Goal: Feedback & Contribution: Submit feedback/report problem

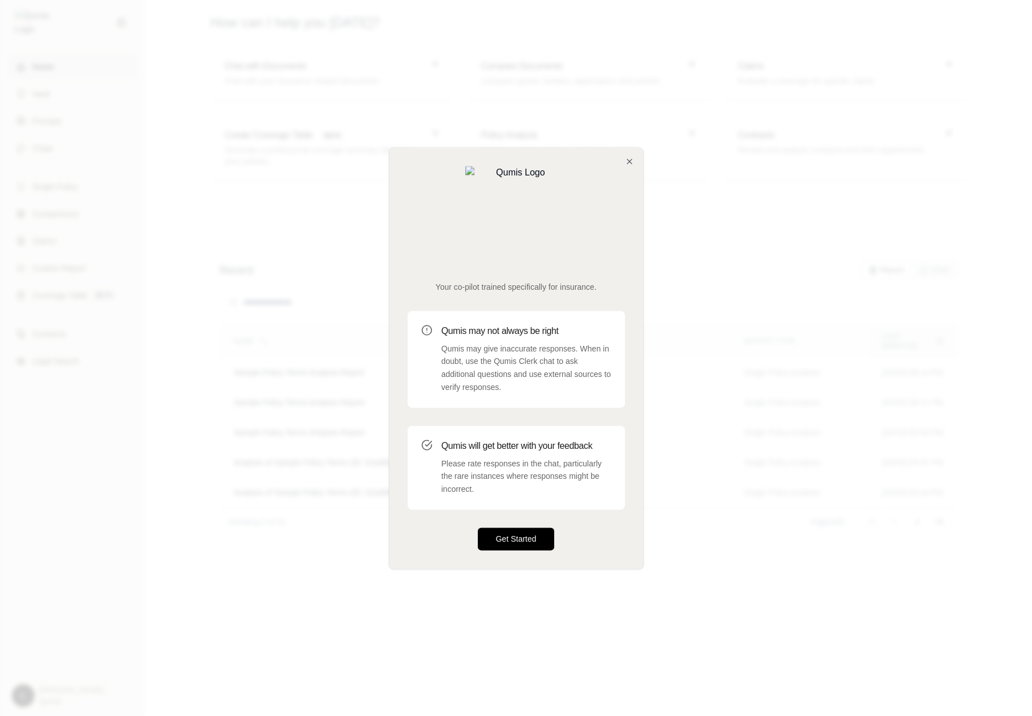
click at [494, 527] on button "Get Started" at bounding box center [516, 538] width 77 height 23
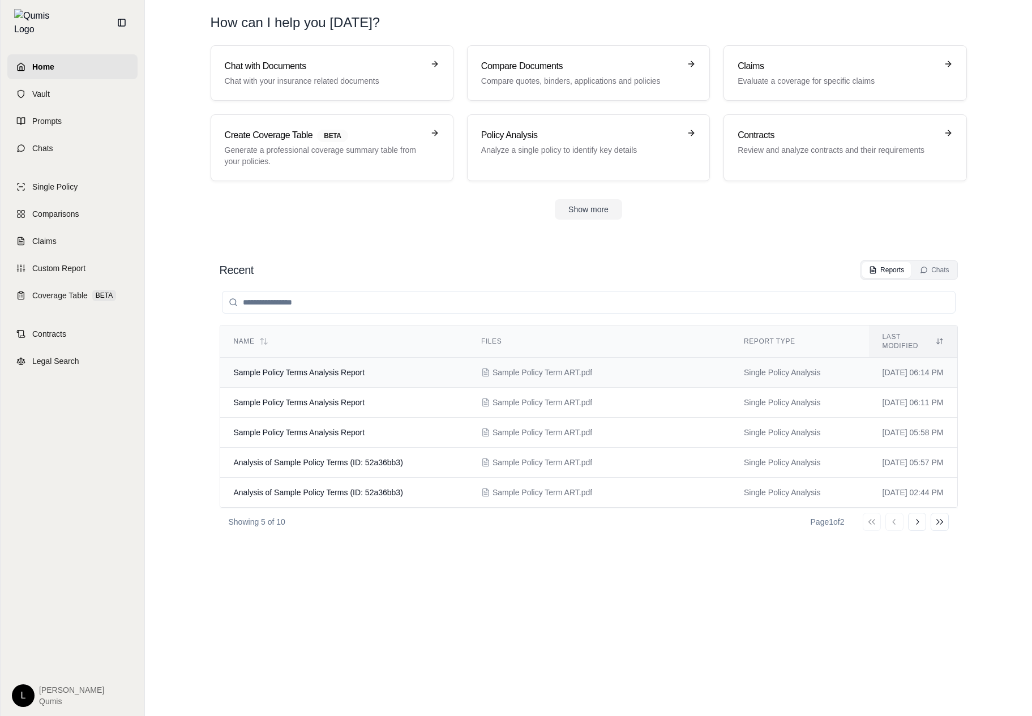
click at [430, 358] on td "Sample Policy Terms Analysis Report" at bounding box center [343, 373] width 247 height 30
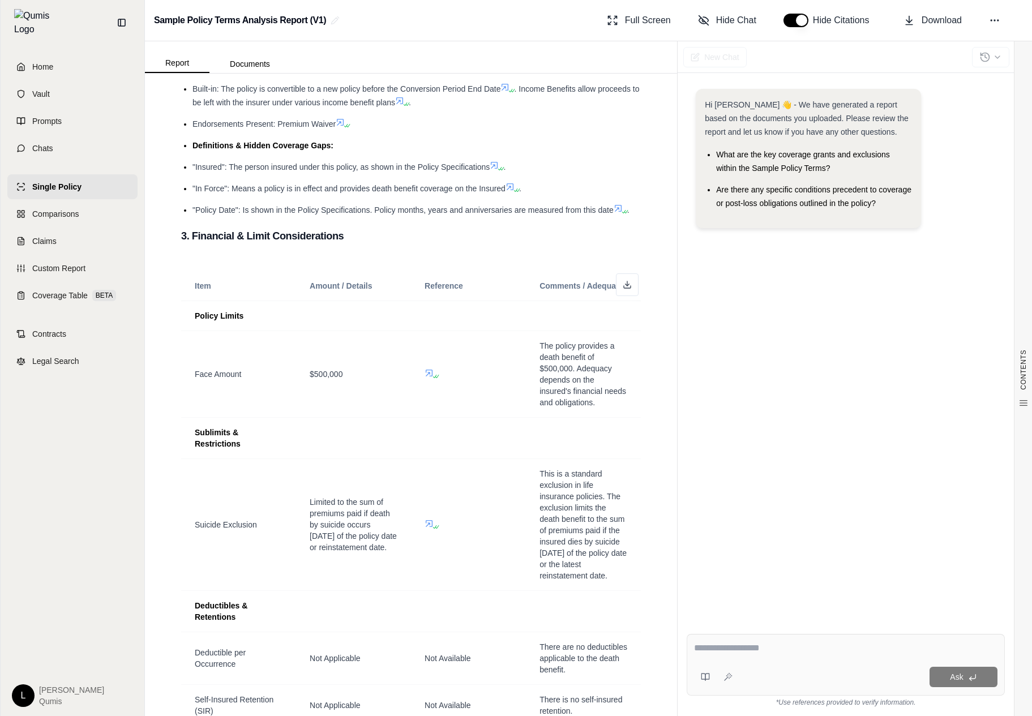
scroll to position [646, 0]
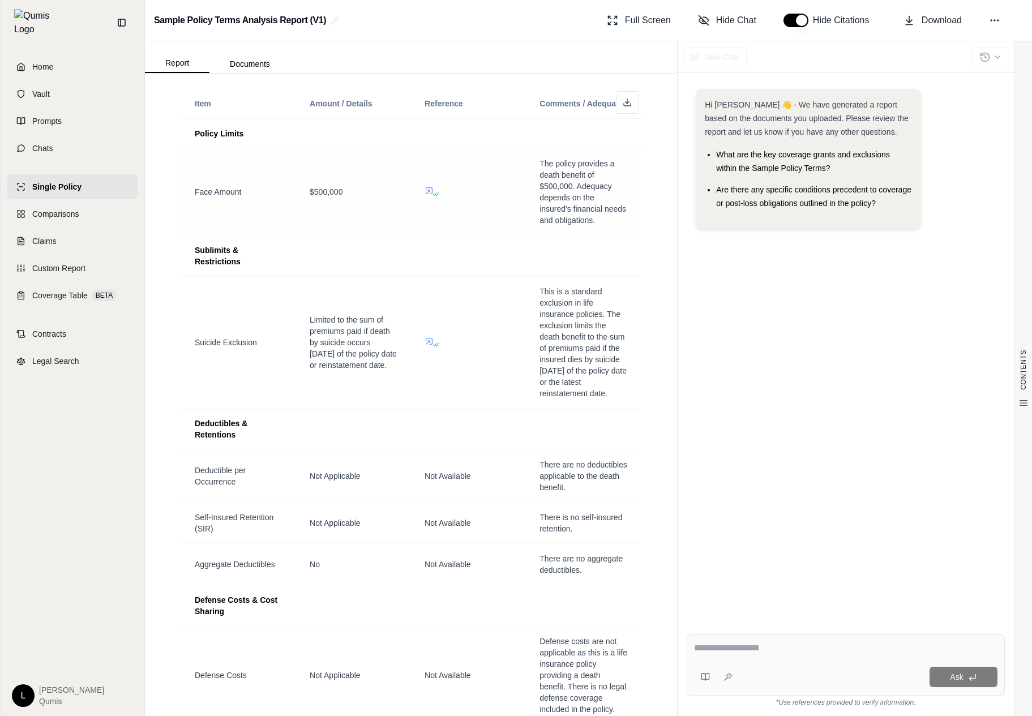
click at [433, 188] on span at bounding box center [431, 190] width 14 height 9
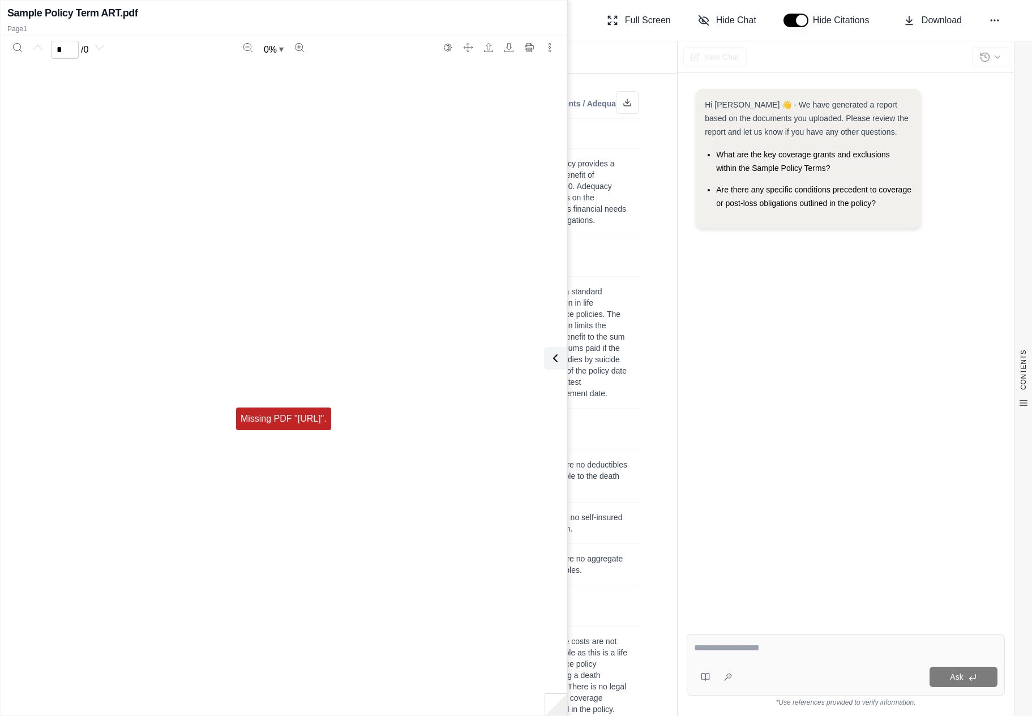
click at [553, 365] on button at bounding box center [553, 358] width 23 height 23
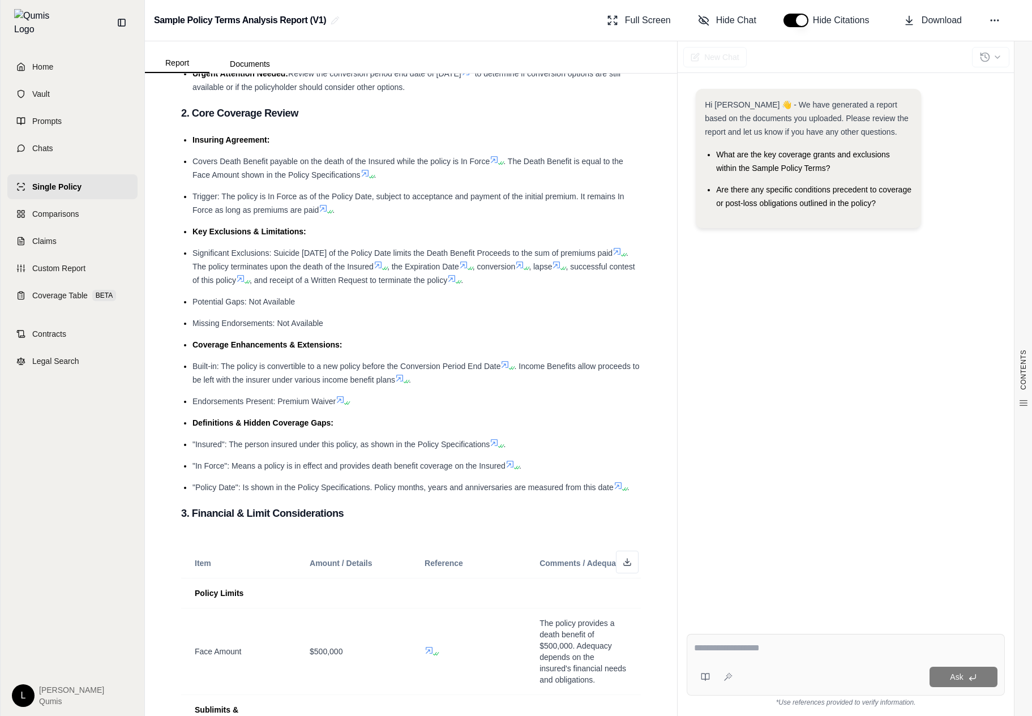
scroll to position [0, 0]
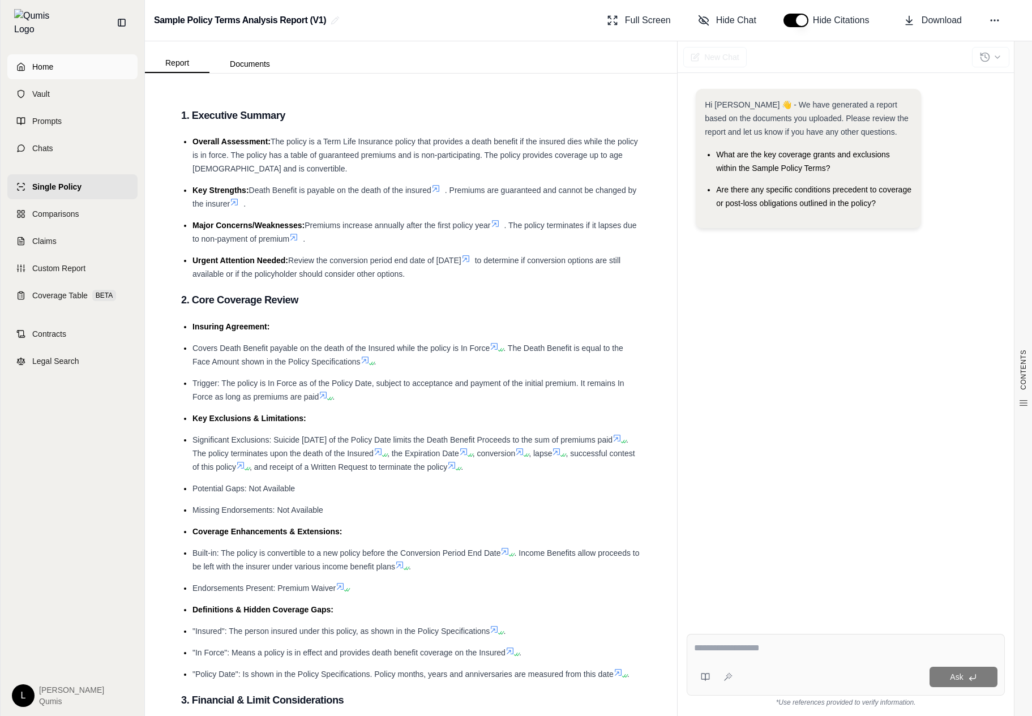
click at [72, 69] on link "Home" at bounding box center [72, 66] width 130 height 25
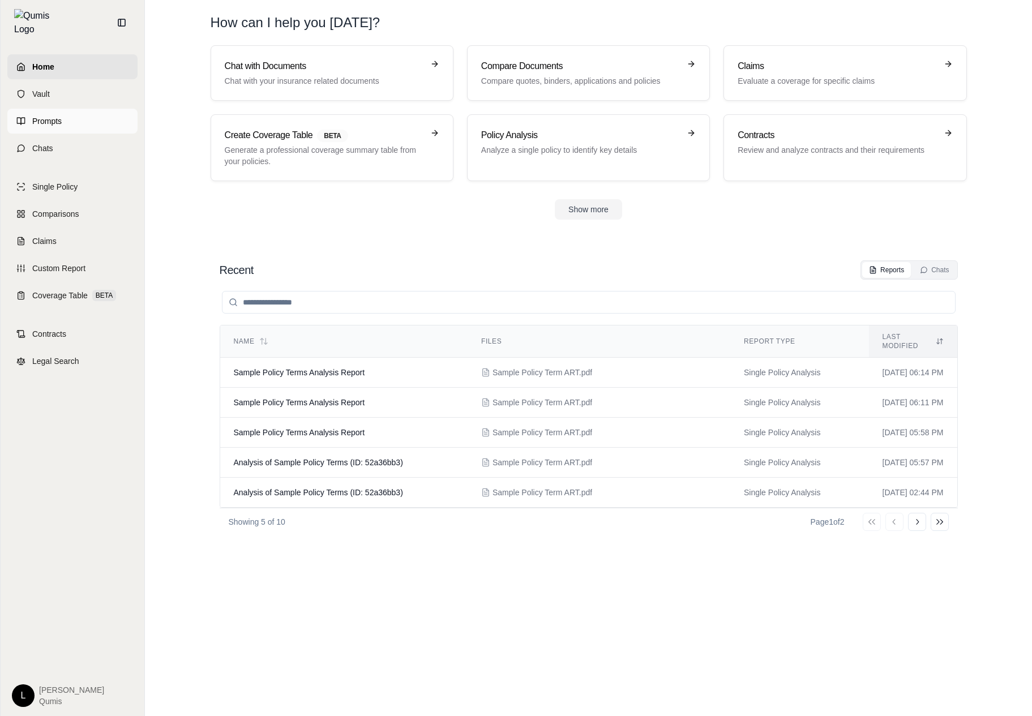
click at [85, 111] on link "Prompts" at bounding box center [72, 121] width 130 height 25
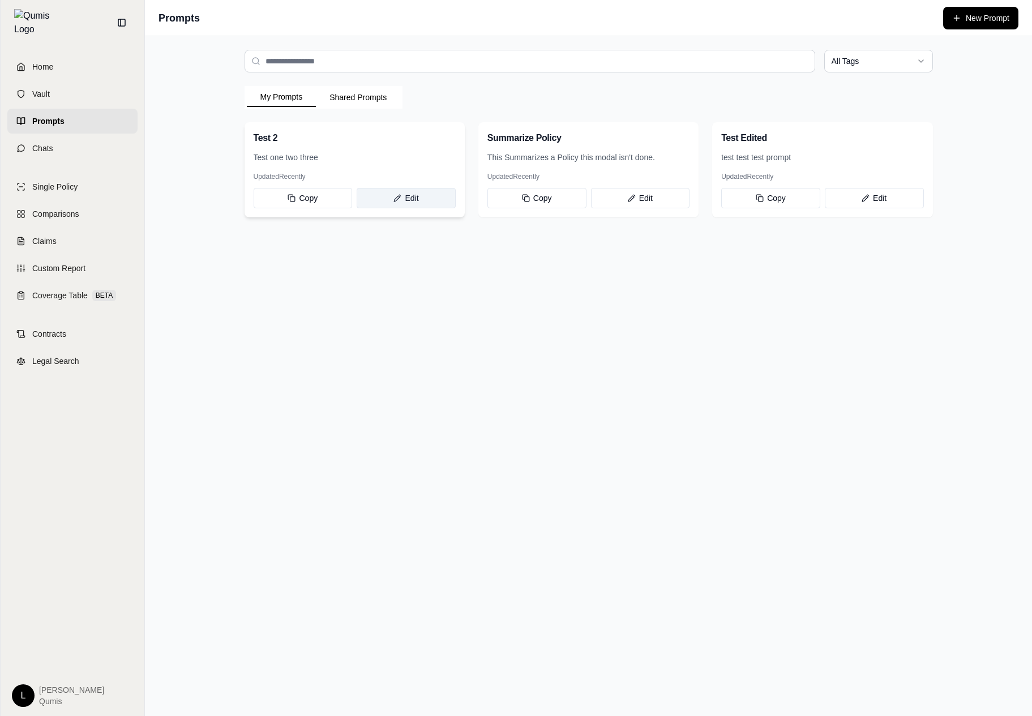
click at [380, 197] on button "Edit" at bounding box center [406, 198] width 99 height 20
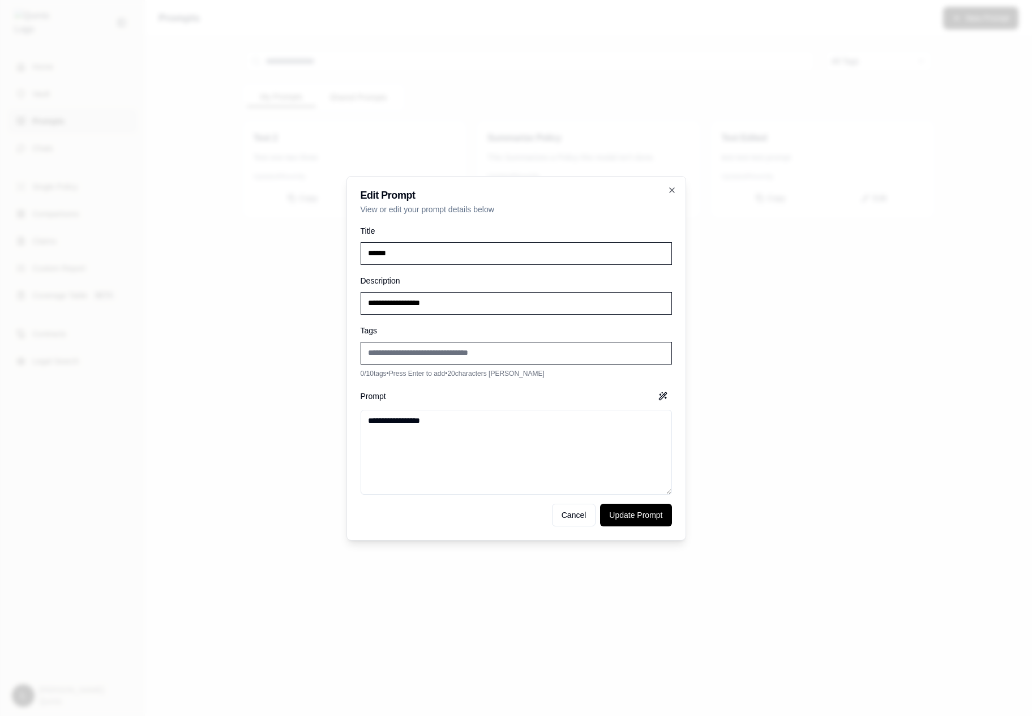
click at [820, 222] on div at bounding box center [516, 358] width 1032 height 716
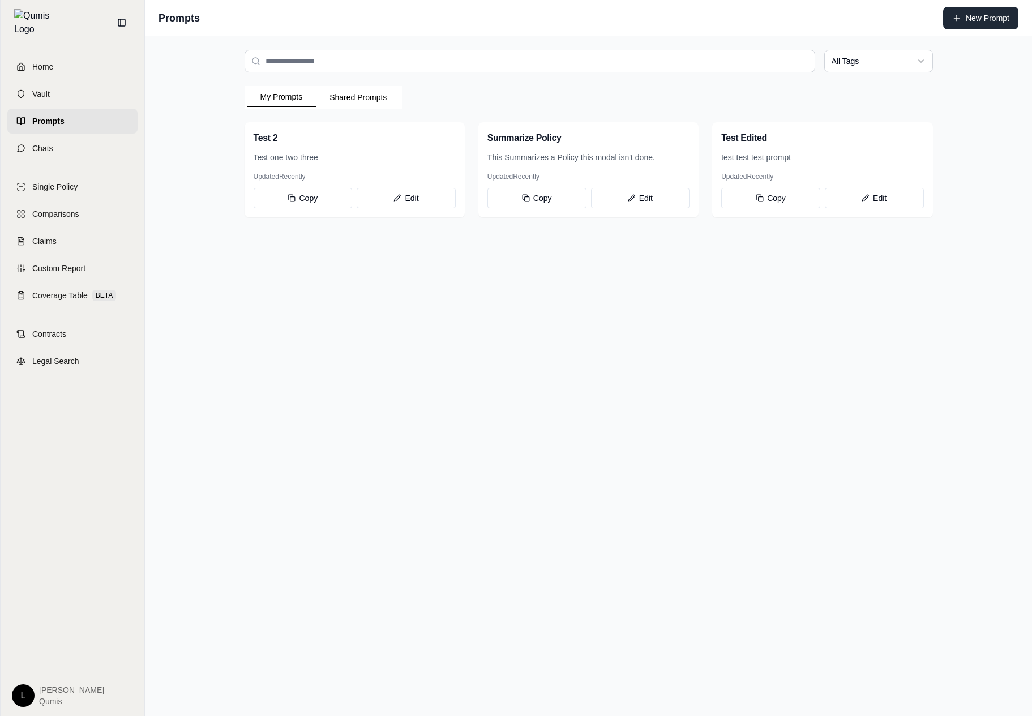
click at [1002, 20] on button "New Prompt" at bounding box center [980, 18] width 75 height 23
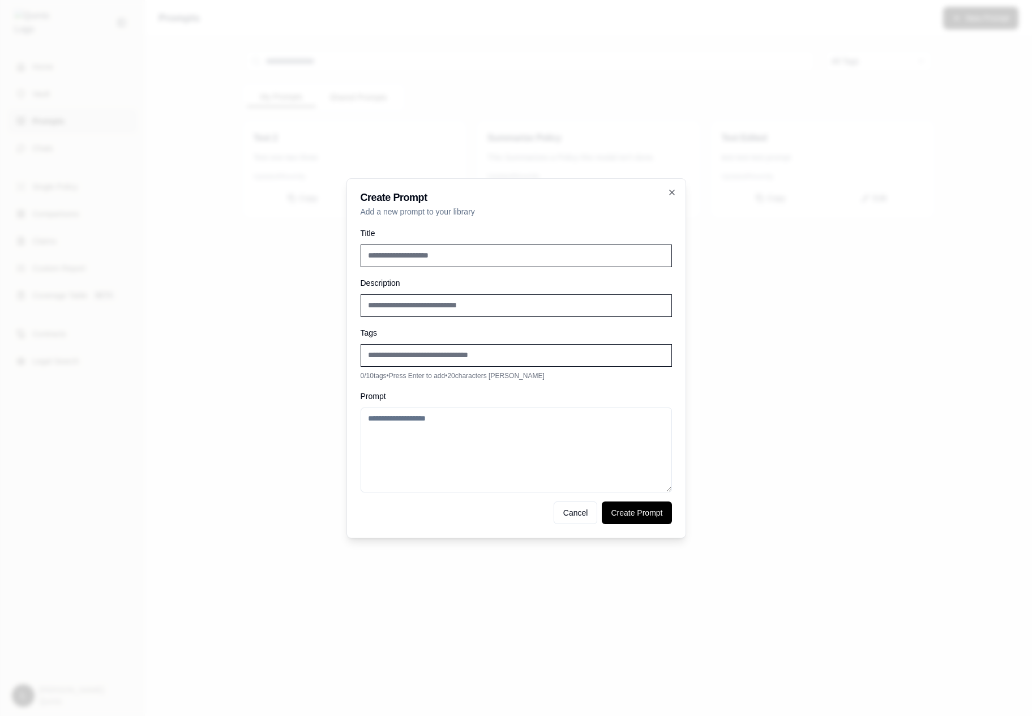
click at [765, 313] on div at bounding box center [516, 358] width 1032 height 716
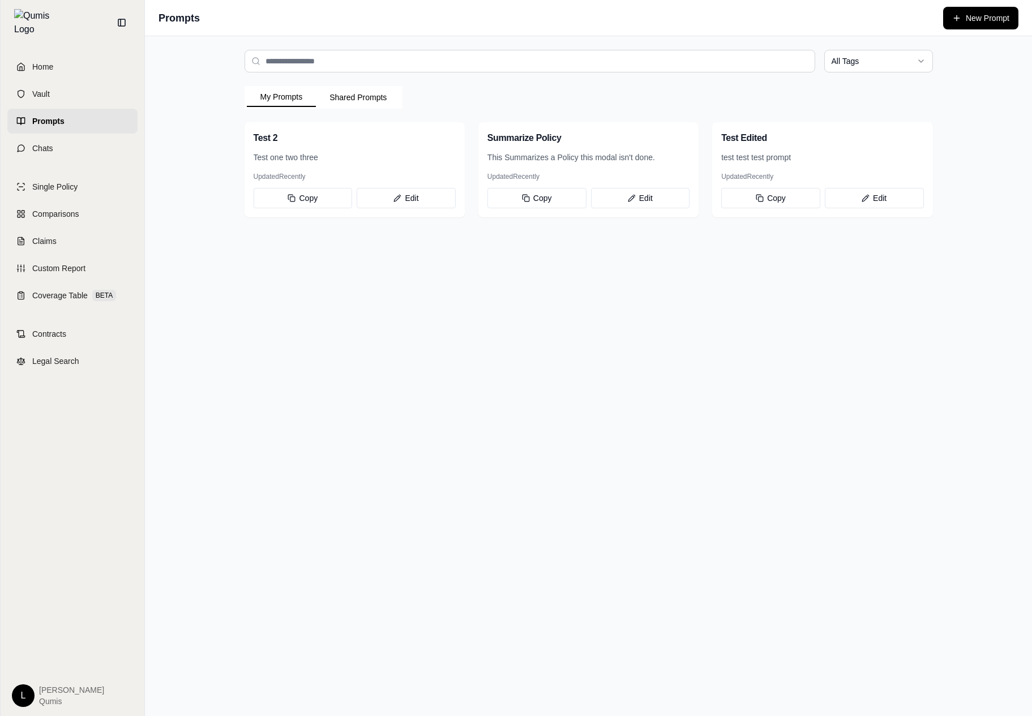
click at [364, 98] on button "Shared Prompts" at bounding box center [358, 97] width 84 height 18
click at [287, 100] on button "My Prompts" at bounding box center [282, 97] width 70 height 19
click at [530, 195] on button "Copy" at bounding box center [536, 198] width 99 height 20
click at [666, 205] on button "Edit" at bounding box center [640, 198] width 99 height 20
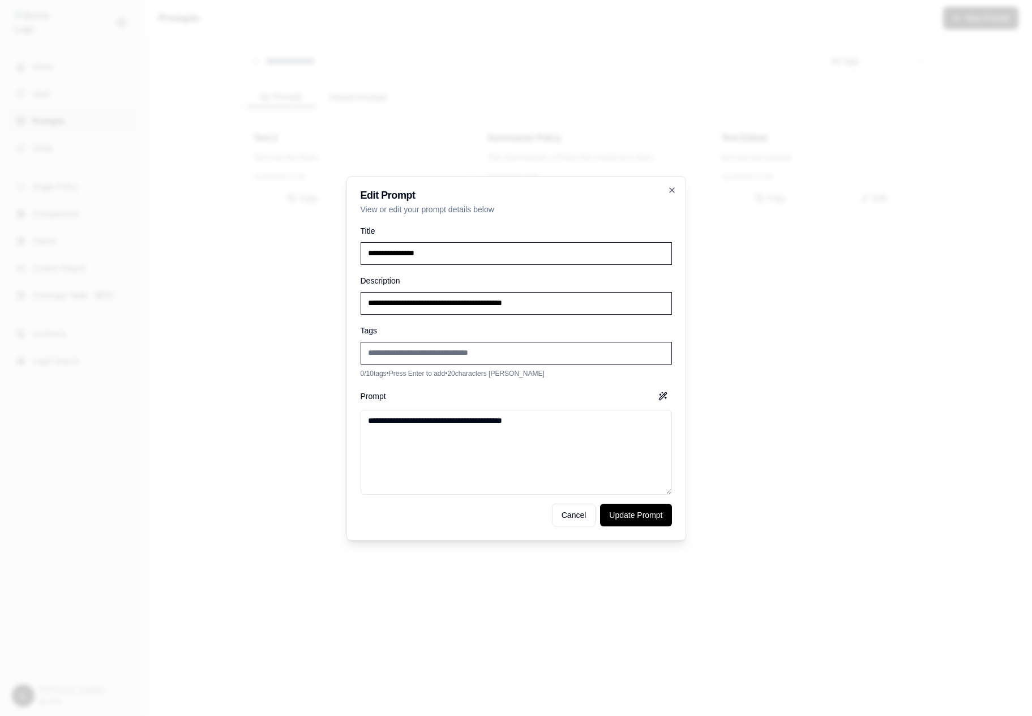
click at [806, 251] on div at bounding box center [516, 358] width 1032 height 716
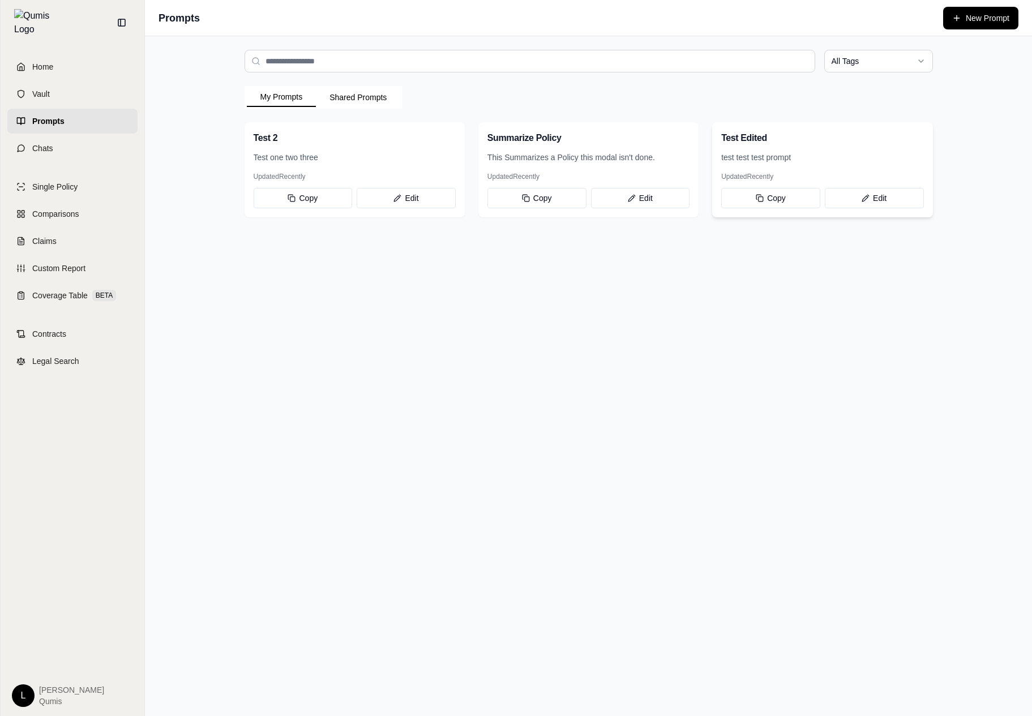
click at [795, 164] on div "test test test prompt" at bounding box center [822, 162] width 220 height 20
click at [858, 193] on button "Edit" at bounding box center [873, 198] width 99 height 20
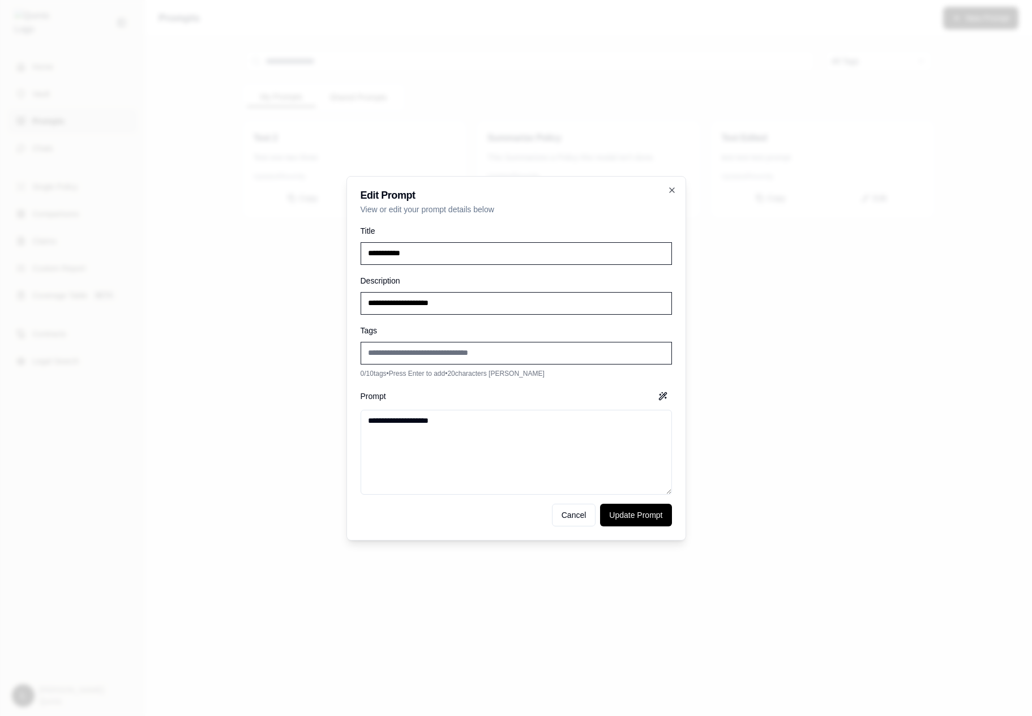
click at [745, 287] on div at bounding box center [516, 358] width 1032 height 716
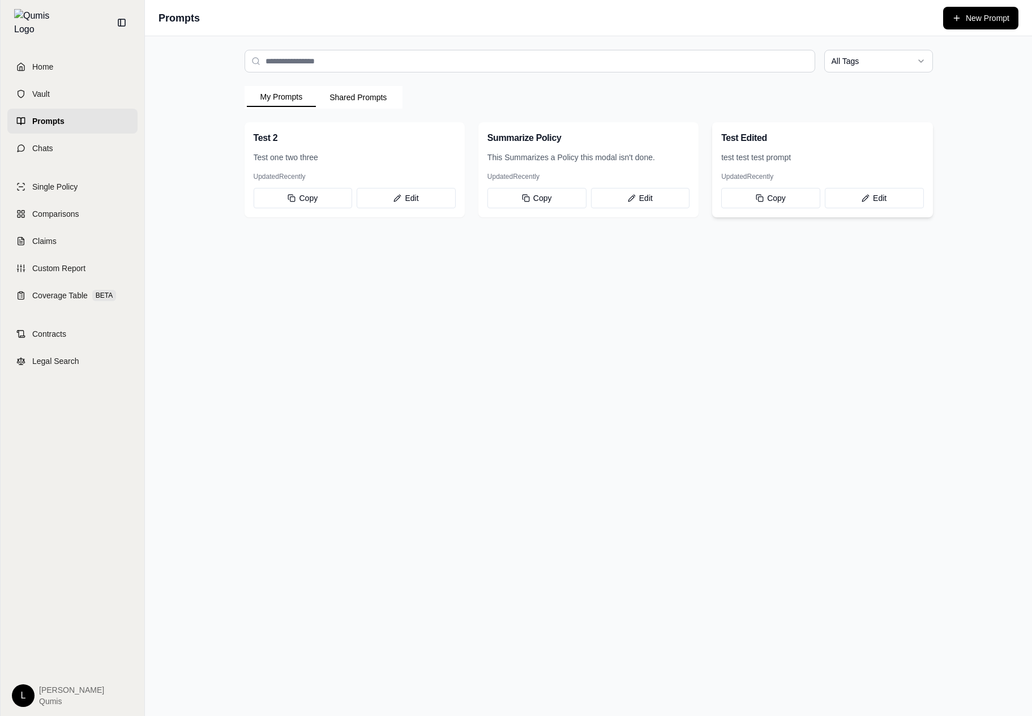
click at [781, 168] on div "test test test prompt" at bounding box center [822, 162] width 220 height 20
click at [894, 51] on html "Home Vault Prompts Chats Single Policy Comparisons Claims Custom Report Coverag…" at bounding box center [516, 358] width 1032 height 716
click at [875, 61] on html "Home Vault Prompts Chats Single Policy Comparisons Claims Custom Report Coverag…" at bounding box center [516, 358] width 1032 height 716
click at [603, 147] on div "Summarize Policy" at bounding box center [588, 136] width 220 height 29
click at [536, 197] on button "Copy" at bounding box center [536, 198] width 99 height 20
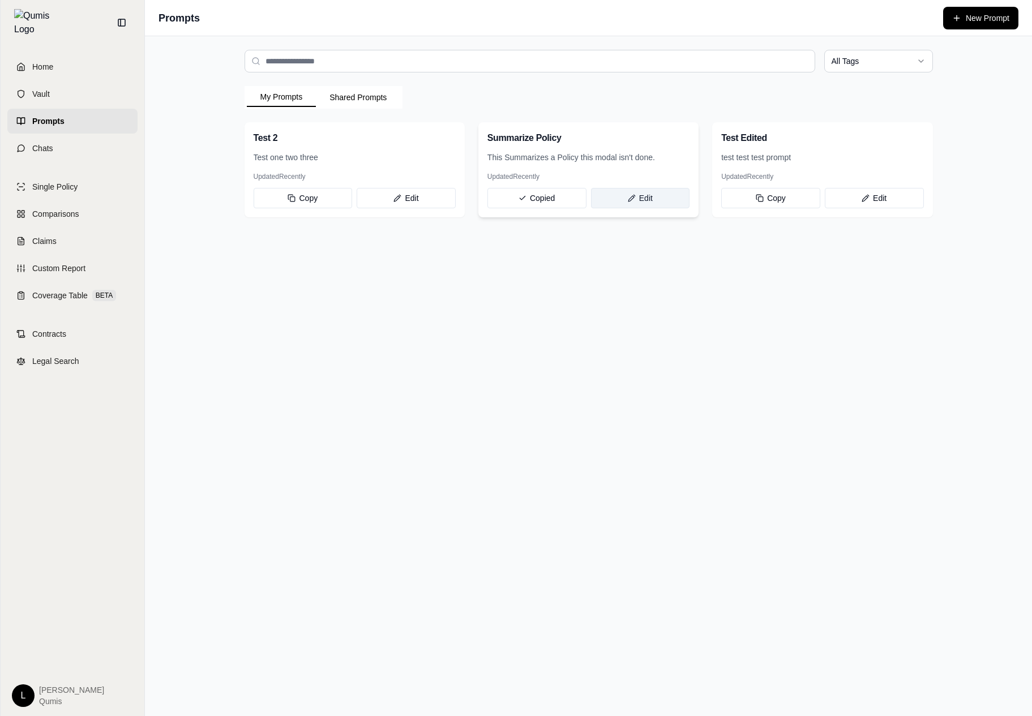
click at [615, 199] on button "Edit" at bounding box center [640, 198] width 99 height 20
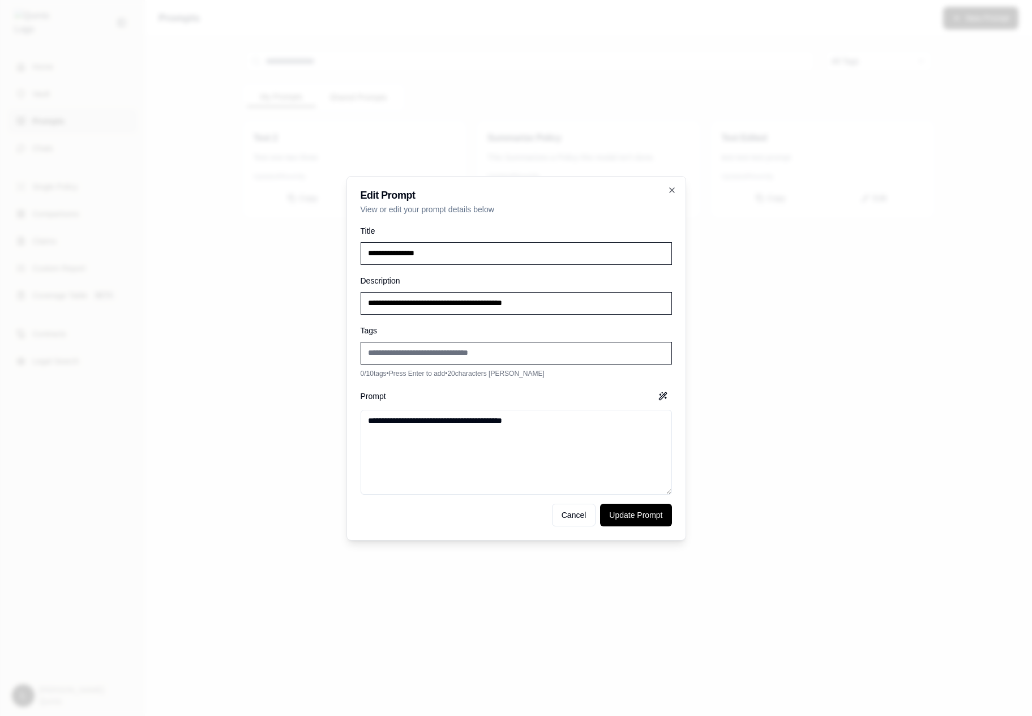
click at [856, 249] on div at bounding box center [516, 358] width 1032 height 716
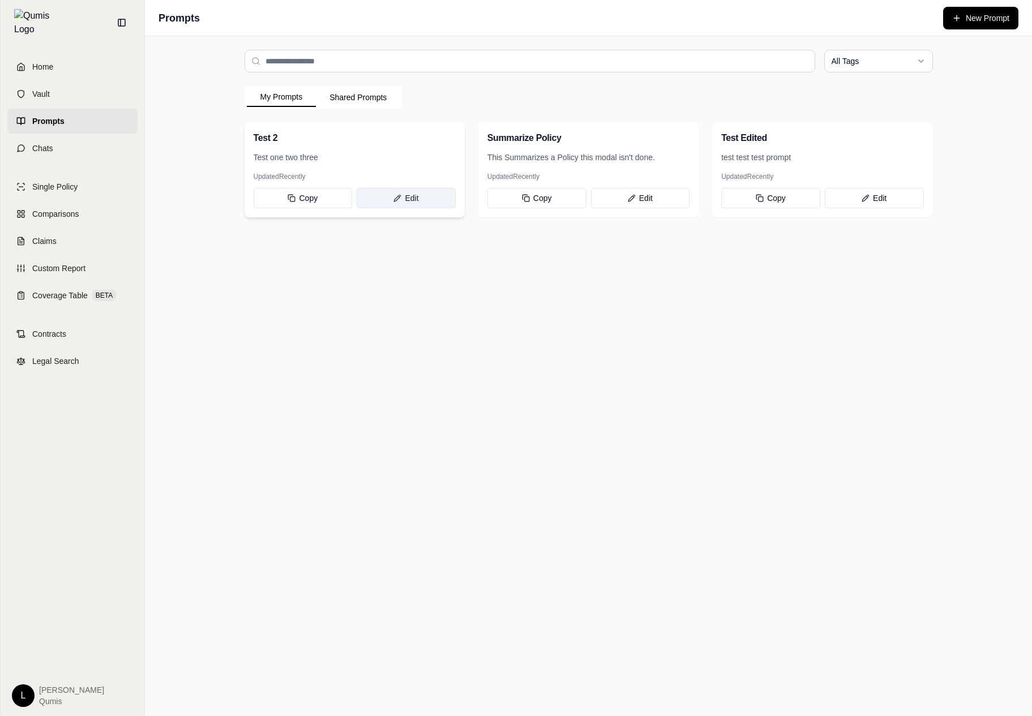
click at [416, 190] on button "Edit" at bounding box center [406, 198] width 99 height 20
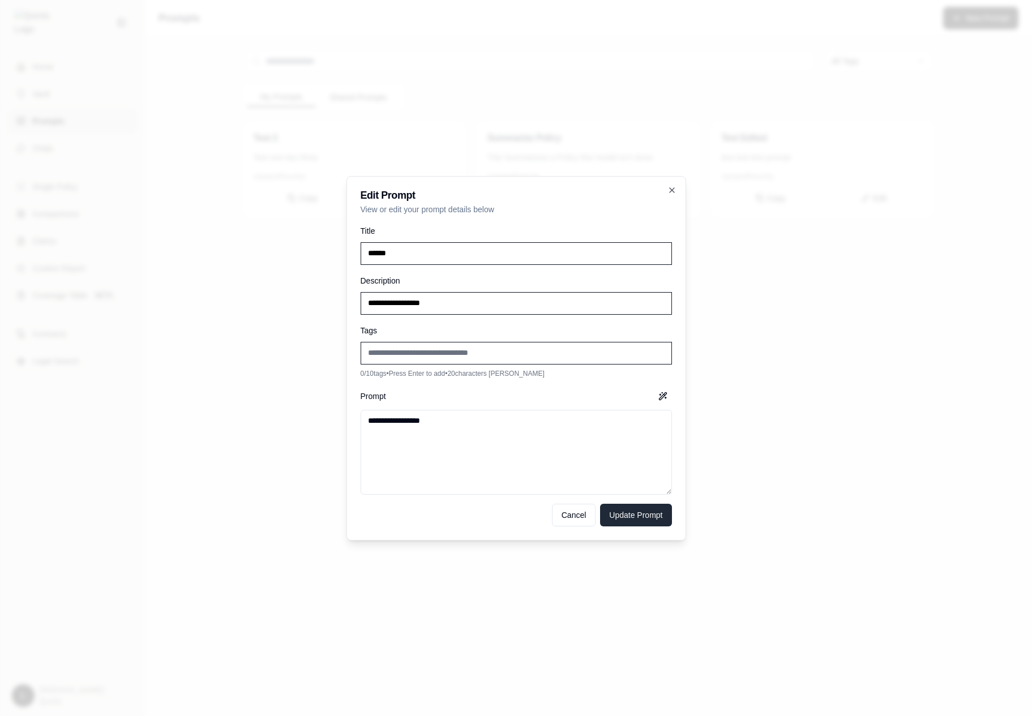
click at [639, 513] on button "Update Prompt" at bounding box center [635, 515] width 71 height 23
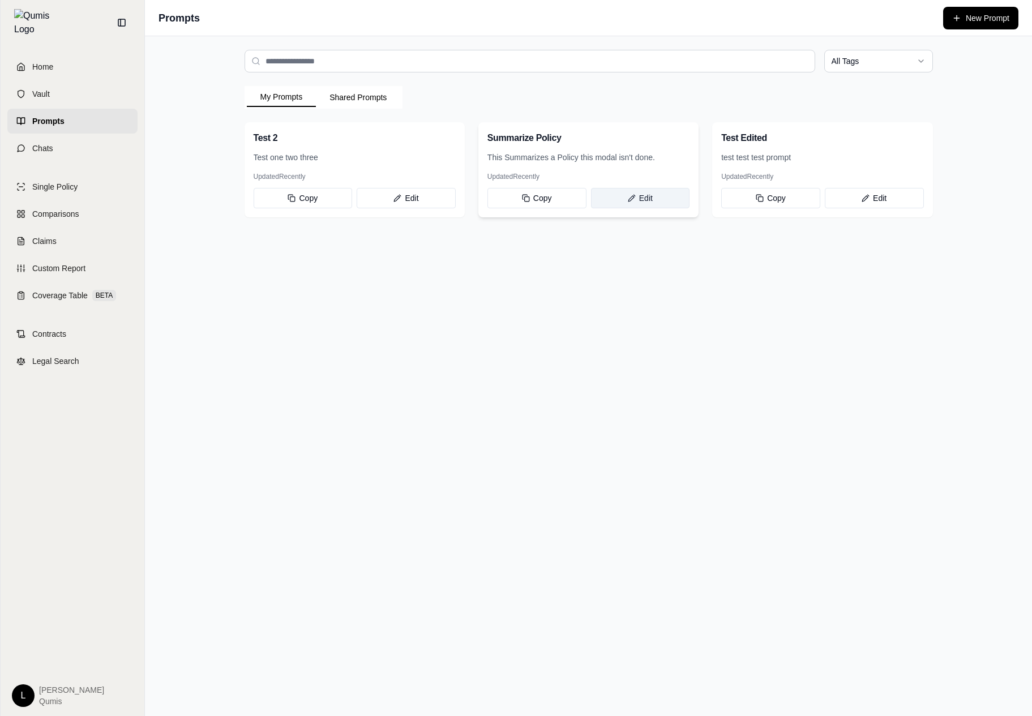
click at [677, 205] on button "Edit" at bounding box center [640, 198] width 99 height 20
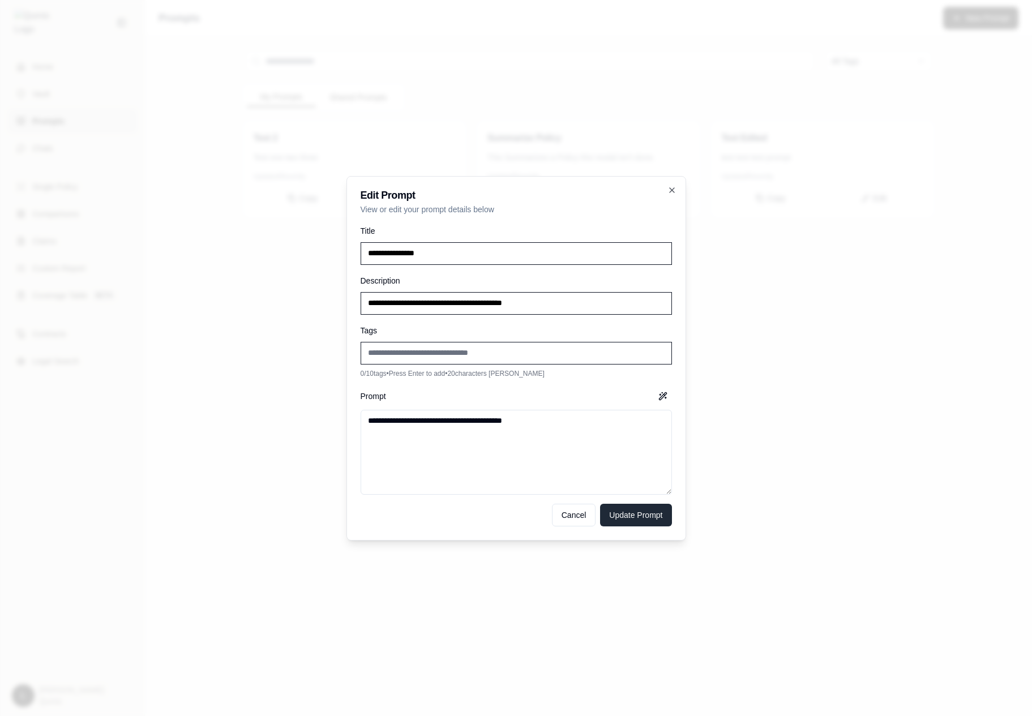
click at [639, 508] on button "Update Prompt" at bounding box center [635, 515] width 71 height 23
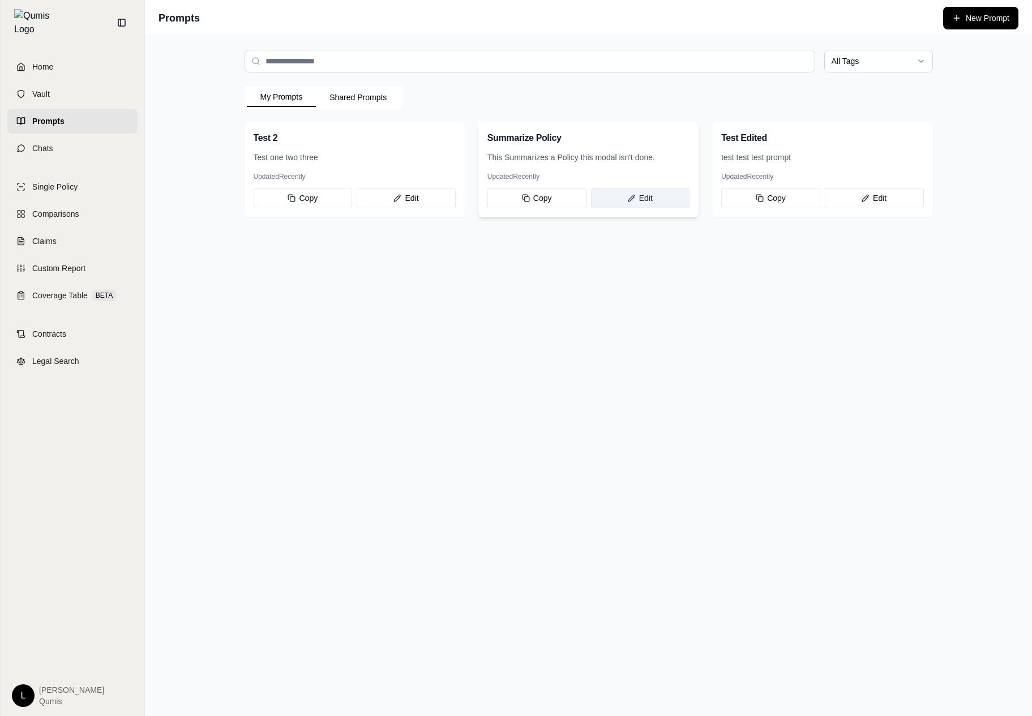
click at [668, 195] on button "Edit" at bounding box center [640, 198] width 99 height 20
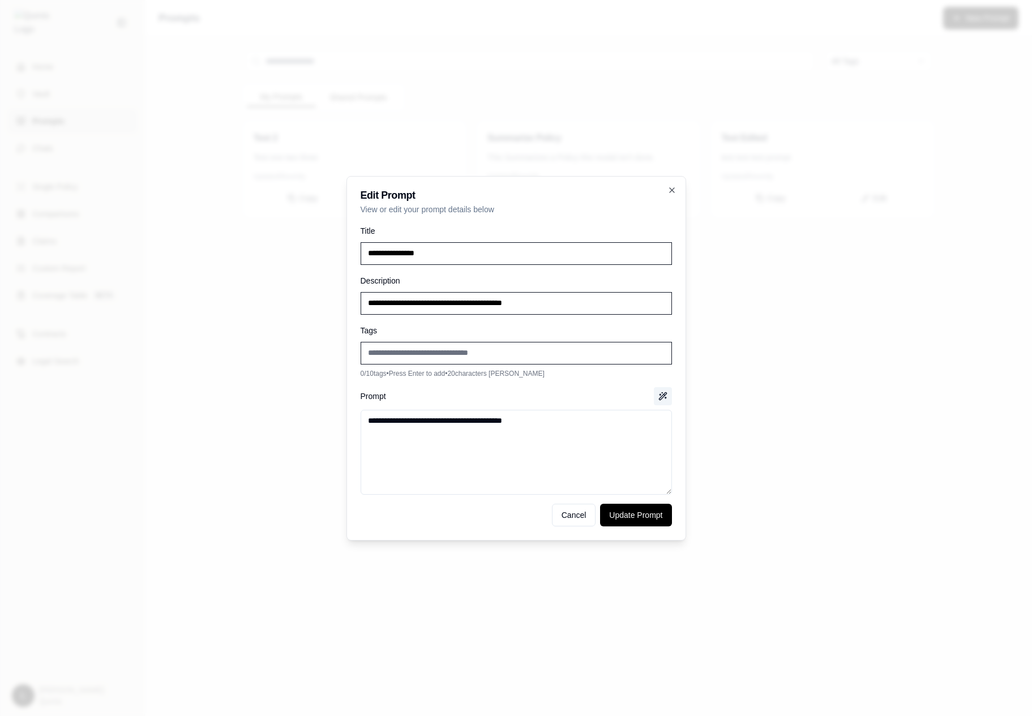
click at [664, 401] on button "button" at bounding box center [663, 396] width 18 height 18
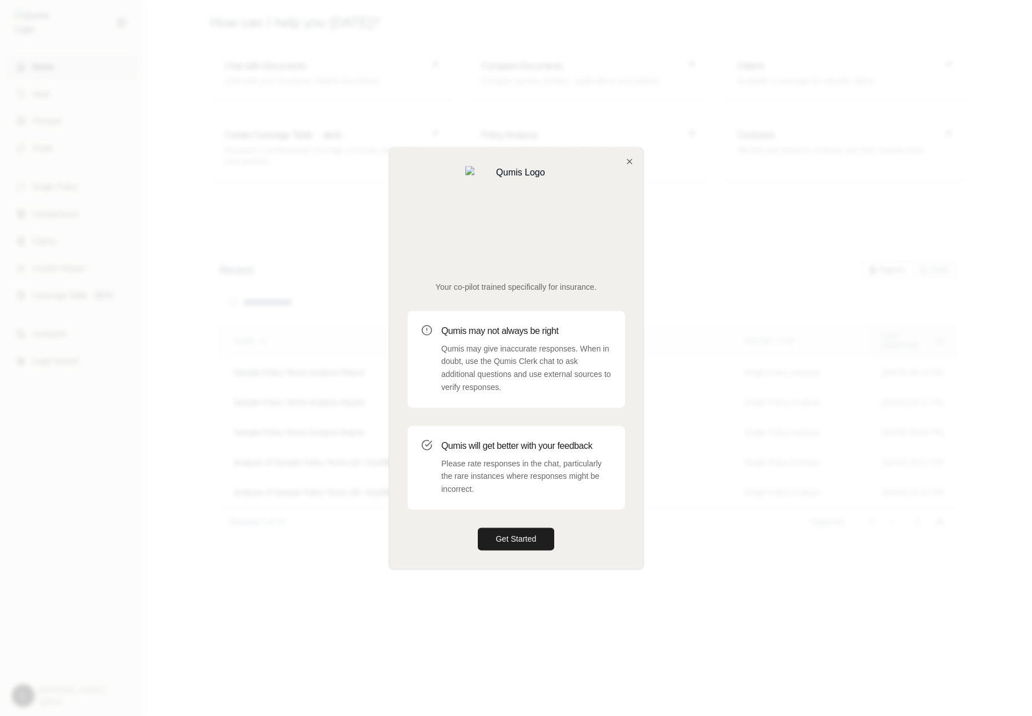
click at [366, 286] on div at bounding box center [516, 358] width 1032 height 716
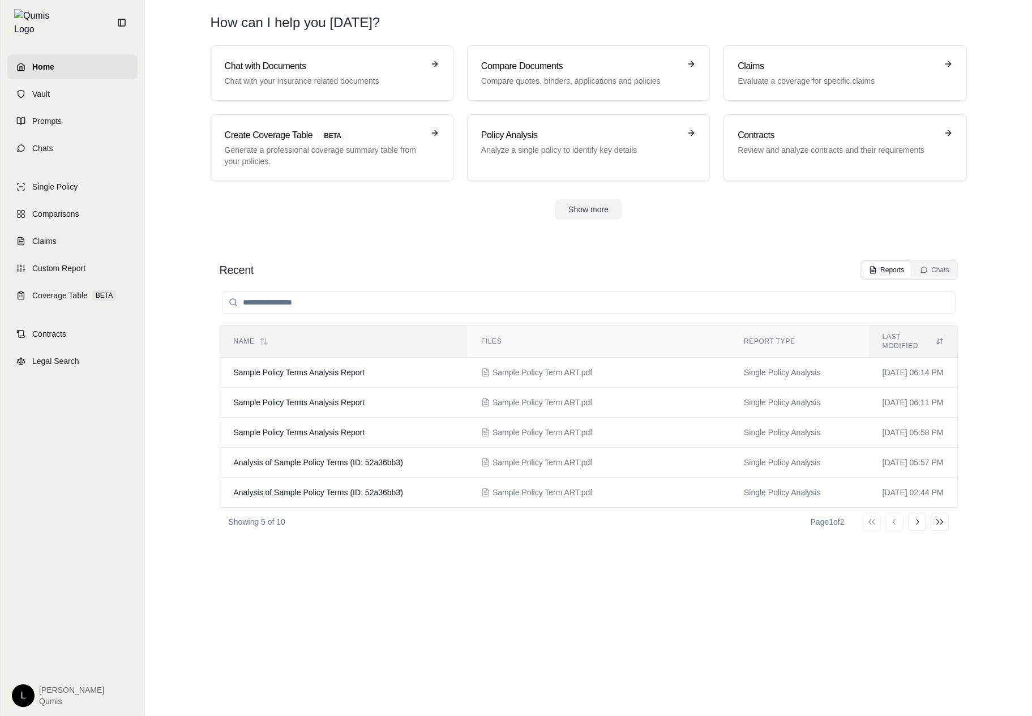
click at [363, 346] on th "Name" at bounding box center [343, 341] width 247 height 32
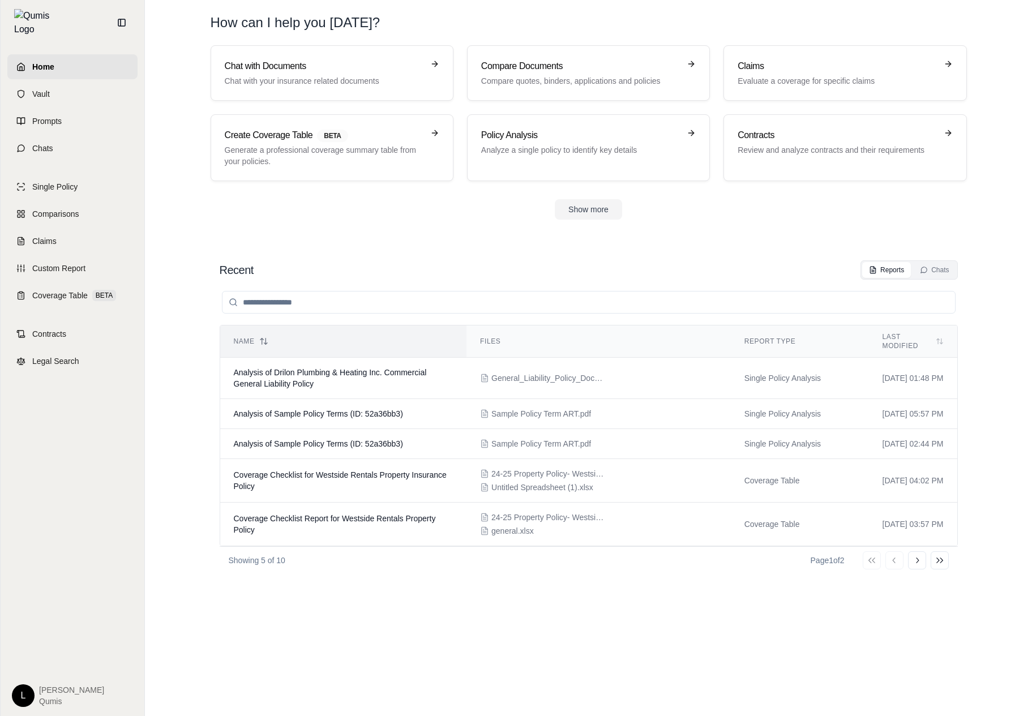
click at [363, 346] on th "Name" at bounding box center [343, 341] width 247 height 32
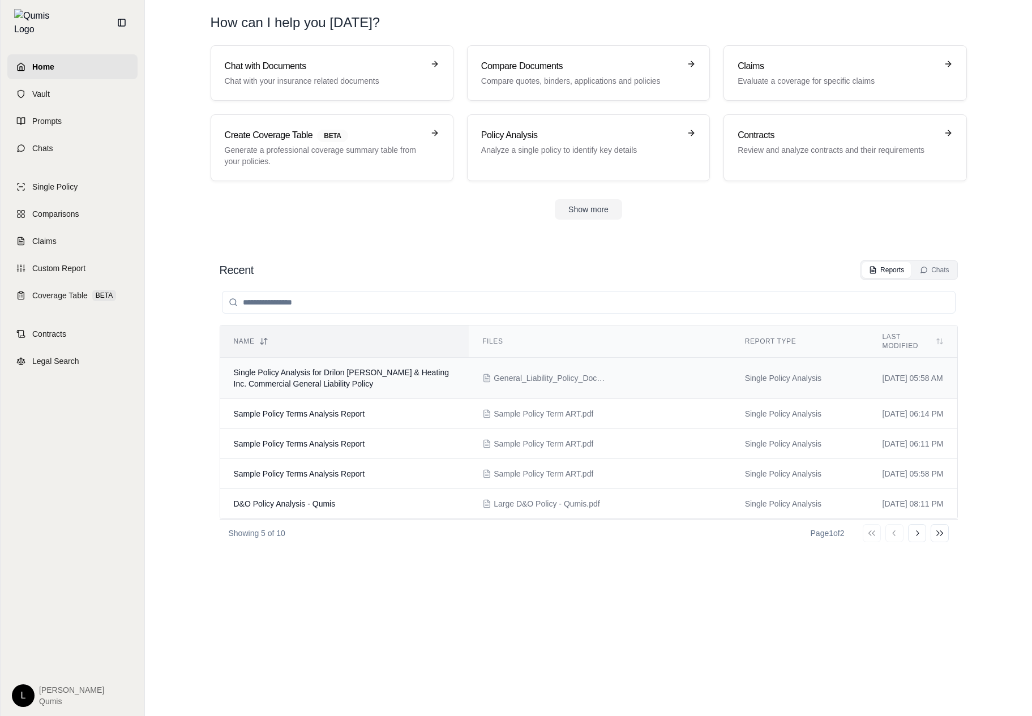
click at [369, 358] on td "Single Policy Analysis for Drilon Plumbing & Heating Inc. Commercial General Li…" at bounding box center [344, 378] width 249 height 41
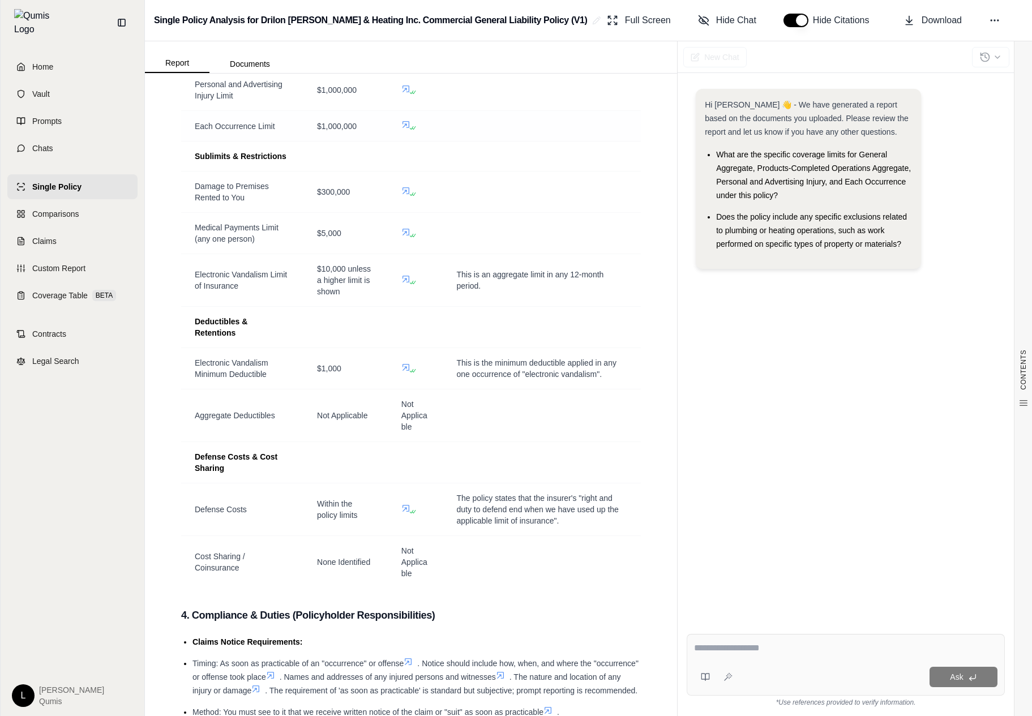
scroll to position [878, 0]
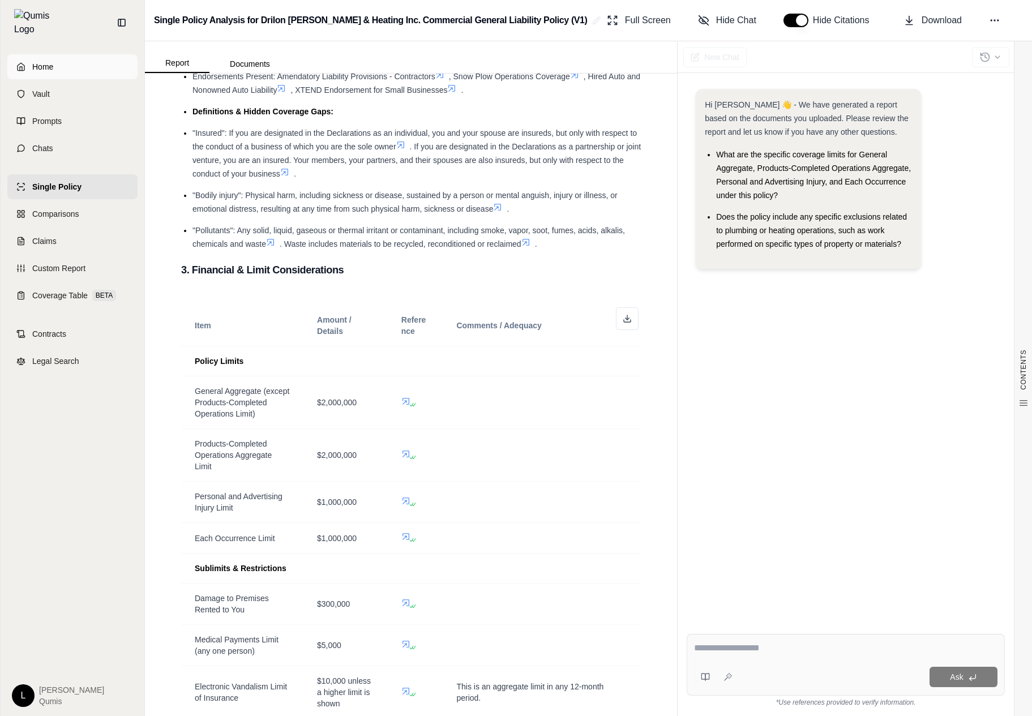
click at [88, 65] on link "Home" at bounding box center [72, 66] width 130 height 25
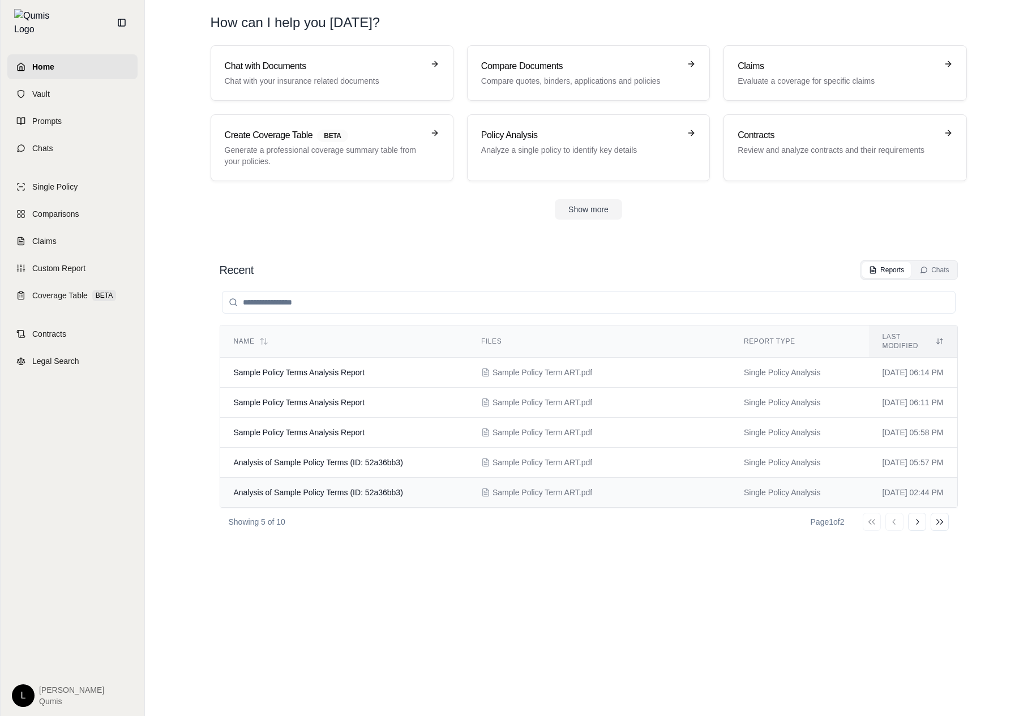
click at [389, 478] on td "Analysis of Sample Policy Terms (ID: 52a36bb3)" at bounding box center [343, 493] width 247 height 30
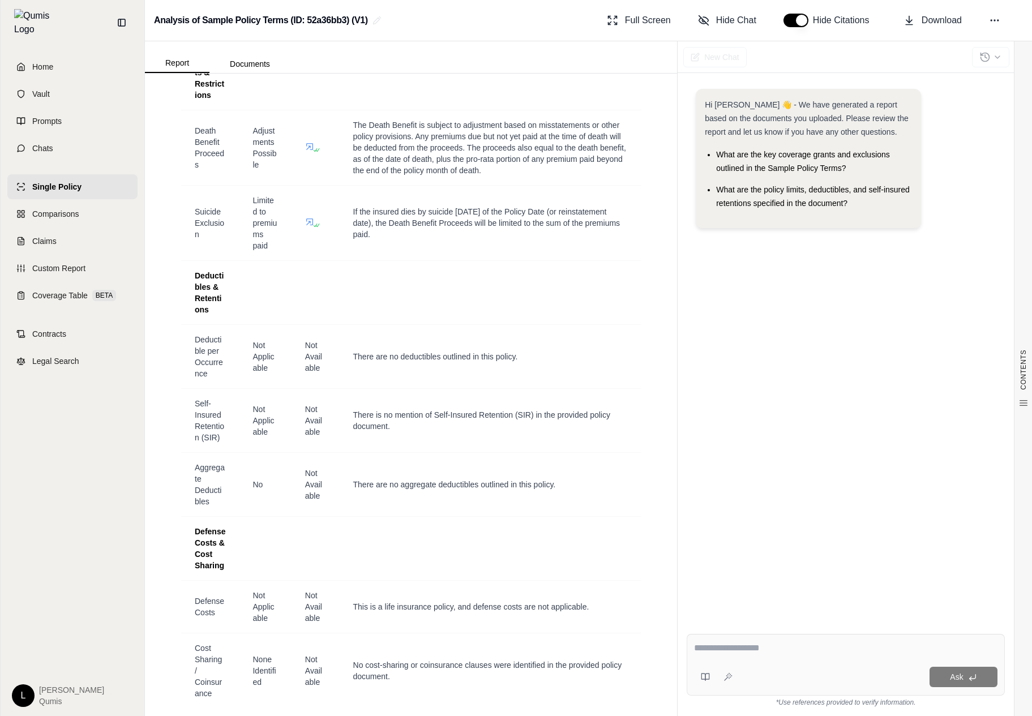
scroll to position [875, 0]
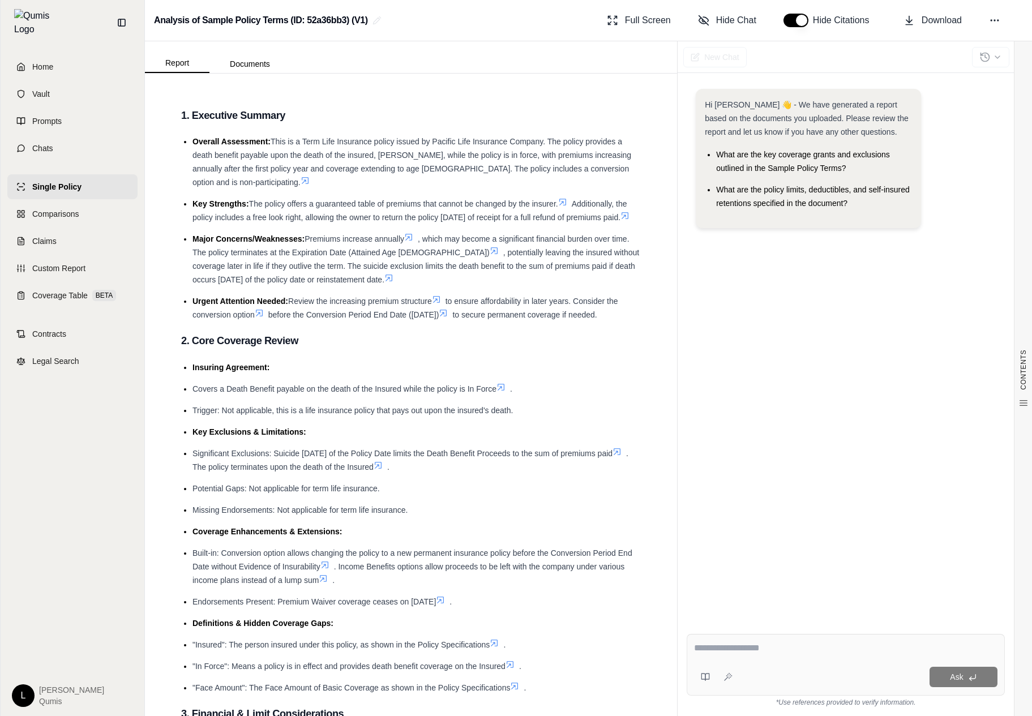
click at [101, 183] on link "Single Policy" at bounding box center [72, 186] width 130 height 25
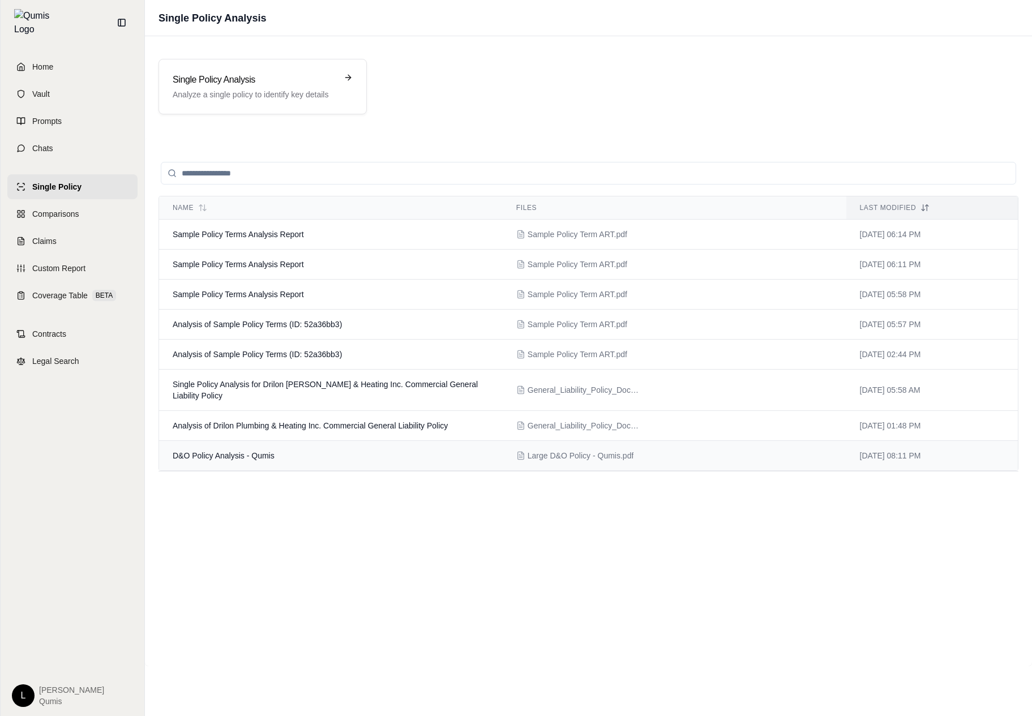
click at [255, 462] on td "D&O Policy Analysis - Qumis" at bounding box center [330, 456] width 343 height 30
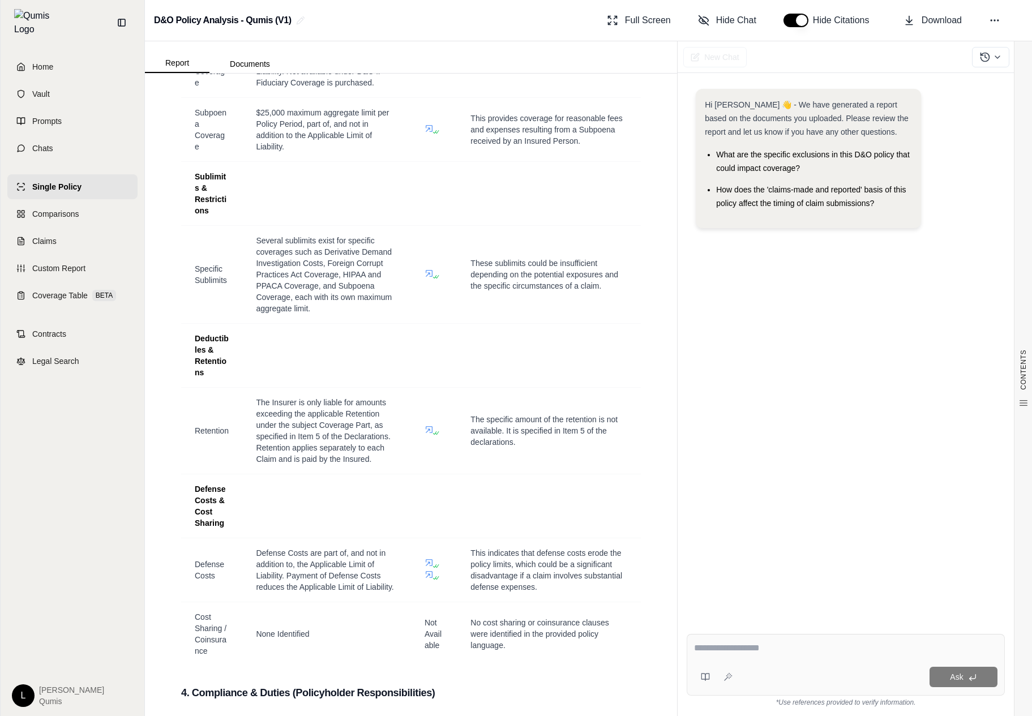
scroll to position [1212, 0]
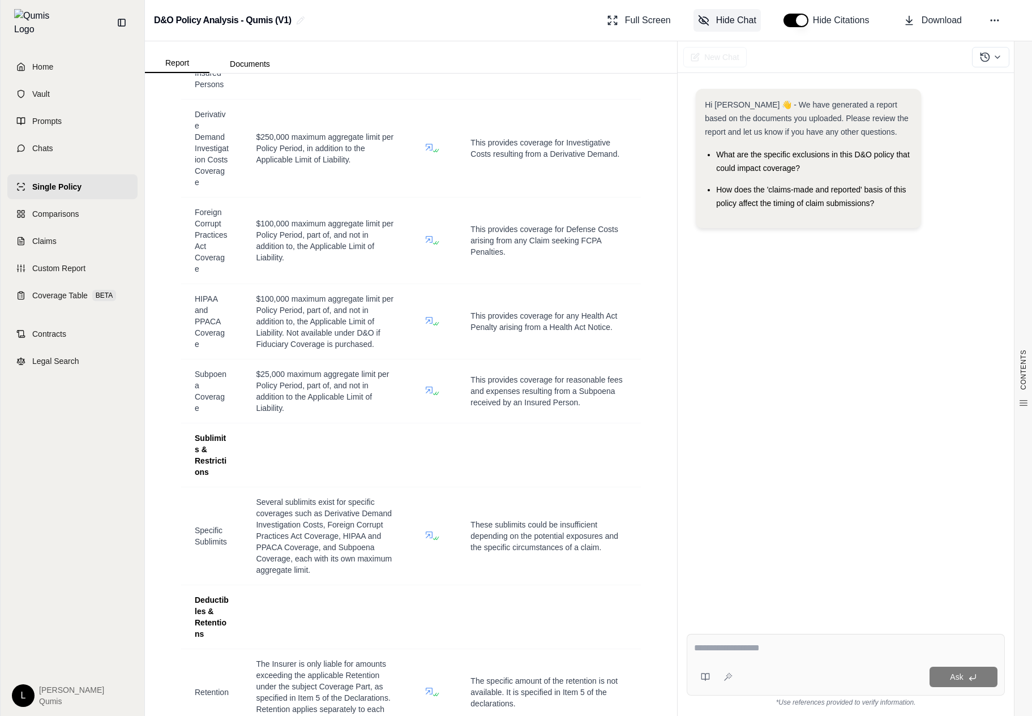
click at [752, 19] on span "Hide Chat" at bounding box center [736, 21] width 40 height 14
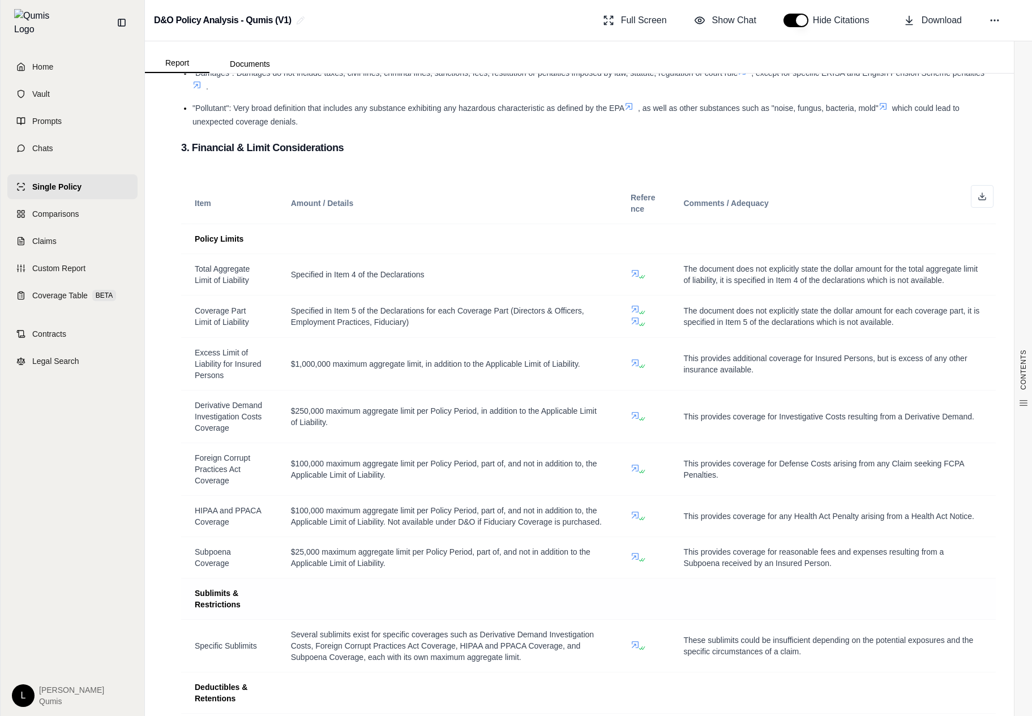
scroll to position [635, 0]
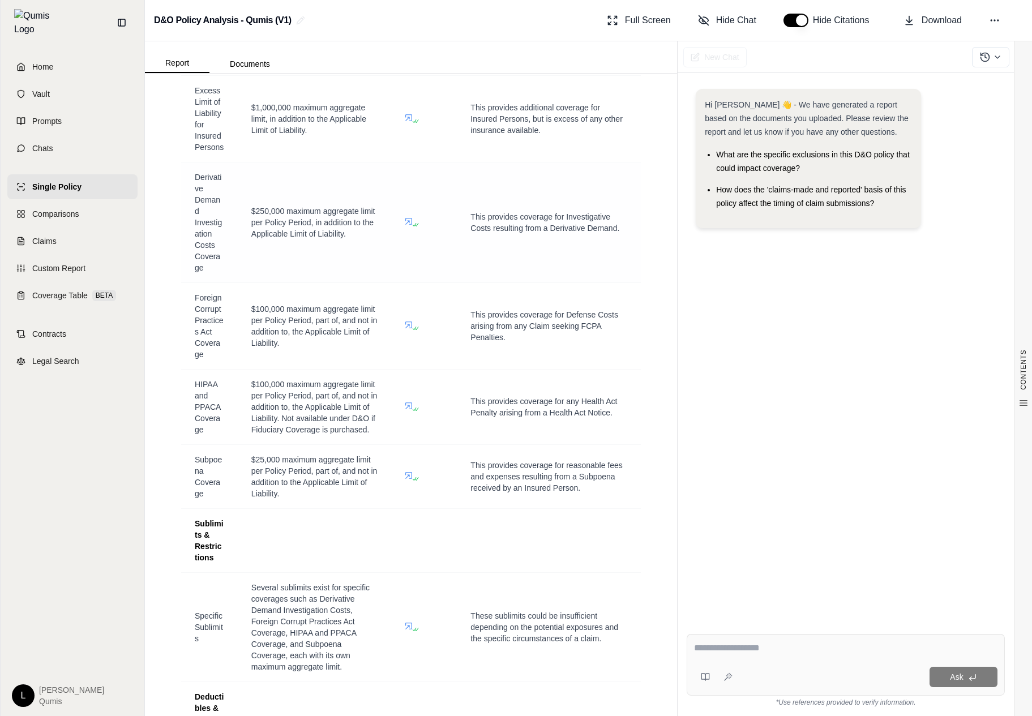
scroll to position [1090, 0]
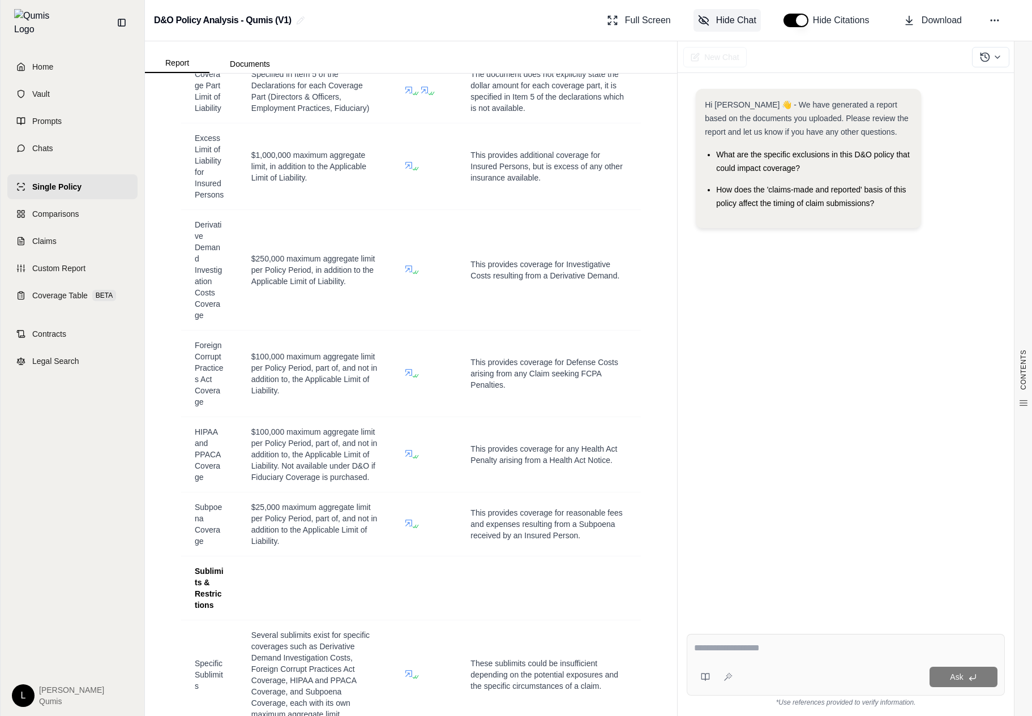
click at [740, 25] on span "Hide Chat" at bounding box center [736, 21] width 40 height 14
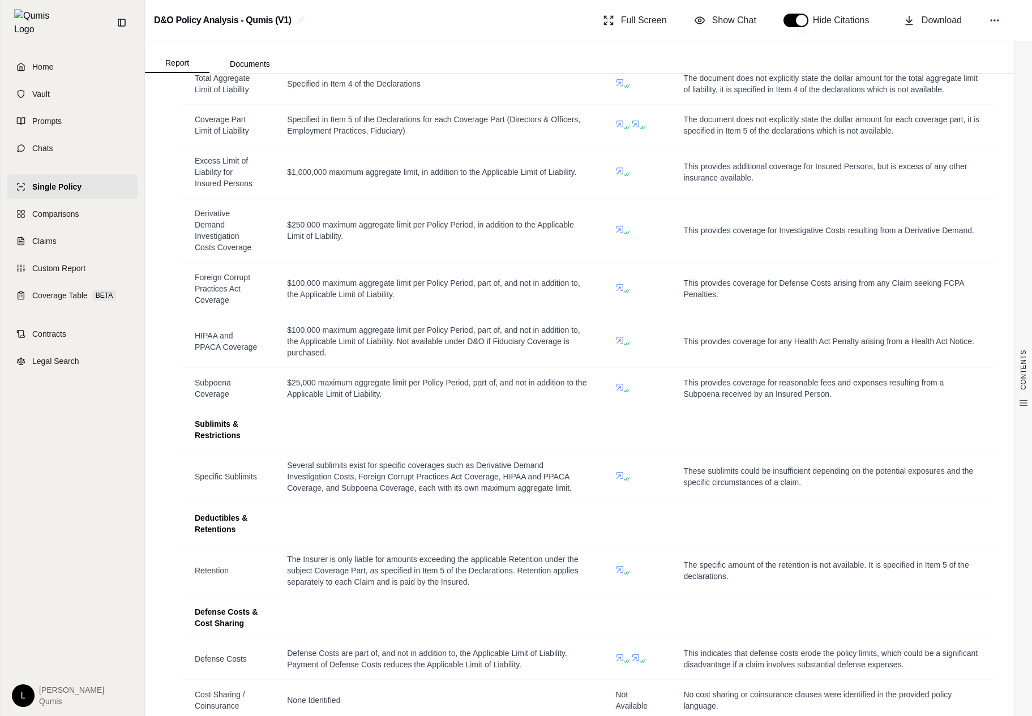
scroll to position [604, 0]
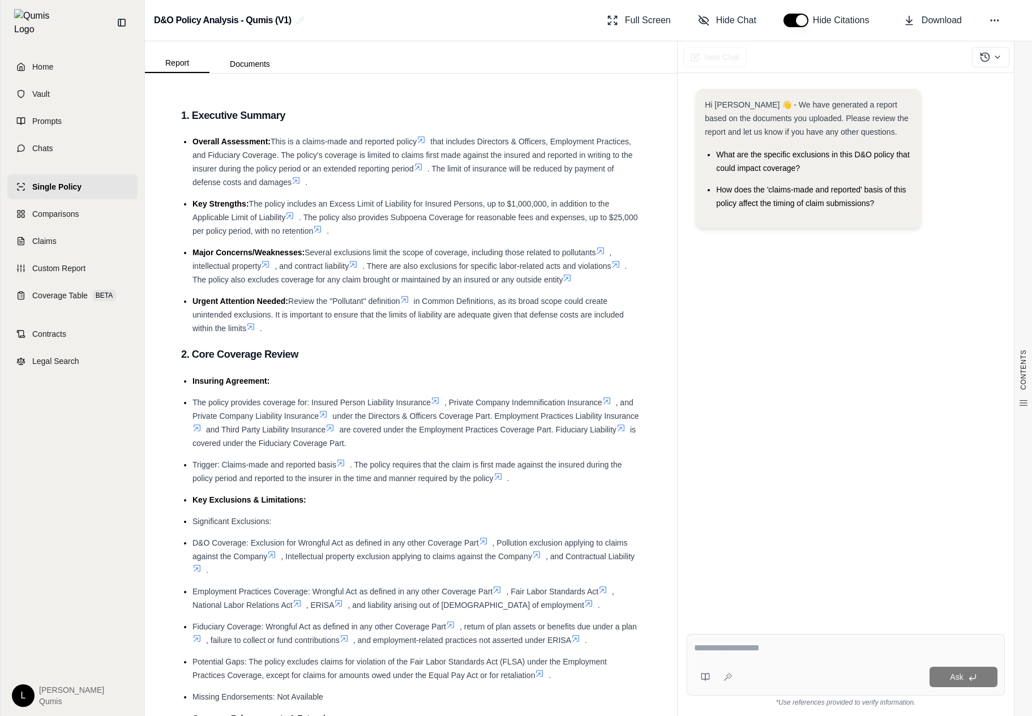
click at [76, 181] on span "Single Policy" at bounding box center [56, 186] width 49 height 11
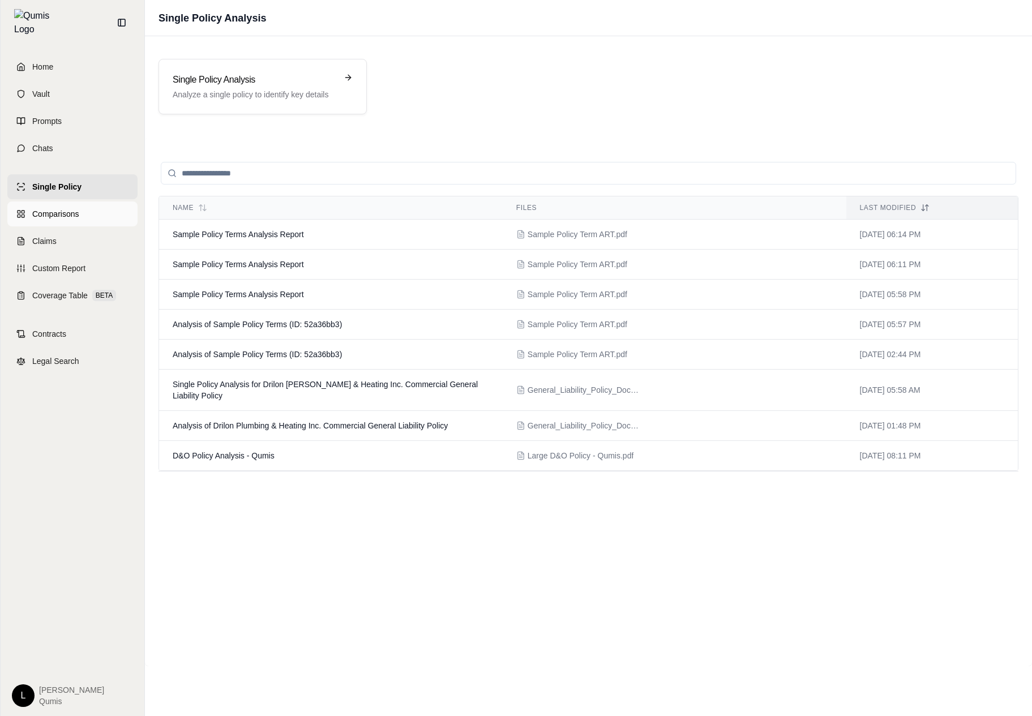
click at [74, 208] on span "Comparisons" at bounding box center [55, 213] width 46 height 11
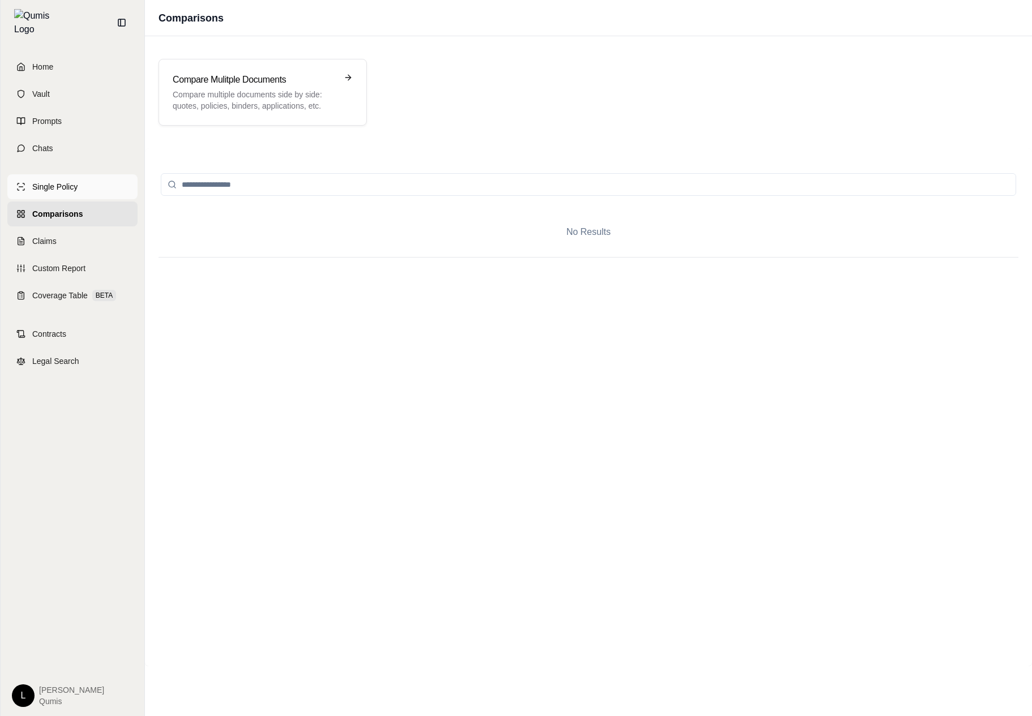
click at [94, 179] on link "Single Policy" at bounding box center [72, 186] width 130 height 25
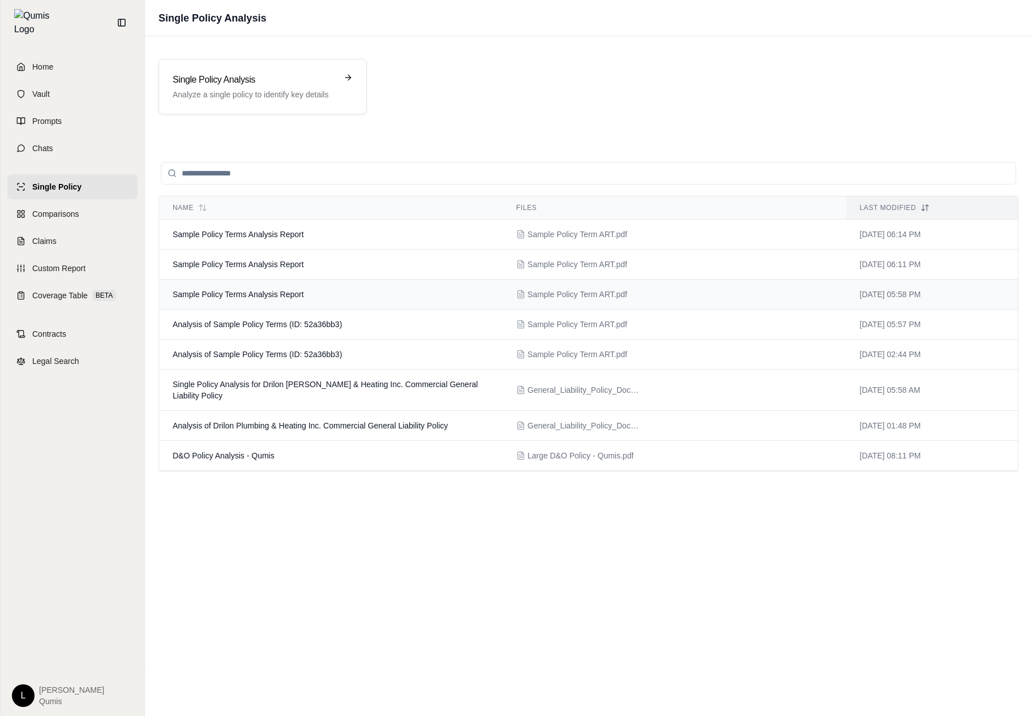
click at [380, 297] on td "Sample Policy Terms Analysis Report" at bounding box center [330, 295] width 343 height 30
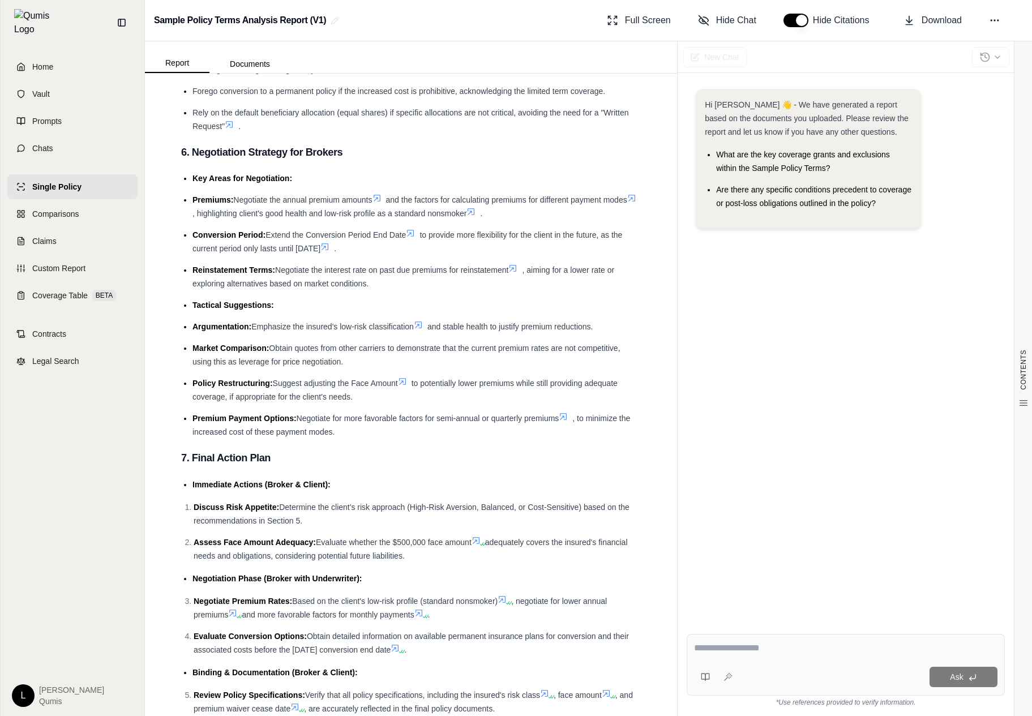
scroll to position [2023, 0]
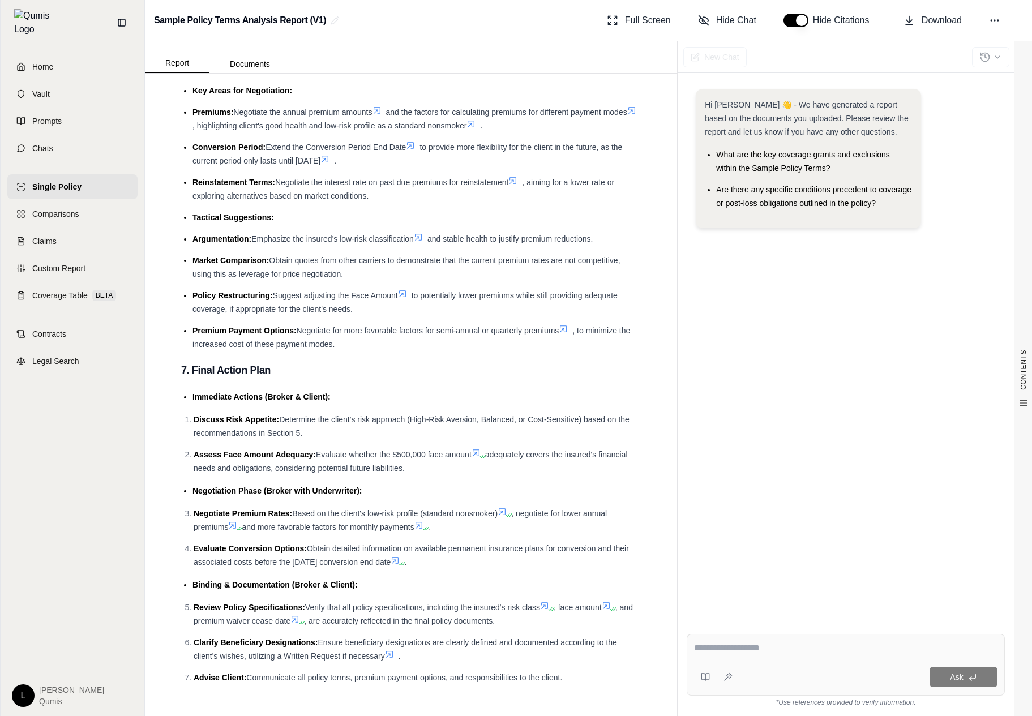
click at [46, 174] on link "Single Policy" at bounding box center [72, 186] width 130 height 25
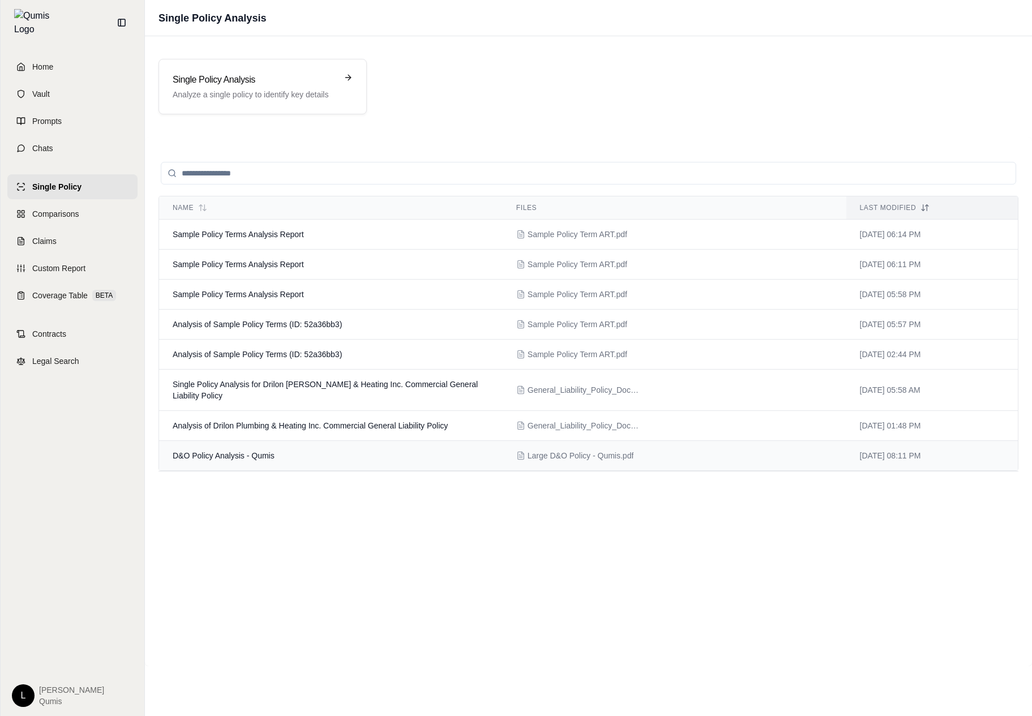
click at [263, 457] on span "D&O Policy Analysis - Qumis" at bounding box center [224, 455] width 102 height 9
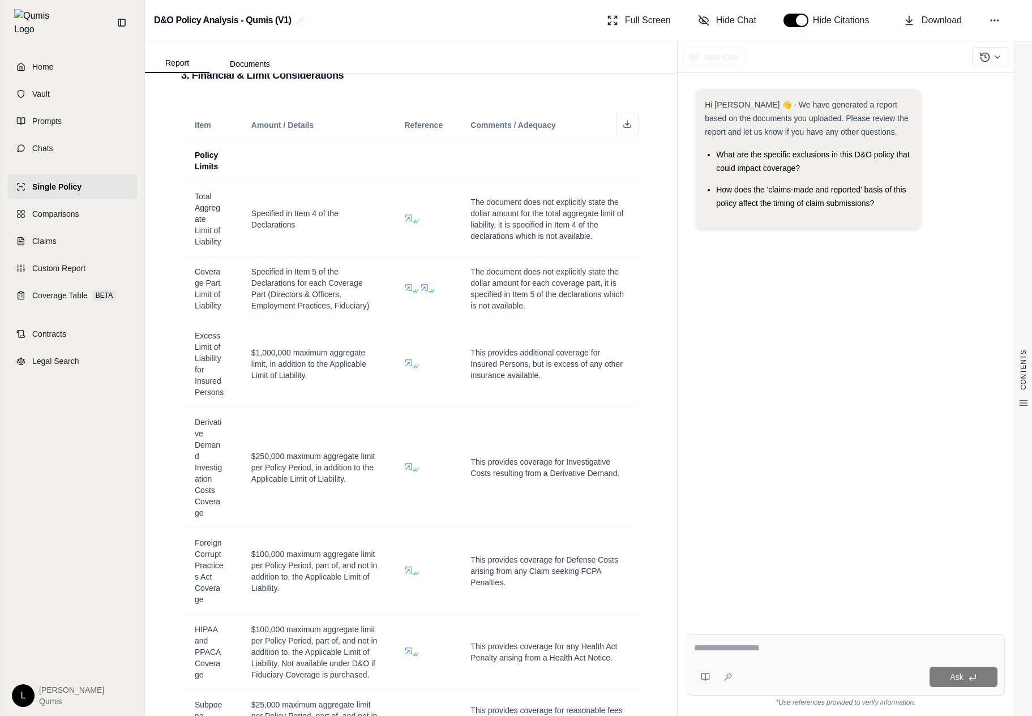
scroll to position [913, 0]
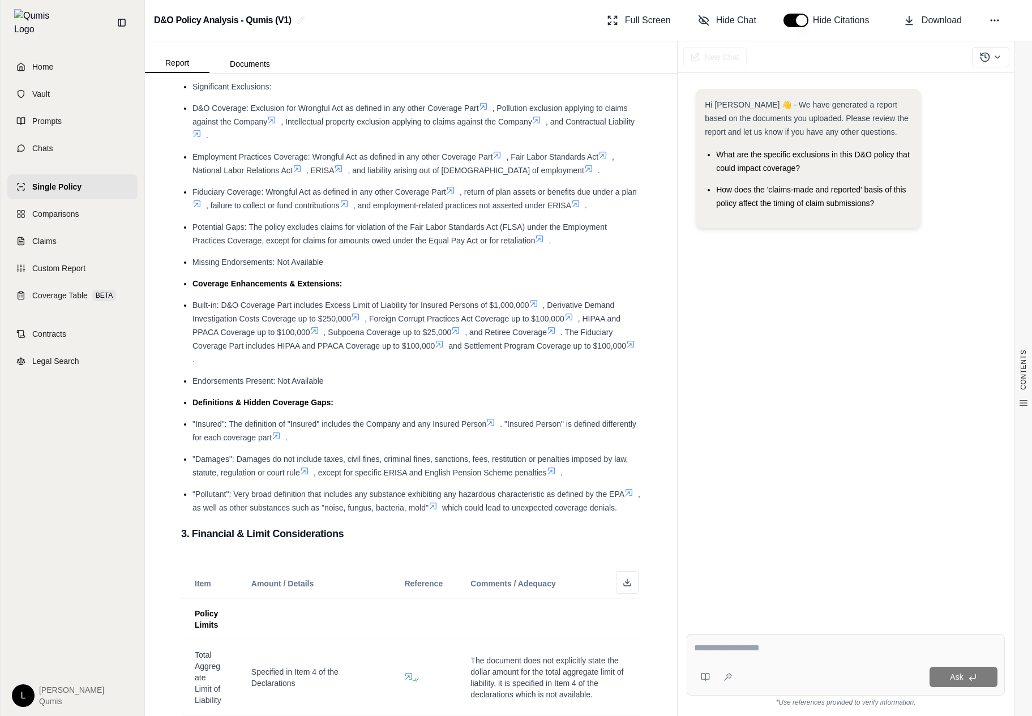
scroll to position [596, 0]
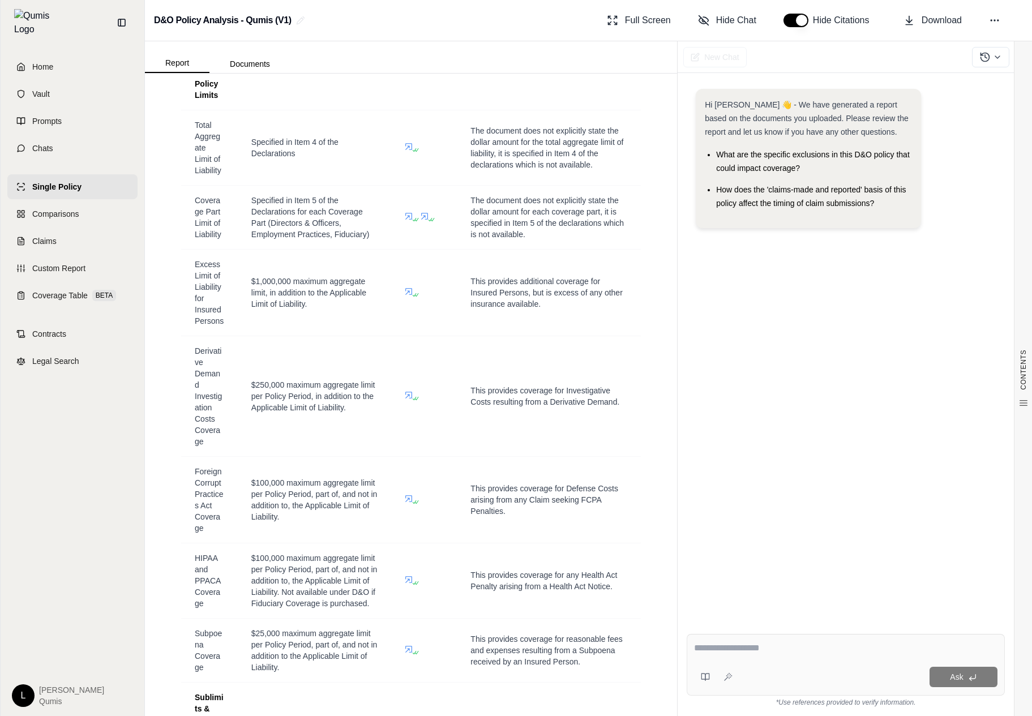
scroll to position [802, 0]
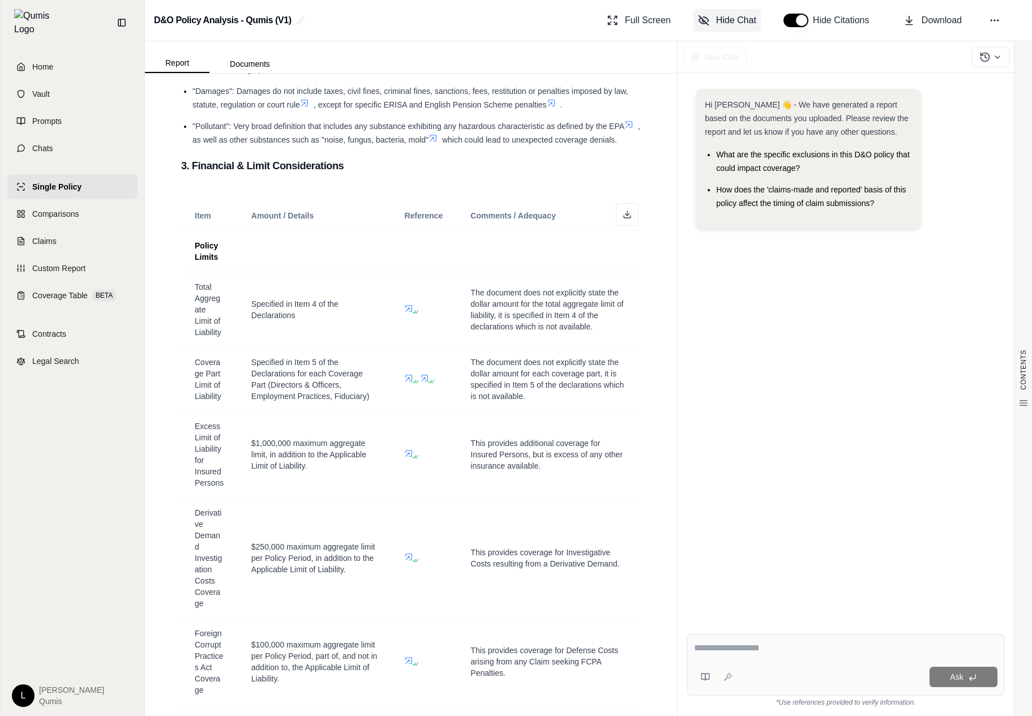
click at [749, 13] on button "Hide Chat" at bounding box center [726, 20] width 67 height 23
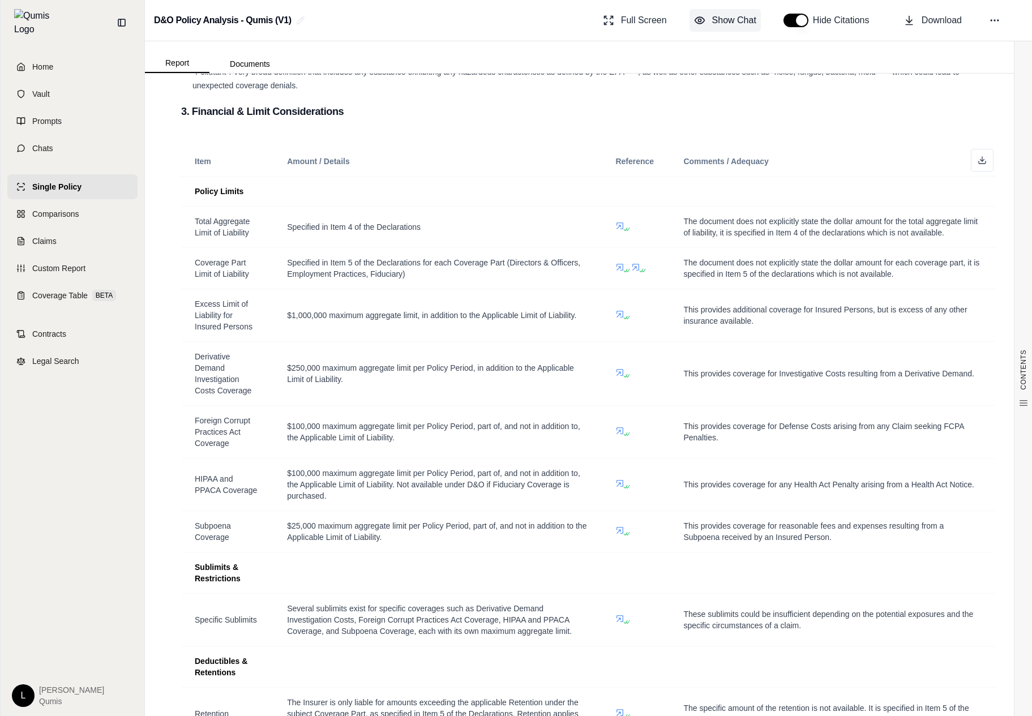
scroll to position [626, 0]
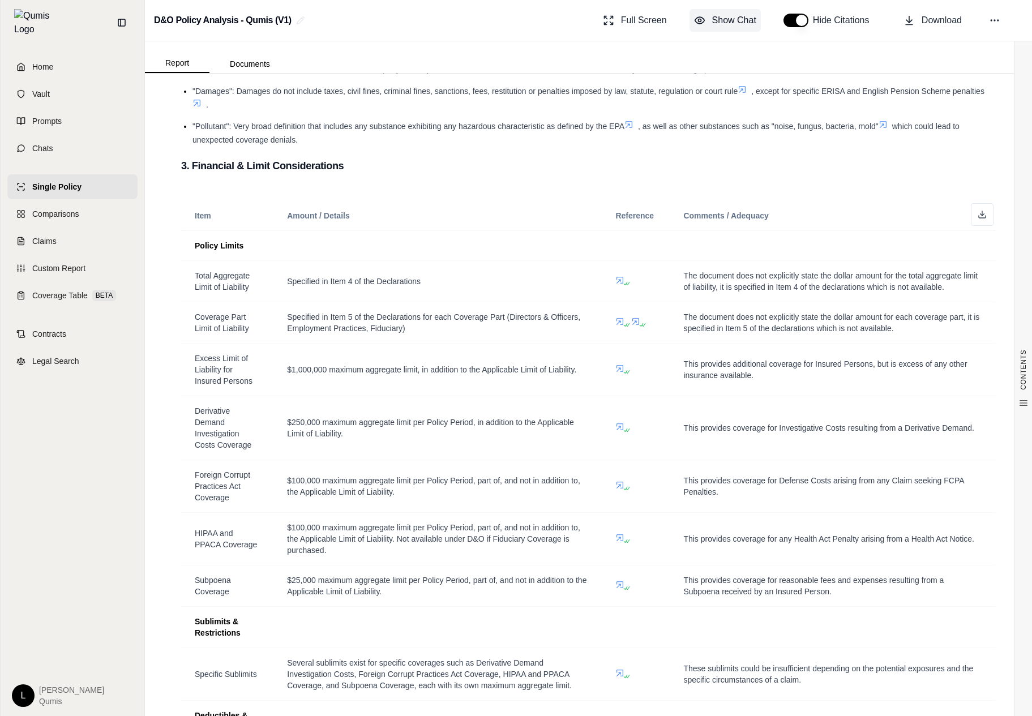
click at [738, 15] on span "Show Chat" at bounding box center [734, 21] width 44 height 14
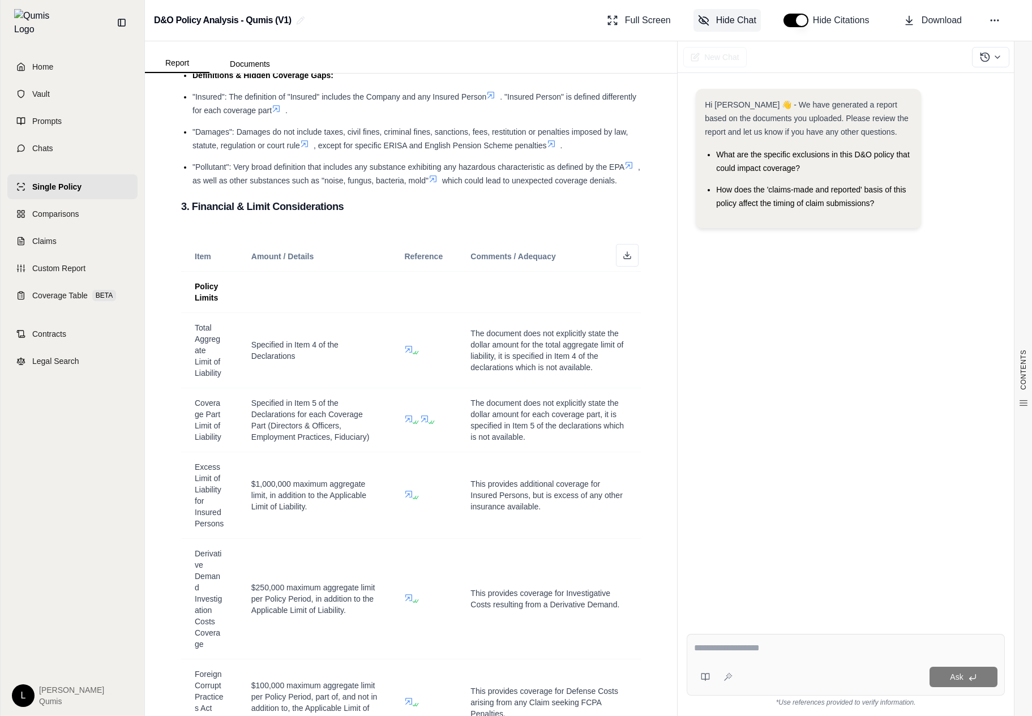
scroll to position [802, 0]
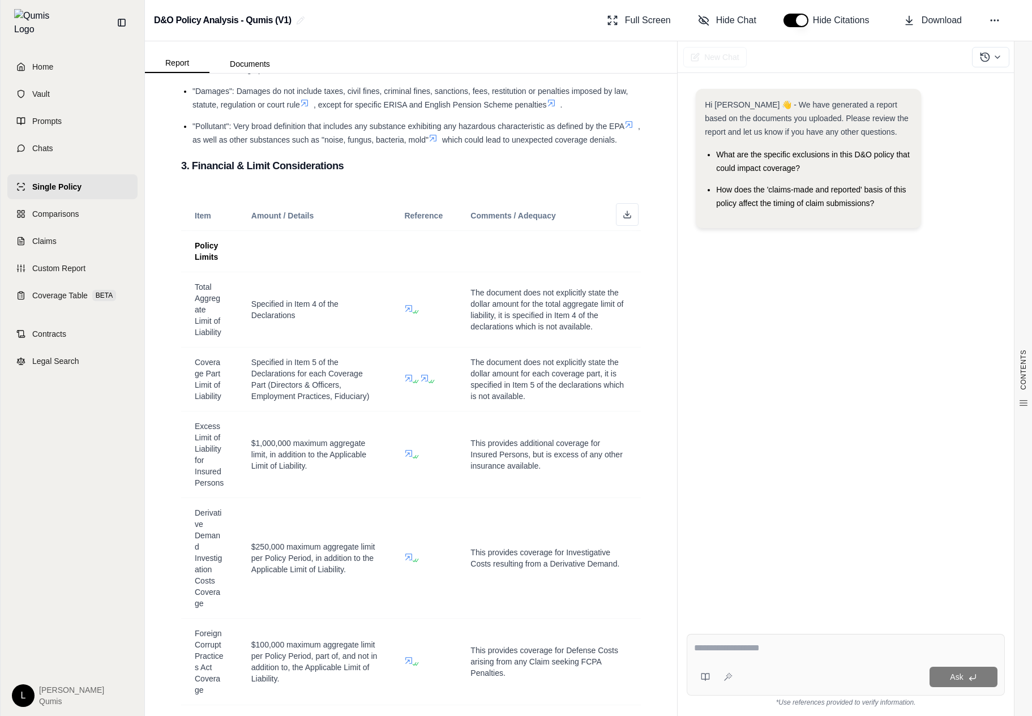
click at [110, 174] on link "Single Policy" at bounding box center [72, 186] width 130 height 25
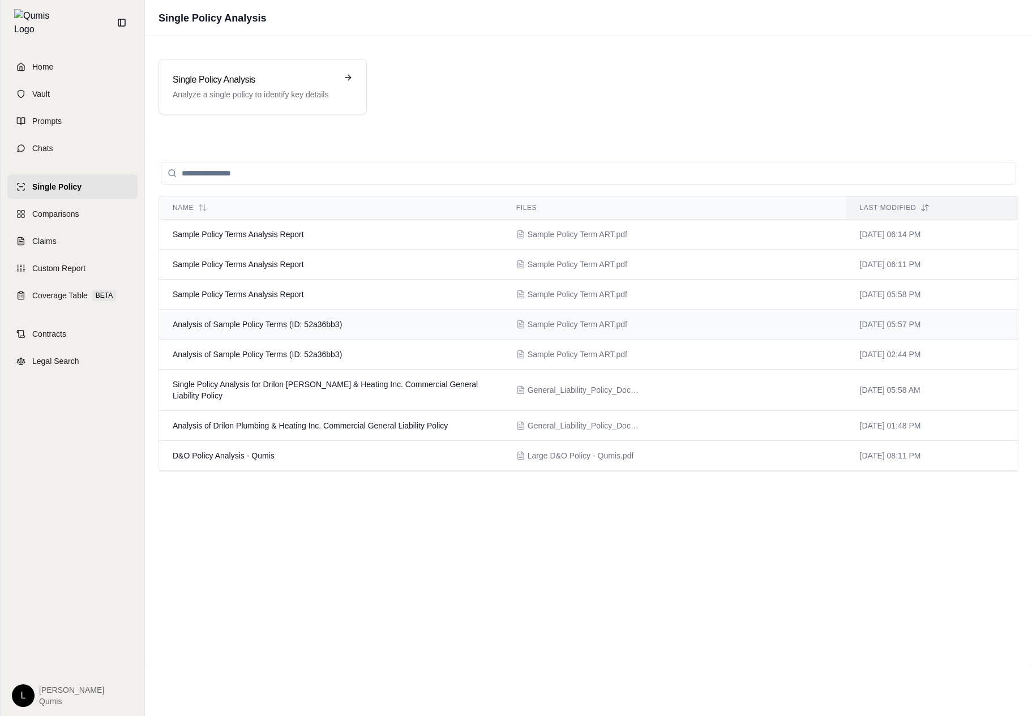
click at [345, 324] on td "Analysis of Sample Policy Terms (ID: 52a36bb3)" at bounding box center [330, 325] width 343 height 30
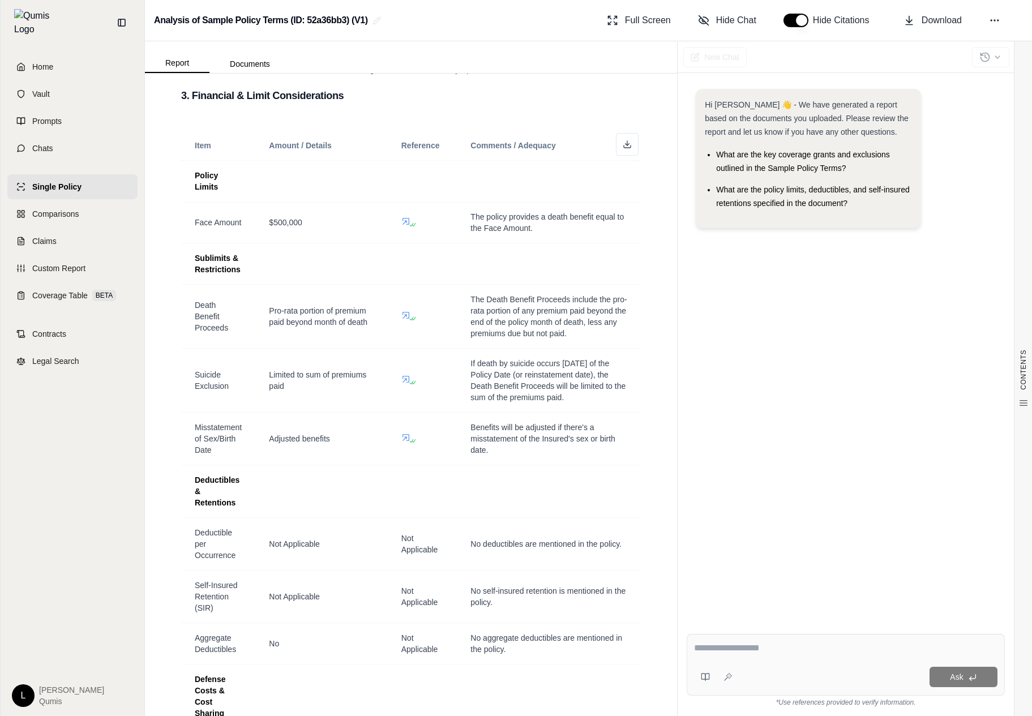
scroll to position [510, 0]
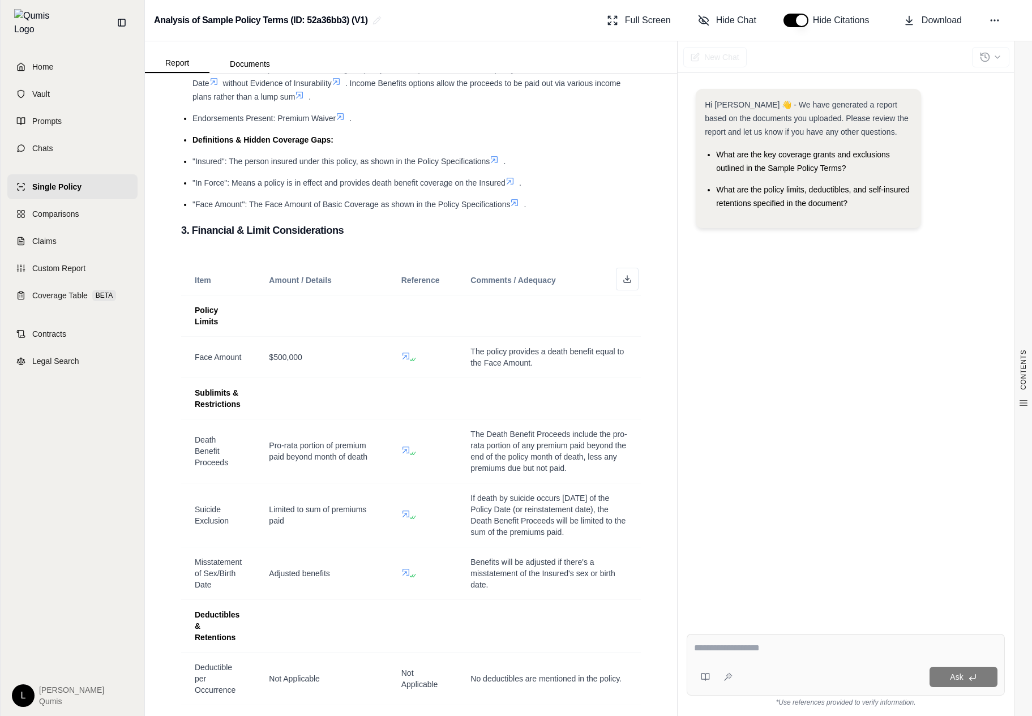
click at [76, 433] on div "Home Vault Prompts Chats Single Policy Comparisons Claims Custom Report Coverag…" at bounding box center [73, 380] width 144 height 671
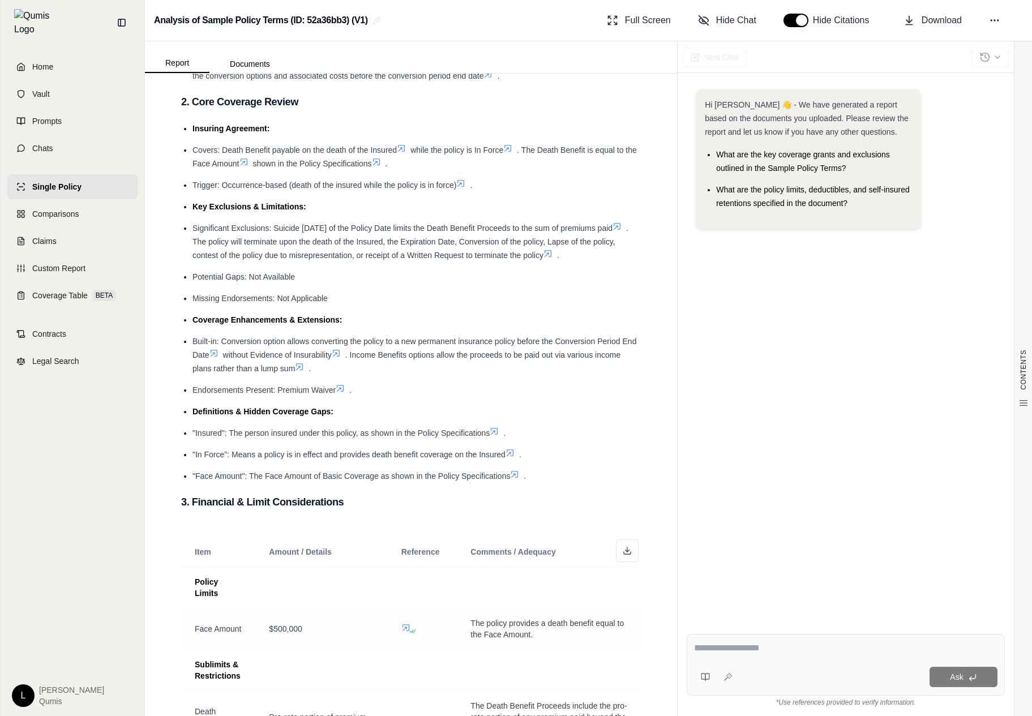
scroll to position [141, 0]
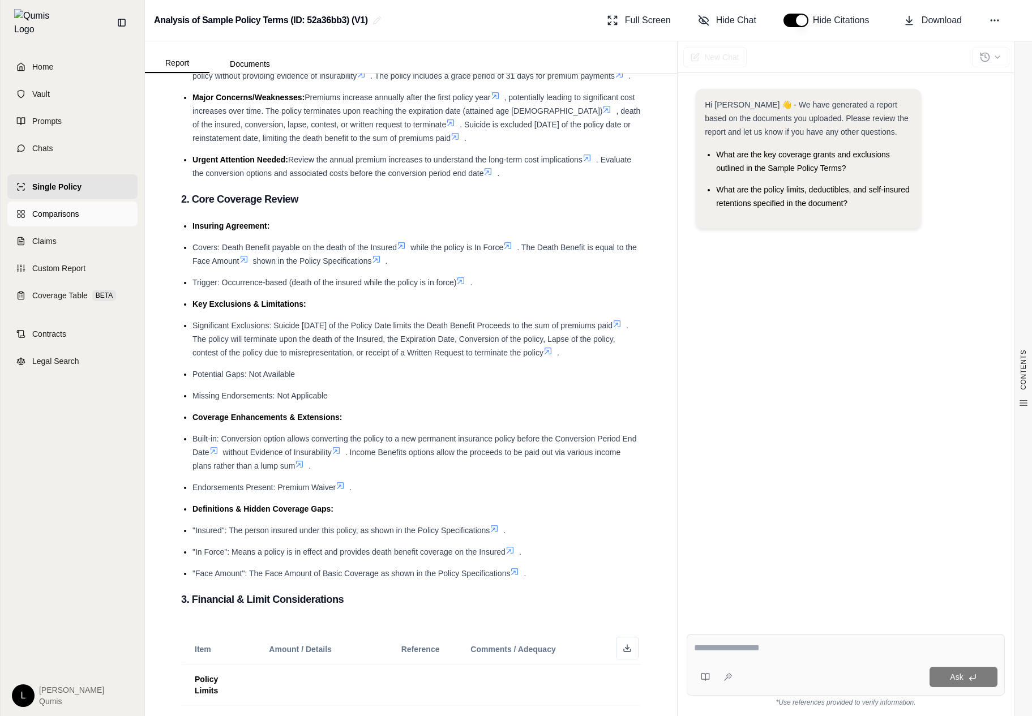
click at [76, 218] on link "Comparisons" at bounding box center [72, 213] width 130 height 25
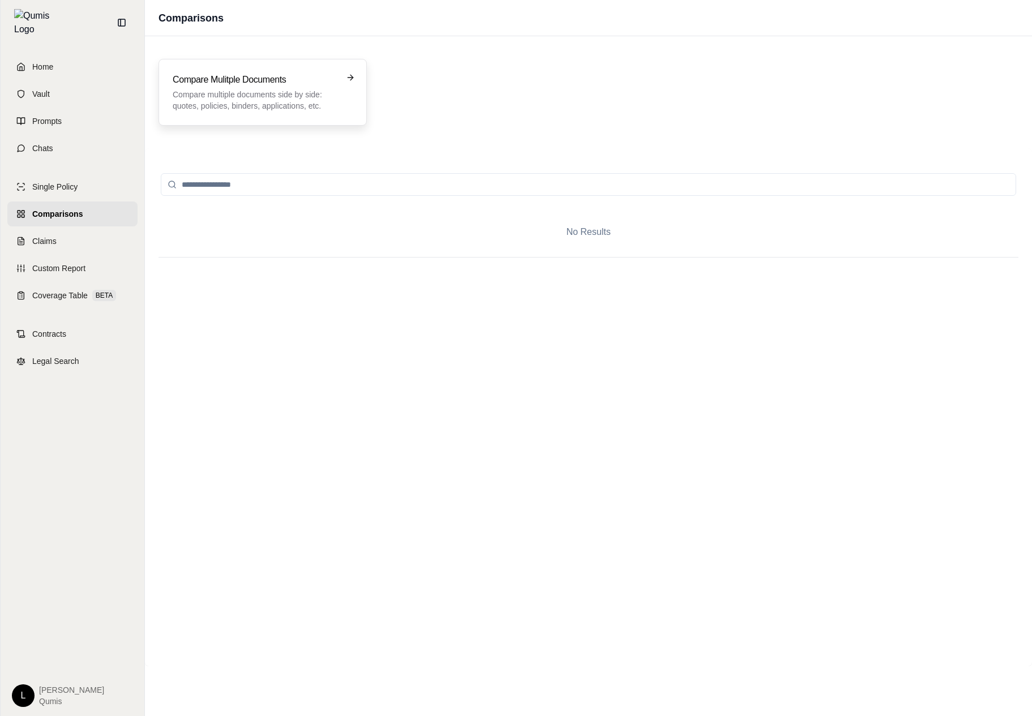
click at [244, 111] on p "Compare multiple documents side by side: quotes, policies, binders, application…" at bounding box center [255, 100] width 164 height 23
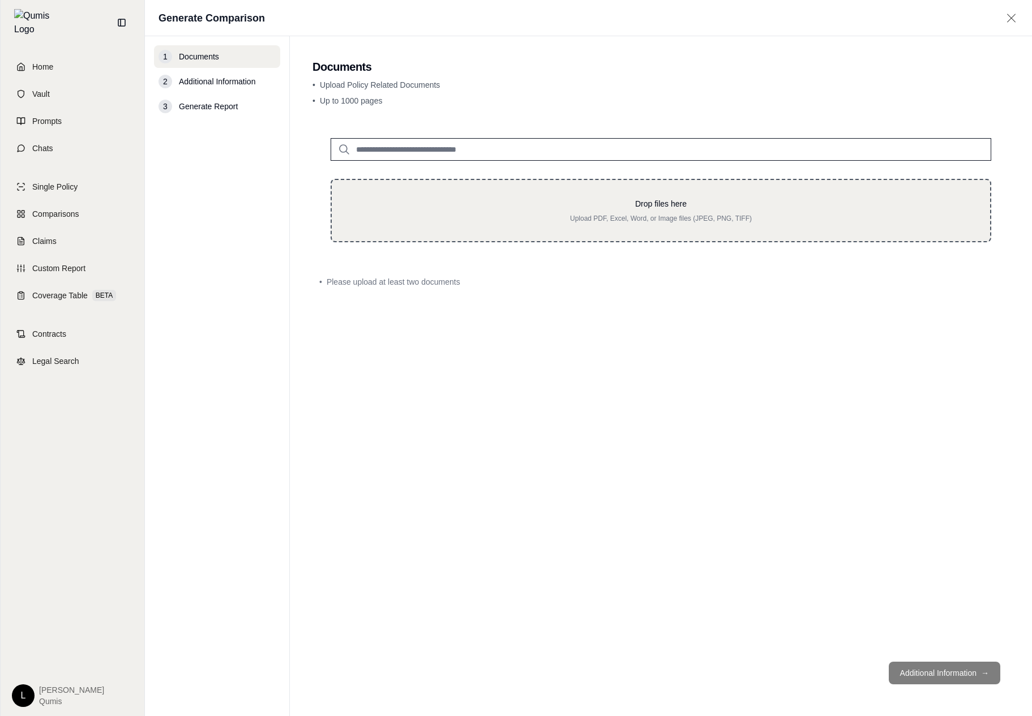
click at [526, 218] on p "Upload PDF, Excel, Word, or Image files (JPEG, PNG, TIFF)" at bounding box center [661, 218] width 622 height 9
click at [499, 201] on p "Drop files here" at bounding box center [661, 203] width 622 height 11
type input "**********"
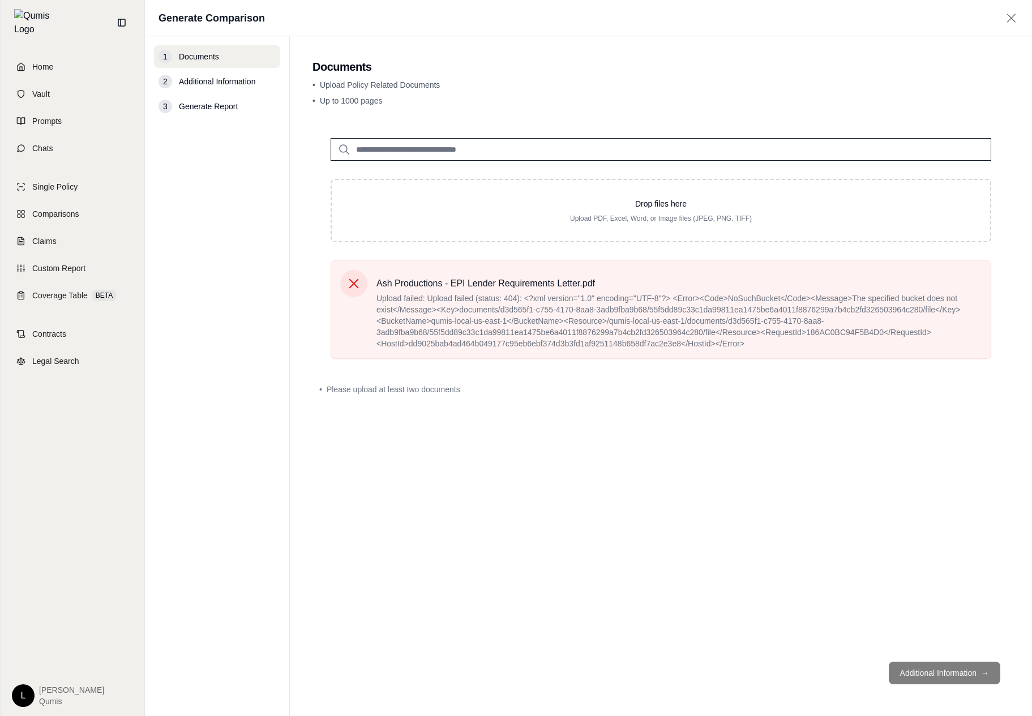
click at [619, 403] on div "Drop files here Upload PDF, Excel, Word, or Image files (JPEG, PNG, TIFF) Ash P…" at bounding box center [660, 386] width 697 height 532
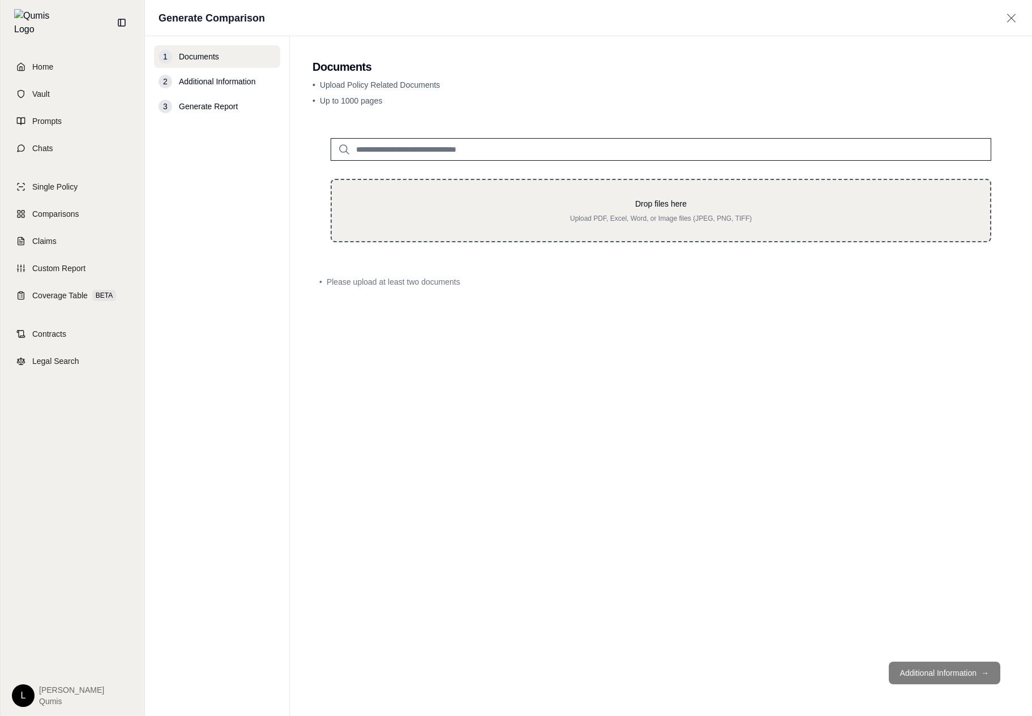
click at [646, 214] on p "Upload PDF, Excel, Word, or Image files (JPEG, PNG, TIFF)" at bounding box center [661, 218] width 622 height 9
type input "**********"
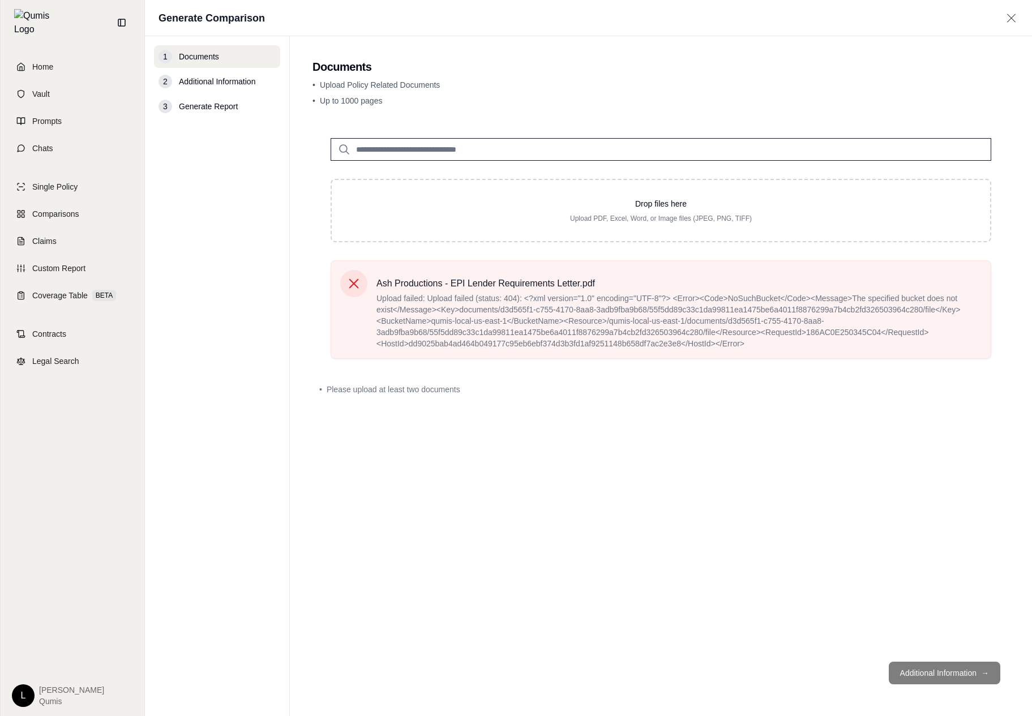
click at [625, 479] on div "Drop files here Upload PDF, Excel, Word, or Image files (JPEG, PNG, TIFF) Ash P…" at bounding box center [660, 386] width 697 height 532
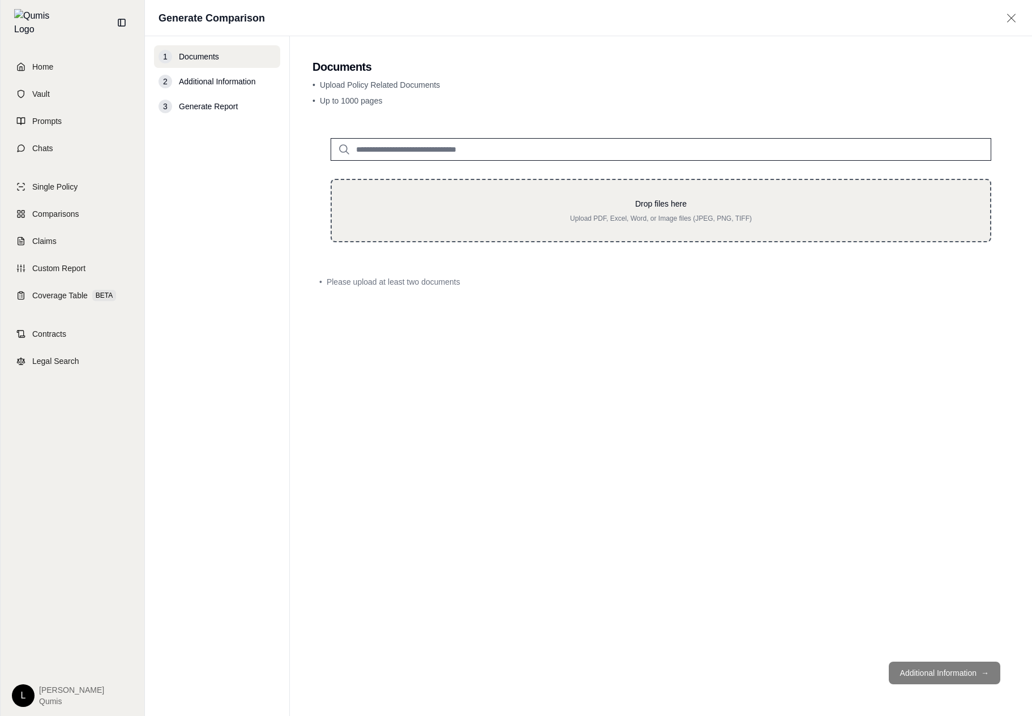
click at [625, 229] on div "Drop files here Upload PDF, Excel, Word, or Image files (JPEG, PNG, TIFF)" at bounding box center [660, 210] width 660 height 63
type input "**********"
click at [703, 215] on p "Upload PDF, Excel, Word, or Image files (JPEG, PNG, TIFF)" at bounding box center [661, 218] width 622 height 9
type input "**********"
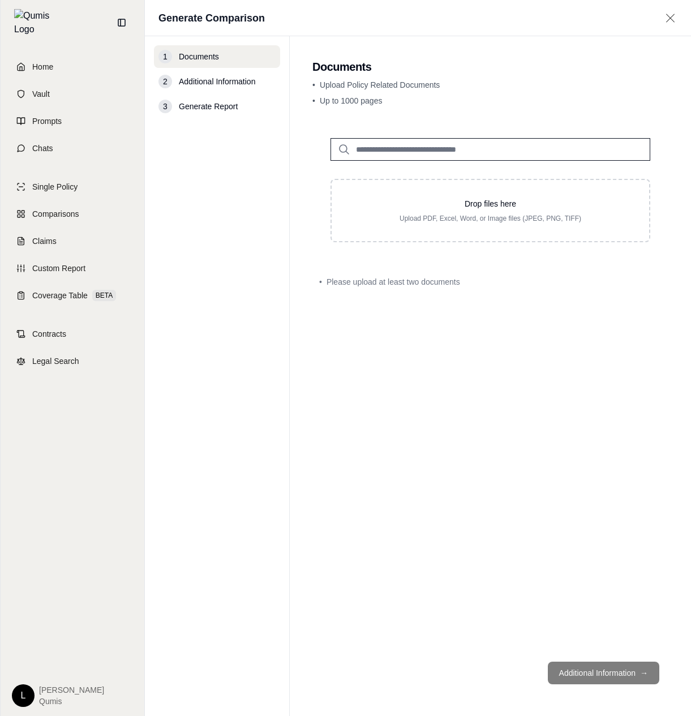
click at [623, 243] on div "Drop files here Upload PDF, Excel, Word, or Image files (JPEG, PNG, TIFF)" at bounding box center [490, 190] width 356 height 140
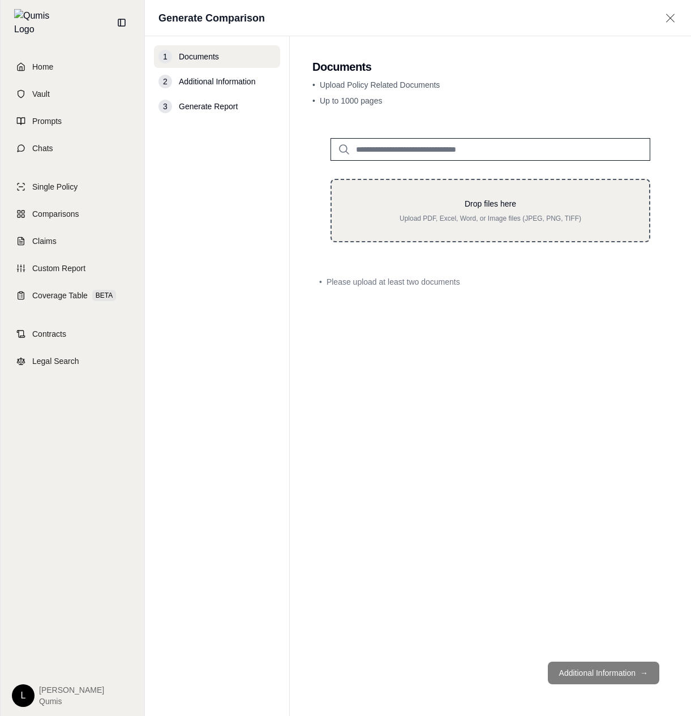
click at [624, 235] on div "Drop files here Upload PDF, Excel, Word, or Image files (JPEG, PNG, TIFF)" at bounding box center [490, 210] width 320 height 63
type input "**********"
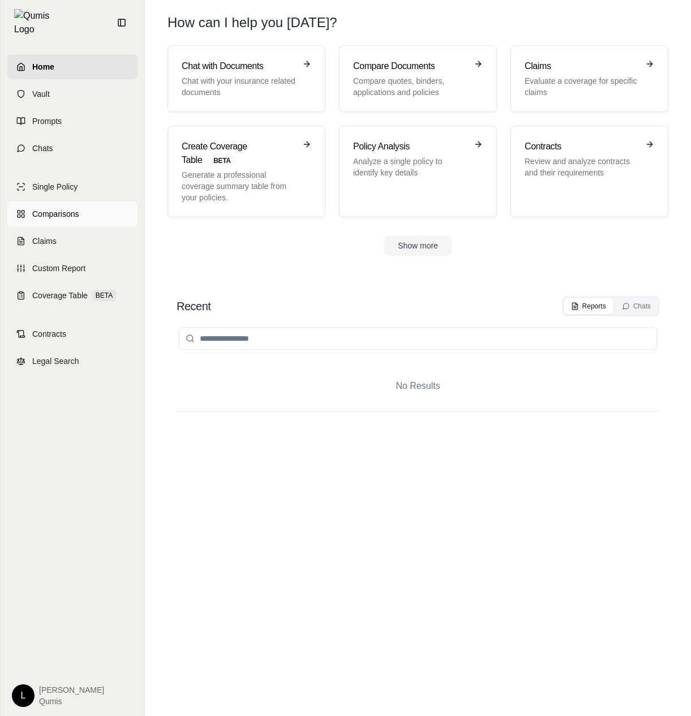
click at [109, 203] on link "Comparisons" at bounding box center [72, 213] width 130 height 25
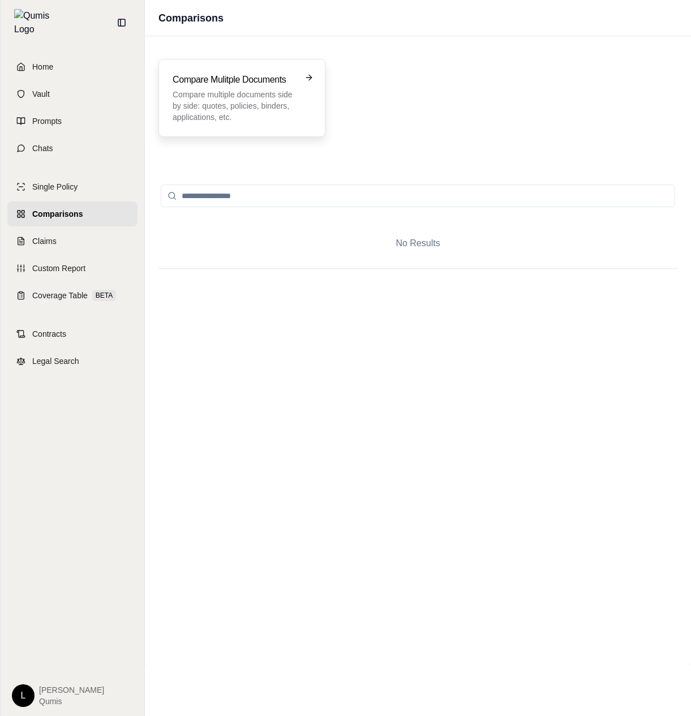
click at [257, 119] on p "Compare multiple documents side by side: quotes, policies, binders, application…" at bounding box center [234, 106] width 123 height 34
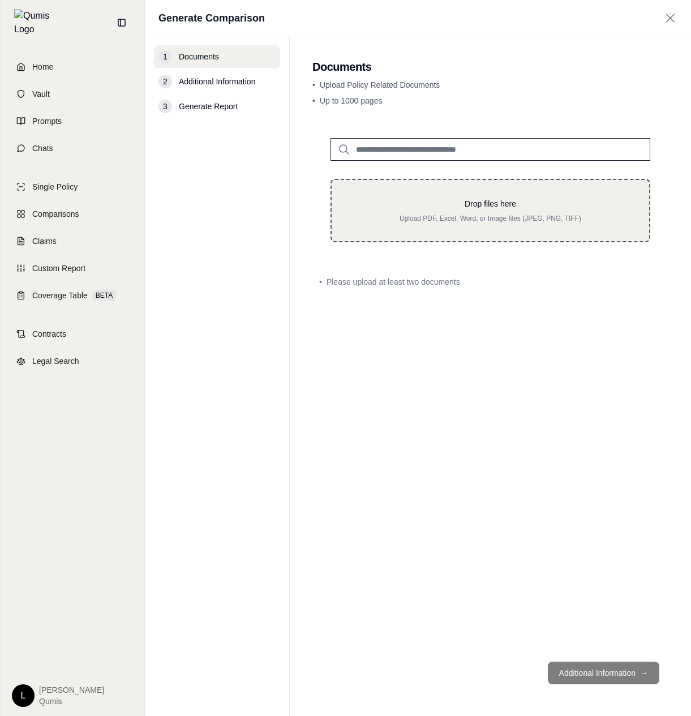
click at [471, 226] on div "Drop files here Upload PDF, Excel, Word, or Image files (JPEG, PNG, TIFF)" at bounding box center [490, 210] width 320 height 63
type input "**********"
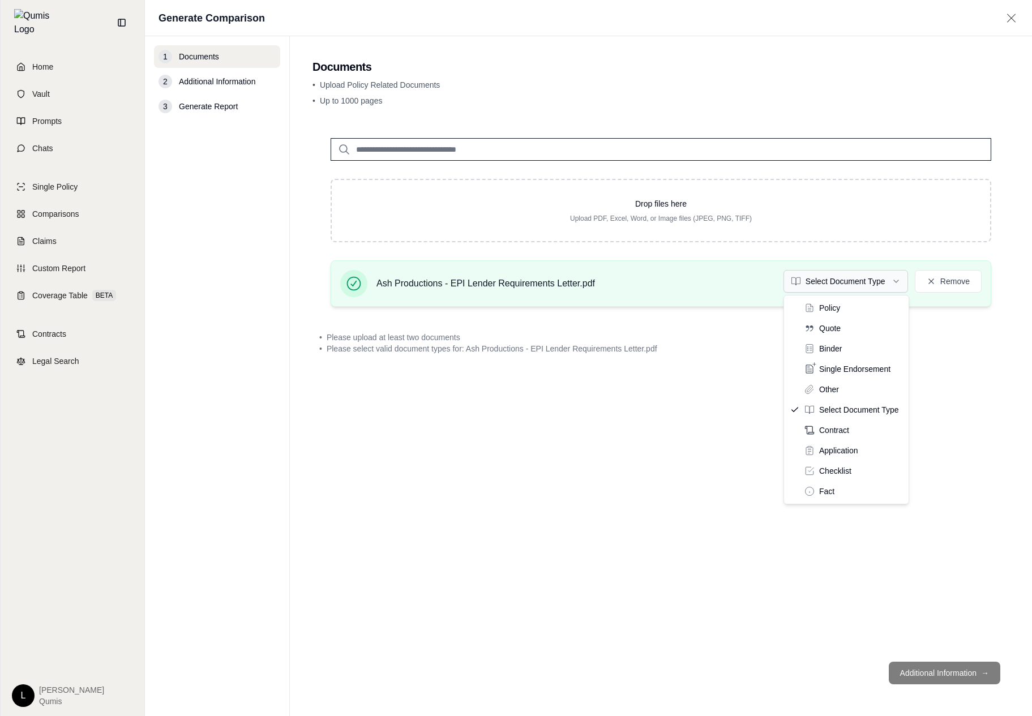
click at [690, 285] on html "Home Vault Prompts Chats Single Policy Comparisons Claims Custom Report Coverag…" at bounding box center [516, 358] width 1032 height 716
click at [642, 436] on html "Home Vault Prompts Chats Single Policy Comparisons Claims Custom Report Coverag…" at bounding box center [516, 358] width 1032 height 716
click at [690, 287] on html "Home Vault Prompts Chats Single Policy Comparisons Claims Custom Report Coverag…" at bounding box center [516, 358] width 1032 height 716
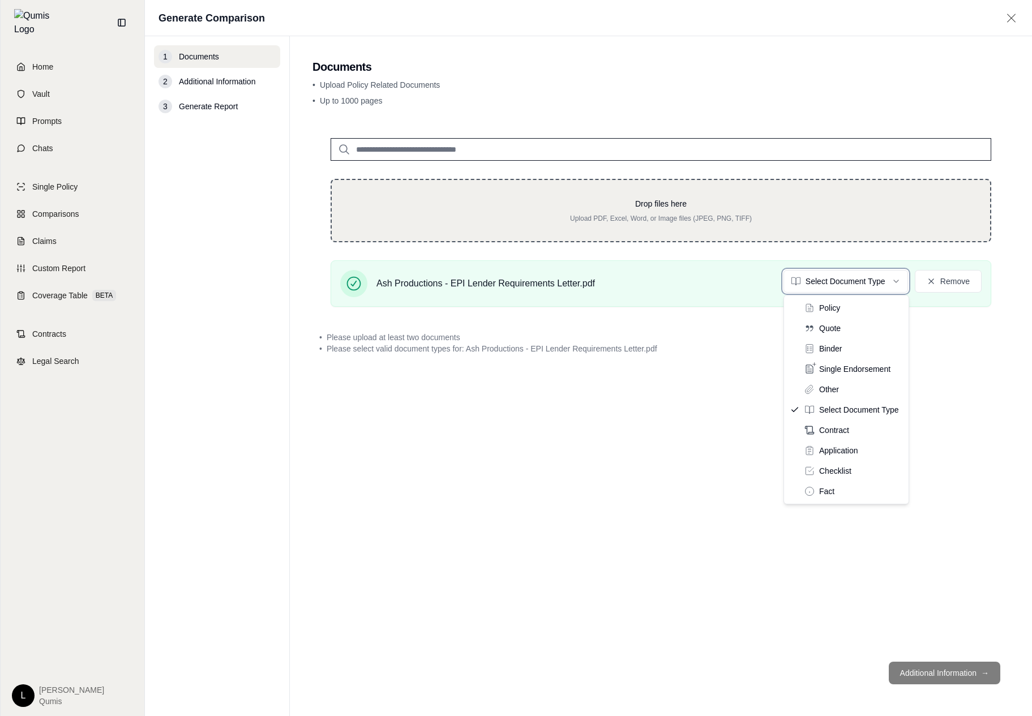
click at [690, 195] on html "Home Vault Prompts Chats Single Policy Comparisons Claims Custom Report Coverag…" at bounding box center [516, 358] width 1032 height 716
click at [690, 203] on p "Drop files here" at bounding box center [661, 203] width 622 height 11
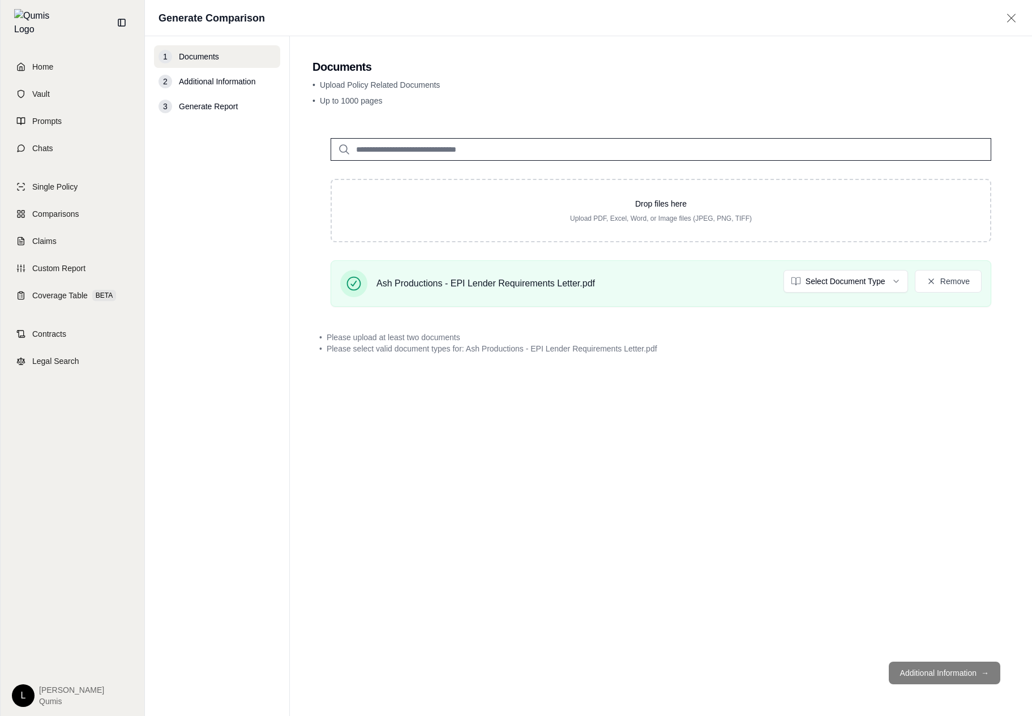
click at [690, 671] on footer "Additional Information →" at bounding box center [660, 672] width 697 height 41
click at [86, 331] on link "Contracts" at bounding box center [72, 333] width 130 height 25
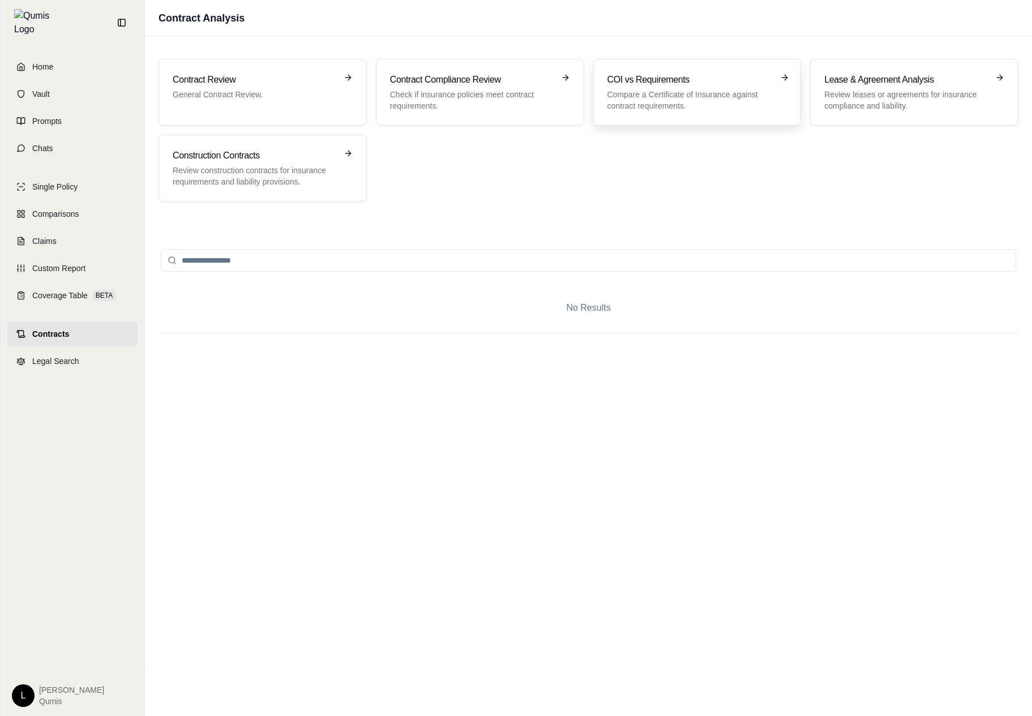
click at [652, 108] on p "Compare a Certificate of Insurance against contract requirements." at bounding box center [689, 100] width 164 height 23
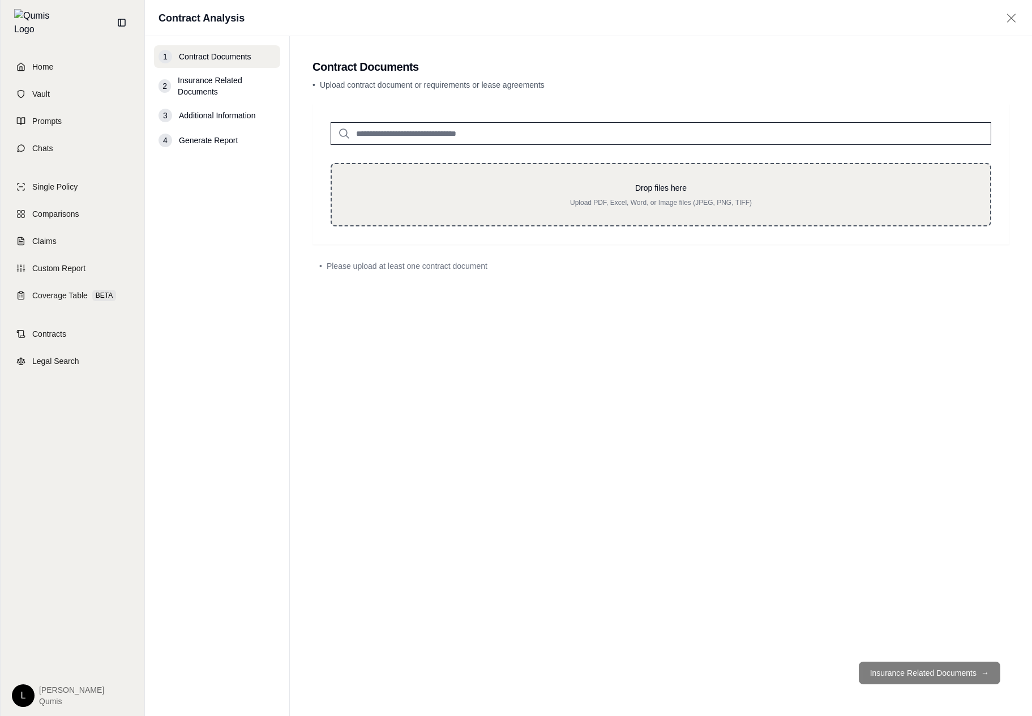
click at [544, 188] on p "Drop files here" at bounding box center [661, 187] width 622 height 11
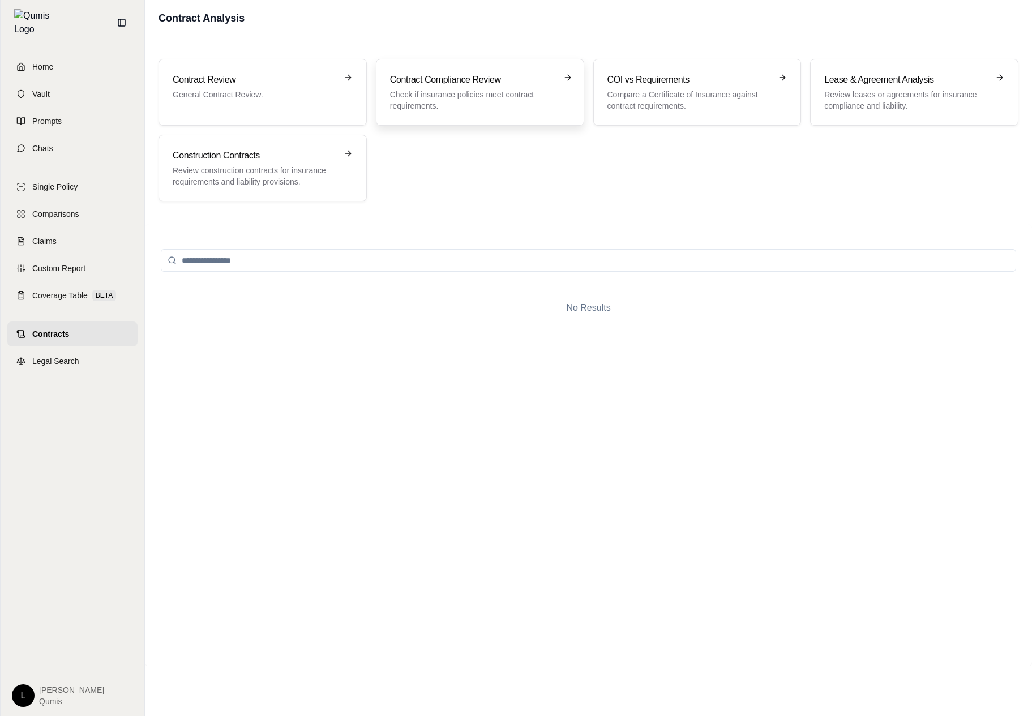
click at [565, 105] on div "Contract Compliance Review Check if insurance policies meet contract requiremen…" at bounding box center [480, 92] width 180 height 38
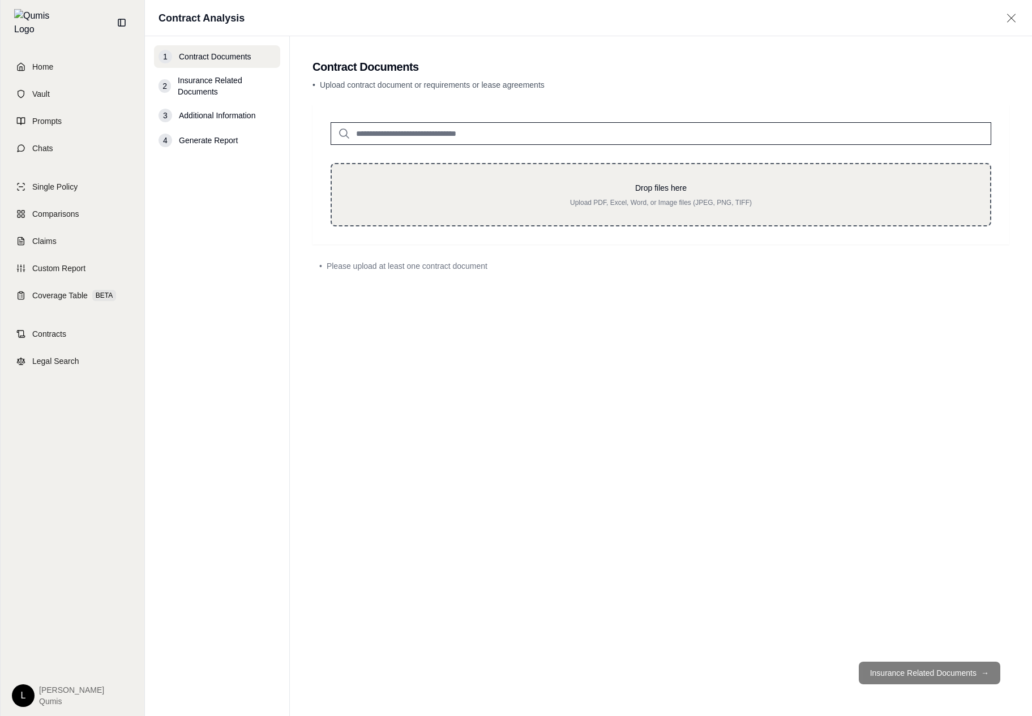
click at [517, 170] on div "Drop files here Upload PDF, Excel, Word, or Image files (JPEG, PNG, TIFF)" at bounding box center [660, 194] width 660 height 63
type input "**********"
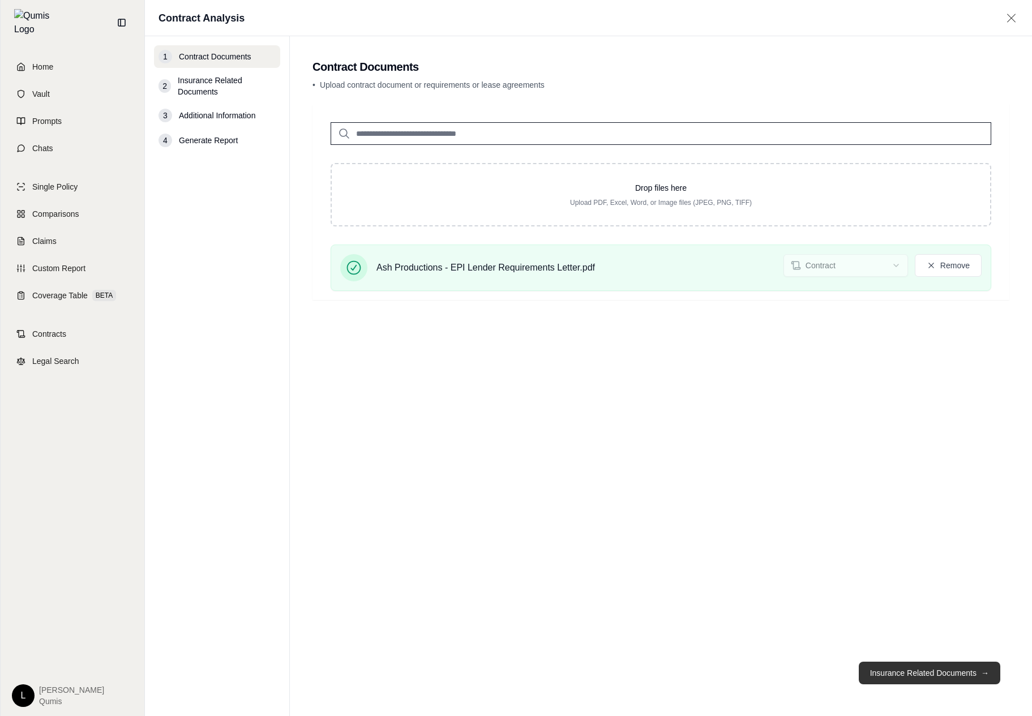
click at [690, 668] on button "Insurance Related Documents →" at bounding box center [928, 673] width 141 height 23
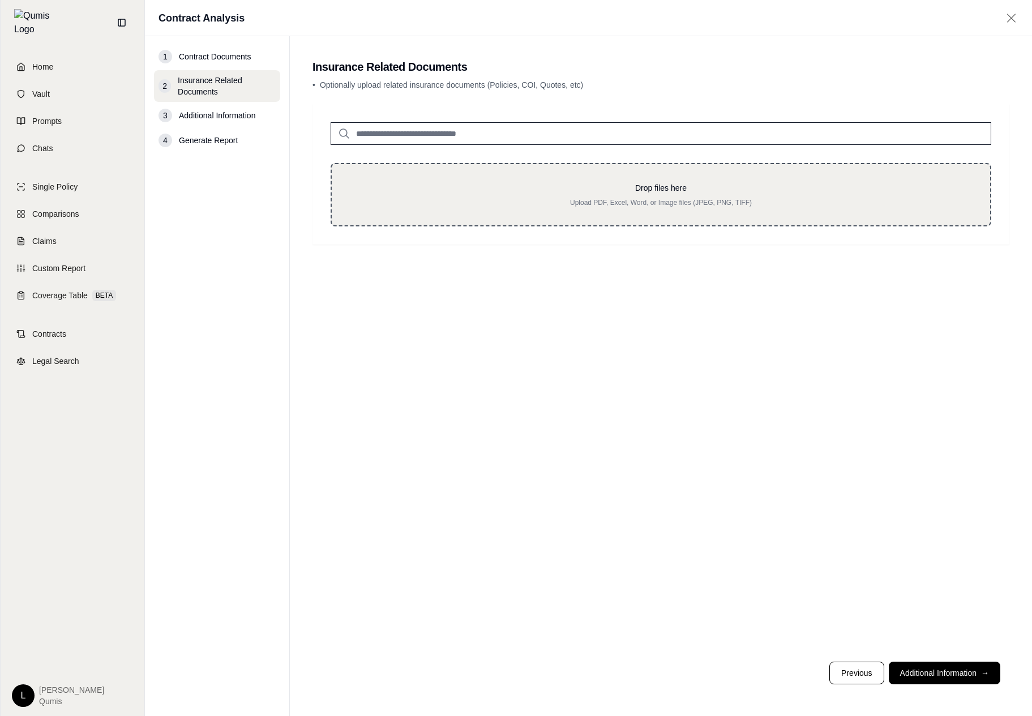
click at [545, 189] on p "Drop files here" at bounding box center [661, 187] width 622 height 11
type input "**********"
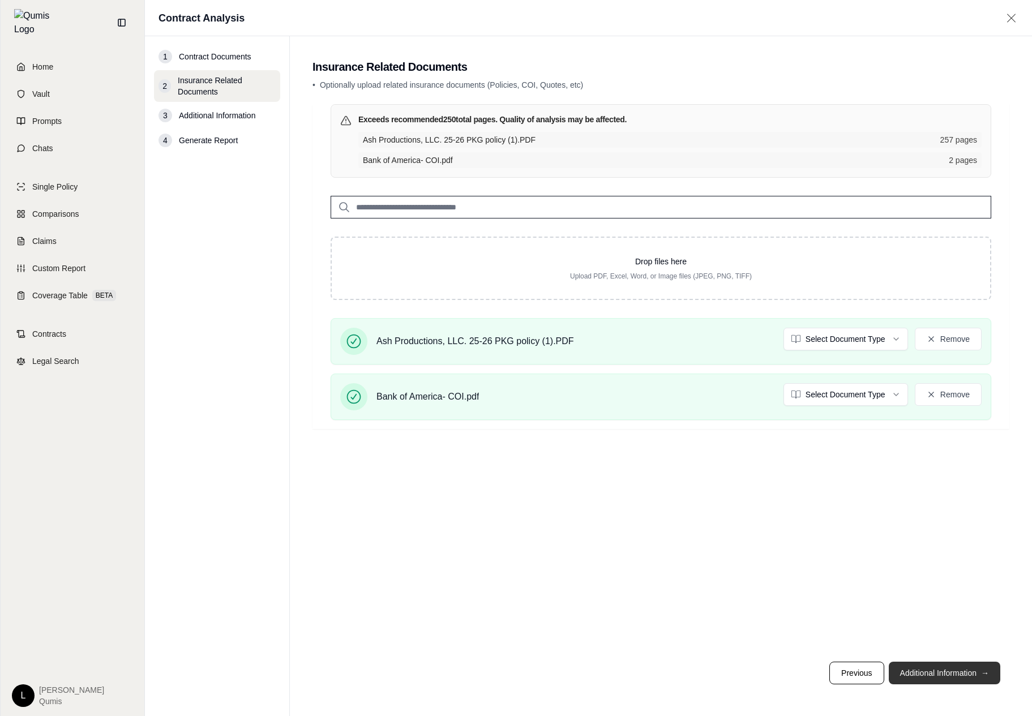
click at [690, 673] on button "Additional Information →" at bounding box center [943, 673] width 111 height 23
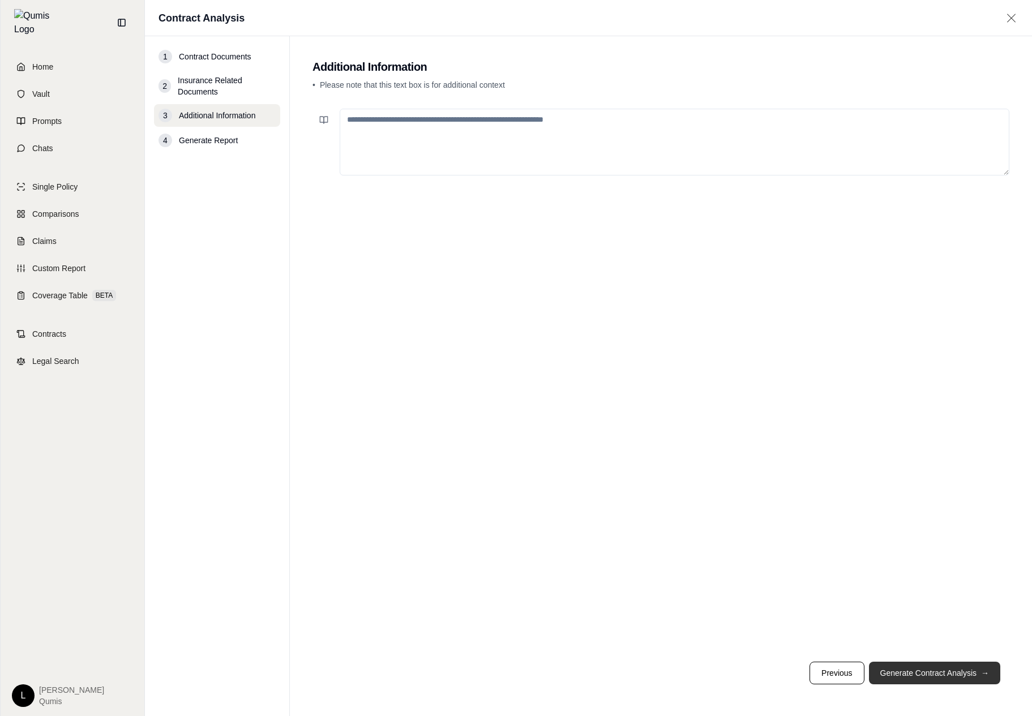
click at [690, 674] on button "Generate Contract Analysis →" at bounding box center [934, 673] width 131 height 23
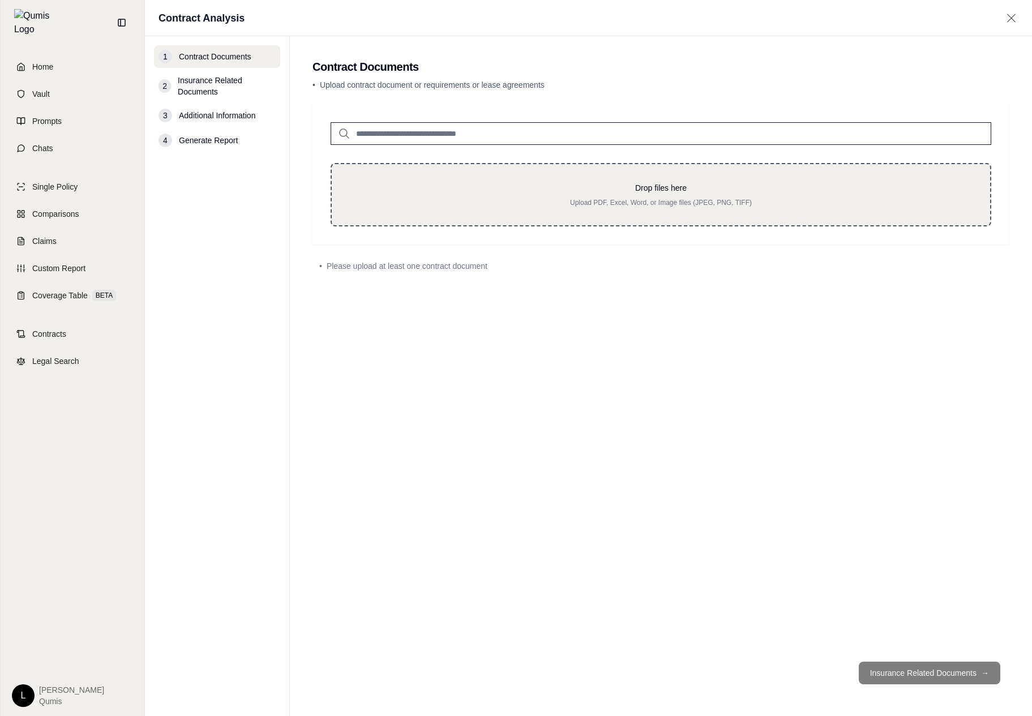
click at [650, 207] on div "Drop files here Upload PDF, Excel, Word, or Image files (JPEG, PNG, TIFF)" at bounding box center [660, 194] width 660 height 63
type input "**********"
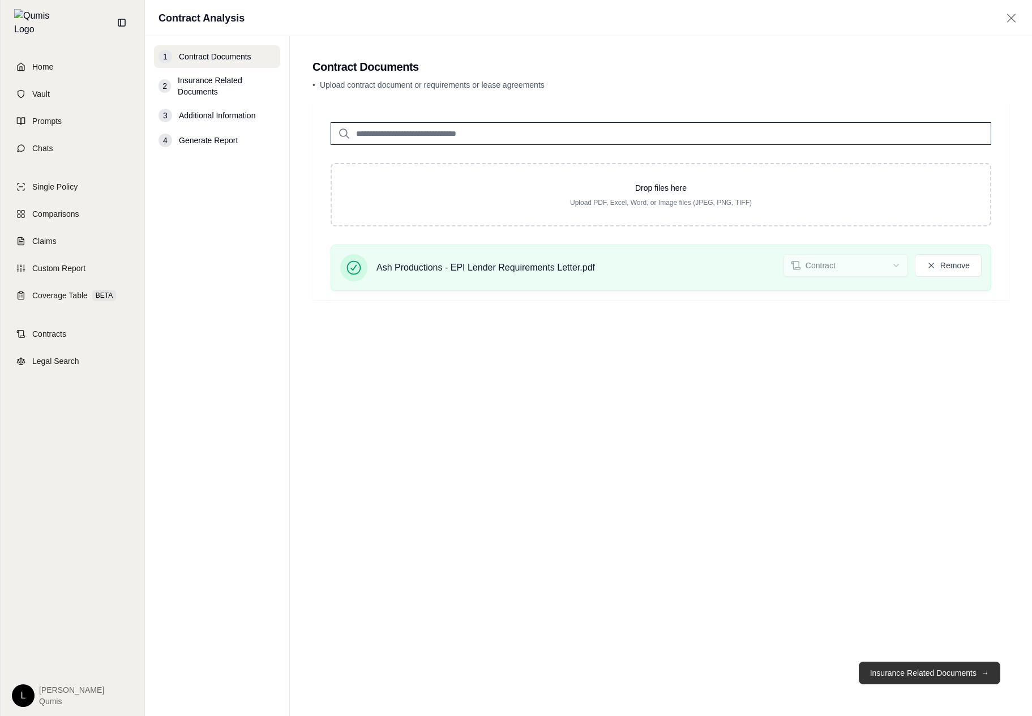
click at [945, 673] on button "Insurance Related Documents →" at bounding box center [928, 673] width 141 height 23
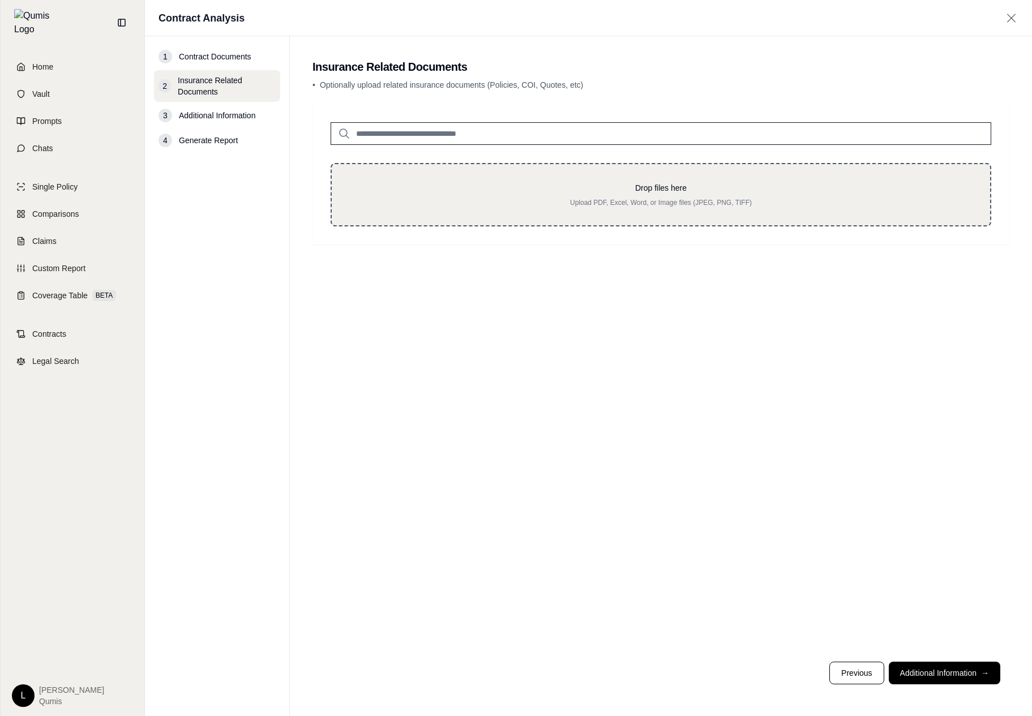
click at [737, 221] on div "Drop files here Upload PDF, Excel, Word, or Image files (JPEG, PNG, TIFF)" at bounding box center [660, 194] width 660 height 63
type input "**********"
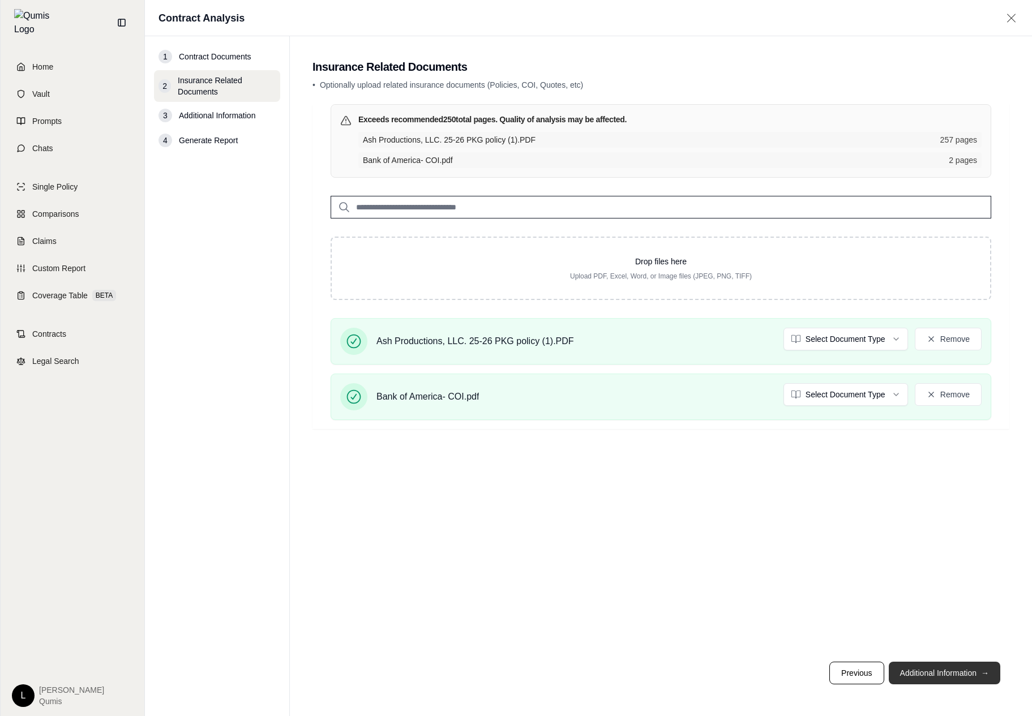
click at [958, 678] on button "Additional Information →" at bounding box center [943, 673] width 111 height 23
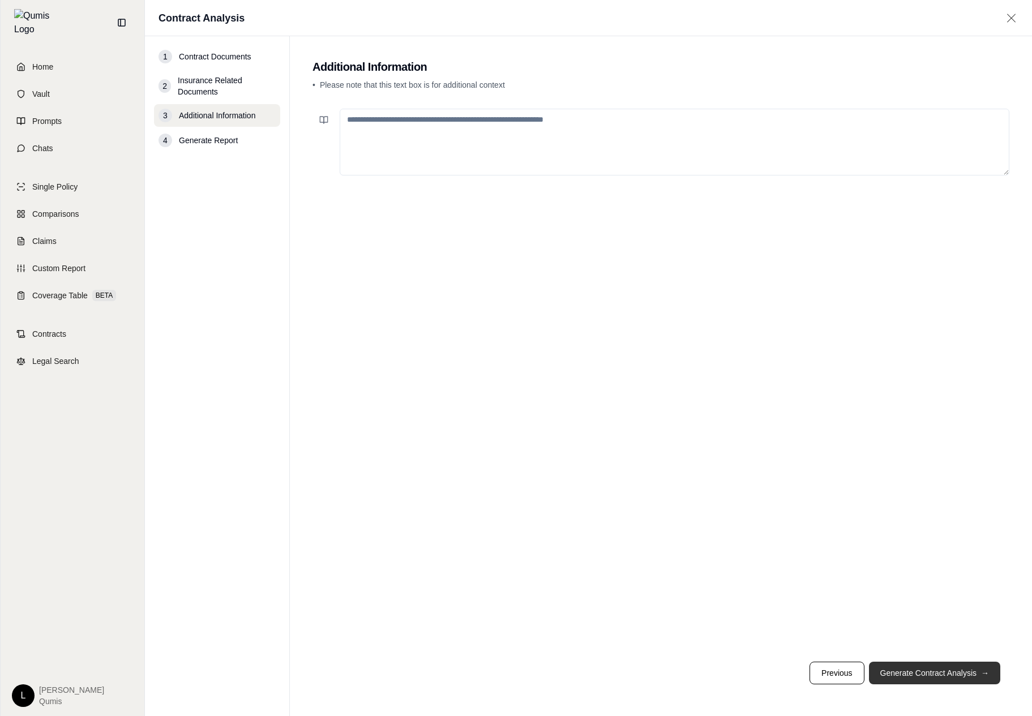
click at [958, 678] on button "Generate Contract Analysis →" at bounding box center [934, 673] width 131 height 23
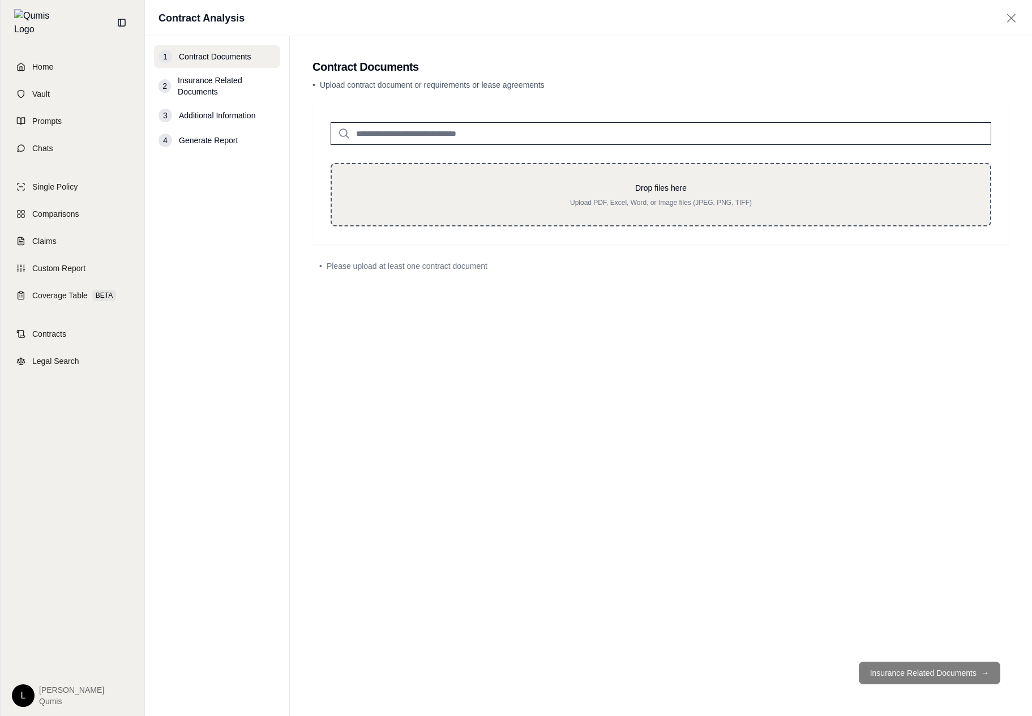
click at [651, 201] on p "Upload PDF, Excel, Word, or Image files (JPEG, PNG, TIFF)" at bounding box center [661, 202] width 622 height 9
type input "**********"
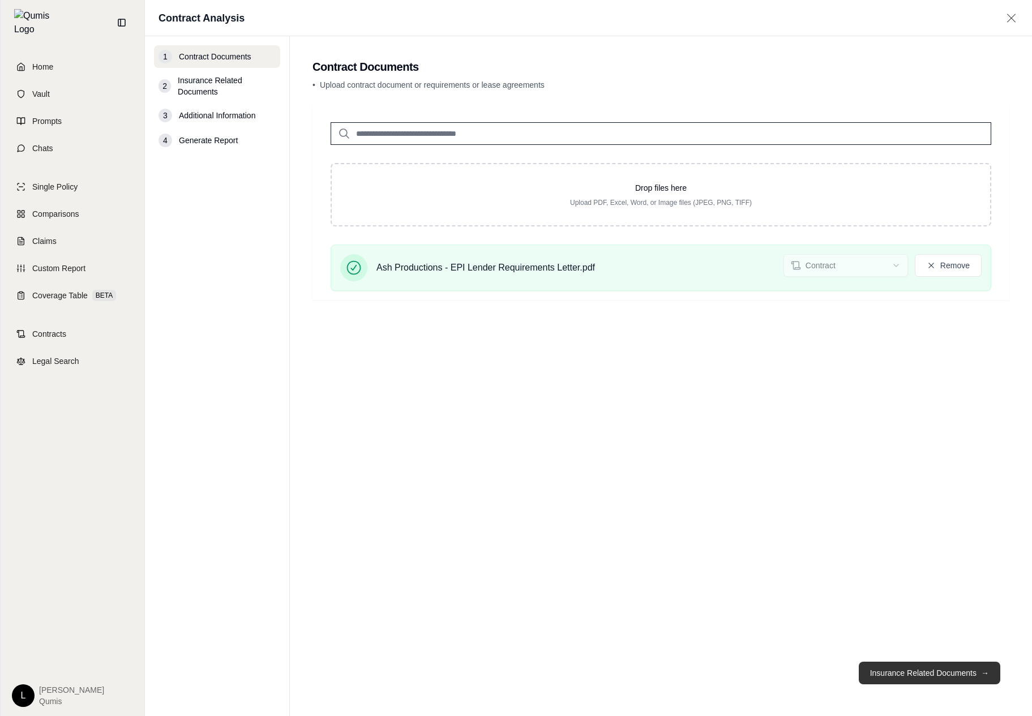
click at [914, 670] on button "Insurance Related Documents →" at bounding box center [928, 673] width 141 height 23
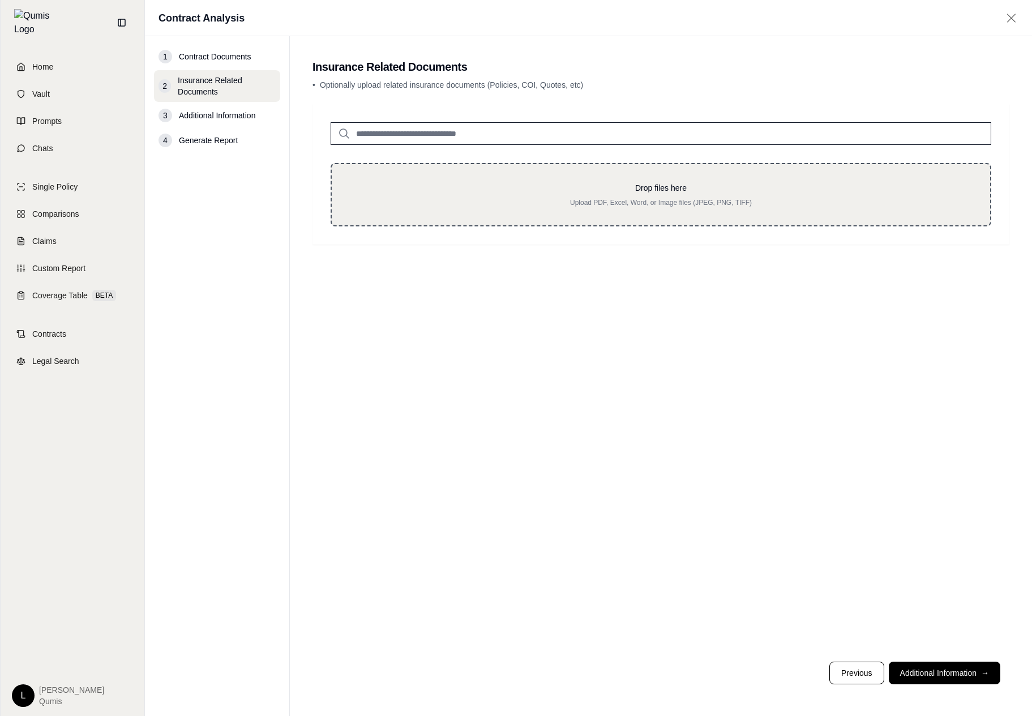
click at [771, 225] on div "Drop files here Upload PDF, Excel, Word, or Image files (JPEG, PNG, TIFF)" at bounding box center [660, 194] width 660 height 63
type input "**********"
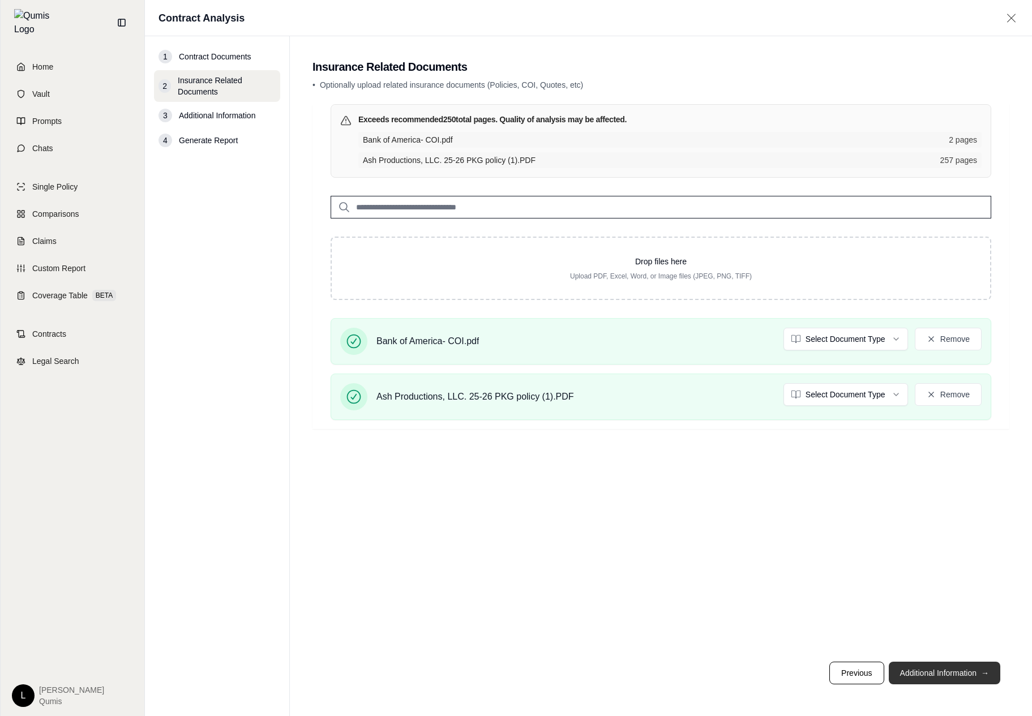
click at [943, 676] on button "Additional Information →" at bounding box center [943, 673] width 111 height 23
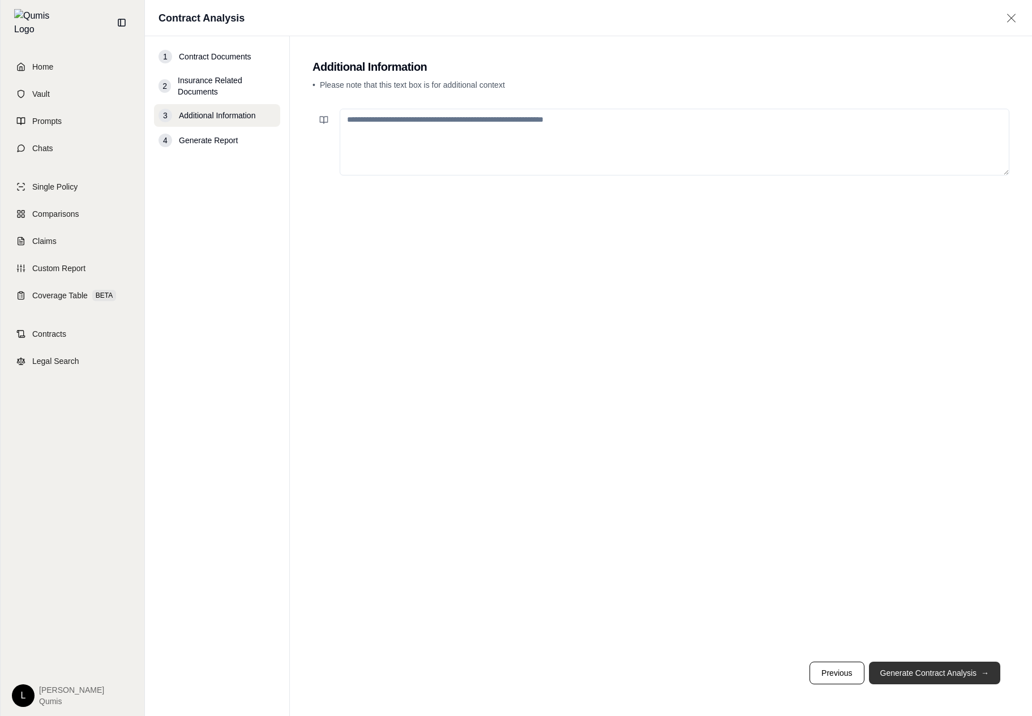
click at [943, 676] on button "Generate Contract Analysis →" at bounding box center [934, 673] width 131 height 23
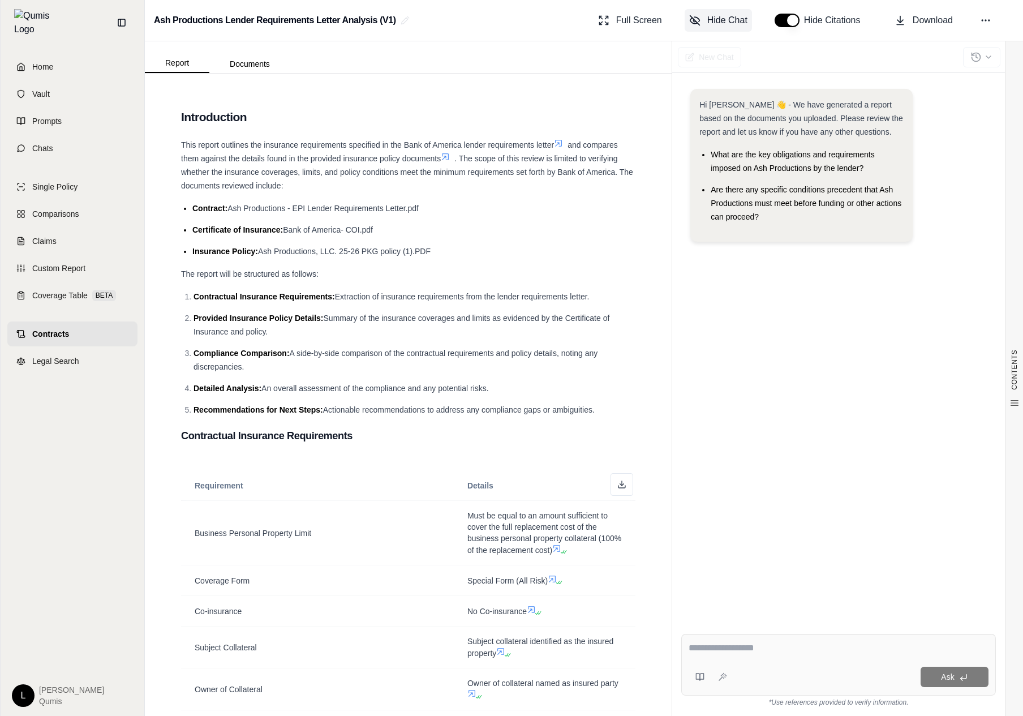
click at [741, 18] on span "Hide Chat" at bounding box center [727, 21] width 40 height 14
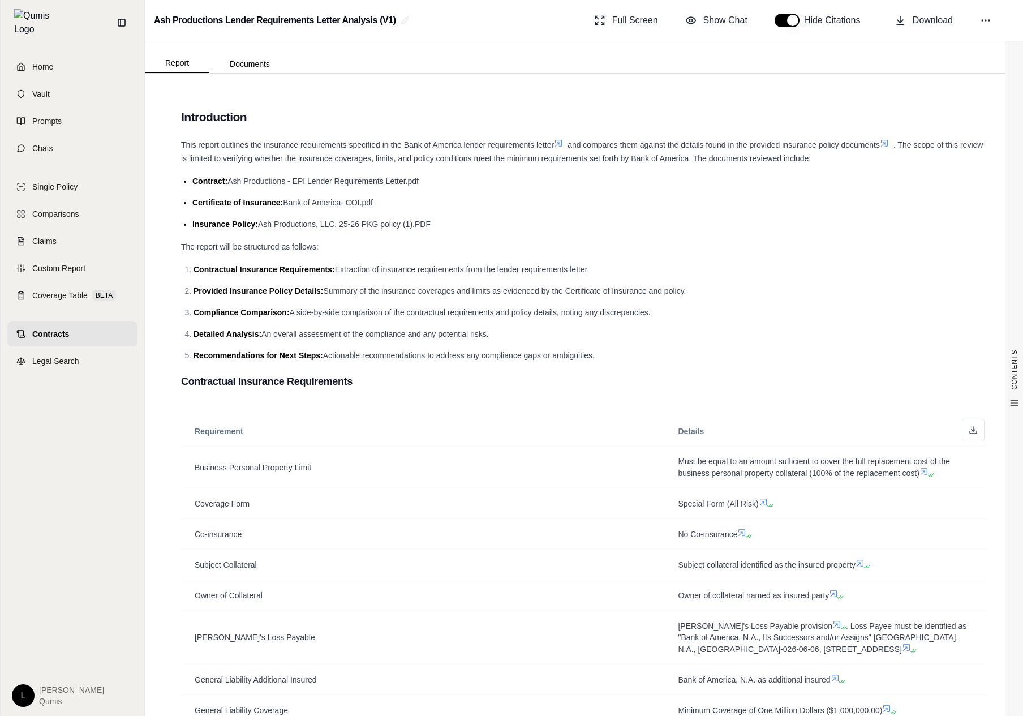
click at [780, 16] on button "button" at bounding box center [787, 21] width 25 height 14
click at [731, 16] on span "Show Chat" at bounding box center [725, 21] width 44 height 14
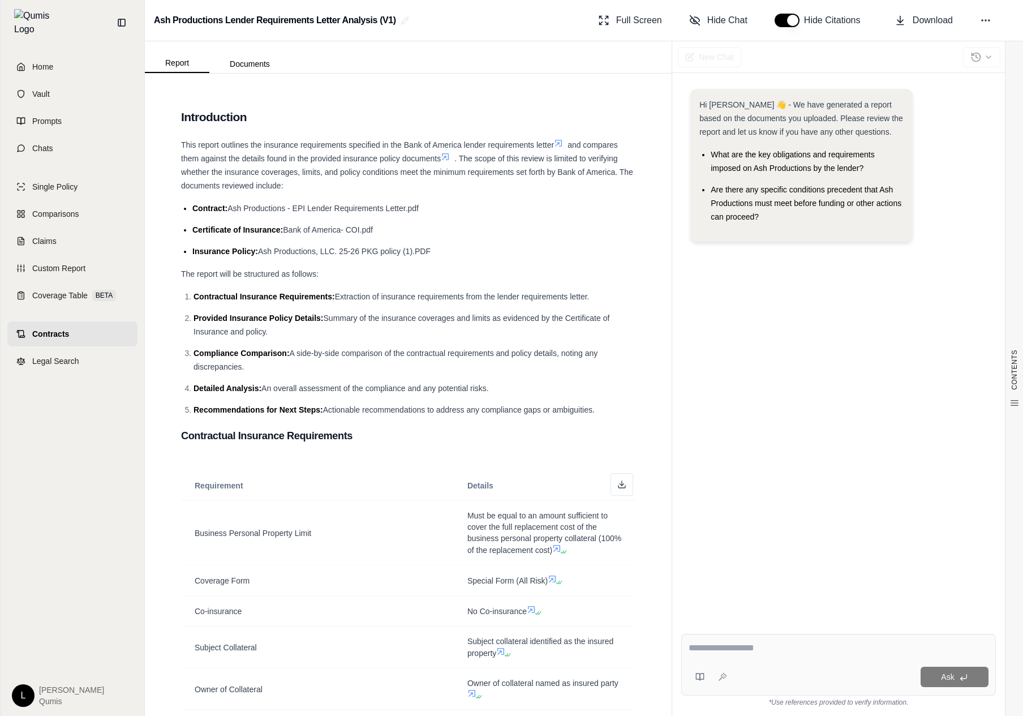
click at [497, 324] on li "Provided Insurance Policy Details: Summary of the insurance coverages and limit…" at bounding box center [415, 324] width 442 height 27
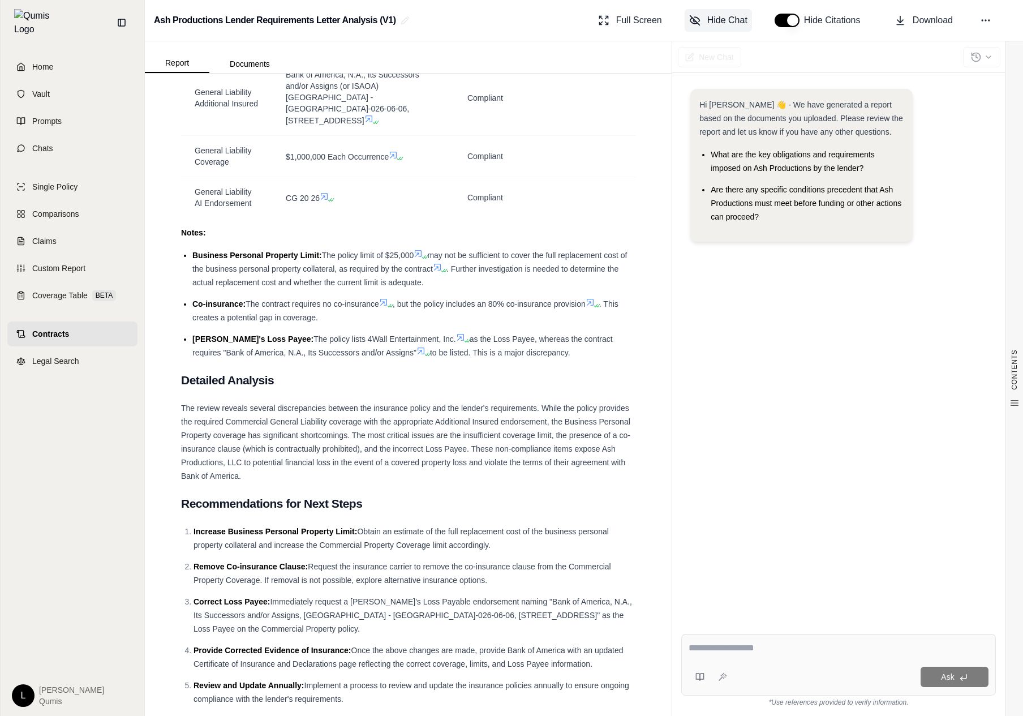
click at [727, 16] on span "Hide Chat" at bounding box center [727, 21] width 40 height 14
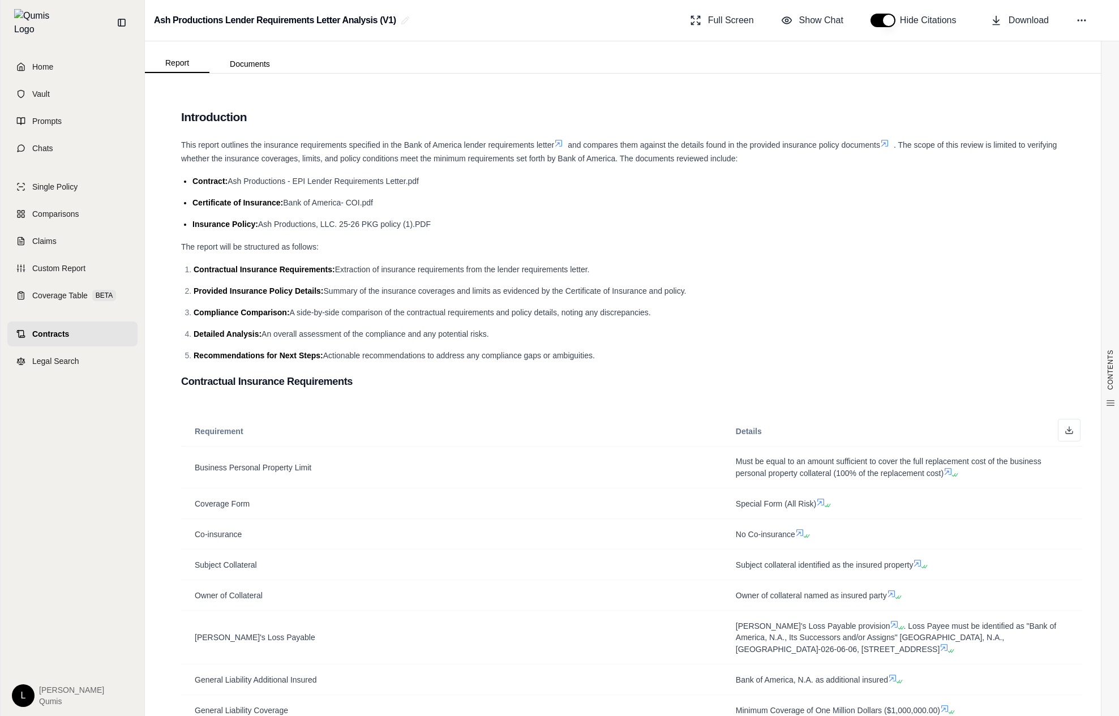
click at [77, 321] on link "Contracts" at bounding box center [72, 333] width 130 height 25
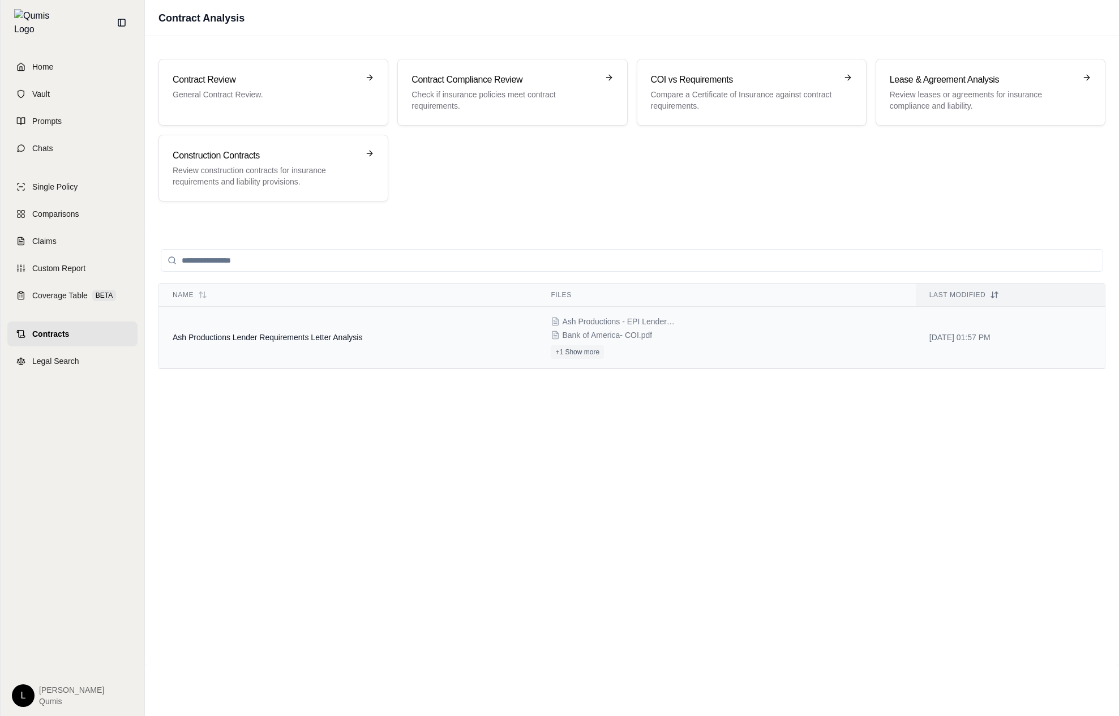
click at [499, 340] on td "Ash Productions Lender Requirements Letter Analysis" at bounding box center [348, 338] width 378 height 62
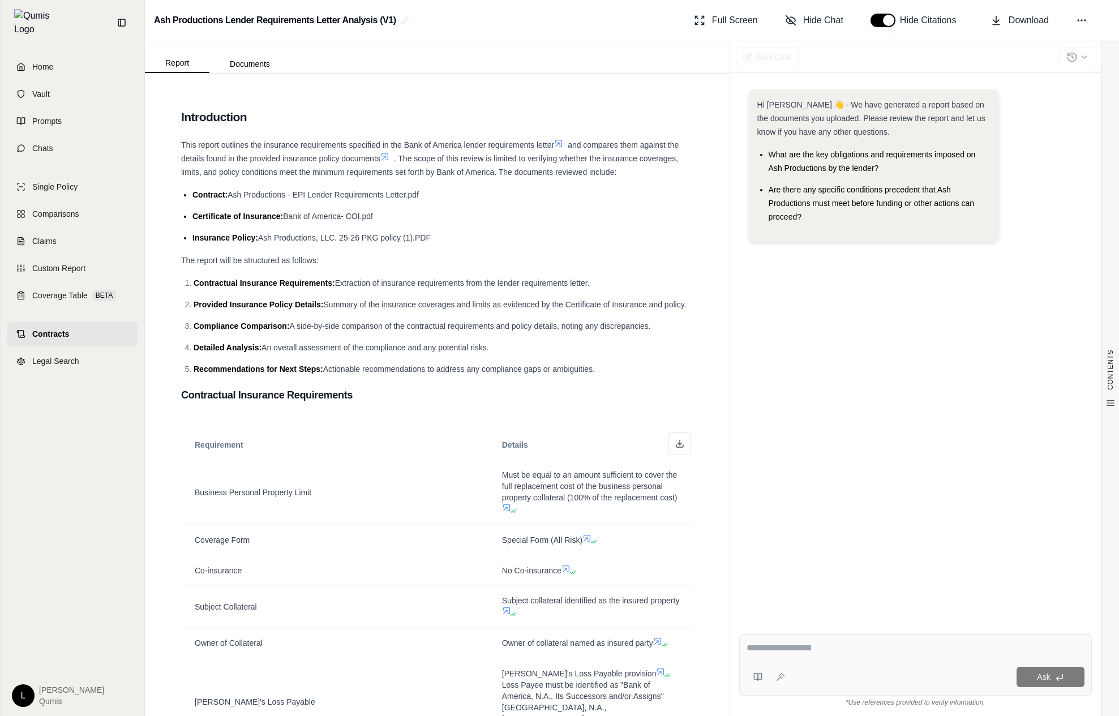
click at [89, 323] on link "Contracts" at bounding box center [72, 333] width 130 height 25
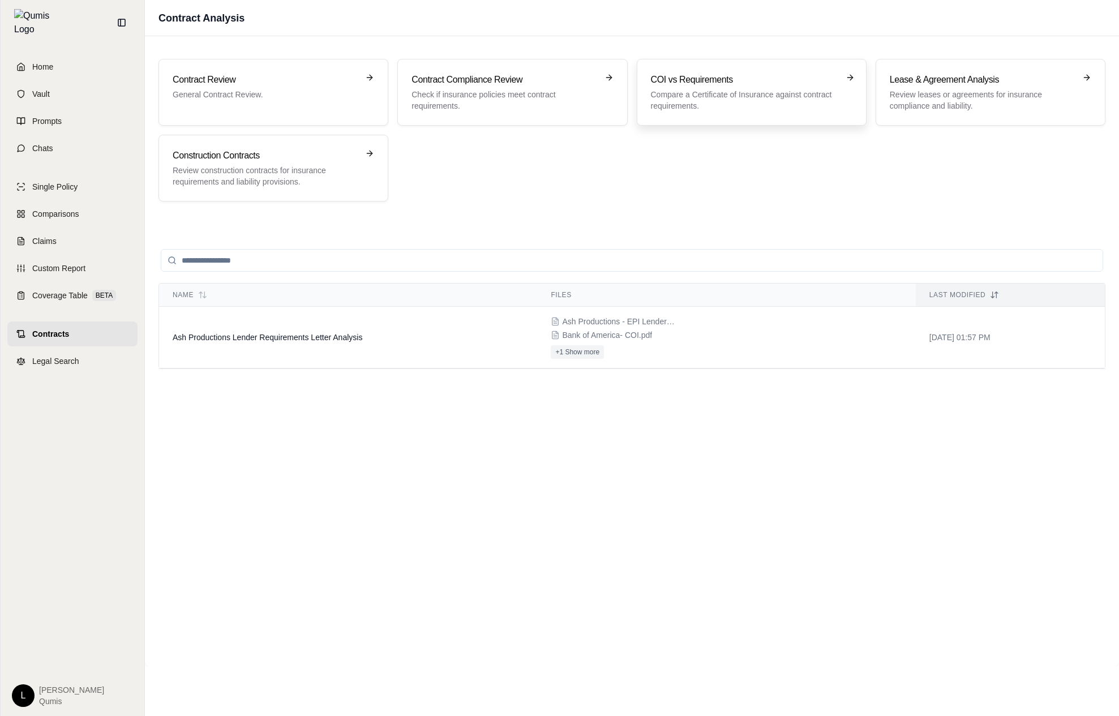
click at [770, 95] on p "Compare a Certificate of Insurance against contract requirements." at bounding box center [744, 100] width 186 height 23
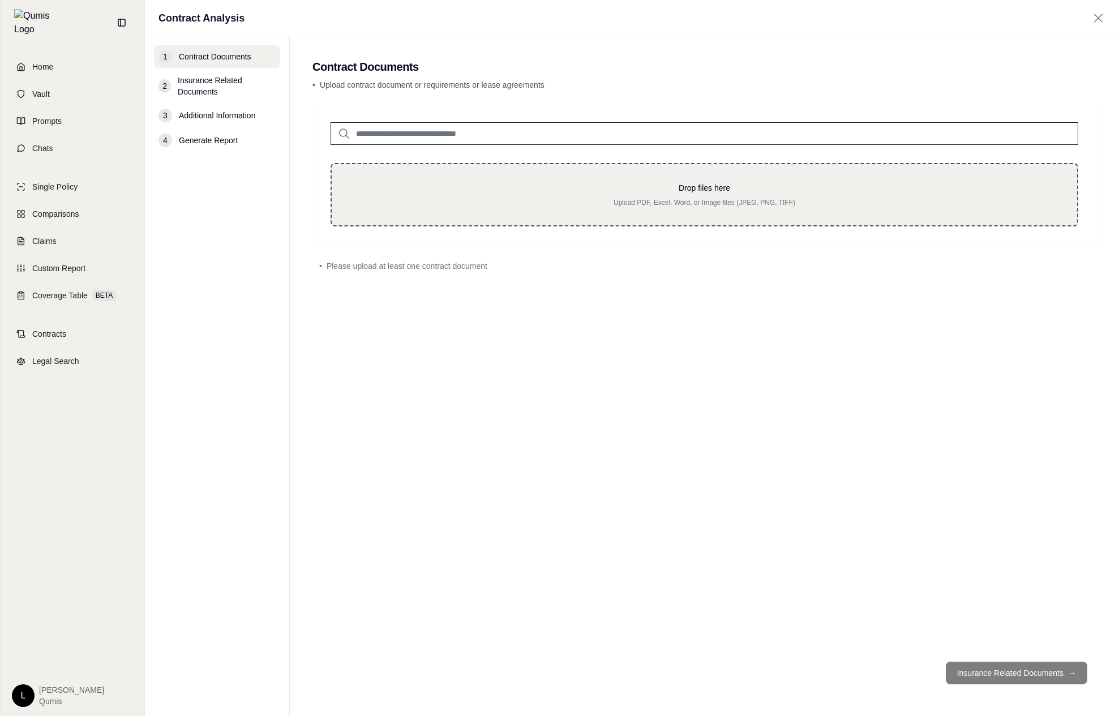
click at [685, 183] on p "Drop files here" at bounding box center [704, 187] width 709 height 11
type input "**********"
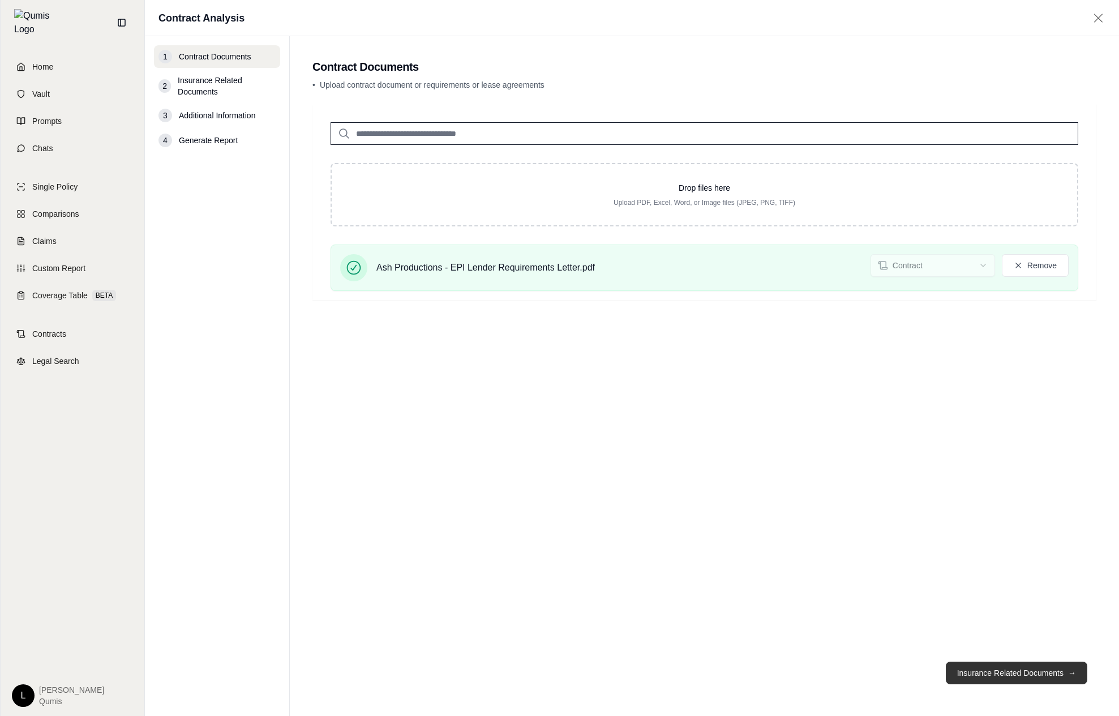
click at [986, 669] on button "Insurance Related Documents →" at bounding box center [1016, 673] width 141 height 23
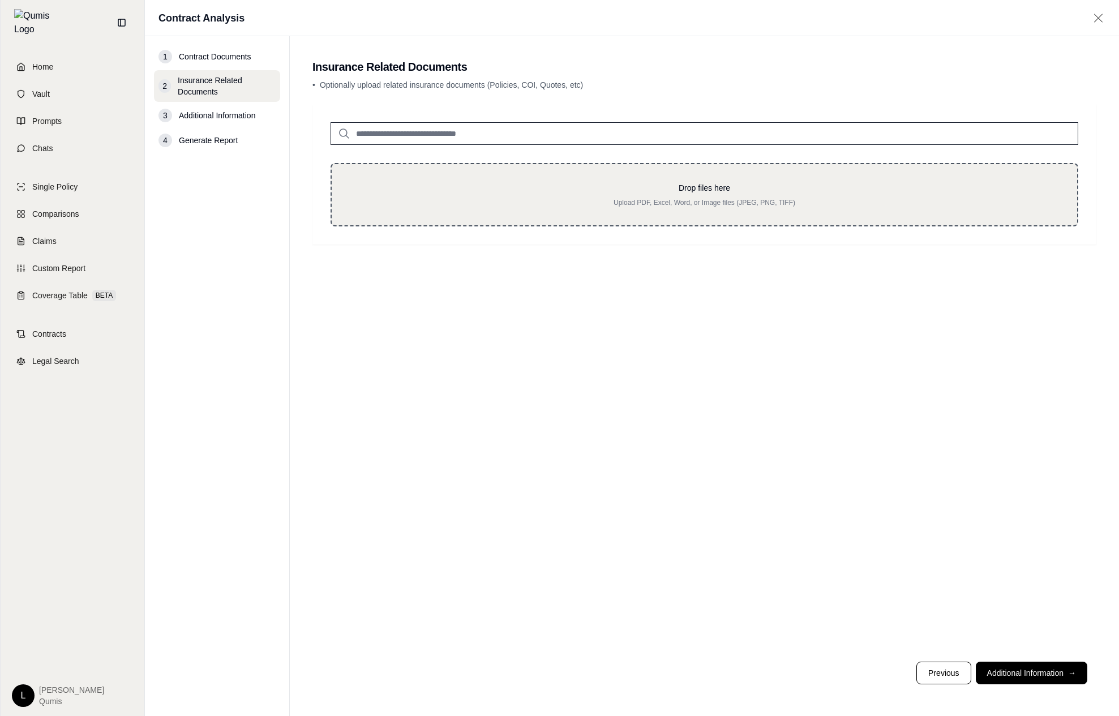
click at [529, 184] on p "Drop files here" at bounding box center [704, 187] width 709 height 11
type input "**********"
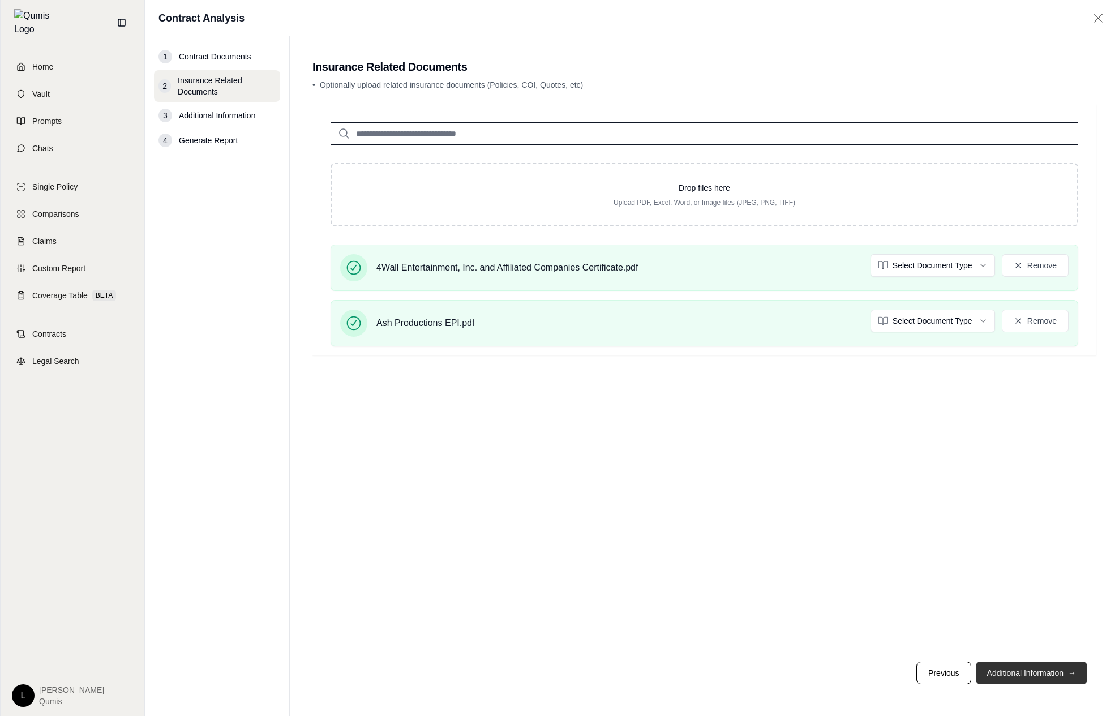
click at [1031, 676] on button "Additional Information →" at bounding box center [1031, 673] width 111 height 23
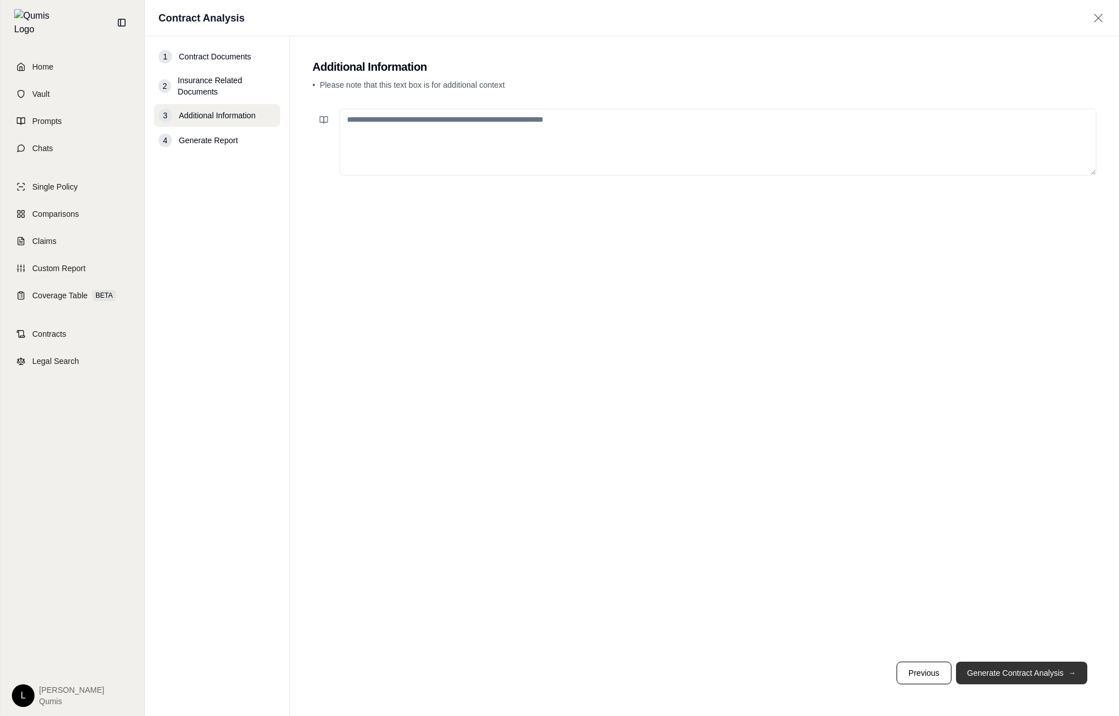
click at [1031, 676] on button "Generate Contract Analysis →" at bounding box center [1021, 673] width 131 height 23
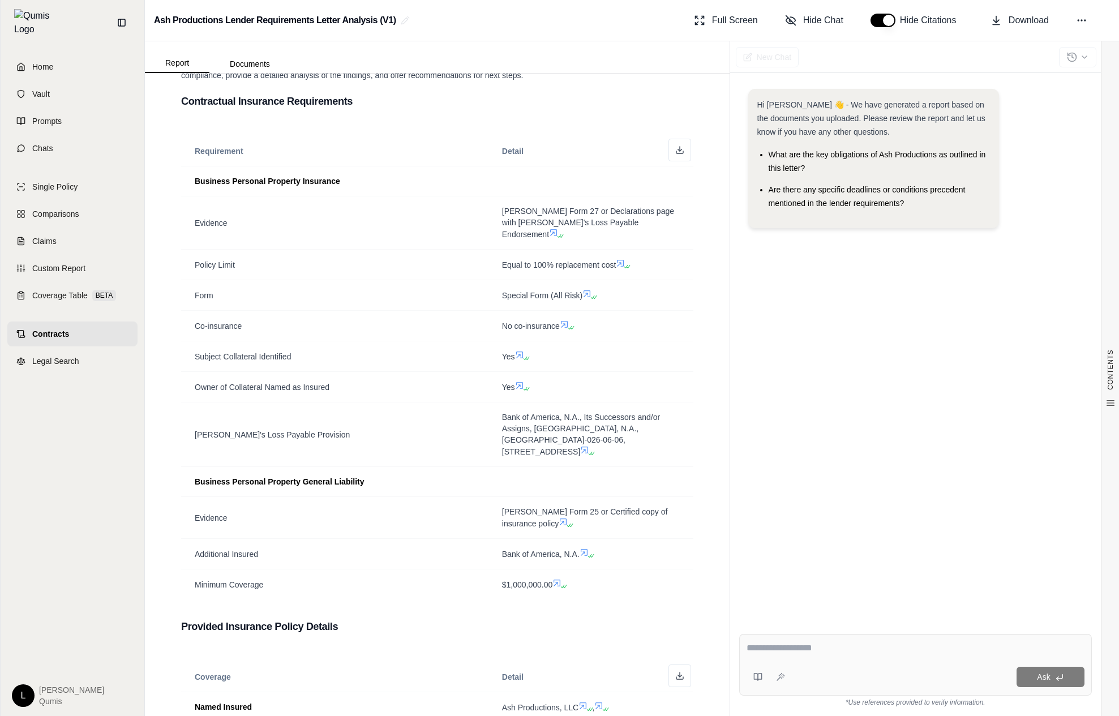
scroll to position [59, 0]
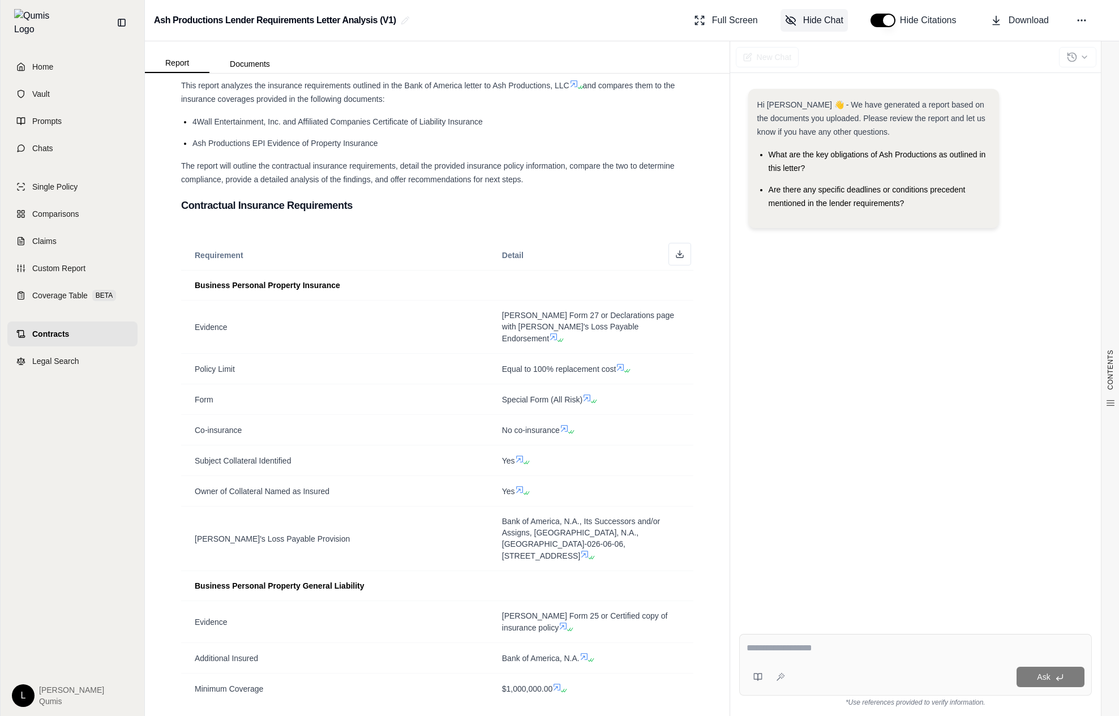
click at [827, 16] on span "Hide Chat" at bounding box center [823, 21] width 40 height 14
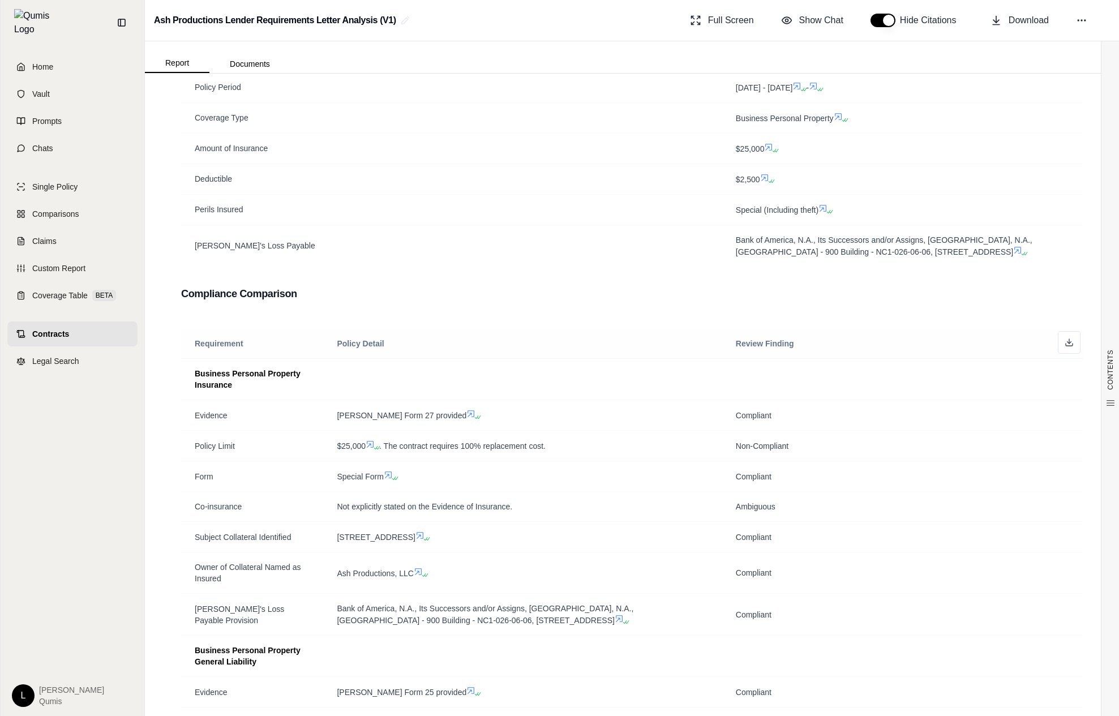
scroll to position [732, 0]
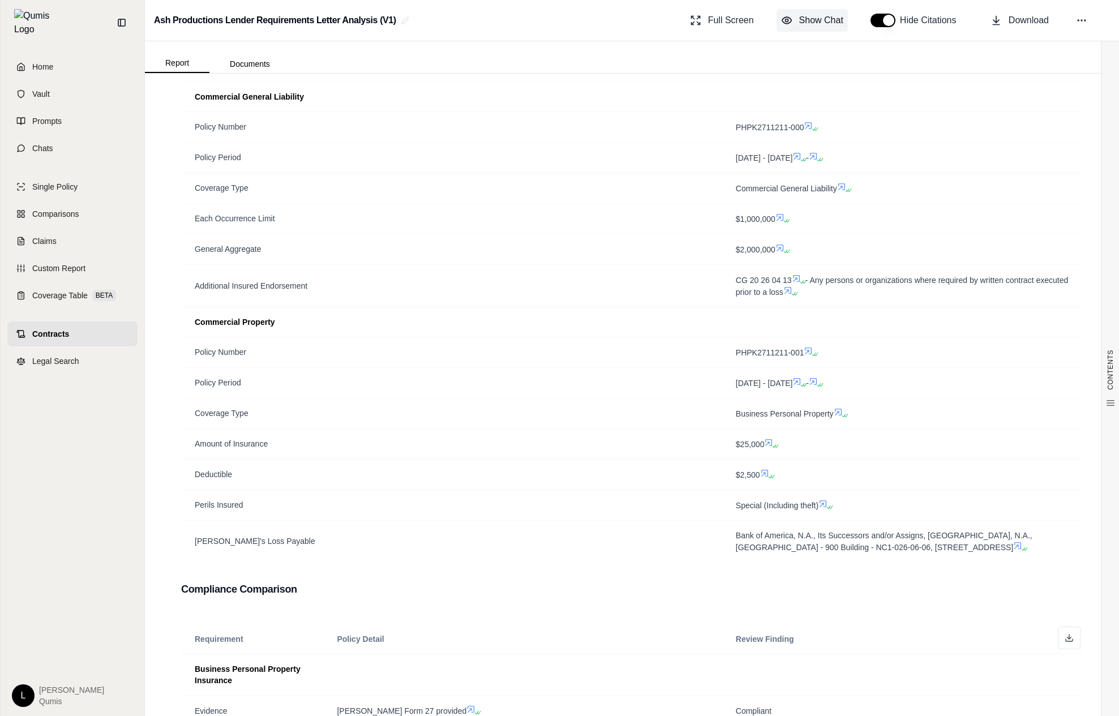
click at [834, 19] on span "Show Chat" at bounding box center [821, 21] width 44 height 14
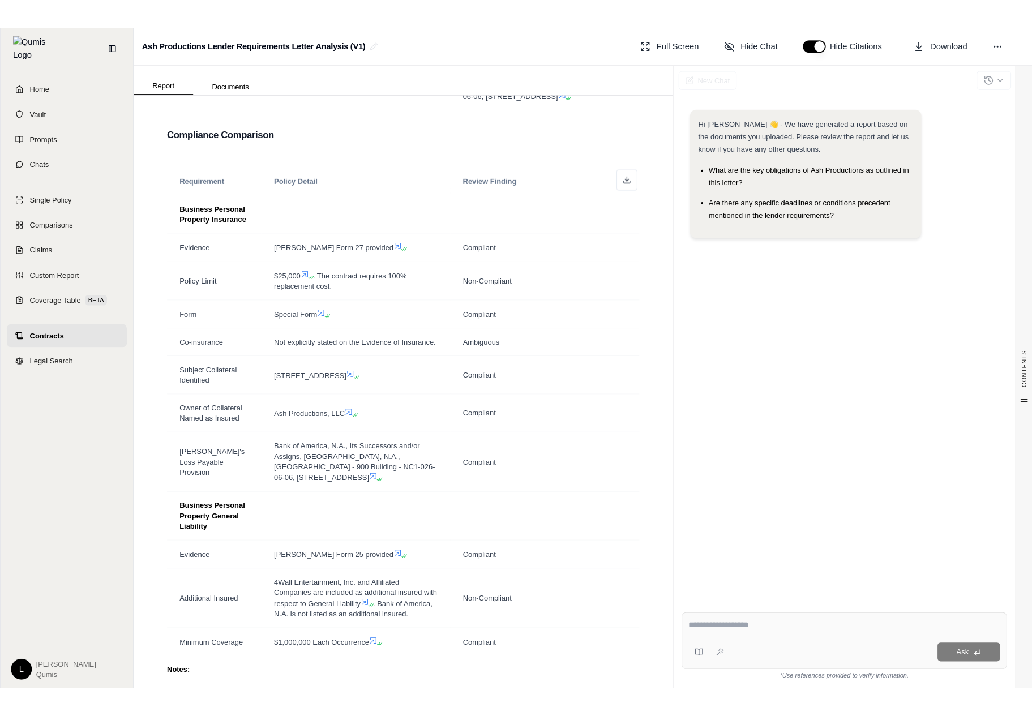
scroll to position [1322, 0]
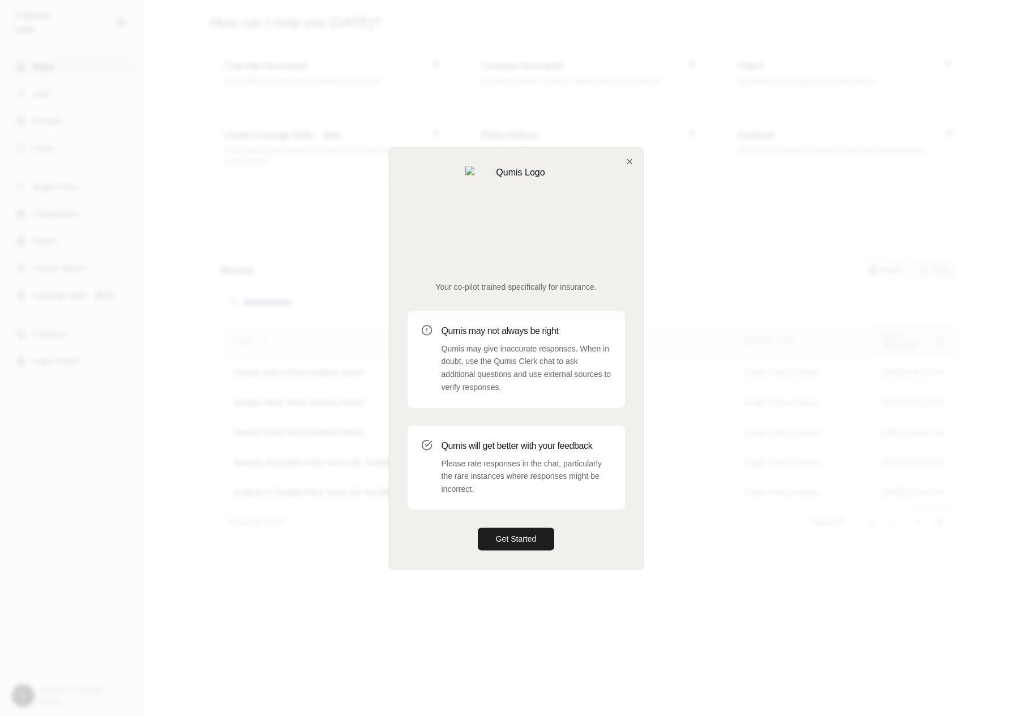
click at [256, 216] on div at bounding box center [516, 358] width 1032 height 716
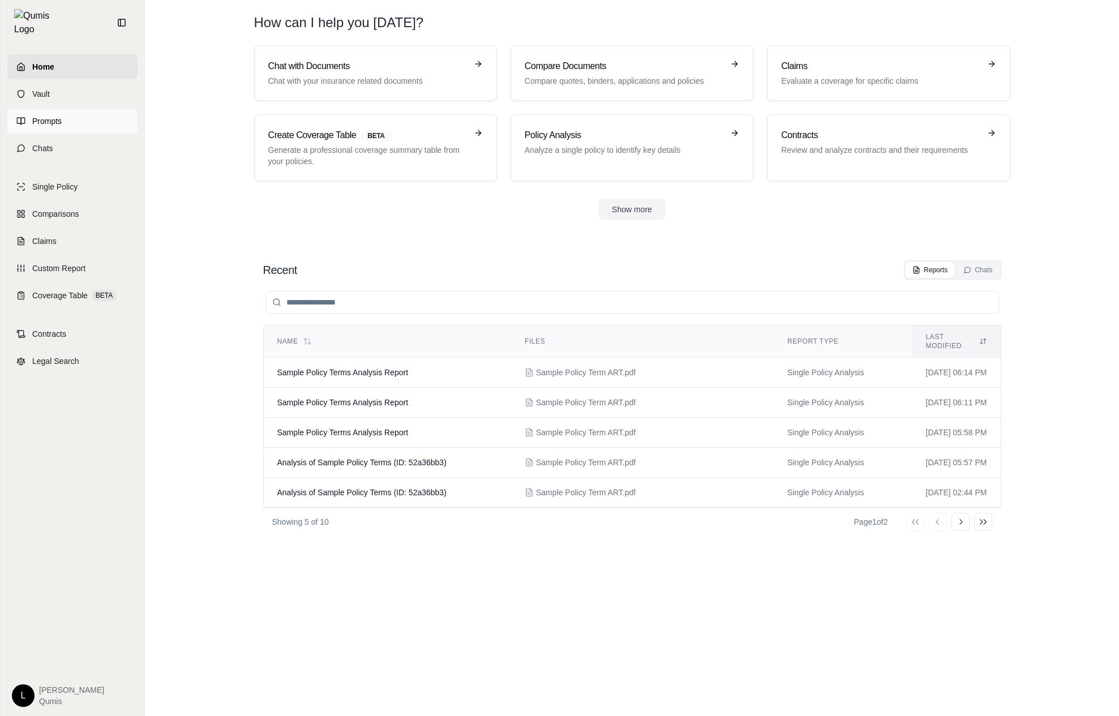
click at [130, 118] on link "Prompts" at bounding box center [72, 121] width 130 height 25
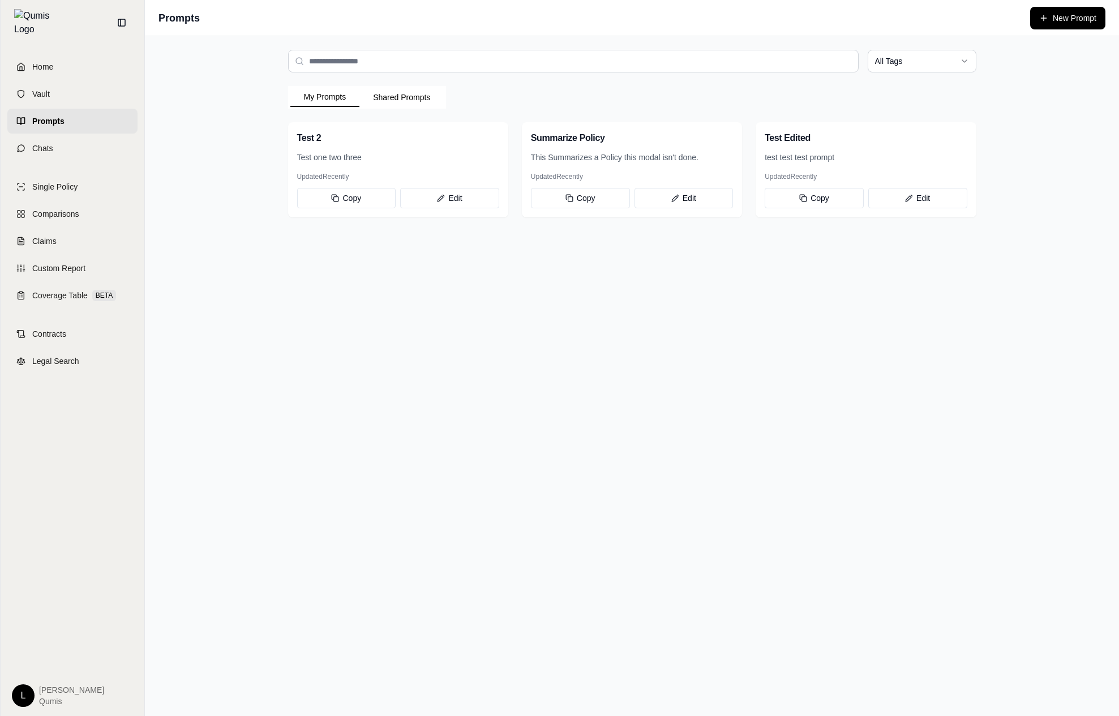
click at [611, 172] on div "Updated Recently" at bounding box center [632, 176] width 202 height 9
click at [1065, 18] on button "New Prompt" at bounding box center [1067, 18] width 75 height 23
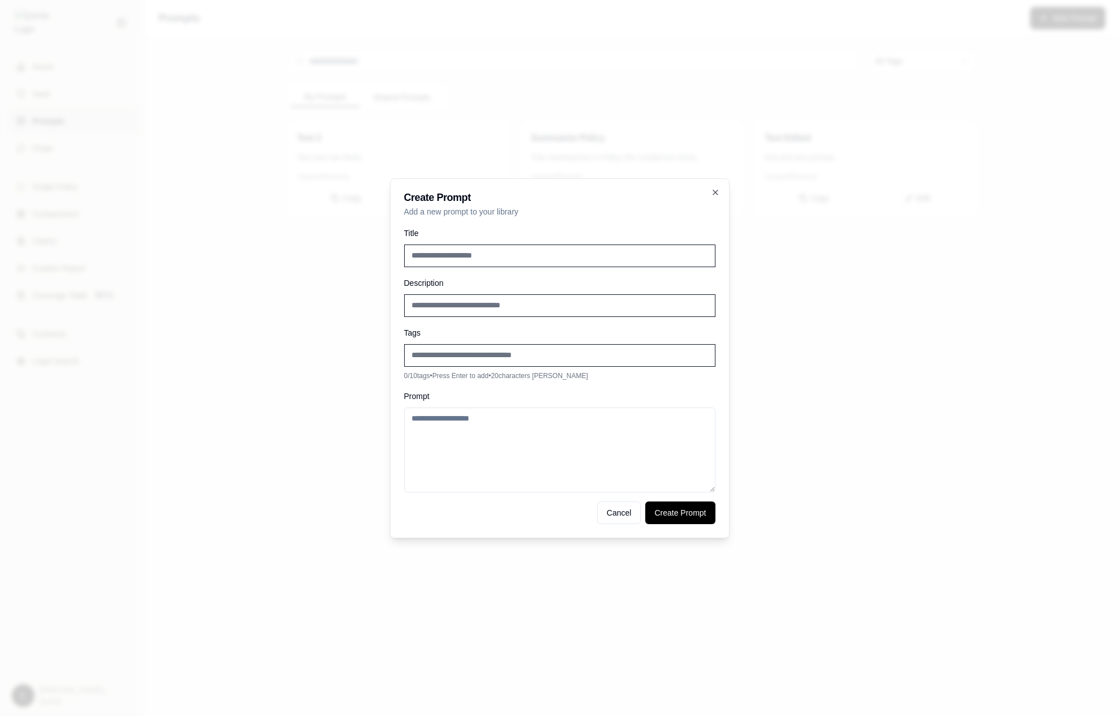
click at [781, 252] on div at bounding box center [559, 358] width 1119 height 716
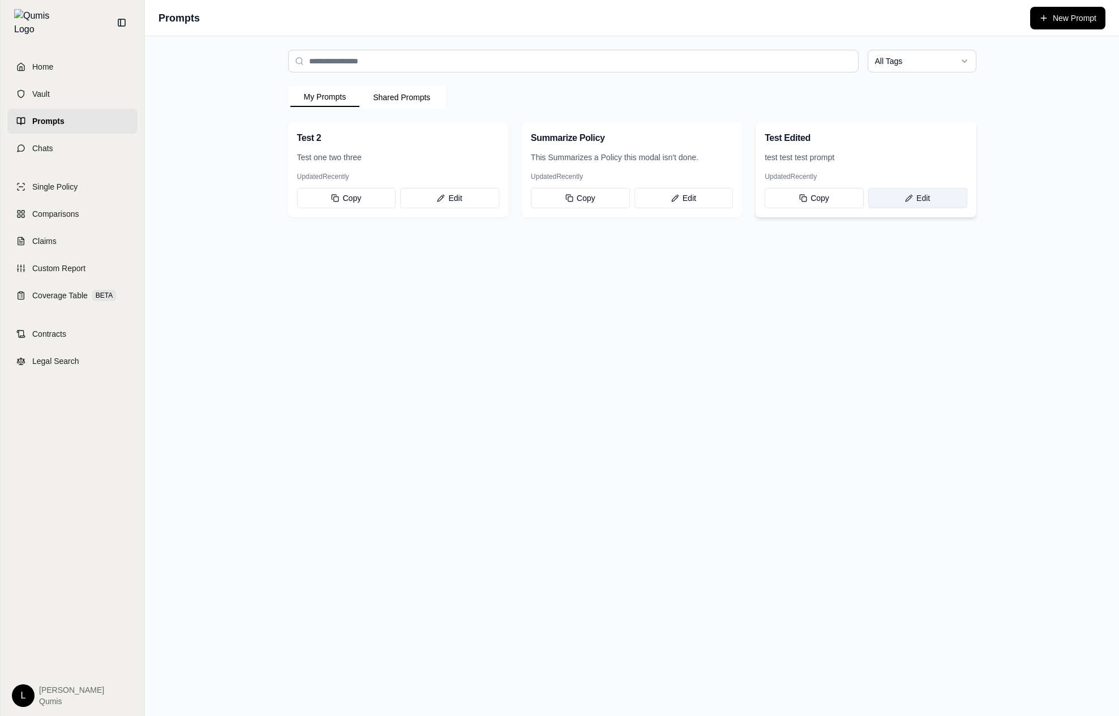
click at [899, 197] on button "Edit" at bounding box center [917, 198] width 99 height 20
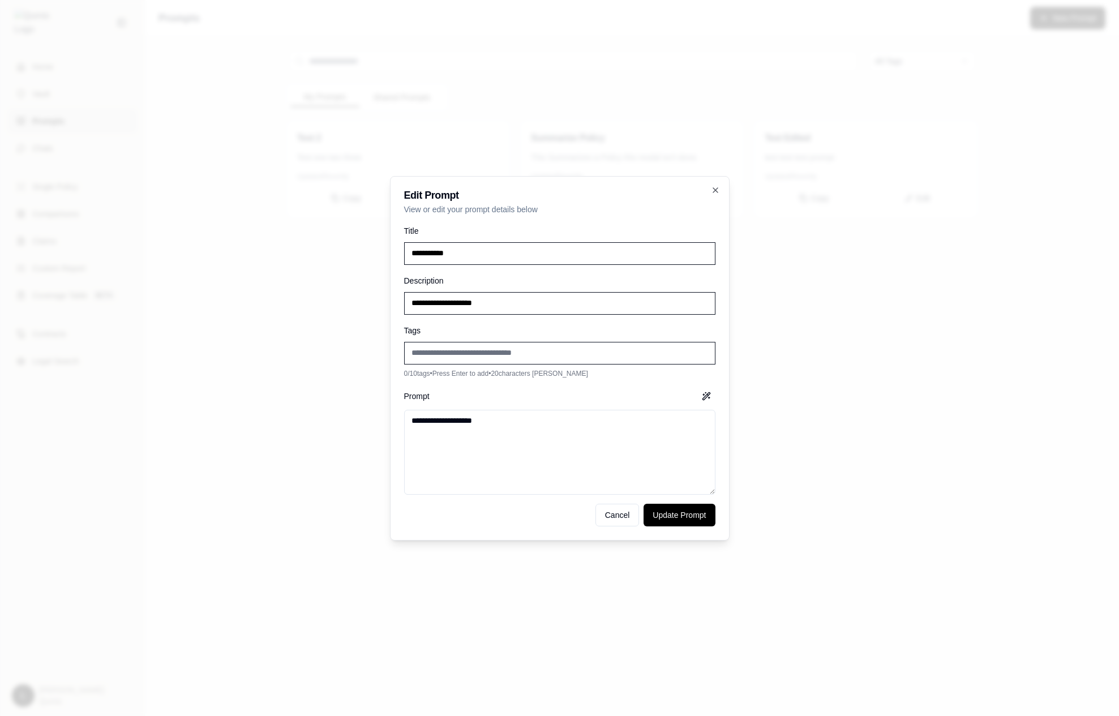
click at [511, 349] on input "Add new tag" at bounding box center [559, 353] width 311 height 23
type input "***"
click at [443, 350] on input "***" at bounding box center [559, 353] width 311 height 23
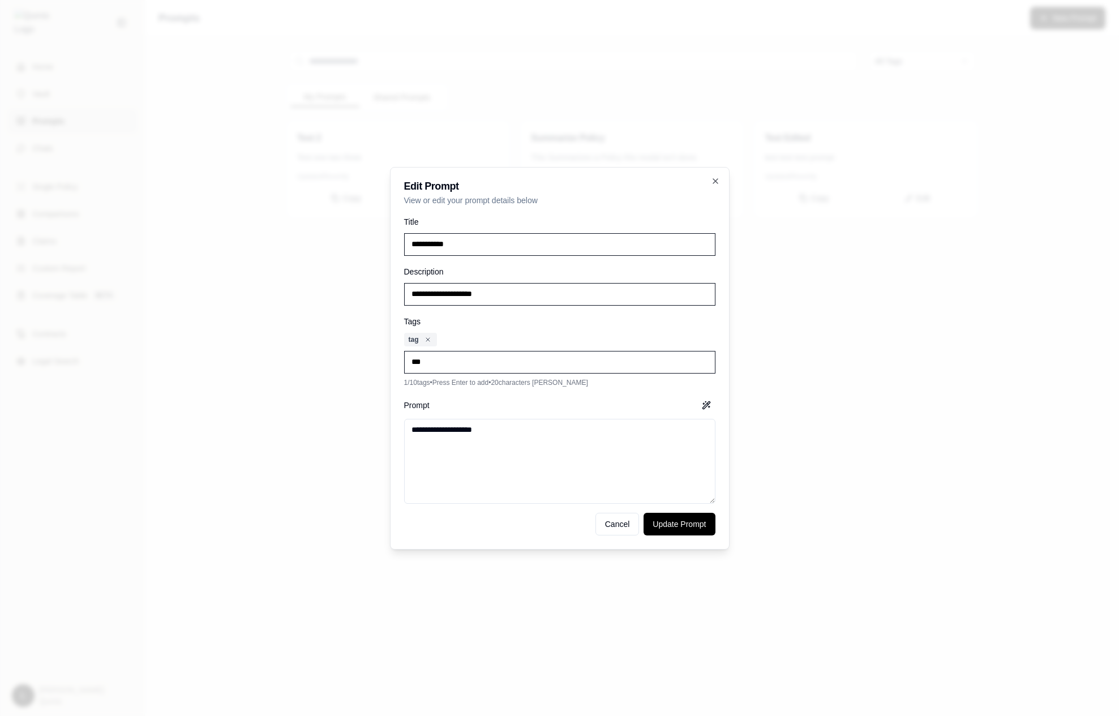
type input "****"
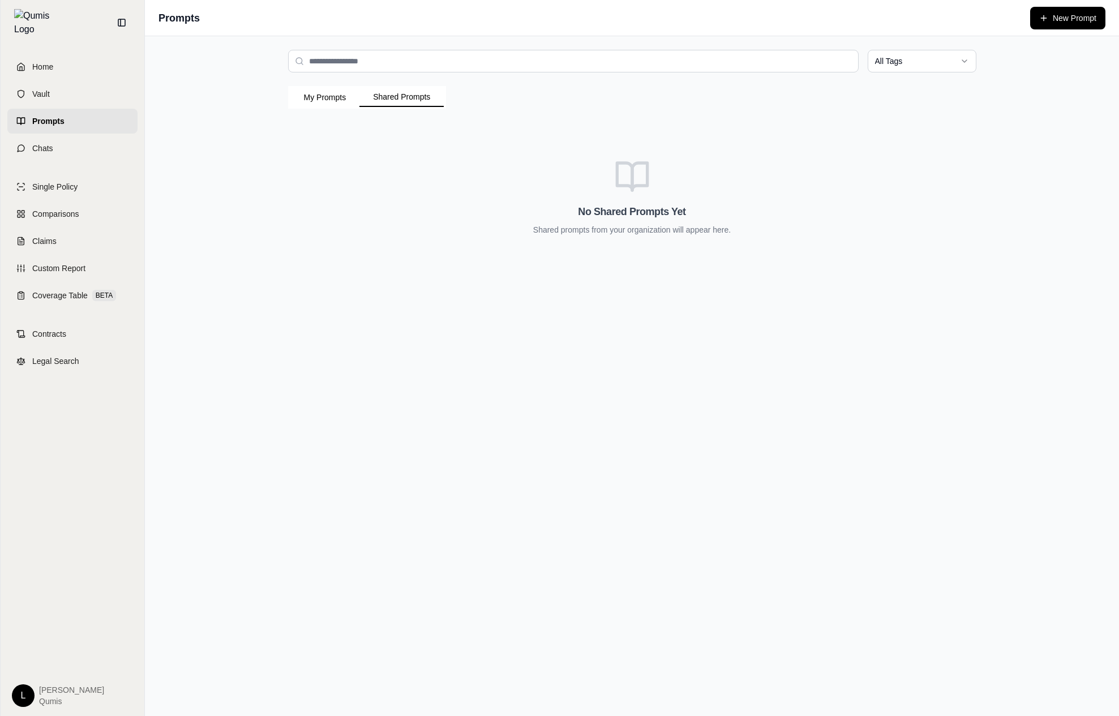
click at [388, 92] on button "Shared Prompts" at bounding box center [401, 97] width 84 height 19
click at [274, 86] on div "All Tags My Prompts Shared Prompts No Shared Prompts Yet Shared prompts from yo…" at bounding box center [632, 160] width 724 height 249
click at [319, 87] on div "My Prompts Shared Prompts" at bounding box center [367, 97] width 158 height 23
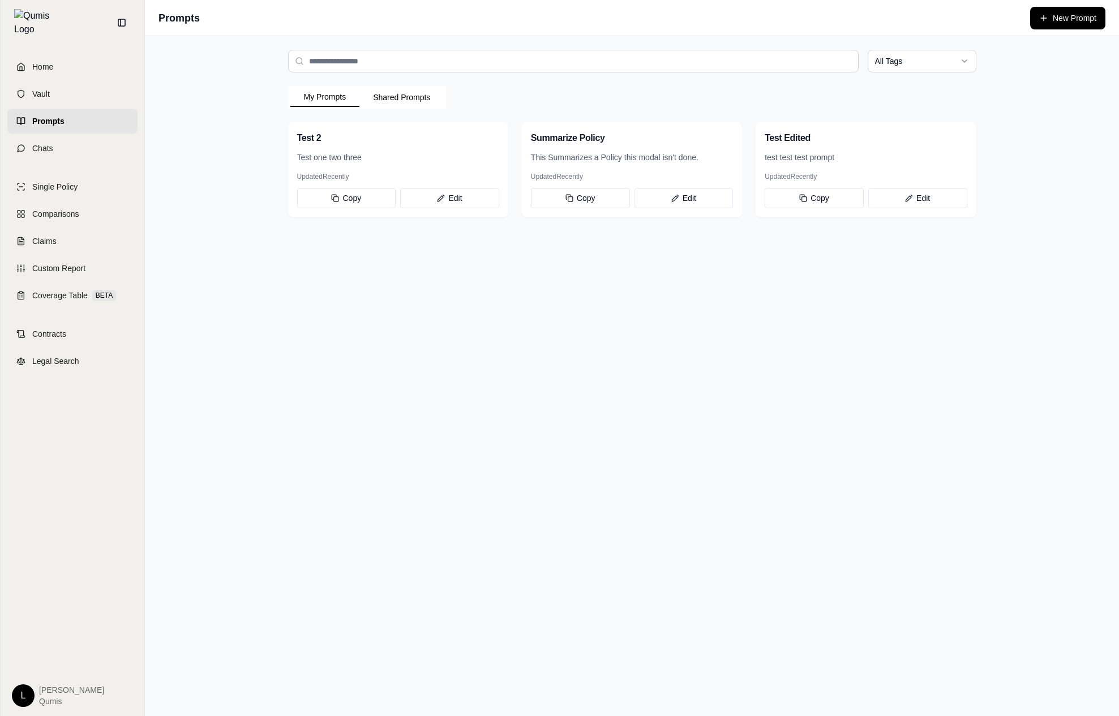
click at [319, 101] on button "My Prompts" at bounding box center [325, 97] width 70 height 19
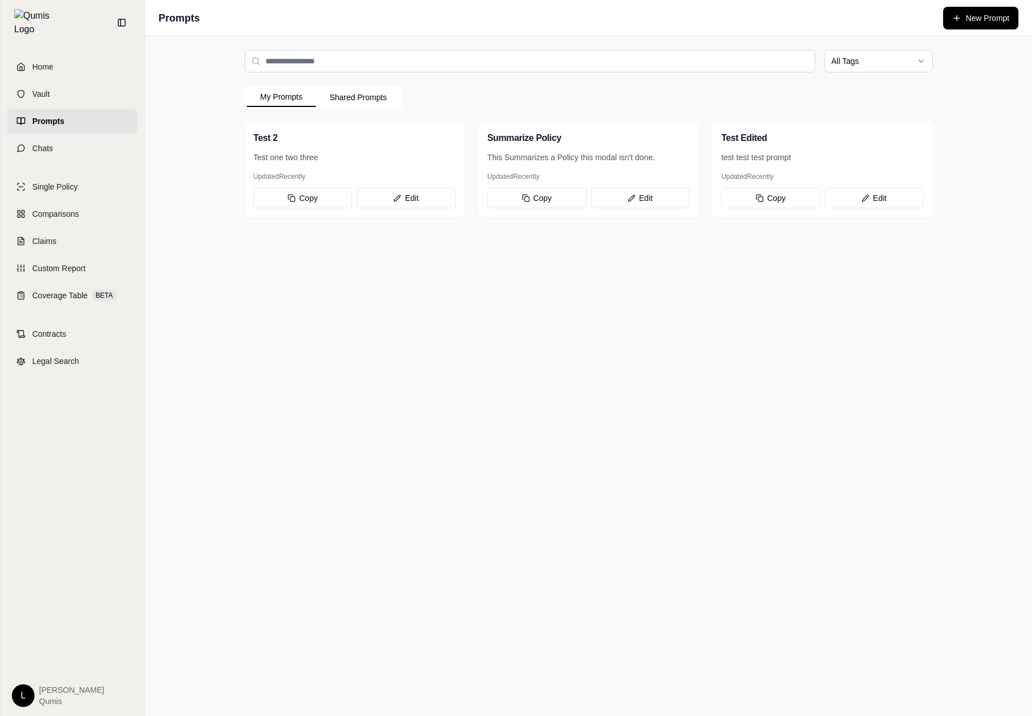
click at [416, 322] on div "All Tags My Prompts Shared Prompts Test 2 Test one two three Updated Recently C…" at bounding box center [588, 376] width 887 height 680
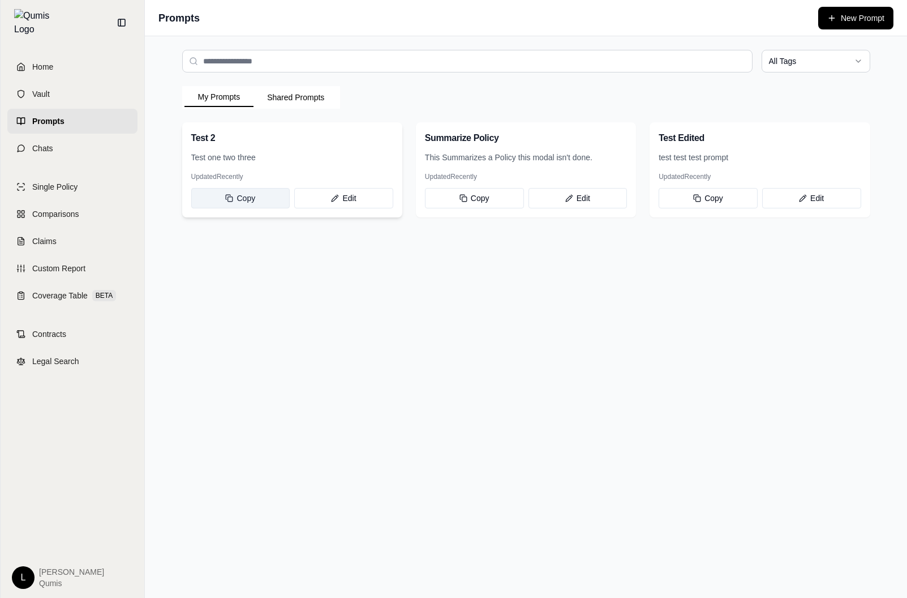
click at [263, 193] on button "Copy" at bounding box center [240, 198] width 99 height 20
click at [379, 197] on button "Edit" at bounding box center [343, 198] width 99 height 20
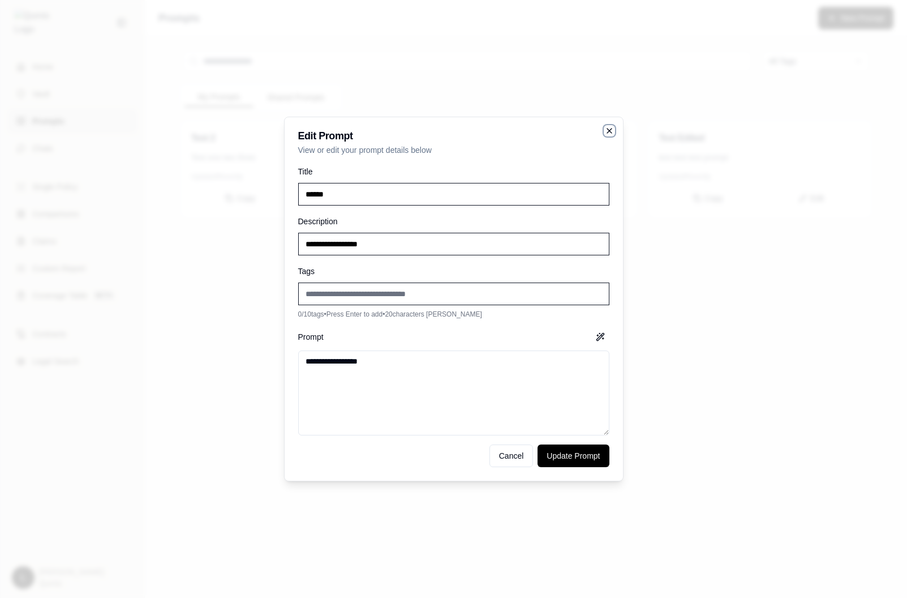
click at [607, 128] on icon "button" at bounding box center [609, 130] width 5 height 5
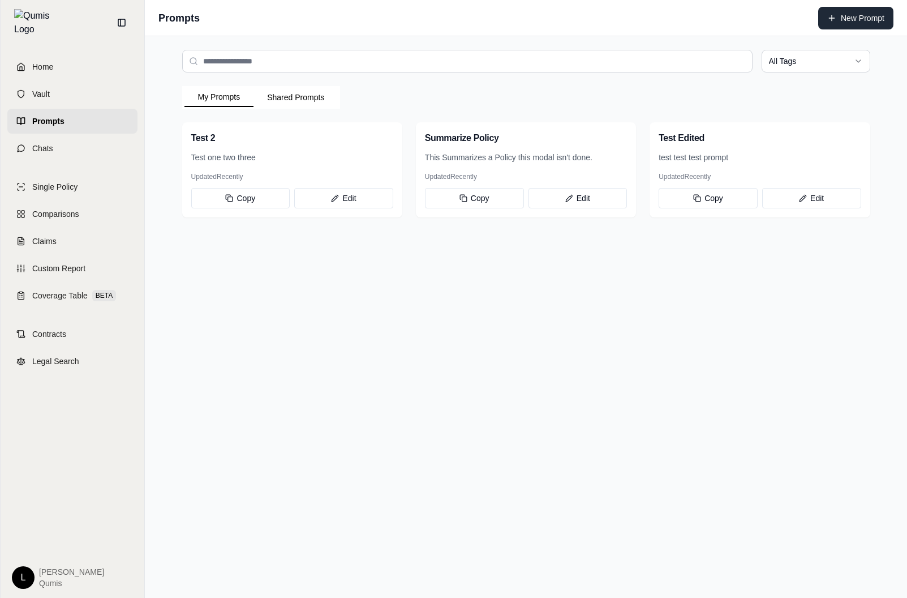
click at [867, 16] on button "New Prompt" at bounding box center [855, 18] width 75 height 23
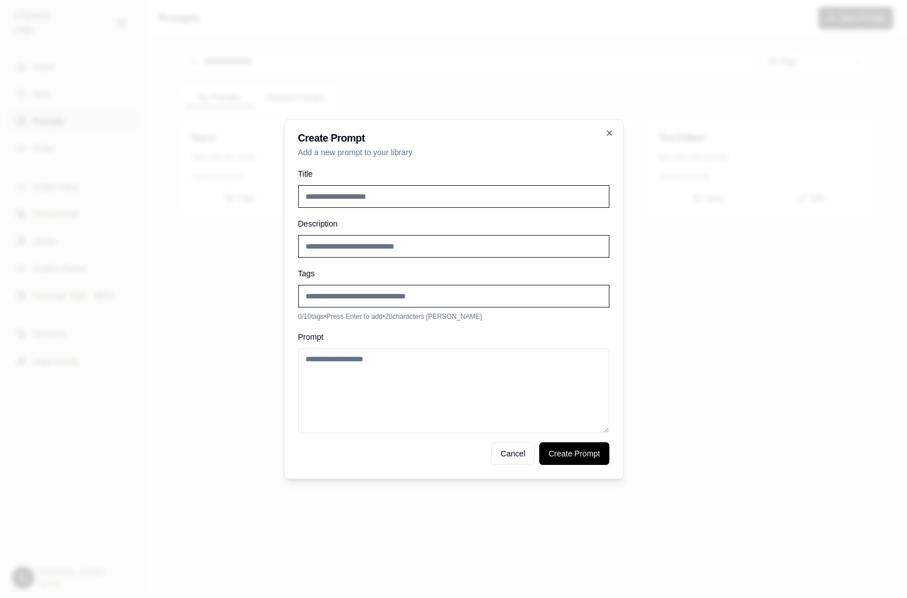
click at [728, 285] on div at bounding box center [453, 299] width 907 height 598
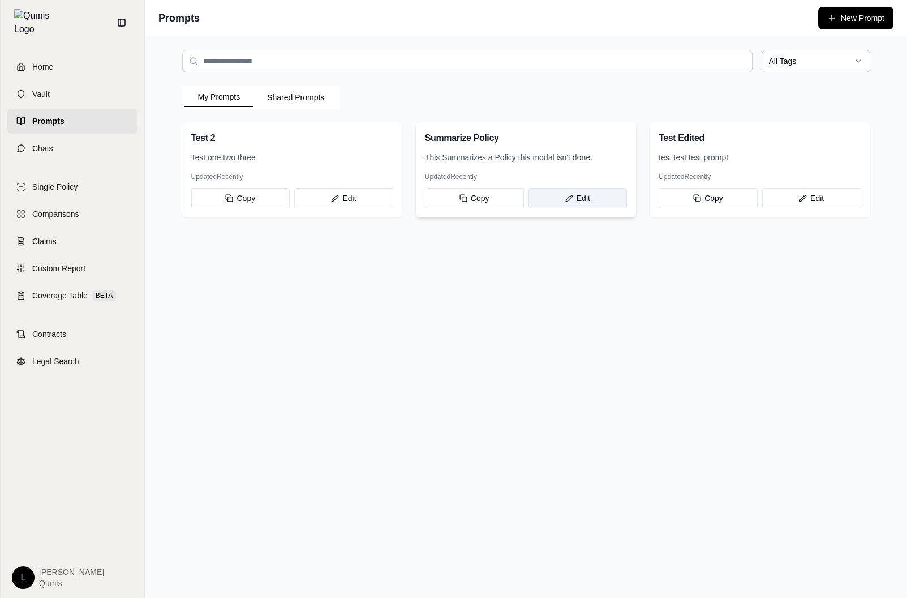
click at [599, 204] on button "Edit" at bounding box center [578, 198] width 99 height 20
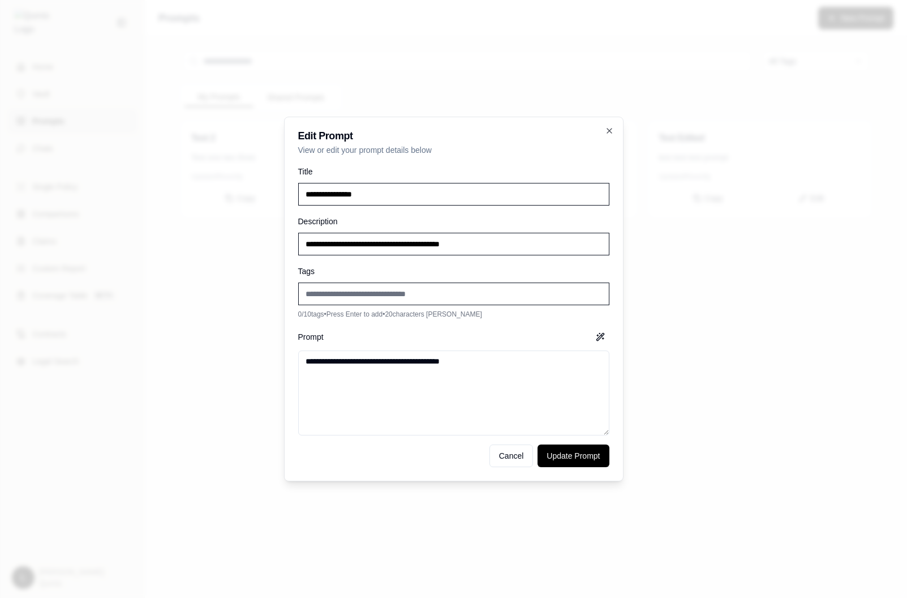
click at [406, 289] on input "Add new tag" at bounding box center [453, 293] width 311 height 23
type input "******"
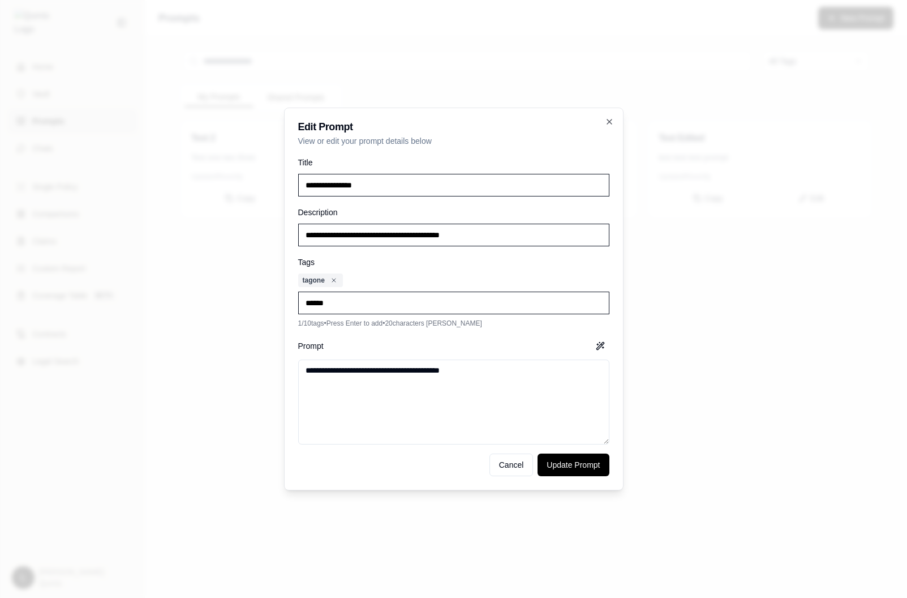
type input "*******"
click at [383, 282] on icon "Remove tag: tag two" at bounding box center [384, 280] width 7 height 7
click at [377, 302] on input "Add new tag" at bounding box center [453, 302] width 311 height 23
type input "********"
click at [516, 462] on button "Cancel" at bounding box center [511, 464] width 44 height 23
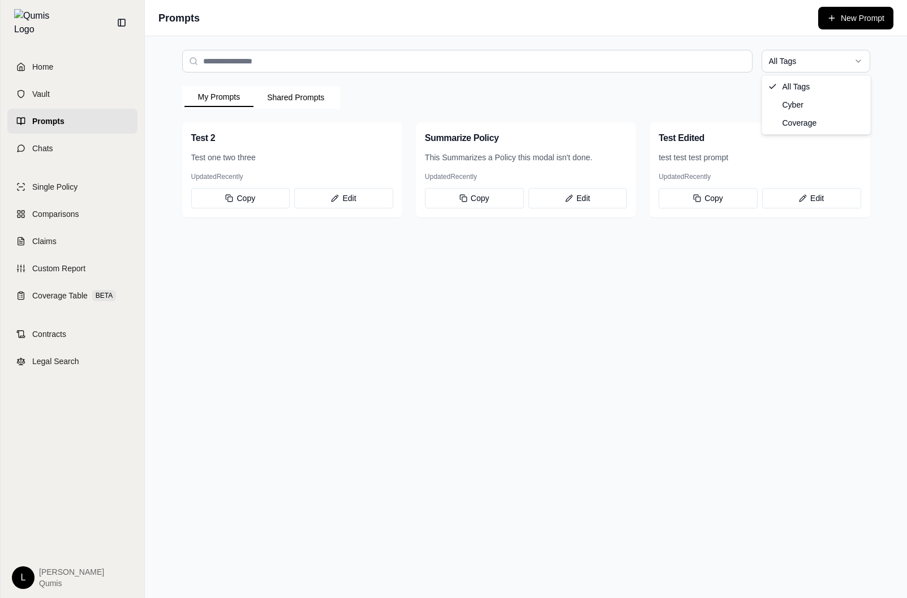
click at [791, 64] on html "Home Vault Prompts Chats Single Policy Comparisons Claims Custom Report Coverag…" at bounding box center [453, 299] width 907 height 598
click at [679, 61] on html "Home Vault Prompts Chats Single Policy Comparisons Claims Custom Report Coverag…" at bounding box center [453, 299] width 907 height 598
click at [639, 61] on input "search" at bounding box center [467, 61] width 570 height 23
type input "****"
click at [325, 102] on button "Shared Prompts" at bounding box center [296, 97] width 84 height 18
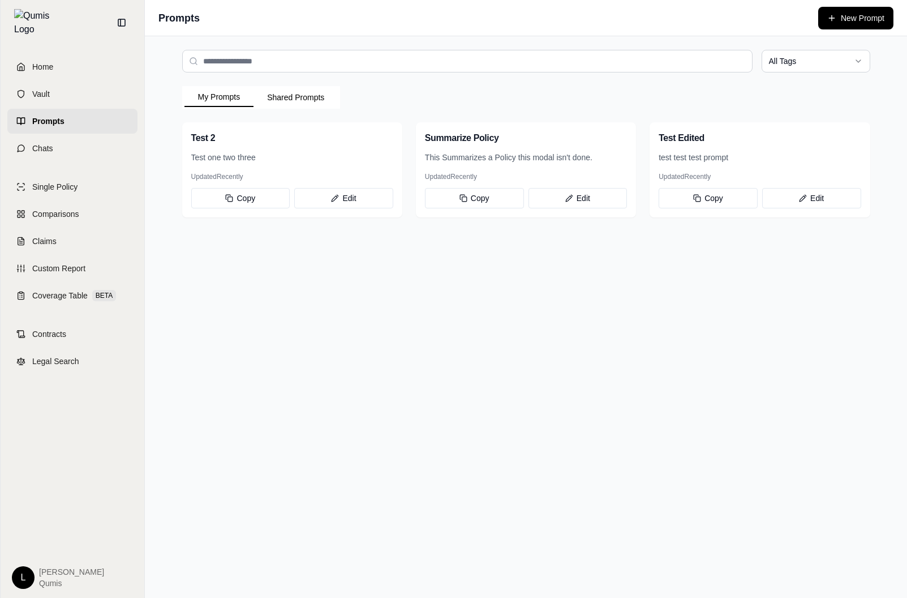
click at [226, 106] on button "My Prompts" at bounding box center [219, 97] width 70 height 19
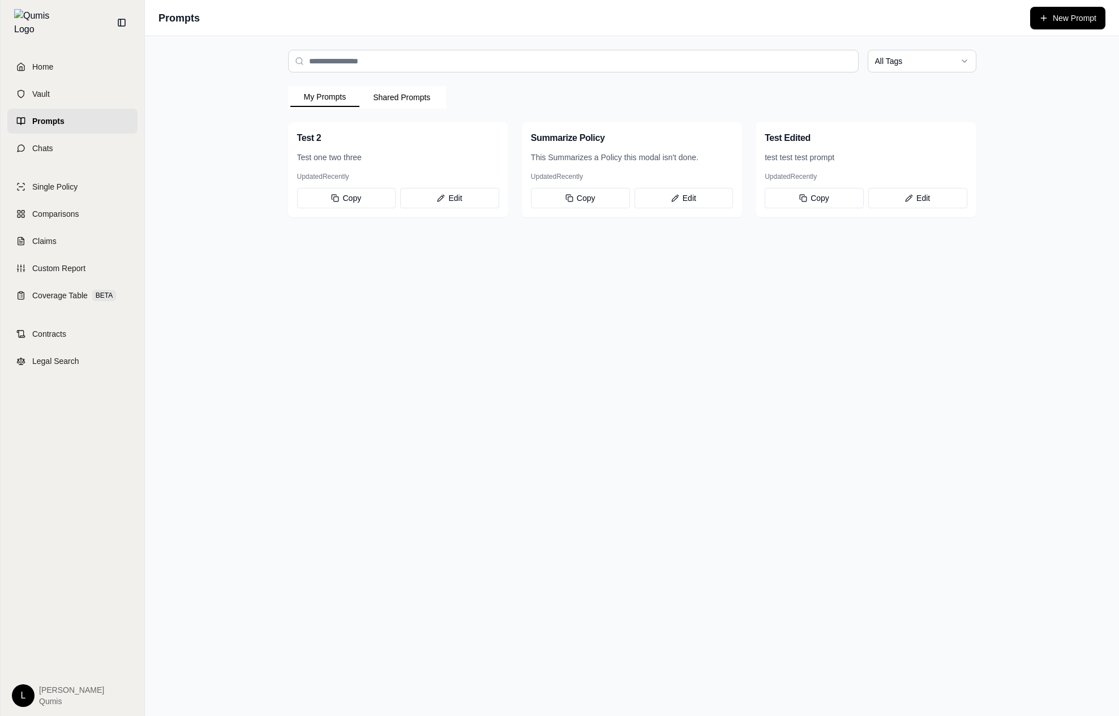
click at [843, 246] on div "All Tags My Prompts Shared Prompts Test 2 Test one two three Updated Recently C…" at bounding box center [632, 376] width 974 height 680
click at [669, 497] on div "All Tags My Prompts Shared Prompts Test 2 Test one two three Updated Recently C…" at bounding box center [632, 376] width 974 height 680
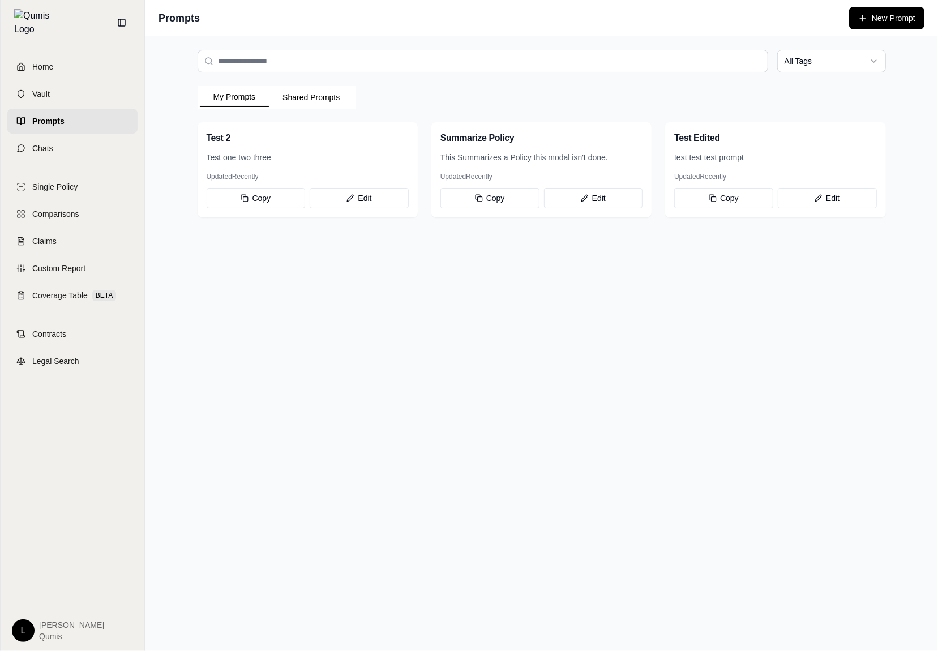
click at [576, 426] on div "All Tags My Prompts Shared Prompts Test 2 Test one two three Updated Recently C…" at bounding box center [541, 343] width 793 height 615
click at [260, 193] on button "Copy" at bounding box center [256, 198] width 99 height 20
click at [328, 197] on button "Edit" at bounding box center [359, 198] width 99 height 20
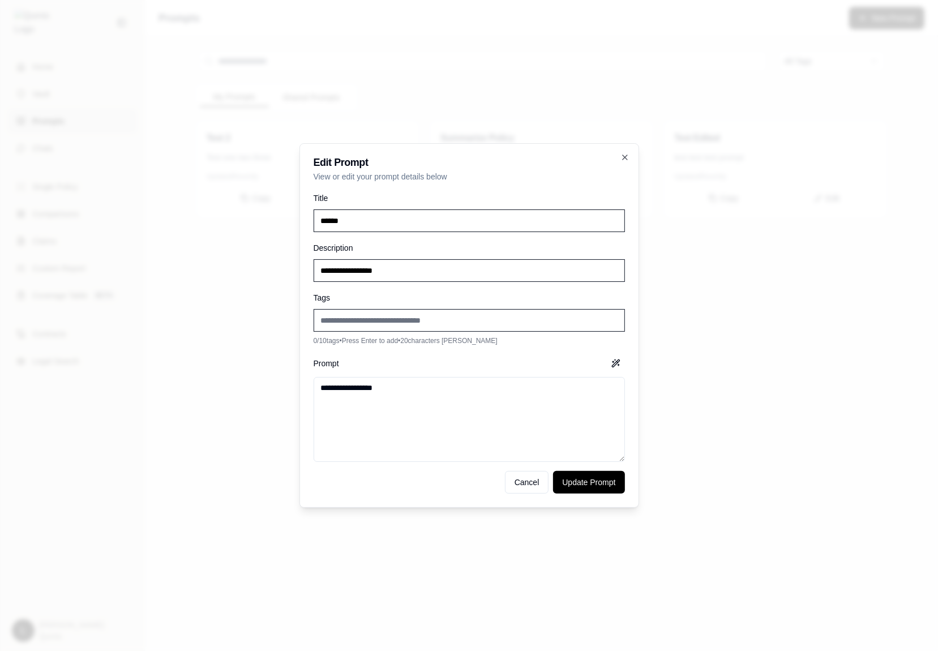
click at [264, 253] on div at bounding box center [469, 325] width 938 height 651
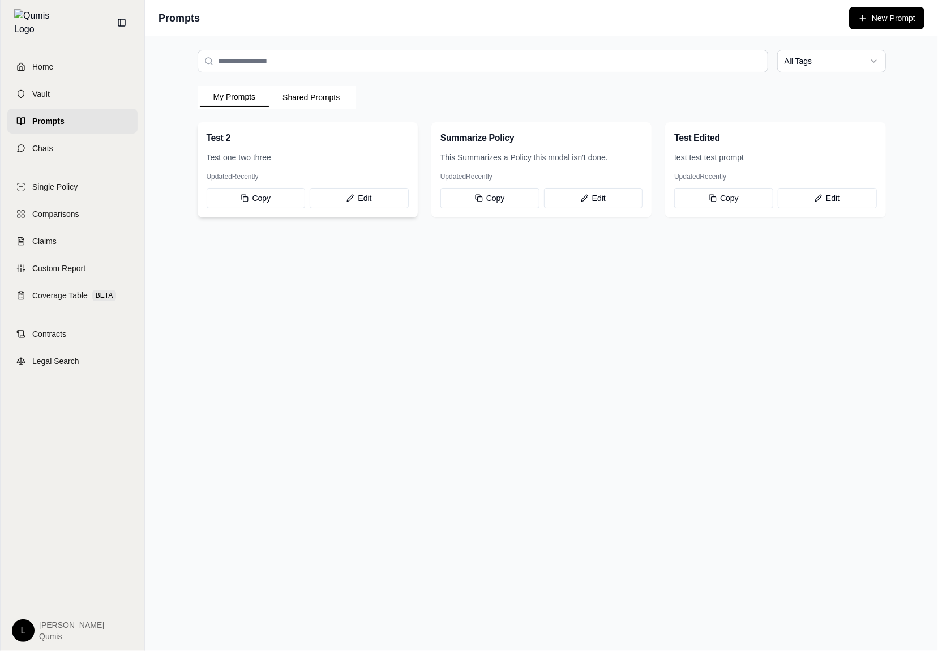
drag, startPoint x: 378, startPoint y: 220, endPoint x: 379, endPoint y: 214, distance: 6.3
click at [379, 220] on div "All Tags My Prompts Shared Prompts Test 2 Test one two three Updated Recently C…" at bounding box center [541, 133] width 724 height 195
click at [393, 211] on div "Updated Recently Copy Edit" at bounding box center [307, 194] width 220 height 45
click at [393, 207] on button "Edit" at bounding box center [359, 198] width 99 height 20
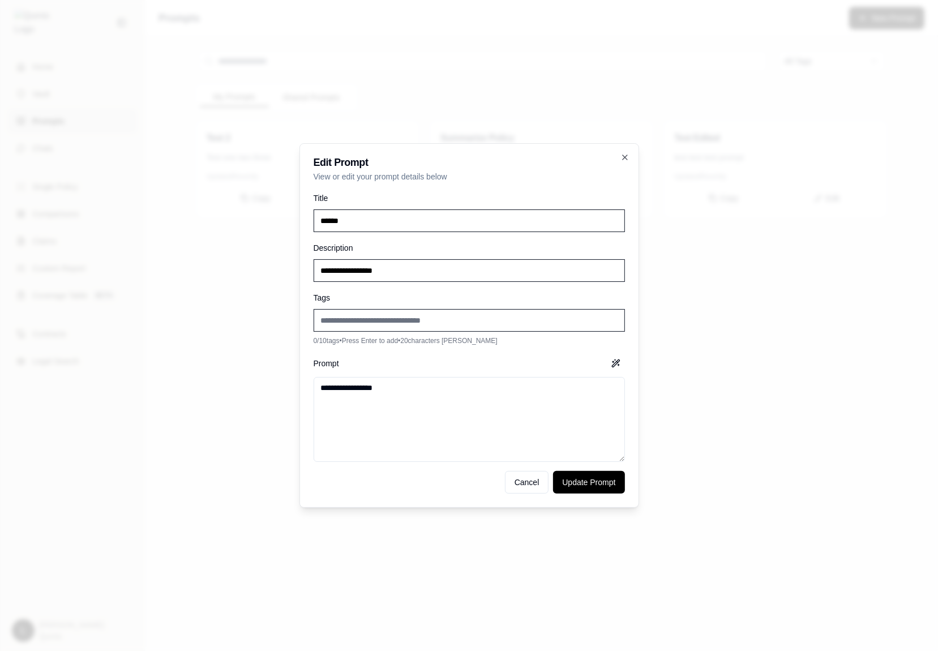
click at [254, 325] on div at bounding box center [469, 325] width 938 height 651
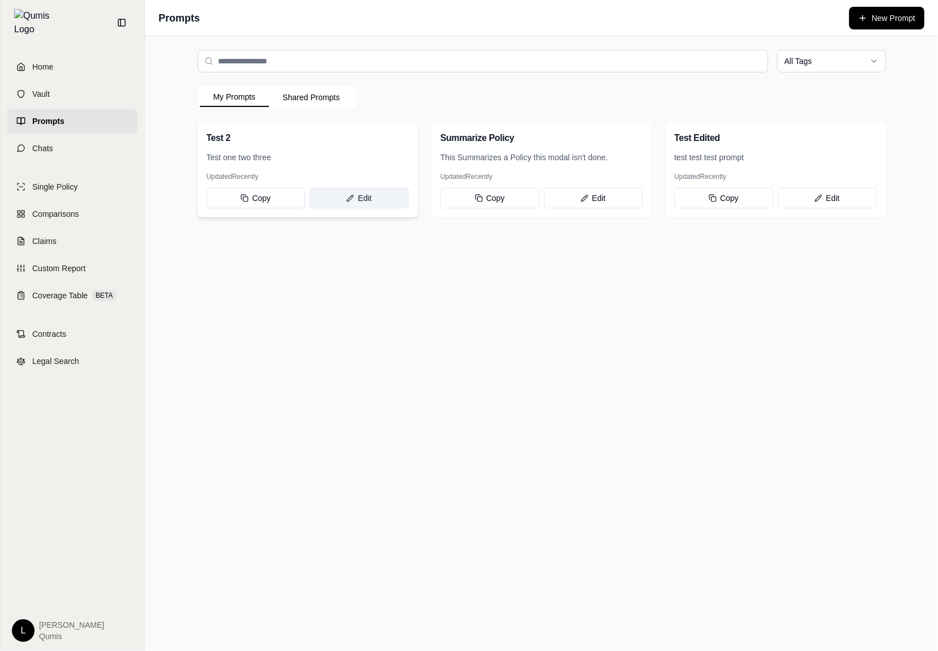
click at [361, 205] on button "Edit" at bounding box center [359, 198] width 99 height 20
click at [342, 144] on div "Test 2" at bounding box center [308, 138] width 202 height 14
click at [901, 15] on button "New Prompt" at bounding box center [886, 18] width 75 height 23
click at [575, 149] on div "Summarize Policy" at bounding box center [541, 136] width 220 height 29
click at [489, 143] on h3 "Summarize Policy" at bounding box center [477, 138] width 74 height 14
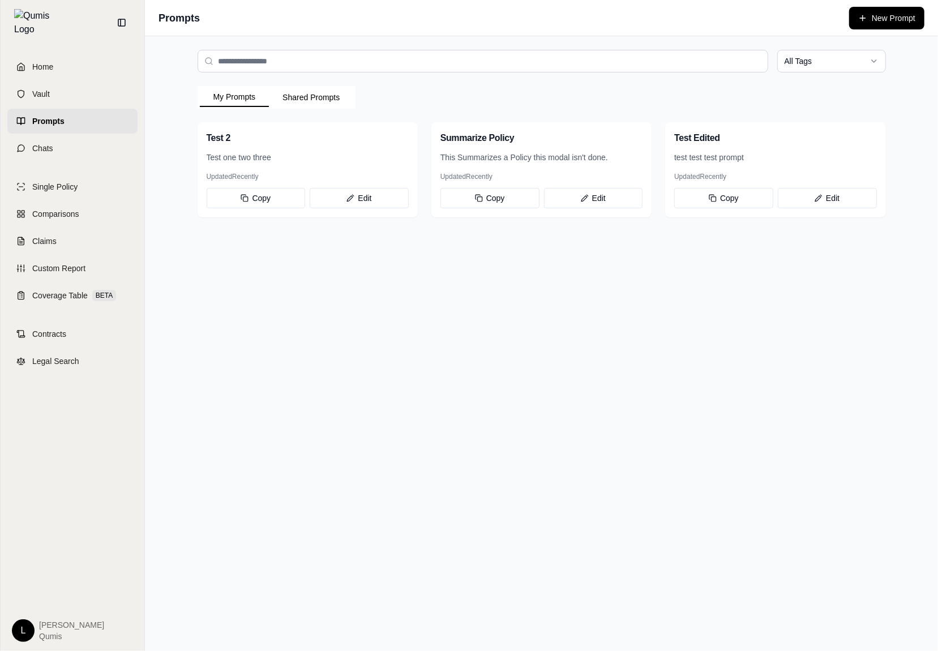
click at [392, 315] on div "All Tags My Prompts Shared Prompts Test 2 Test one two three Updated Recently C…" at bounding box center [541, 343] width 793 height 615
click at [381, 198] on button "Edit" at bounding box center [359, 198] width 99 height 20
click at [622, 199] on button "Edit" at bounding box center [593, 198] width 99 height 20
click at [656, 281] on div "All Tags My Prompts Shared Prompts Test 2 Test one two three Updated Recently C…" at bounding box center [541, 343] width 793 height 615
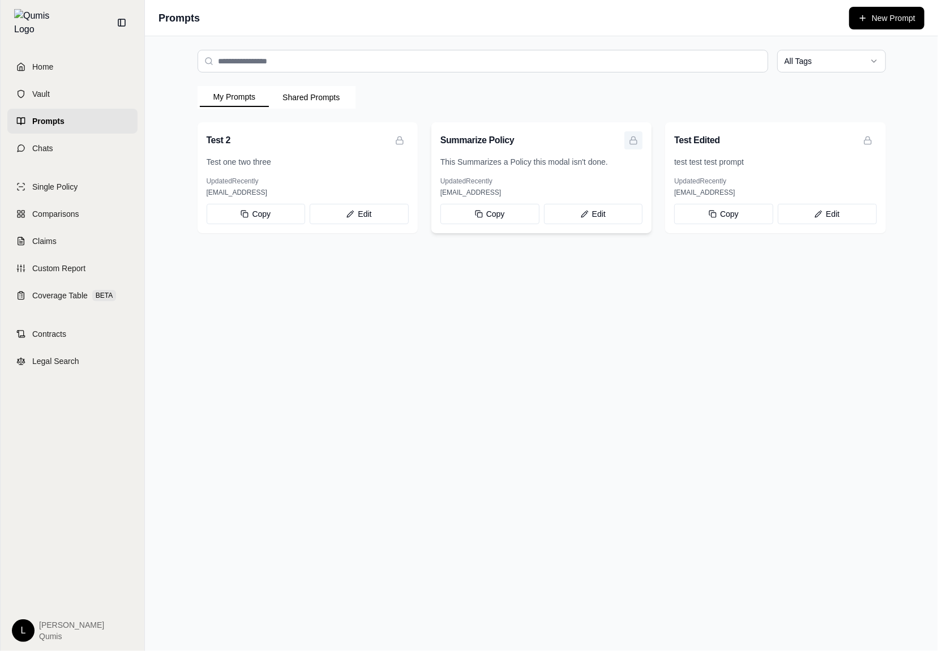
click at [636, 139] on icon at bounding box center [633, 140] width 9 height 9
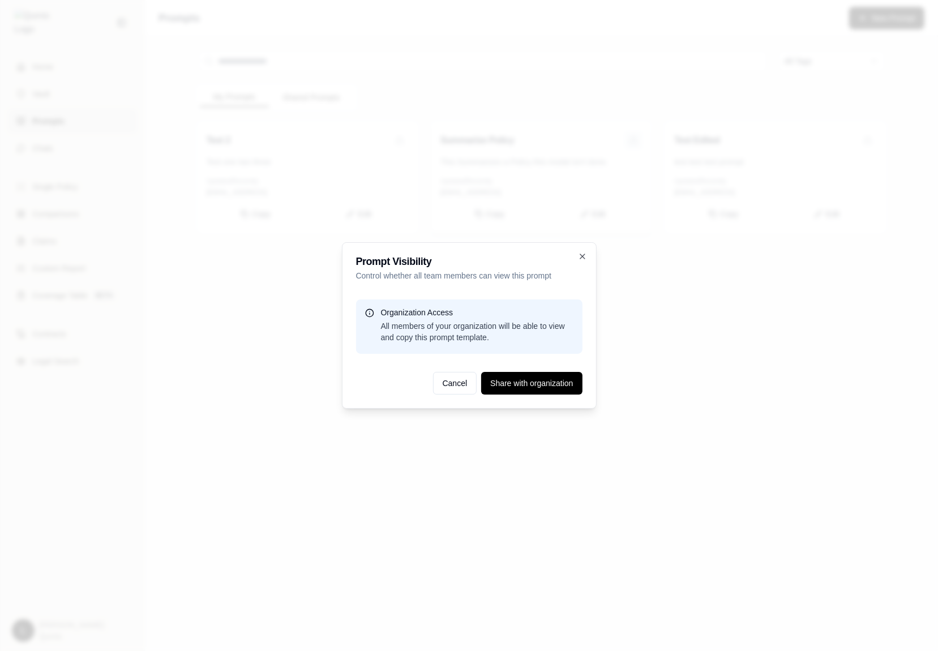
click at [636, 139] on div at bounding box center [469, 325] width 938 height 651
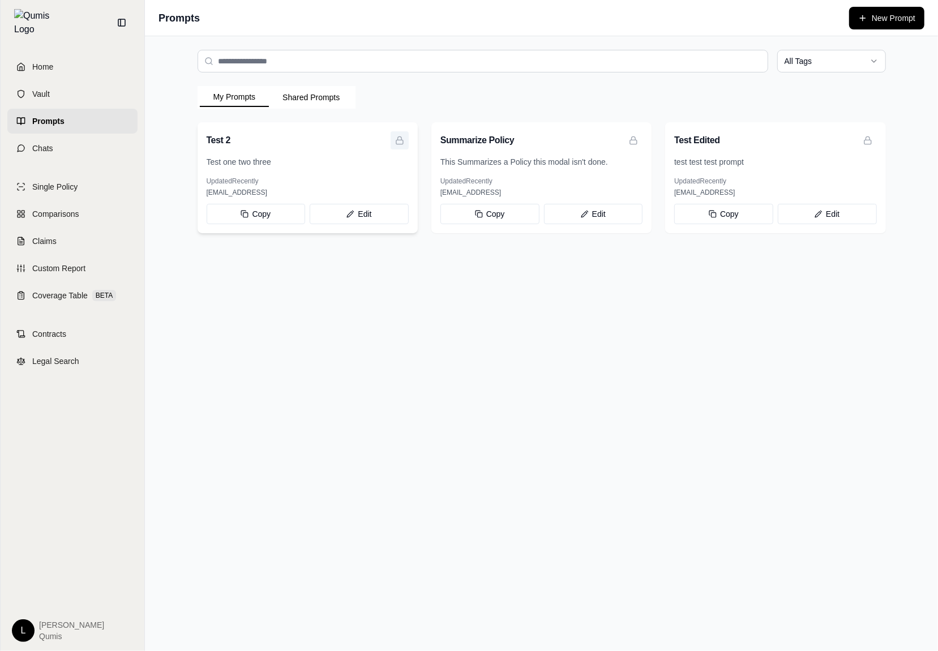
click at [406, 139] on button at bounding box center [399, 140] width 18 height 18
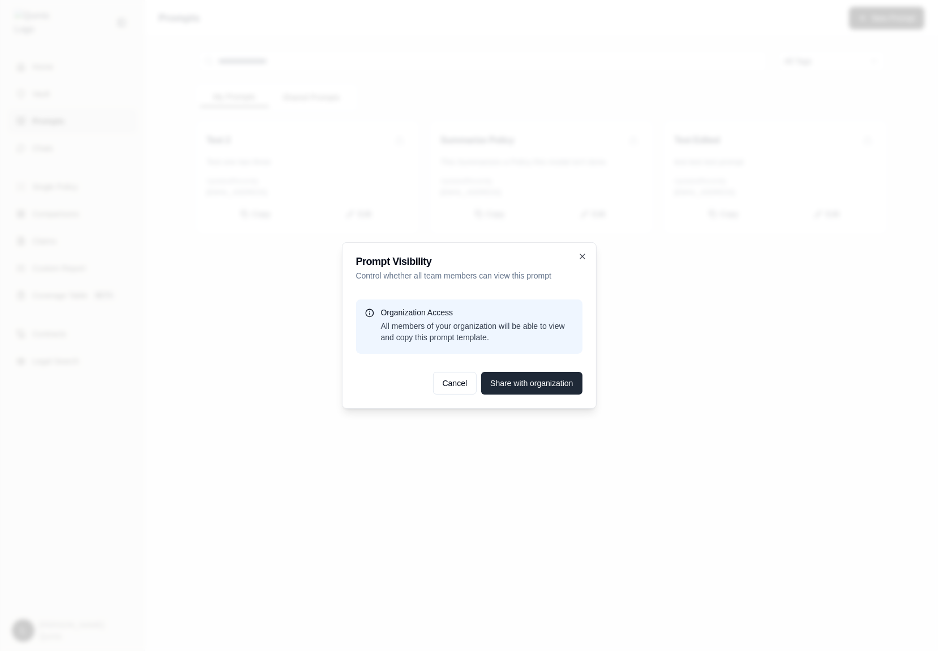
click at [506, 378] on button "Share with organization" at bounding box center [531, 383] width 101 height 23
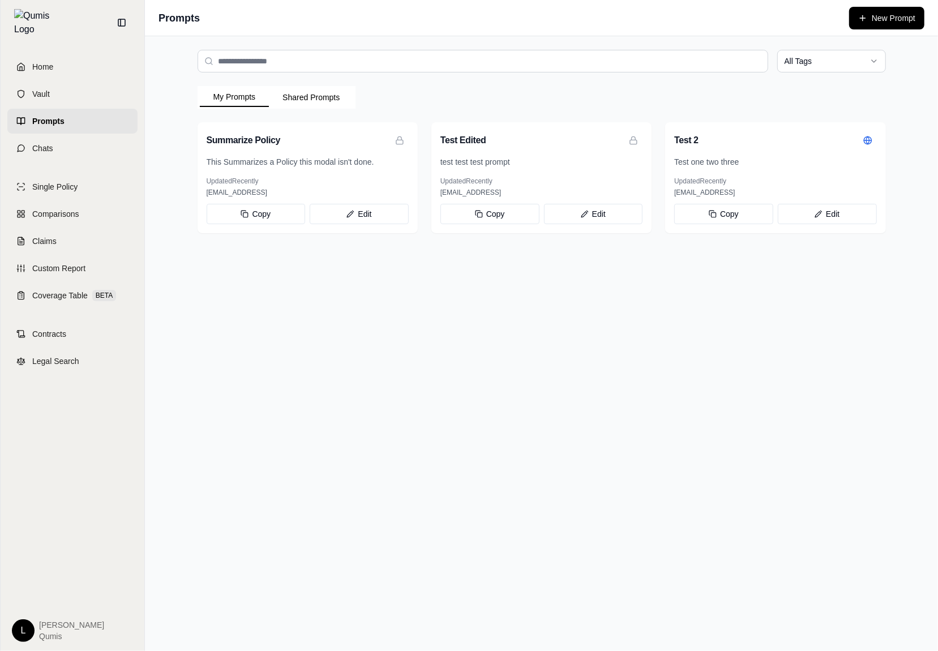
click at [329, 104] on button "Shared Prompts" at bounding box center [311, 97] width 84 height 18
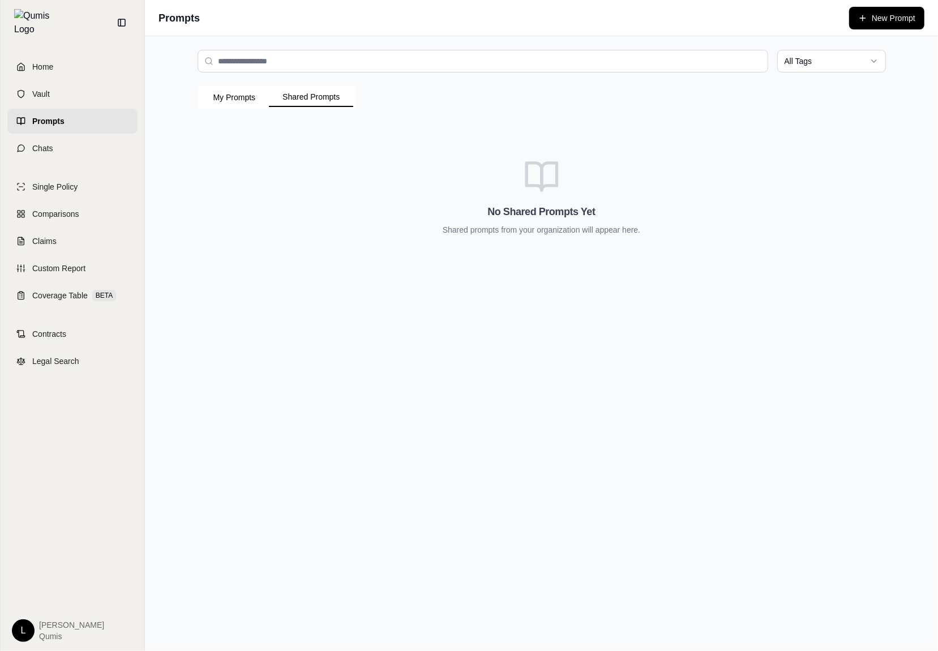
click at [261, 109] on div "My Prompts Shared Prompts No Shared Prompts Yet Shared prompts from your organi…" at bounding box center [541, 179] width 688 height 186
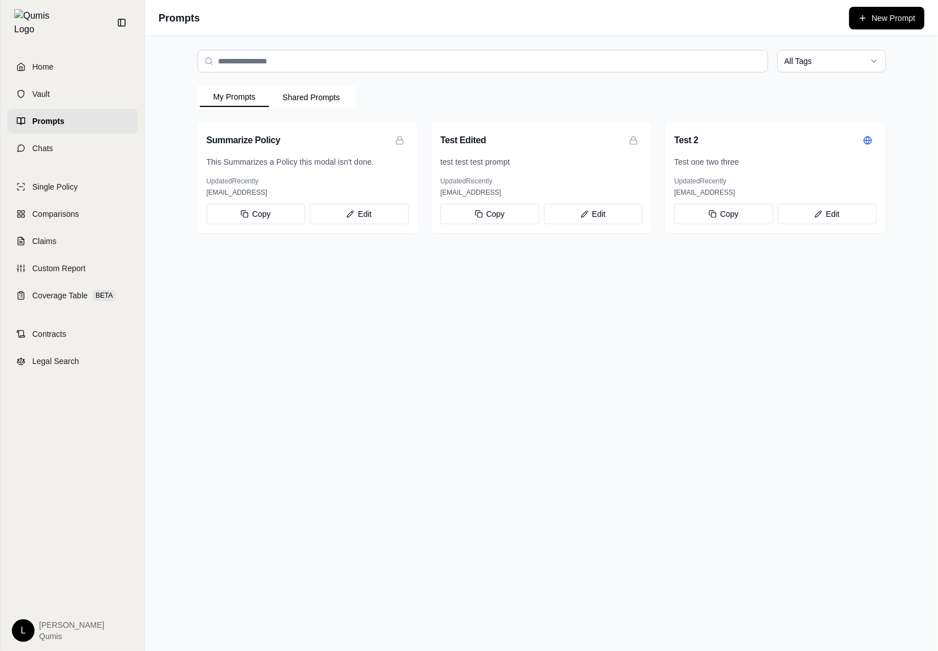
click at [260, 106] on button "My Prompts" at bounding box center [235, 97] width 70 height 19
click at [827, 268] on div "All Tags My Prompts Shared Prompts Summarize Policy This Summarizes a Policy th…" at bounding box center [541, 343] width 793 height 615
click at [864, 143] on circle at bounding box center [867, 139] width 7 height 7
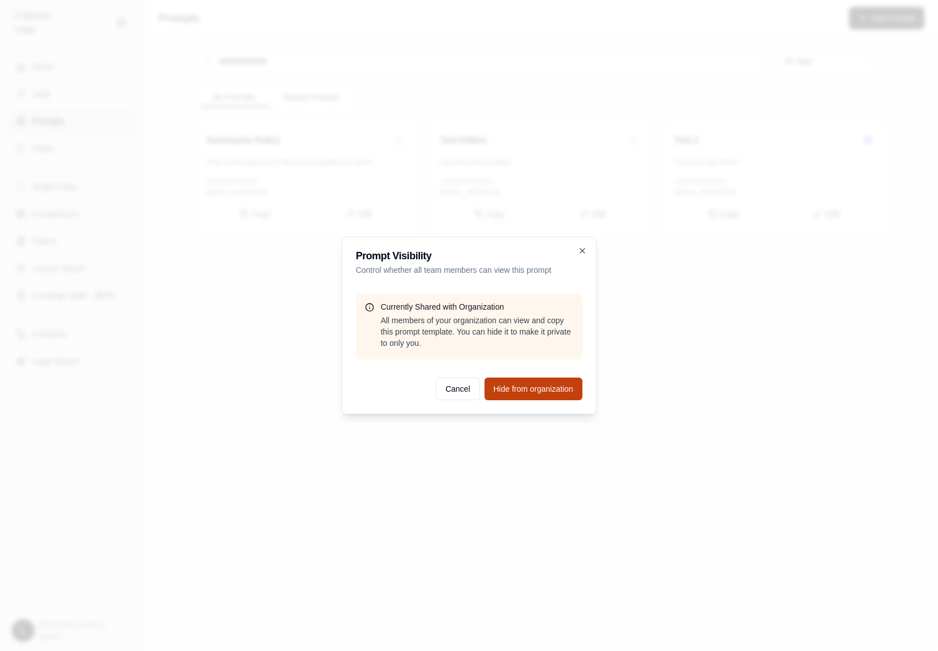
click at [573, 390] on button "Hide from organization" at bounding box center [533, 388] width 98 height 23
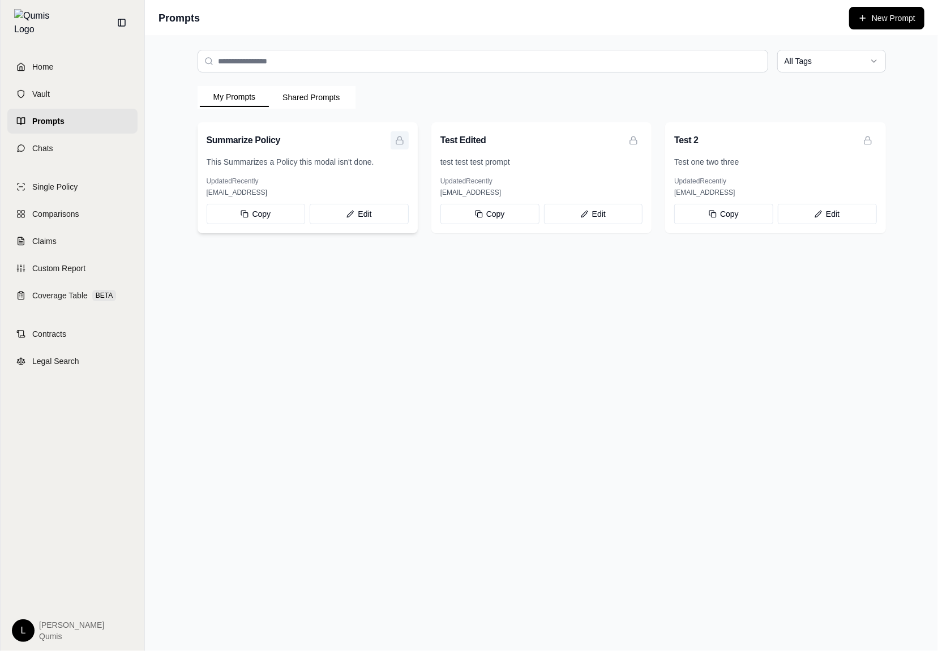
click at [405, 139] on button at bounding box center [399, 140] width 18 height 18
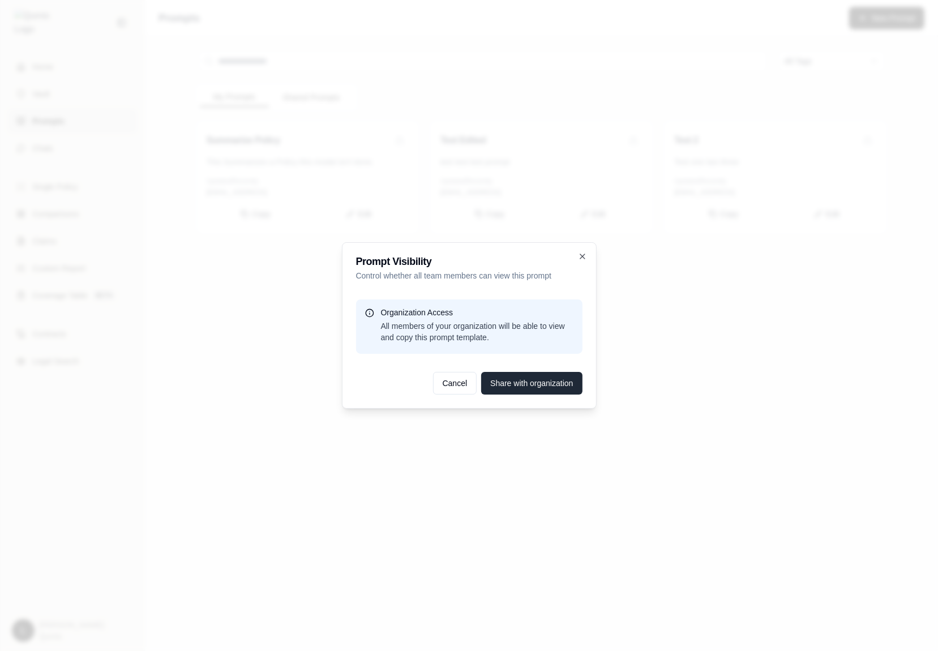
click at [540, 383] on button "Share with organization" at bounding box center [531, 383] width 101 height 23
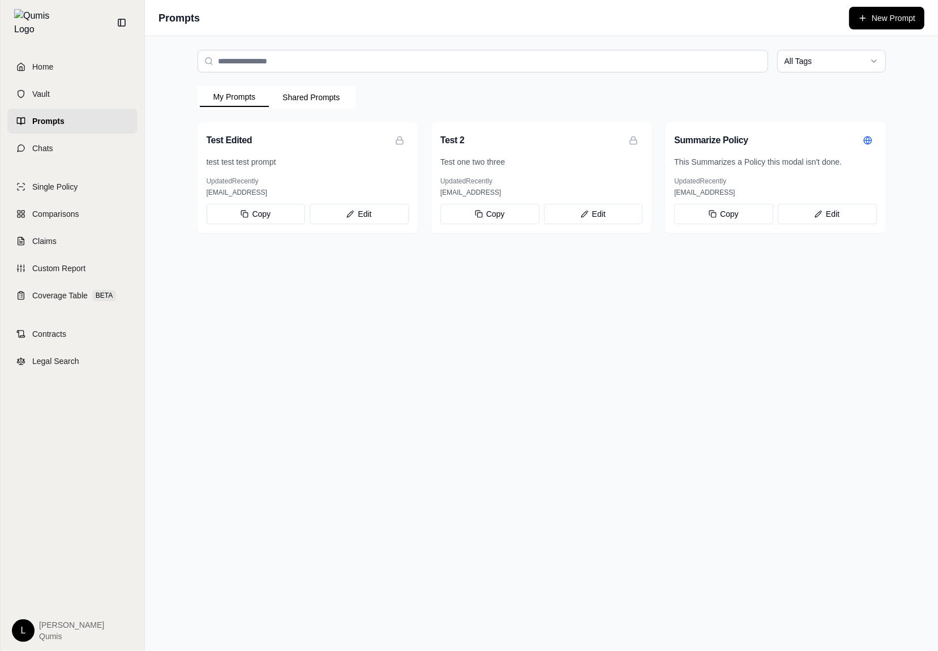
click at [338, 94] on button "Shared Prompts" at bounding box center [311, 97] width 84 height 18
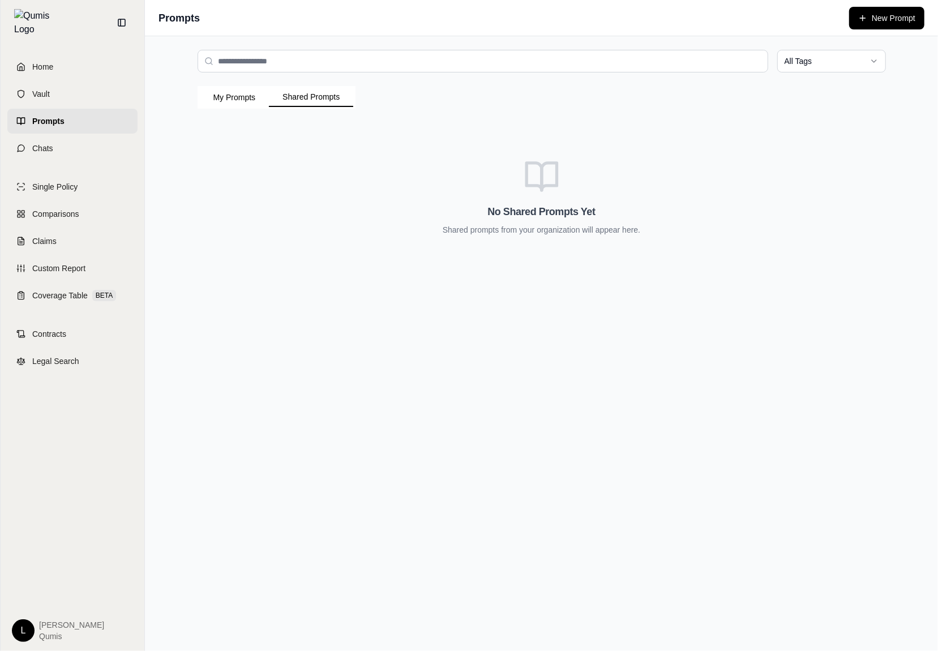
click at [243, 92] on button "My Prompts" at bounding box center [235, 97] width 70 height 18
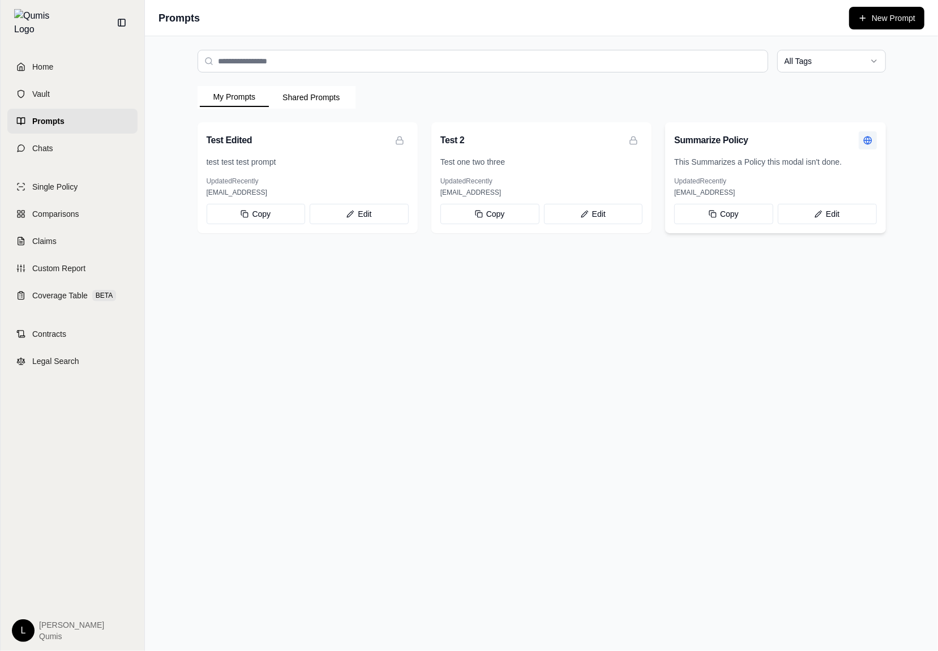
click at [866, 144] on circle at bounding box center [867, 139] width 7 height 7
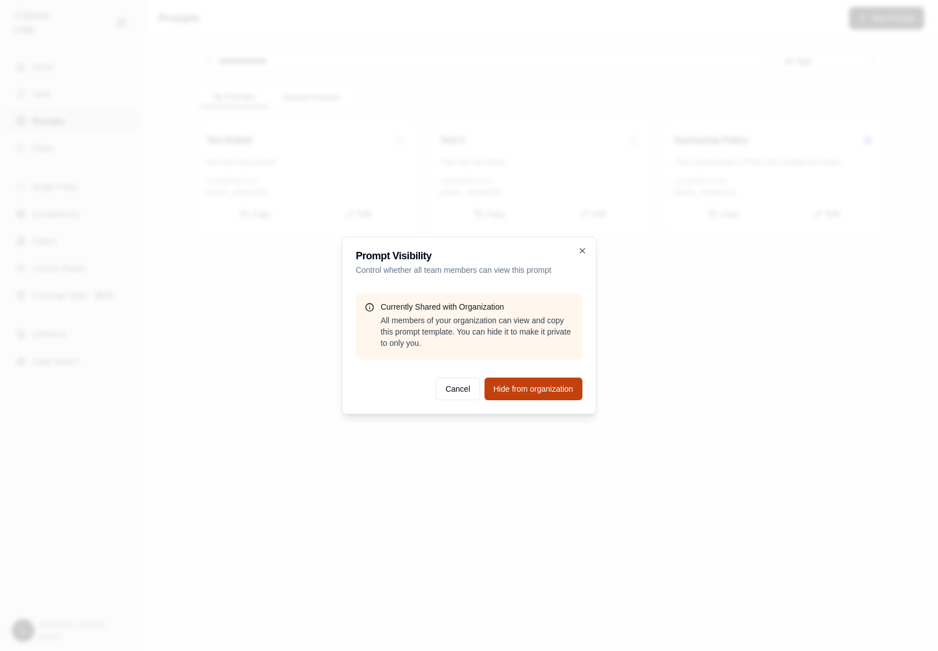
click at [512, 385] on button "Hide from organization" at bounding box center [533, 388] width 98 height 23
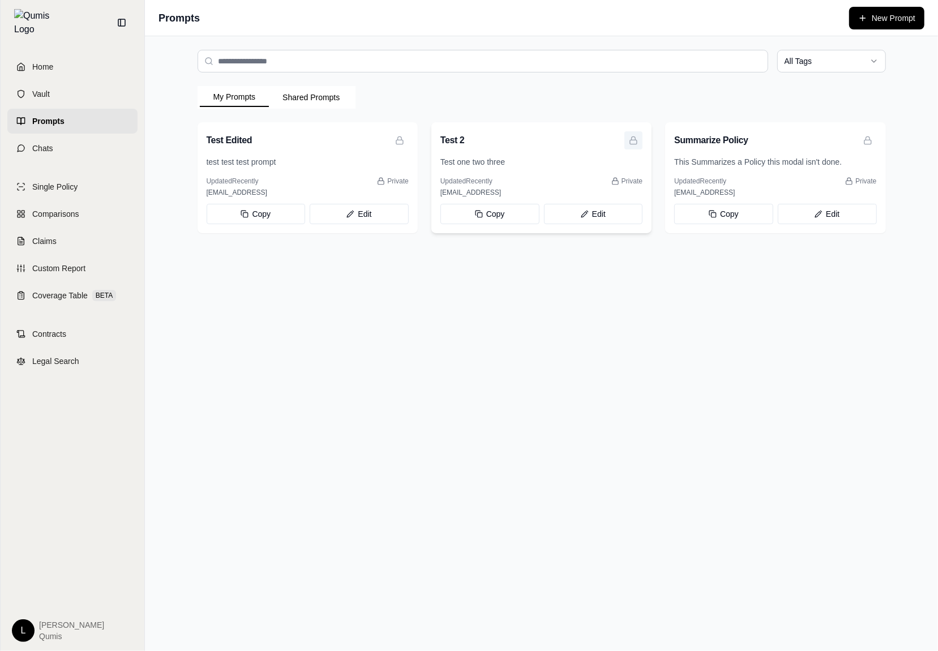
click at [632, 145] on button at bounding box center [633, 140] width 18 height 18
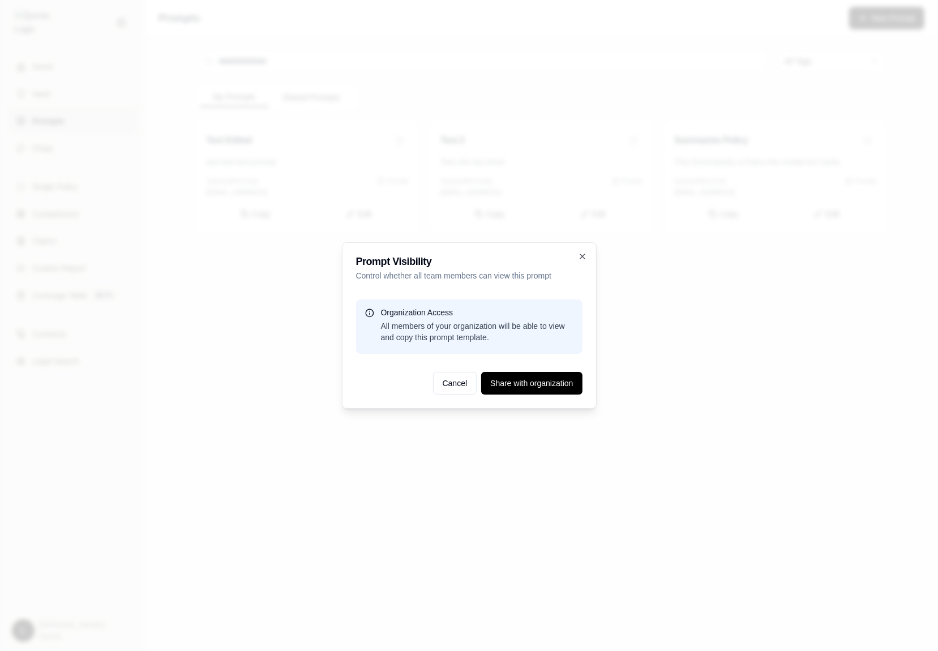
click at [681, 303] on div at bounding box center [469, 325] width 938 height 651
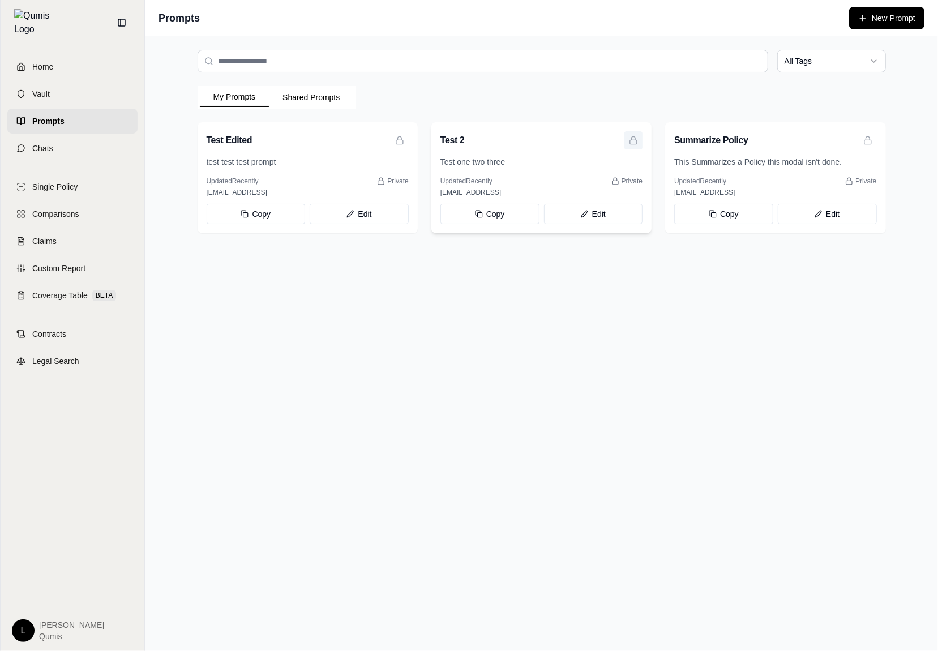
click at [633, 144] on icon at bounding box center [633, 140] width 9 height 9
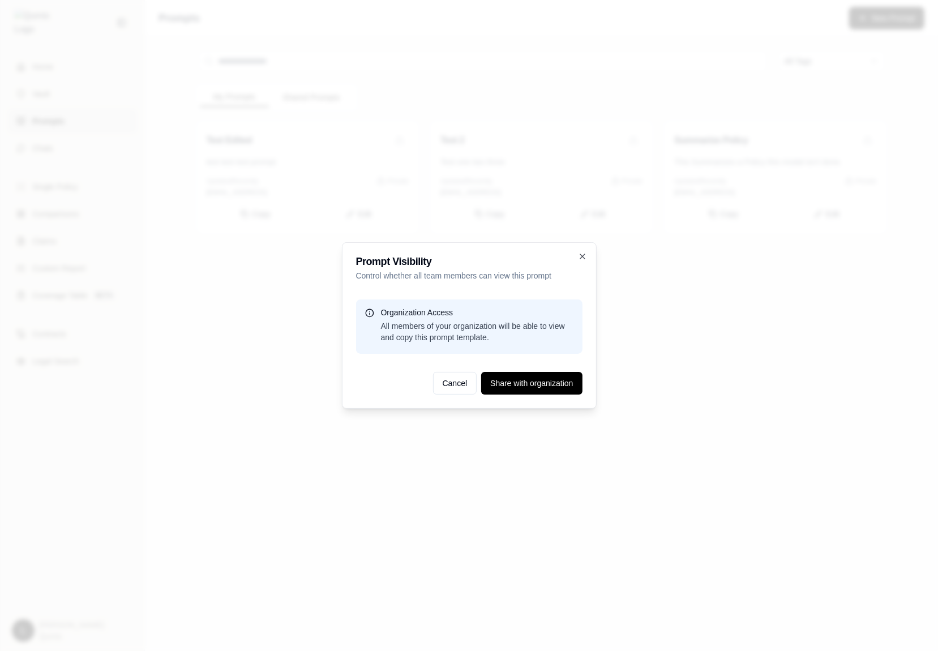
click at [626, 282] on div at bounding box center [469, 325] width 938 height 651
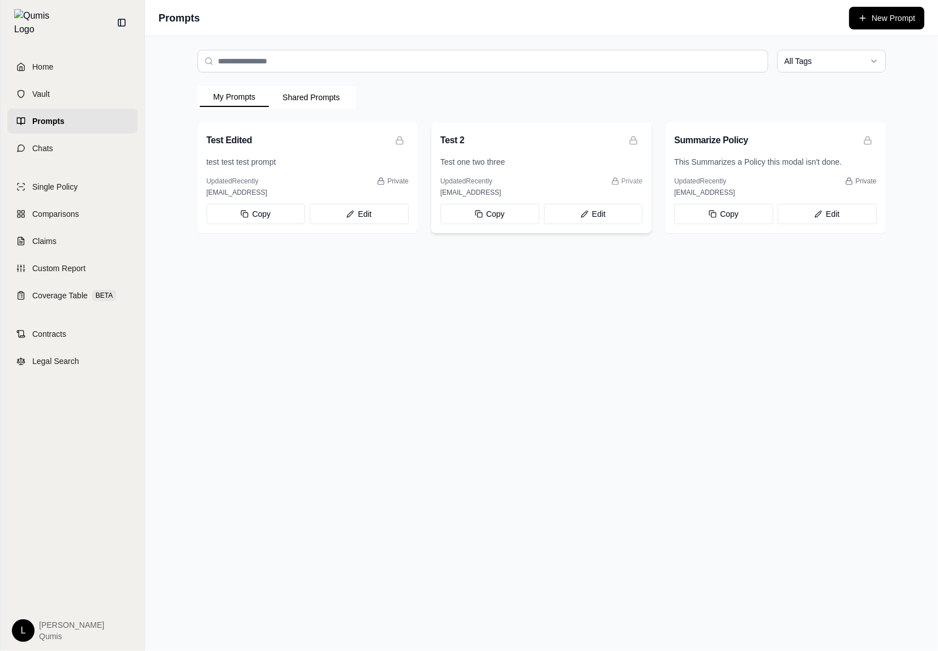
click at [620, 178] on button "Private" at bounding box center [626, 181] width 31 height 9
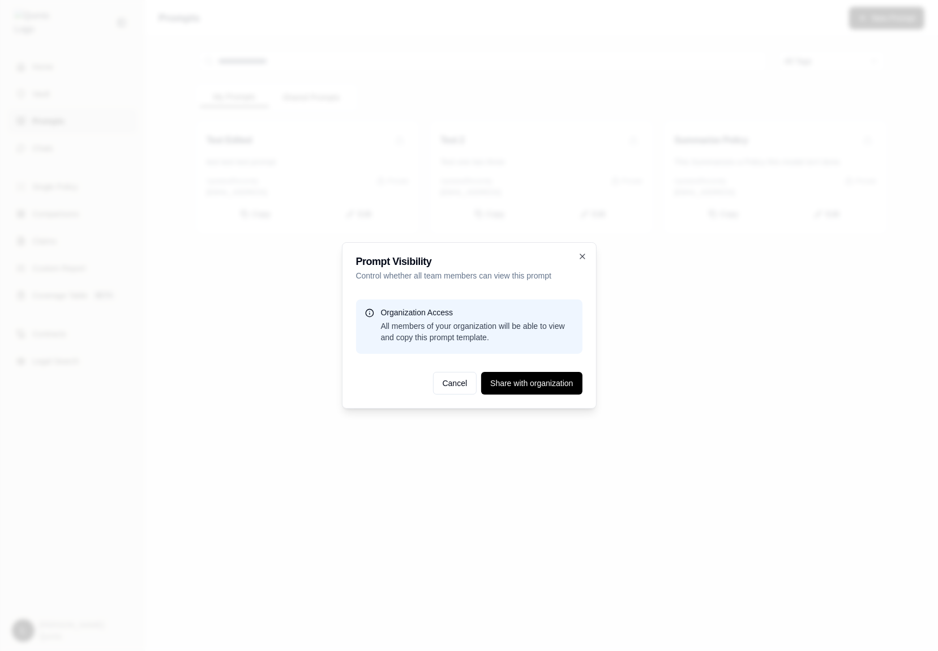
click at [649, 327] on div at bounding box center [469, 325] width 938 height 651
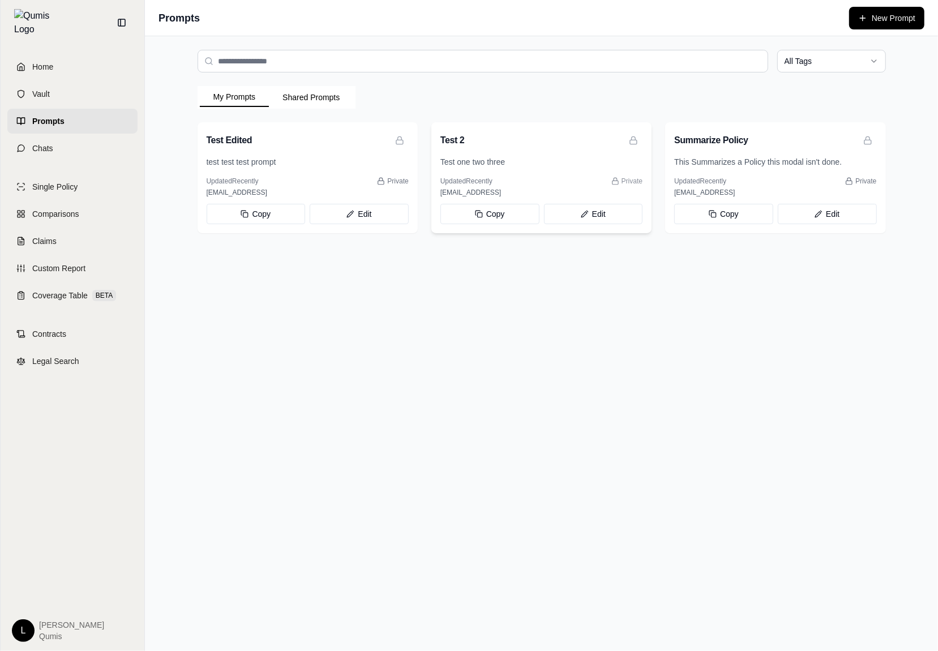
click at [629, 182] on span "Private" at bounding box center [631, 181] width 21 height 9
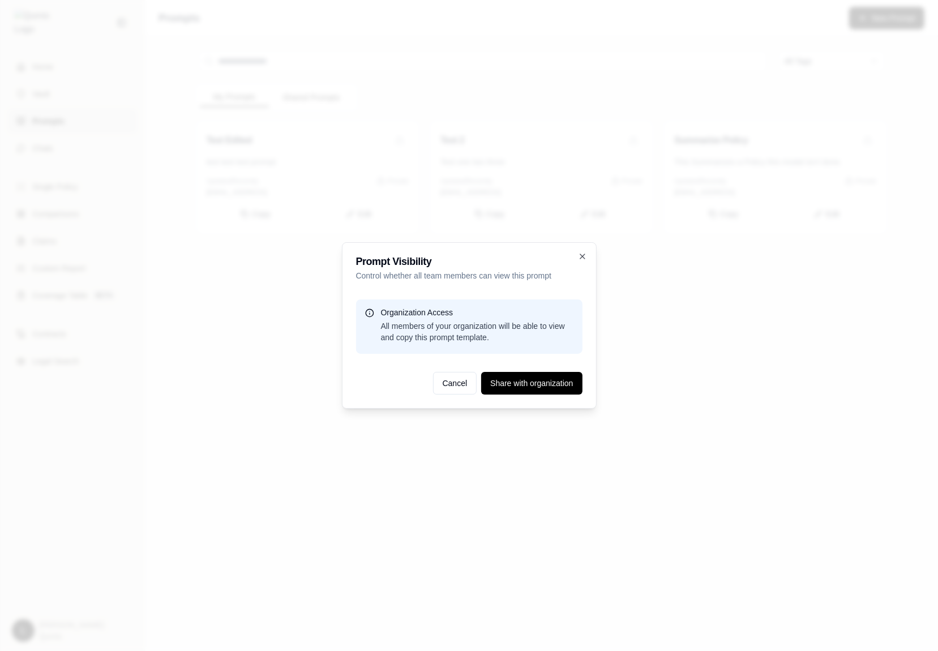
click at [619, 215] on div at bounding box center [469, 325] width 938 height 651
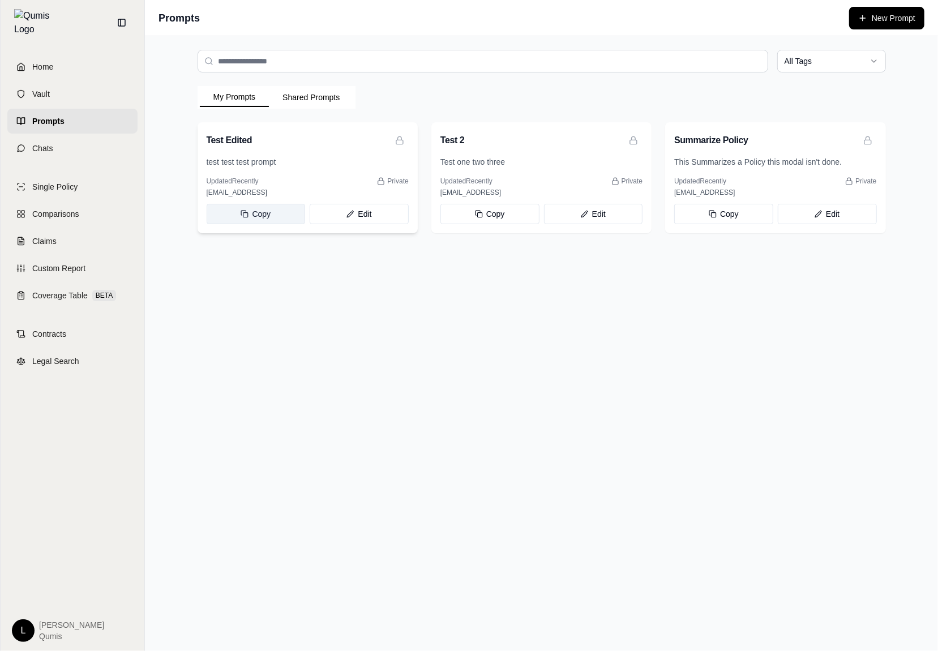
click at [277, 218] on button "Copy" at bounding box center [256, 214] width 99 height 20
click at [341, 218] on button "Edit" at bounding box center [359, 214] width 99 height 20
click at [273, 255] on div "All Tags My Prompts Shared Prompts Test Edited test test test prompt Updated Re…" at bounding box center [541, 343] width 793 height 615
click at [397, 178] on span "Private" at bounding box center [397, 181] width 21 height 9
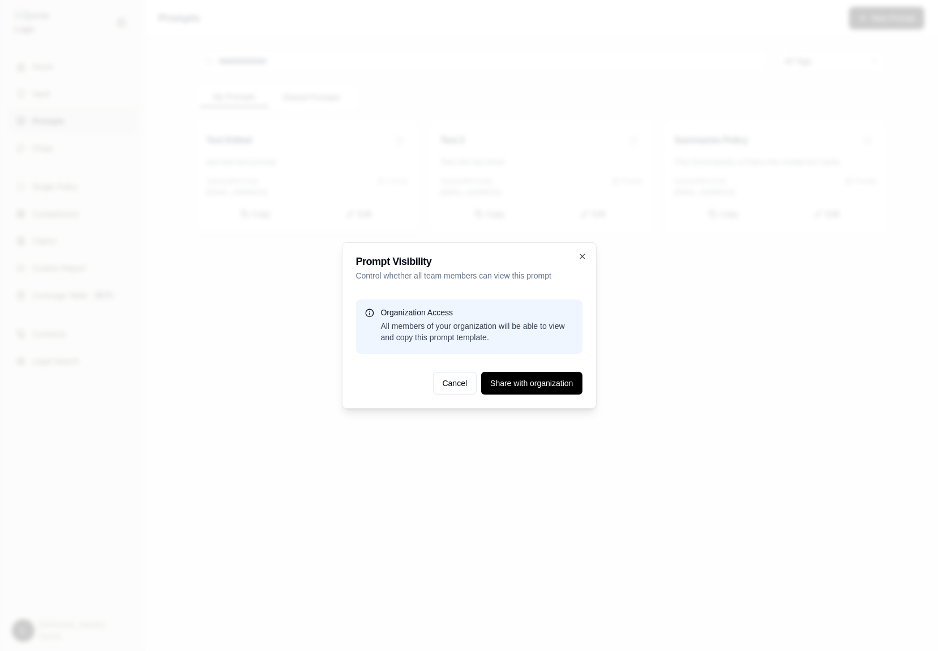
click at [397, 178] on div at bounding box center [469, 325] width 938 height 651
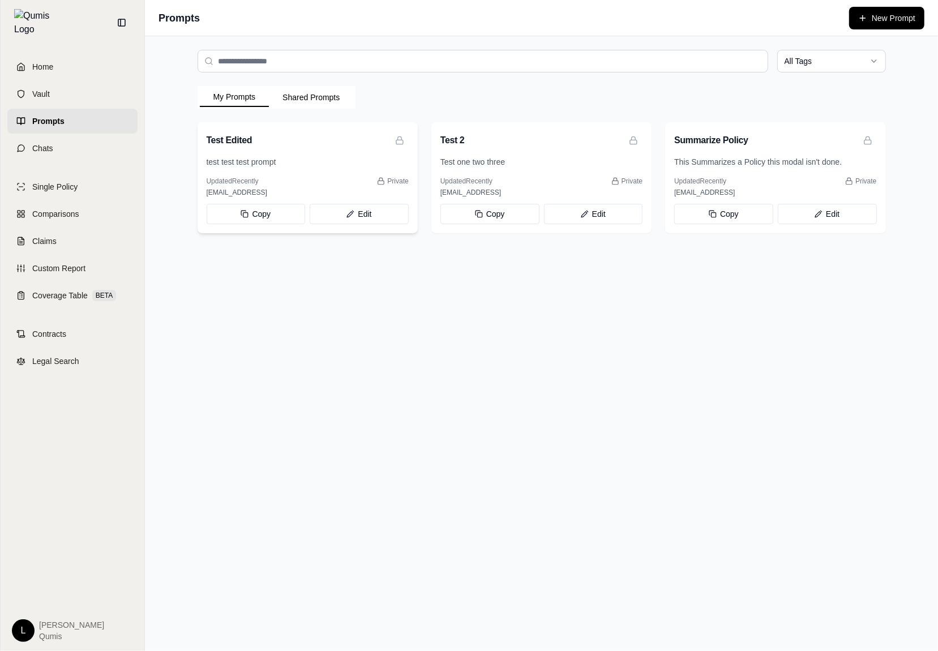
click at [400, 130] on div "Test Edited" at bounding box center [307, 139] width 220 height 34
click at [400, 133] on button at bounding box center [399, 140] width 18 height 18
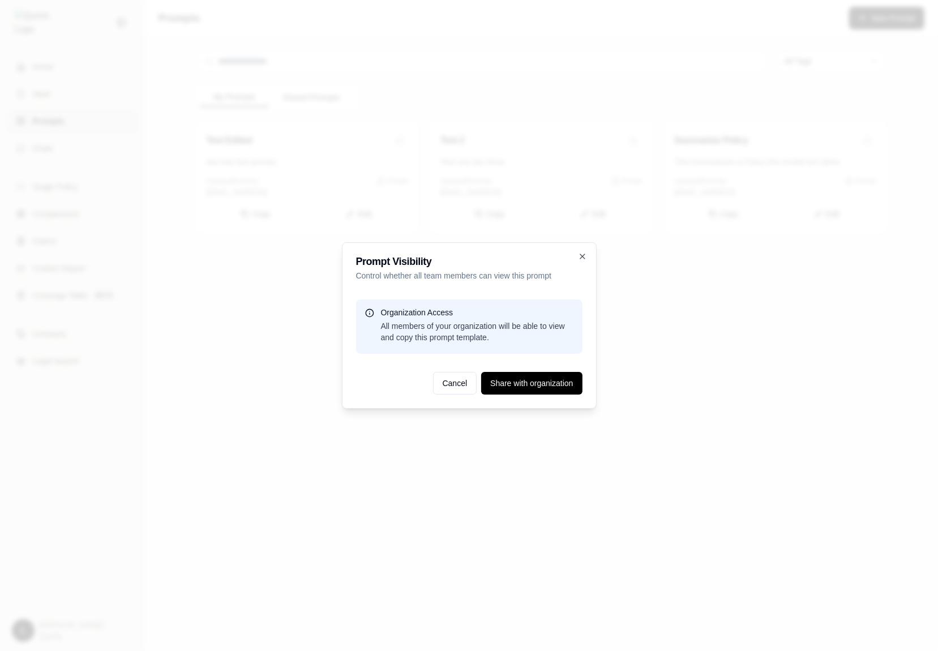
click at [410, 135] on div at bounding box center [469, 325] width 938 height 651
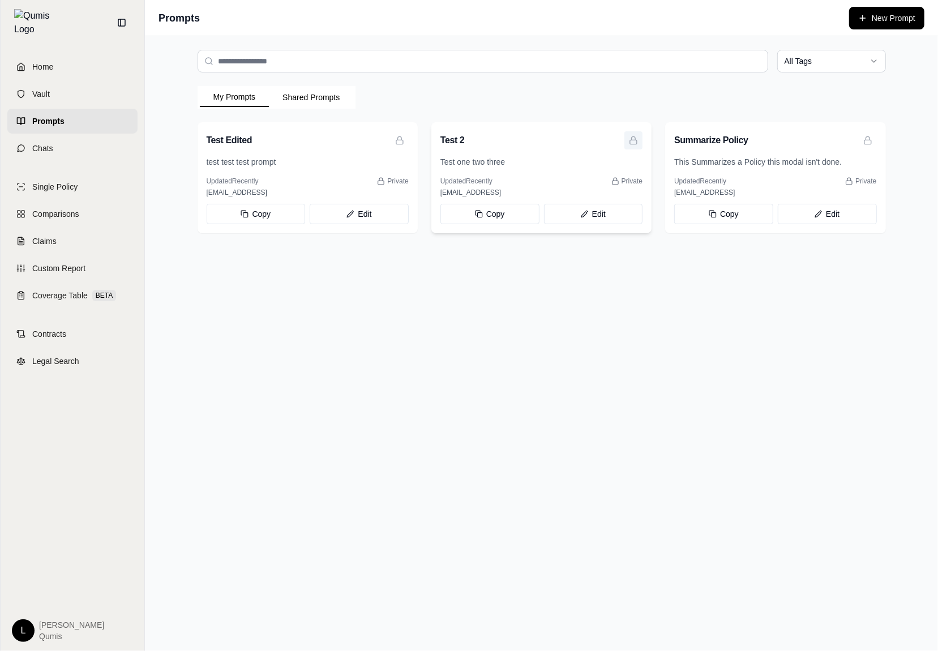
click at [638, 143] on button at bounding box center [633, 140] width 18 height 18
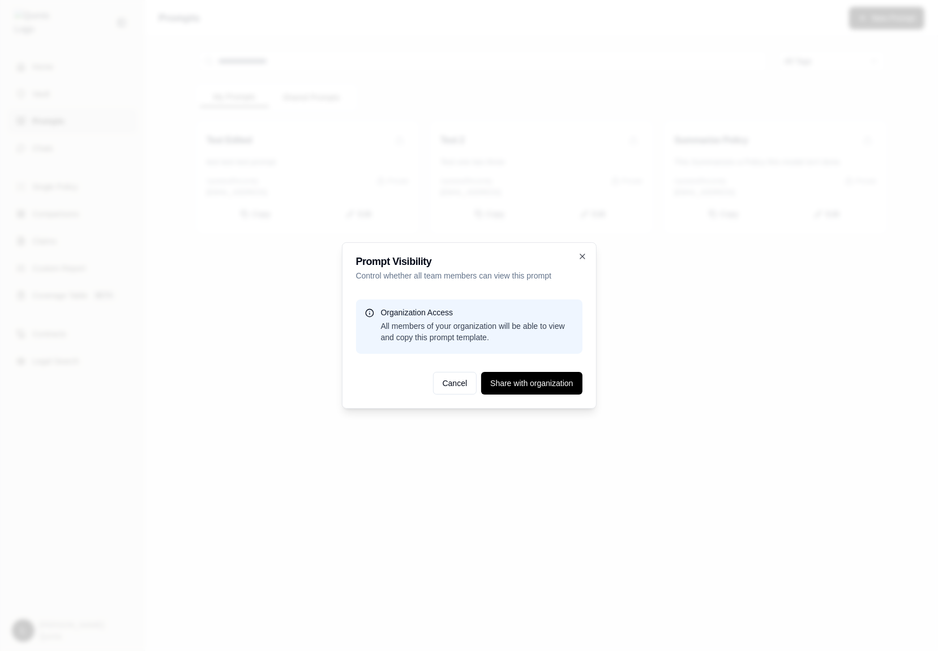
click at [522, 209] on div at bounding box center [469, 325] width 938 height 651
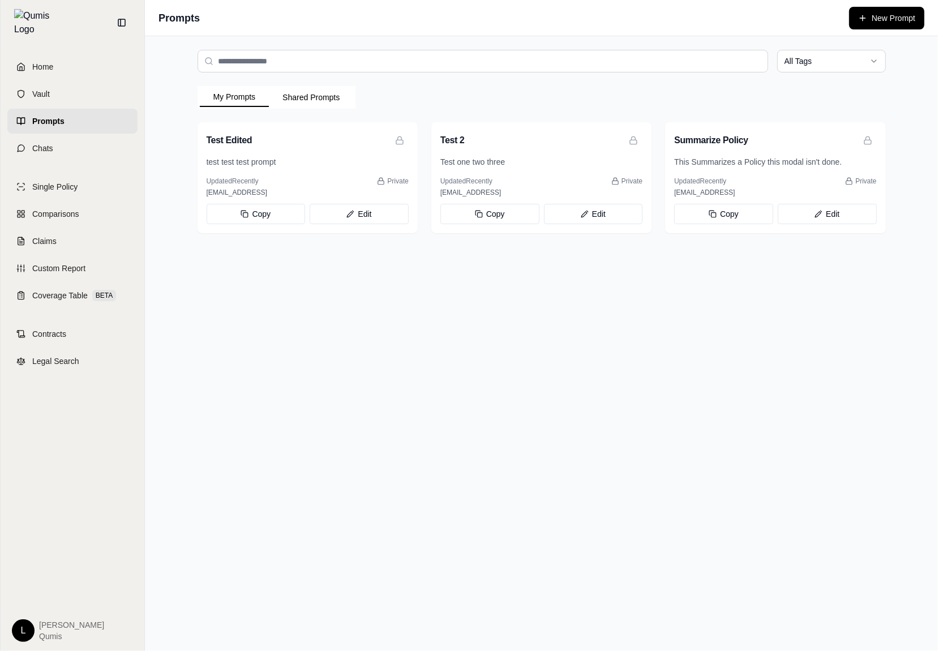
click at [400, 433] on div "All Tags My Prompts Shared Prompts Test Edited test test test prompt Updated Re…" at bounding box center [541, 343] width 793 height 615
click at [371, 213] on button at bounding box center [377, 213] width 18 height 18
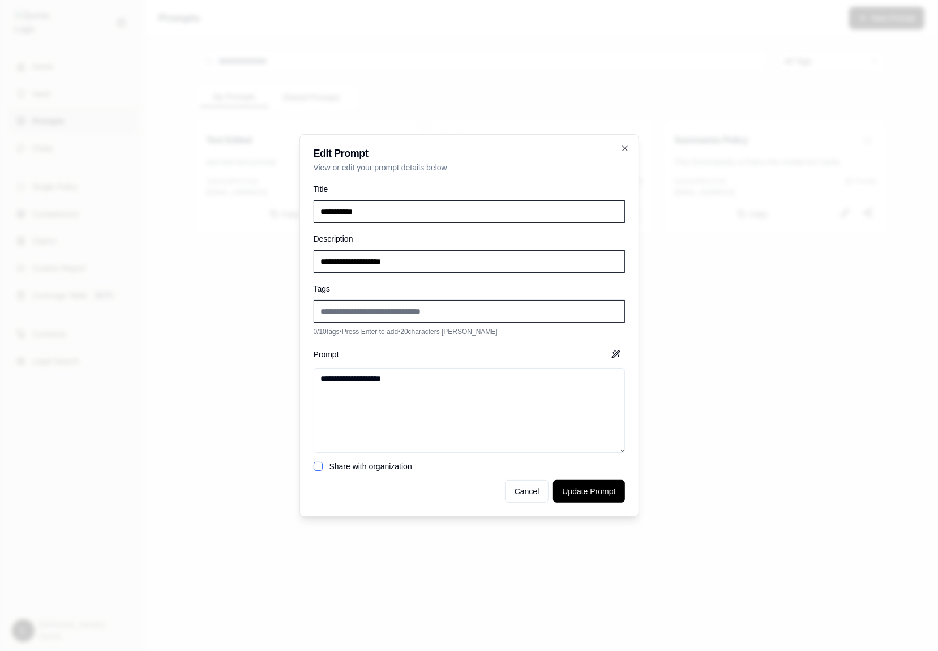
click at [714, 214] on div at bounding box center [469, 325] width 938 height 651
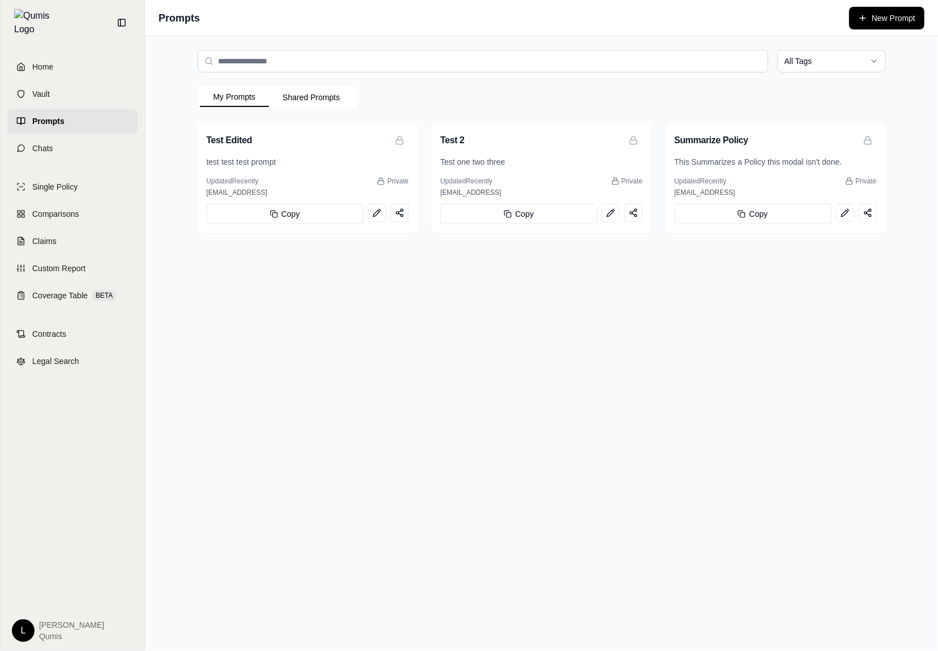
click at [802, 113] on div "My Prompts Shared Prompts Test Edited test test test prompt Updated Recently Pr…" at bounding box center [541, 159] width 688 height 147
click at [866, 141] on icon at bounding box center [867, 140] width 9 height 9
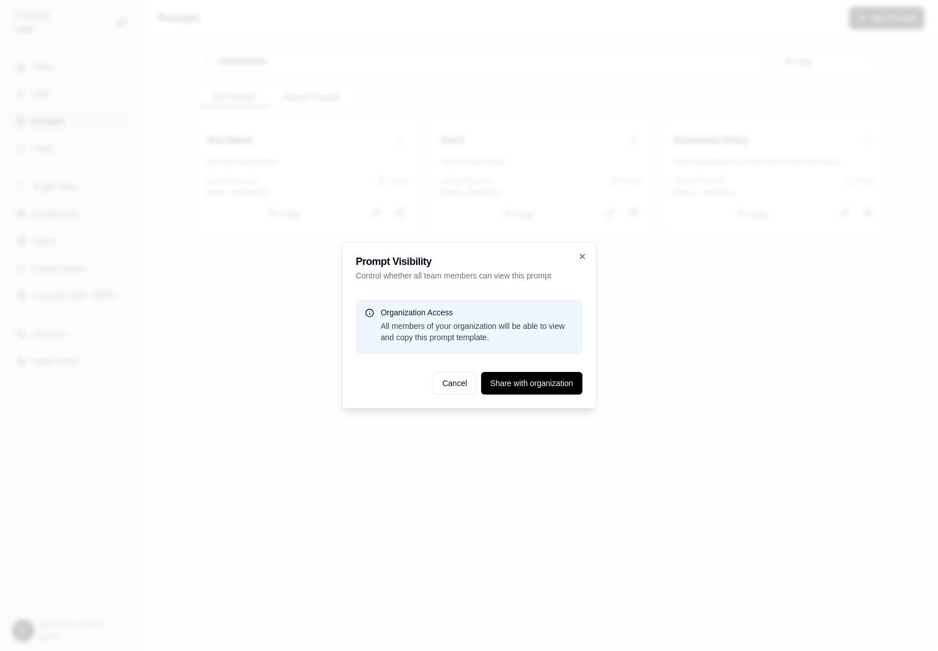
click at [756, 376] on div at bounding box center [469, 325] width 938 height 651
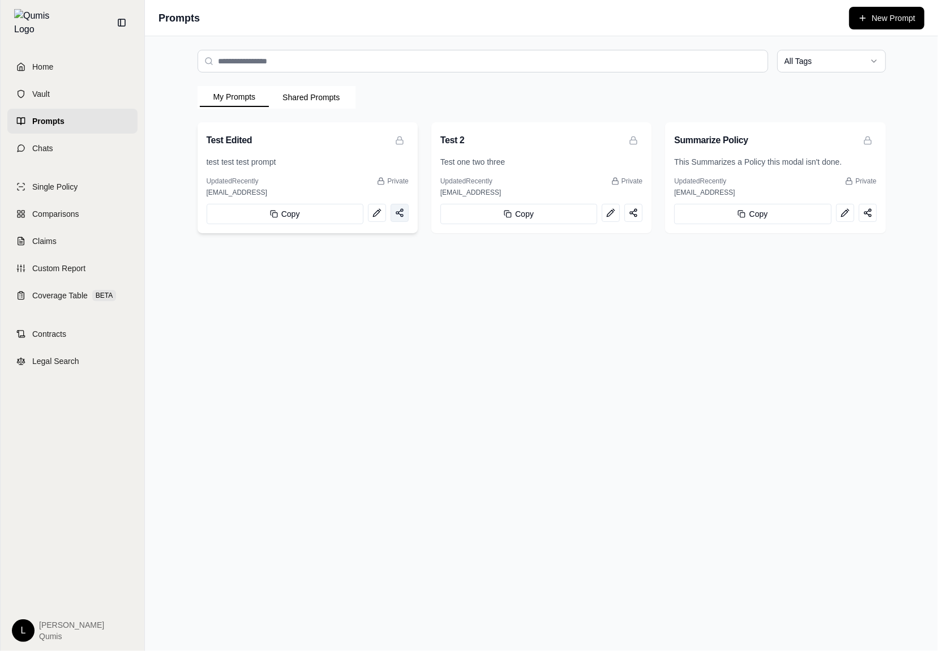
click at [406, 211] on button at bounding box center [399, 213] width 18 height 18
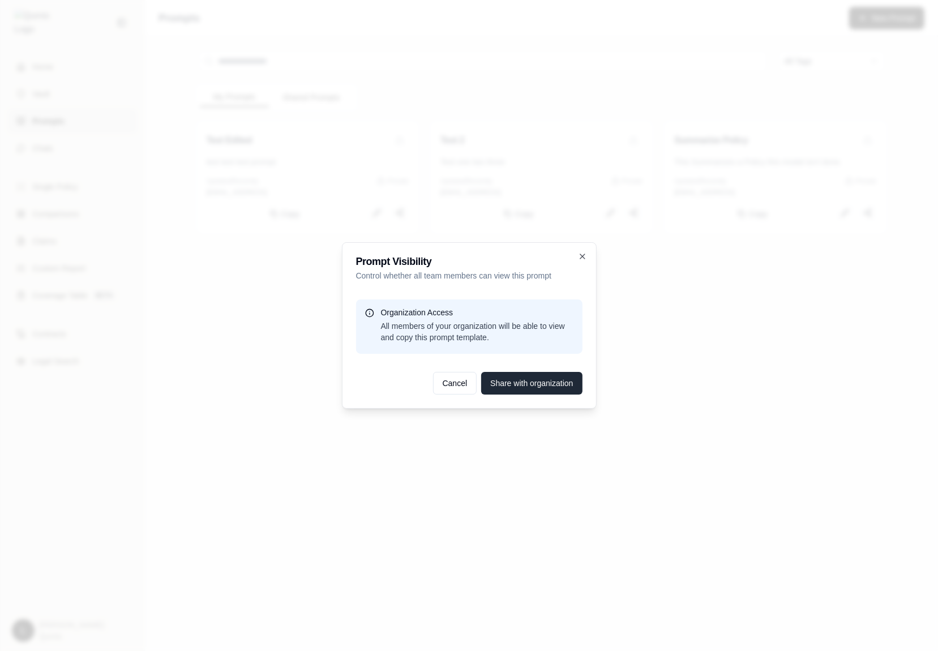
click at [519, 382] on button "Share with organization" at bounding box center [531, 383] width 101 height 23
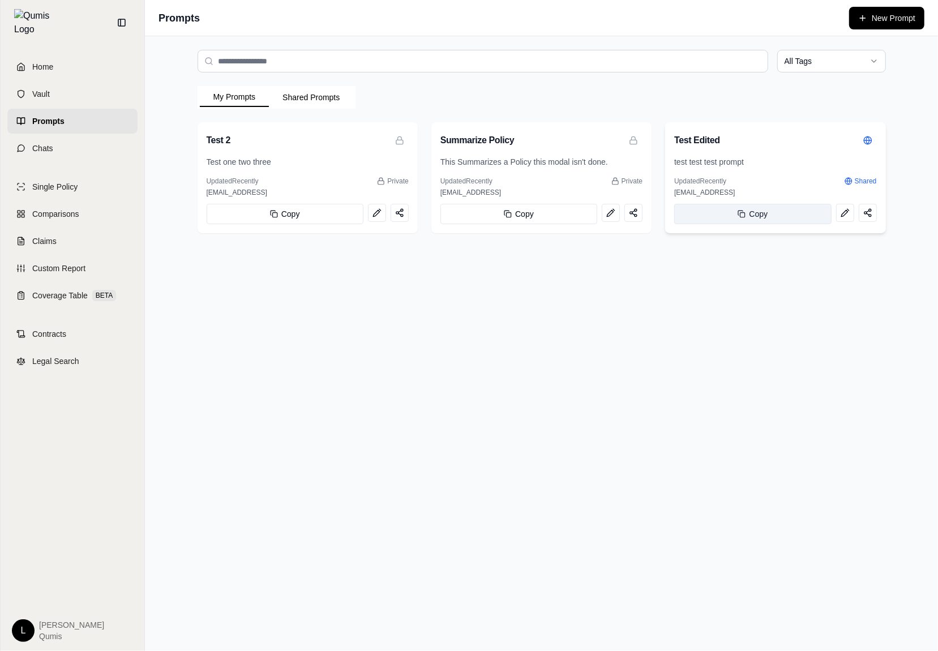
click at [822, 210] on button "Copy" at bounding box center [752, 214] width 157 height 20
click at [848, 212] on icon at bounding box center [844, 212] width 9 height 9
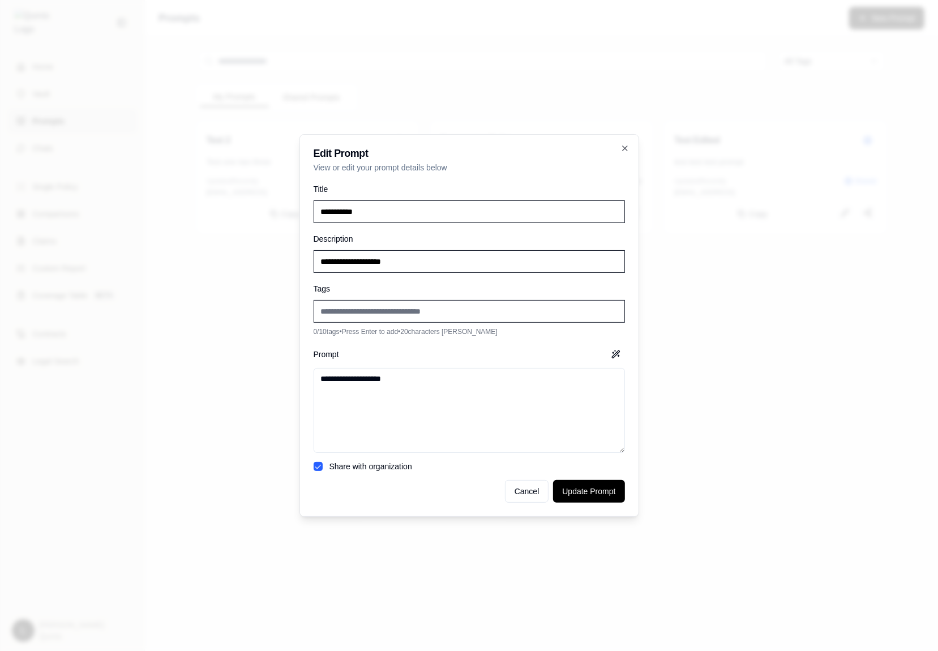
click at [335, 469] on label "Share with organization" at bounding box center [370, 466] width 83 height 9
click at [323, 469] on button "Share with organization" at bounding box center [317, 466] width 9 height 9
click at [335, 469] on label "Share with organization" at bounding box center [370, 466] width 83 height 9
click at [323, 469] on button "Share with organization" at bounding box center [317, 466] width 9 height 9
click at [510, 487] on button "Cancel" at bounding box center [527, 491] width 44 height 23
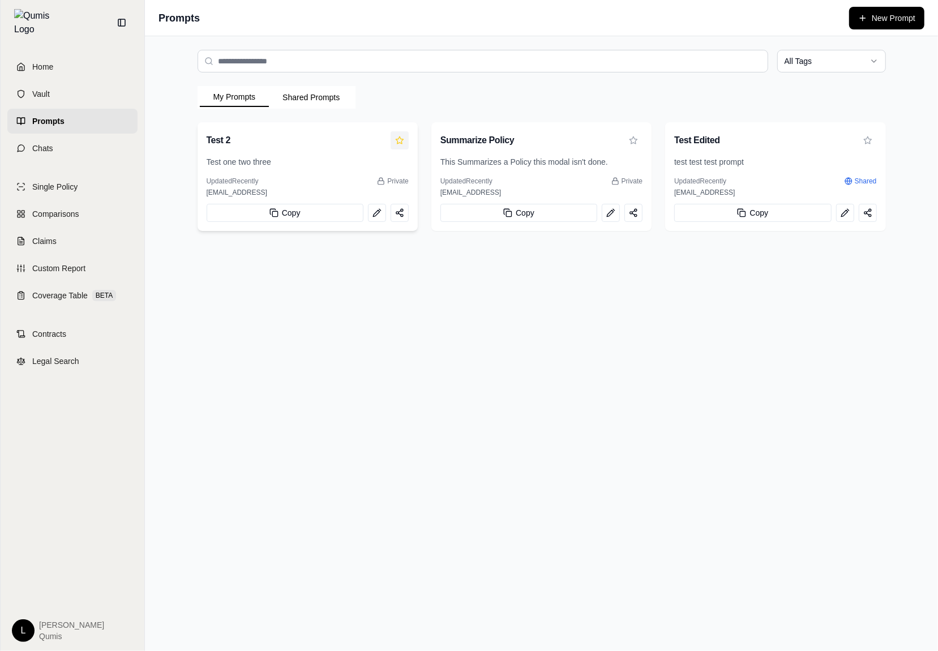
click at [401, 140] on icon at bounding box center [399, 140] width 9 height 9
click at [628, 381] on div "All Tags My Prompts Shared Prompts Test 2 Test one two three Updated Recently P…" at bounding box center [541, 343] width 793 height 615
click at [306, 96] on button "Shared Prompts" at bounding box center [311, 97] width 84 height 18
click at [238, 96] on button "My Prompts" at bounding box center [235, 97] width 70 height 19
click at [624, 182] on span "Private" at bounding box center [631, 181] width 21 height 9
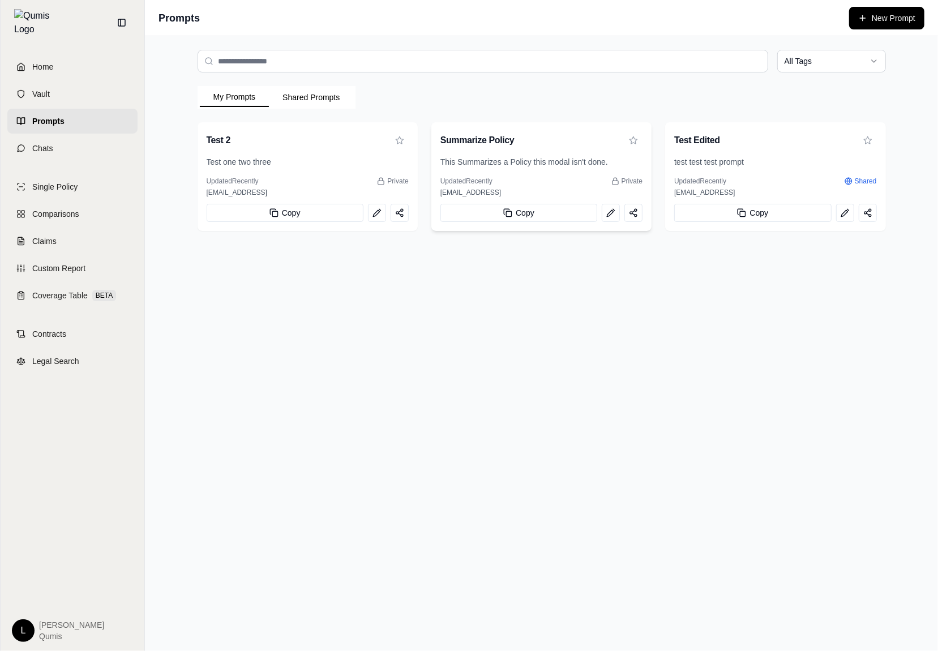
click at [608, 184] on div "Updated Recently Private" at bounding box center [541, 181] width 202 height 9
click at [532, 590] on div "All Tags My Prompts Shared Prompts Test 2 Test one two three Updated Recently P…" at bounding box center [541, 343] width 793 height 615
click at [638, 139] on icon at bounding box center [633, 140] width 9 height 9
click at [661, 294] on div "All Tags My Prompts Shared Prompts Test 2 Test one two three Updated Recently P…" at bounding box center [541, 343] width 793 height 615
click at [871, 140] on icon at bounding box center [867, 140] width 9 height 9
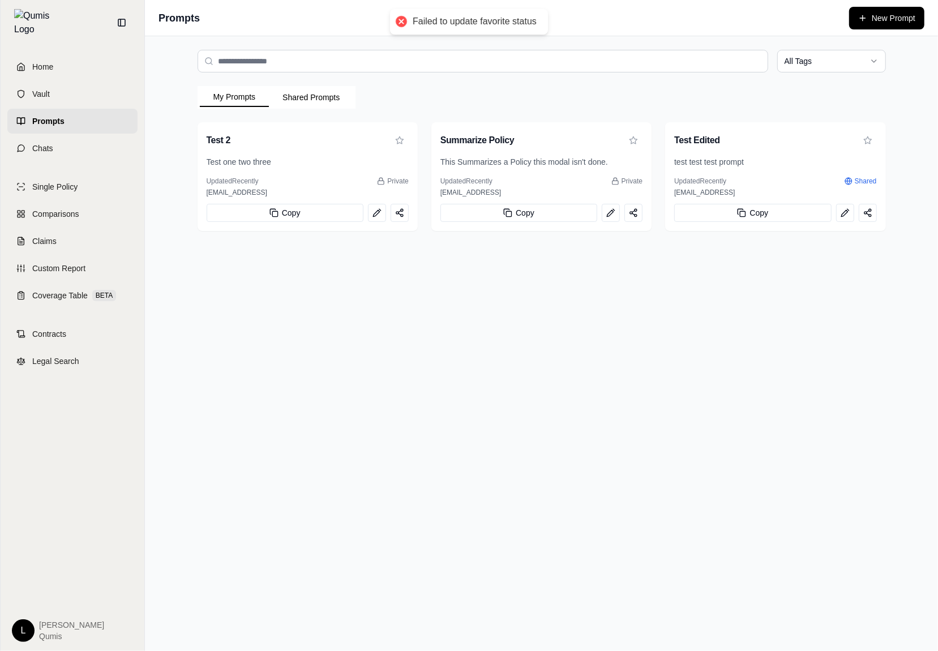
click at [905, 164] on div "All Tags My Prompts Shared Prompts Test 2 Test one two three Updated Recently P…" at bounding box center [541, 343] width 793 height 615
click at [864, 212] on icon at bounding box center [867, 212] width 9 height 9
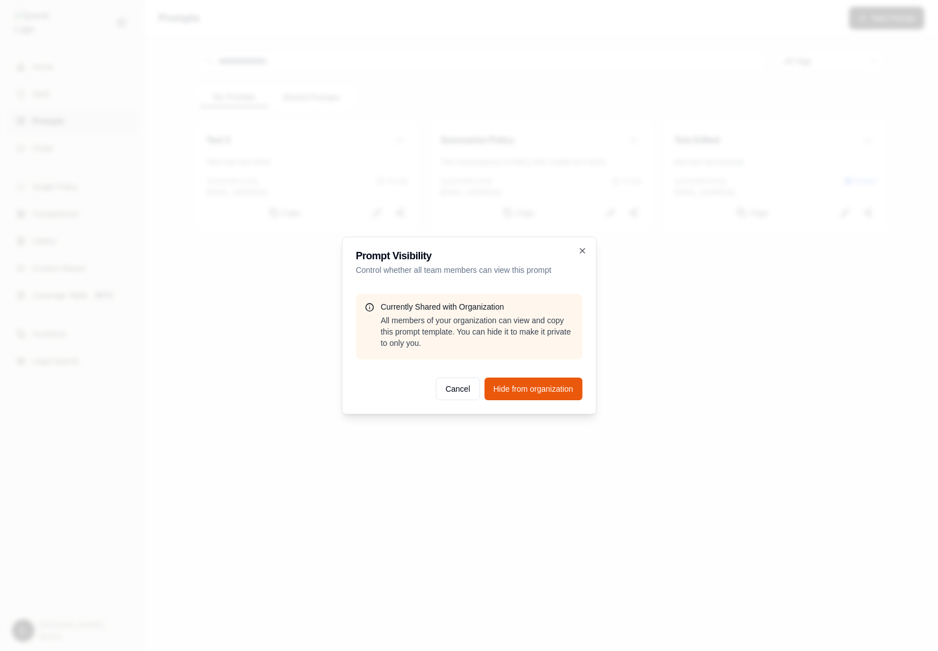
click at [628, 317] on div at bounding box center [469, 325] width 938 height 651
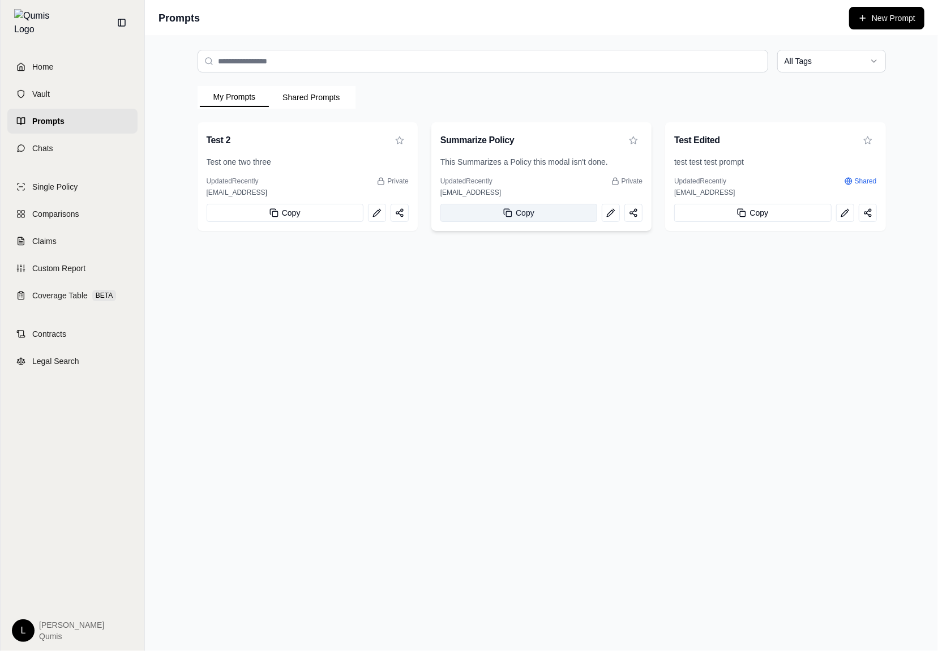
click at [570, 212] on button "Copy" at bounding box center [518, 213] width 157 height 18
click at [650, 411] on div "All Tags My Prompts Shared Prompts Test 2 Test one two three Updated Recently P…" at bounding box center [541, 343] width 793 height 615
click at [855, 178] on span "Shared" at bounding box center [865, 181] width 22 height 9
click at [590, 171] on div "This Summarizes a Policy this modal isn't done." at bounding box center [541, 166] width 220 height 20
click at [638, 212] on button at bounding box center [633, 213] width 18 height 18
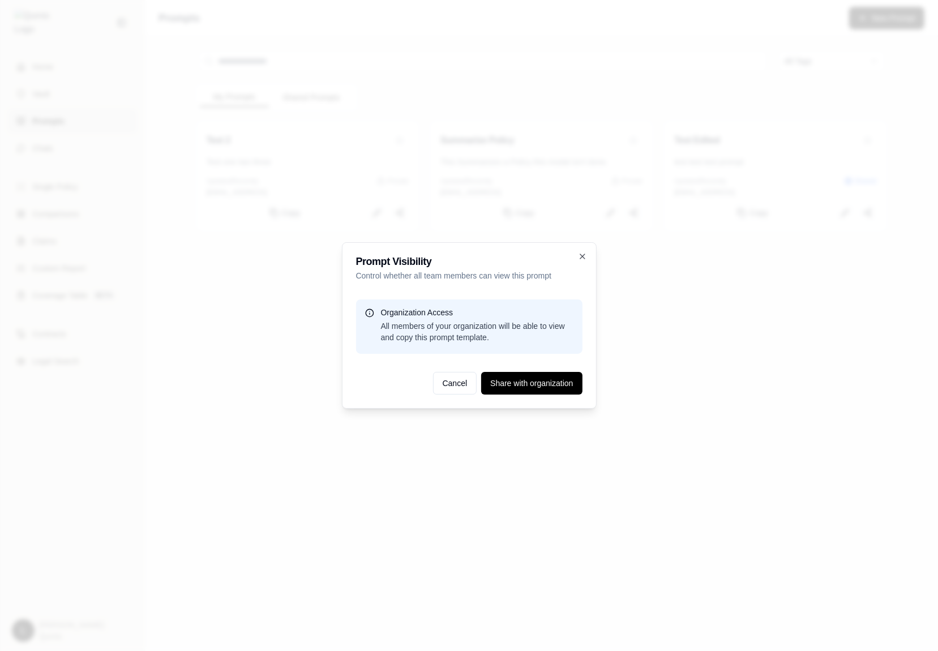
click at [625, 337] on div at bounding box center [469, 325] width 938 height 651
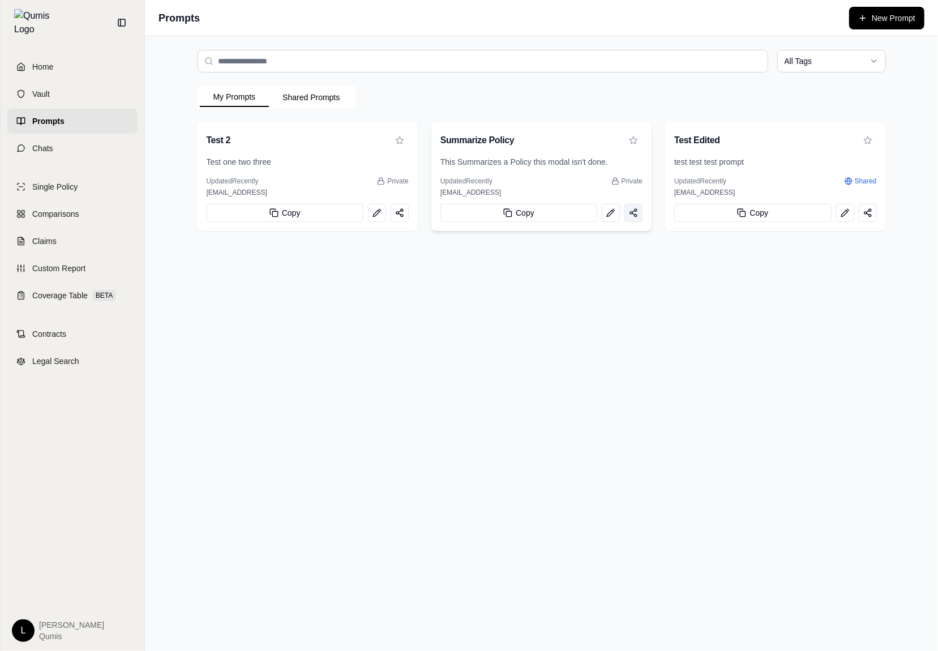
click at [635, 214] on line at bounding box center [633, 214] width 3 height 2
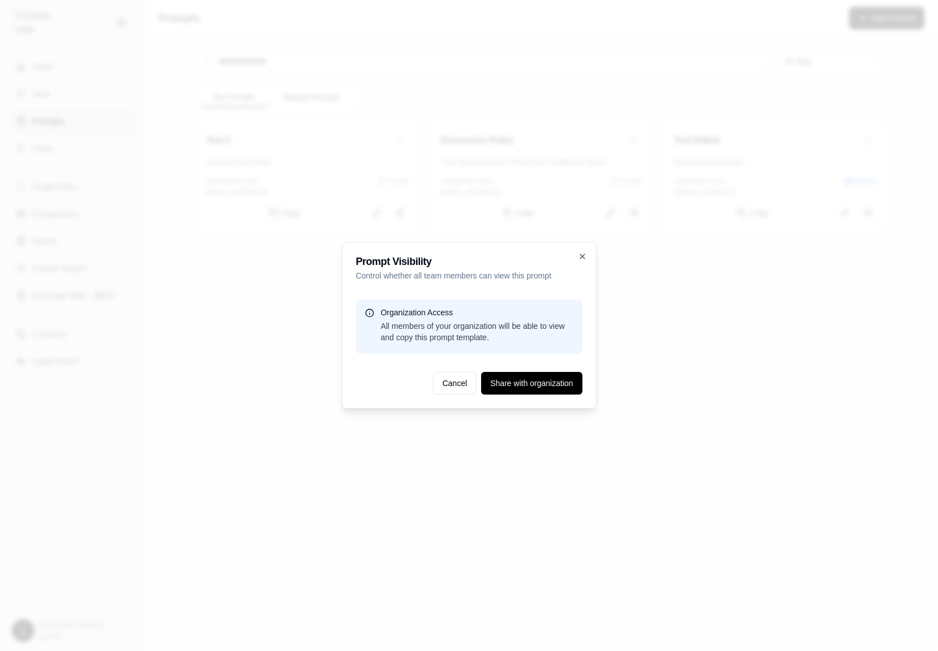
click at [641, 257] on div at bounding box center [469, 325] width 938 height 651
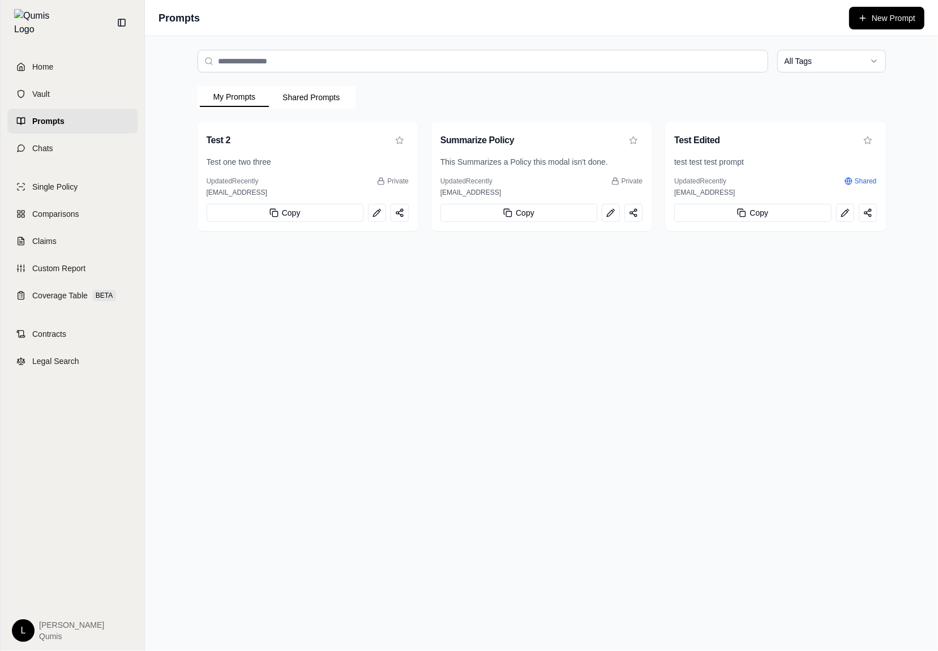
click at [900, 29] on div "Prompts New Prompt" at bounding box center [541, 18] width 793 height 36
click at [896, 28] on button "New Prompt" at bounding box center [886, 18] width 75 height 23
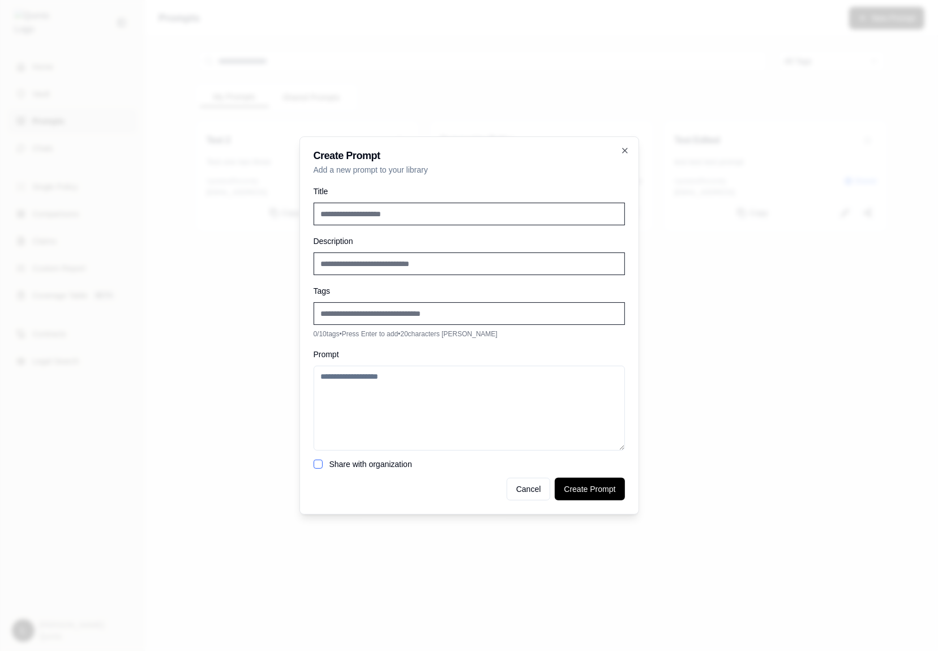
click at [773, 391] on div at bounding box center [469, 325] width 938 height 651
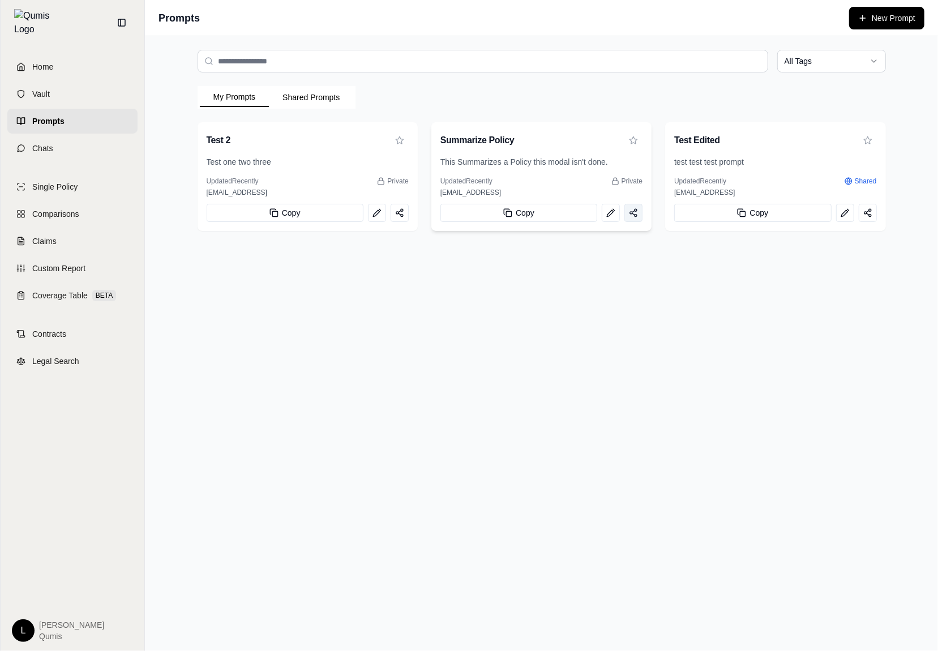
click at [633, 218] on button at bounding box center [633, 213] width 18 height 18
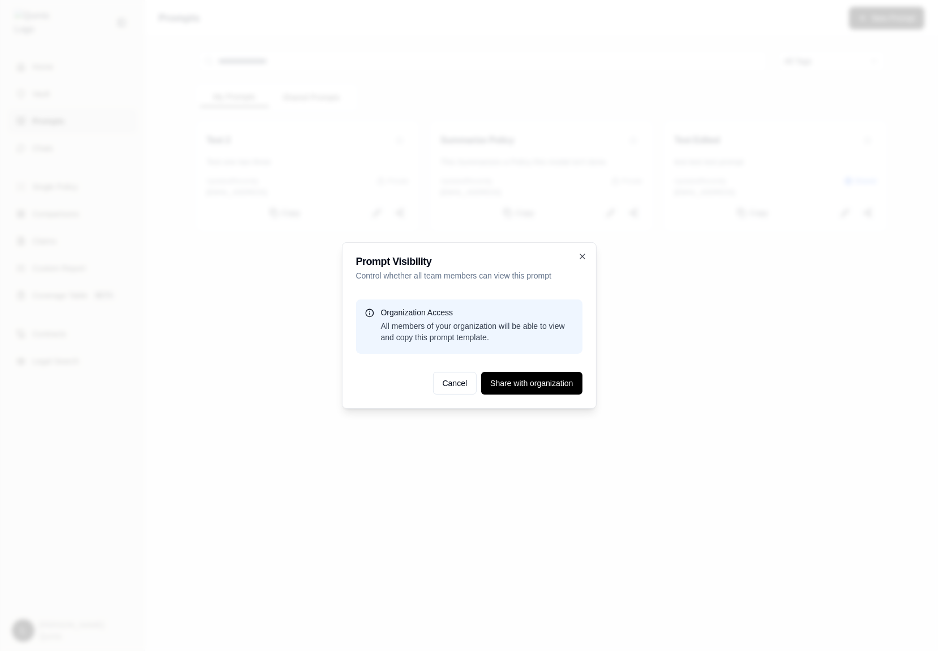
click at [641, 401] on div at bounding box center [469, 325] width 938 height 651
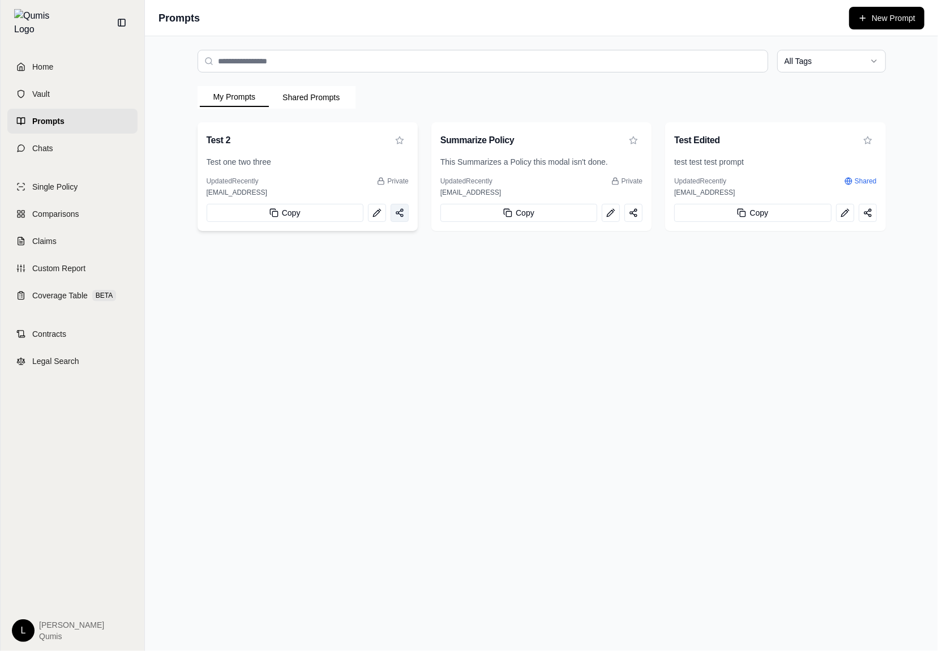
click at [395, 211] on icon at bounding box center [399, 212] width 9 height 9
click at [635, 213] on icon at bounding box center [633, 212] width 9 height 9
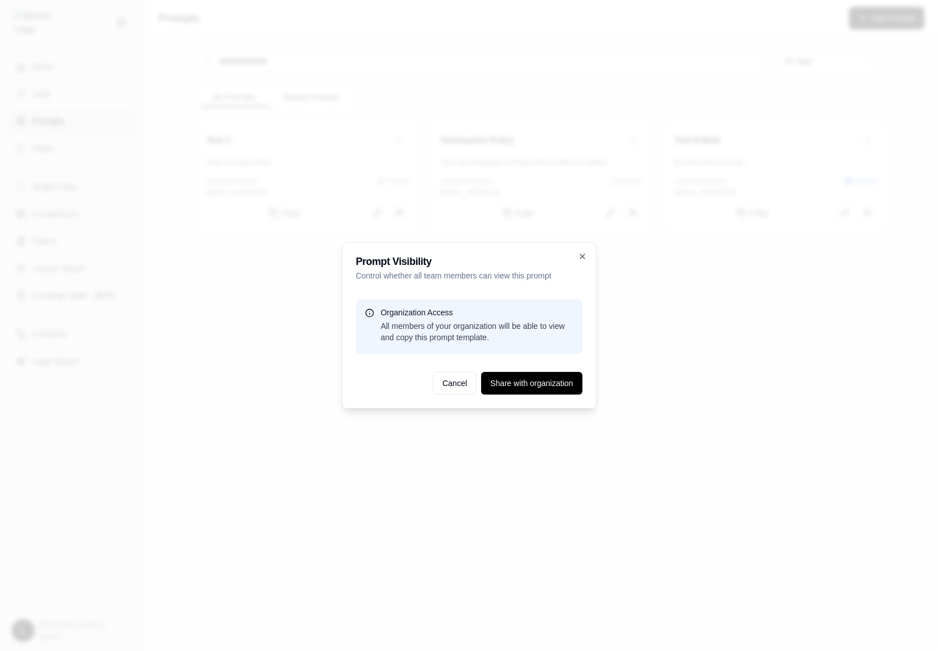
click at [638, 236] on div at bounding box center [469, 325] width 938 height 651
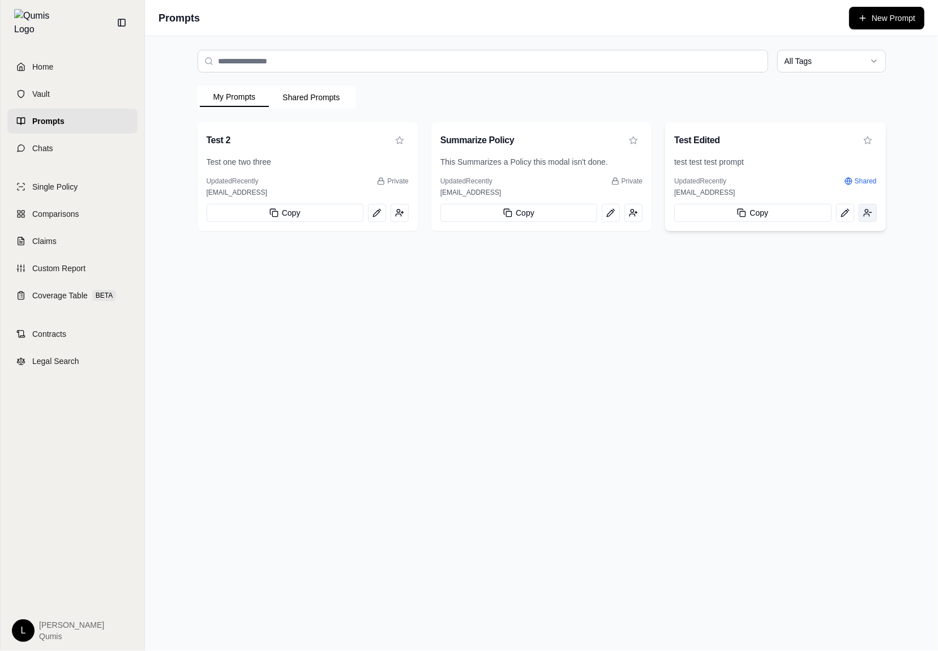
click at [871, 217] on button at bounding box center [867, 213] width 18 height 18
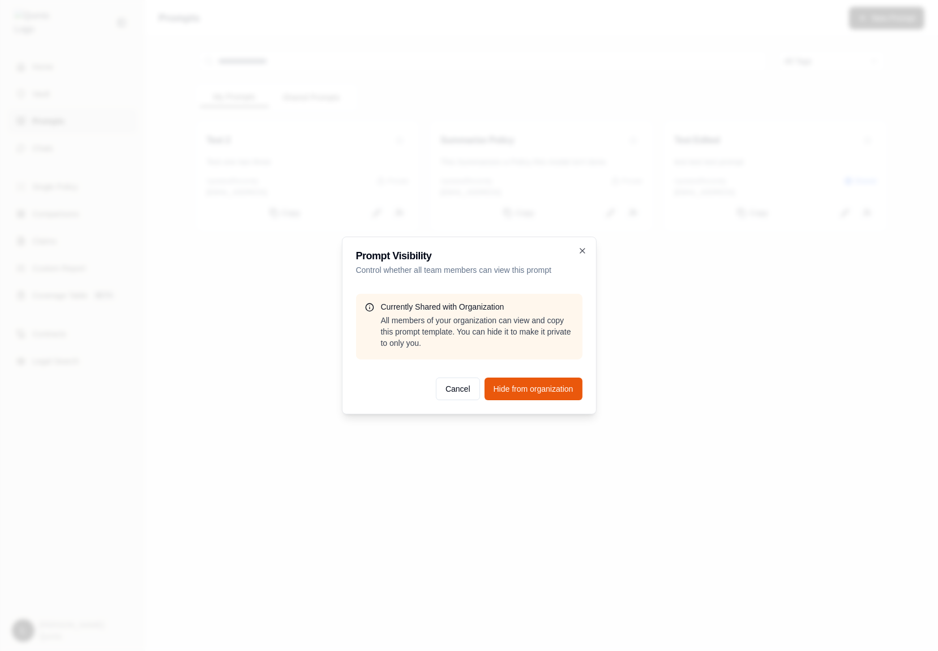
click at [821, 280] on div at bounding box center [469, 325] width 938 height 651
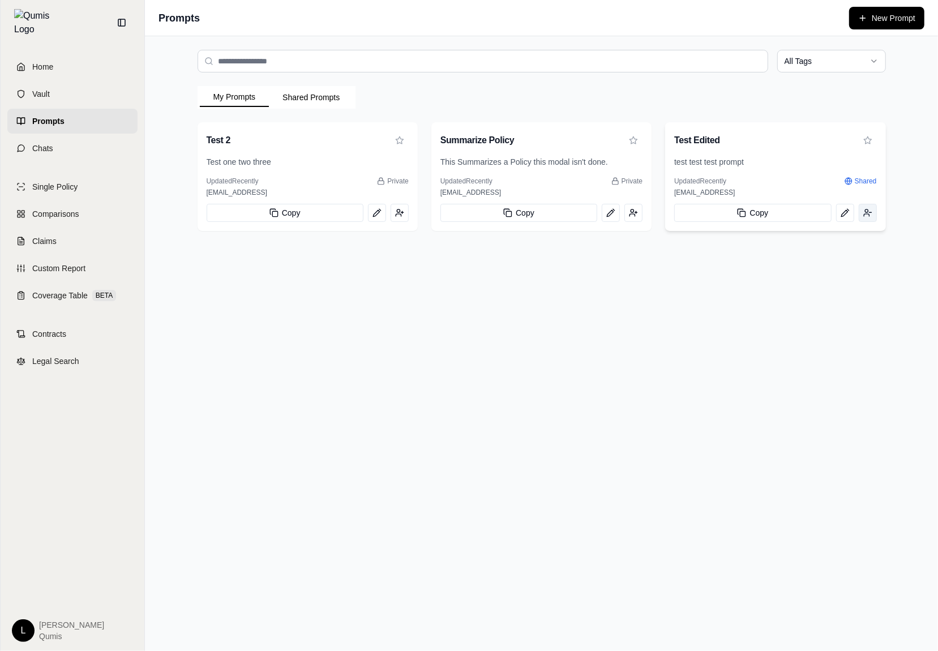
click at [871, 218] on button at bounding box center [867, 213] width 18 height 18
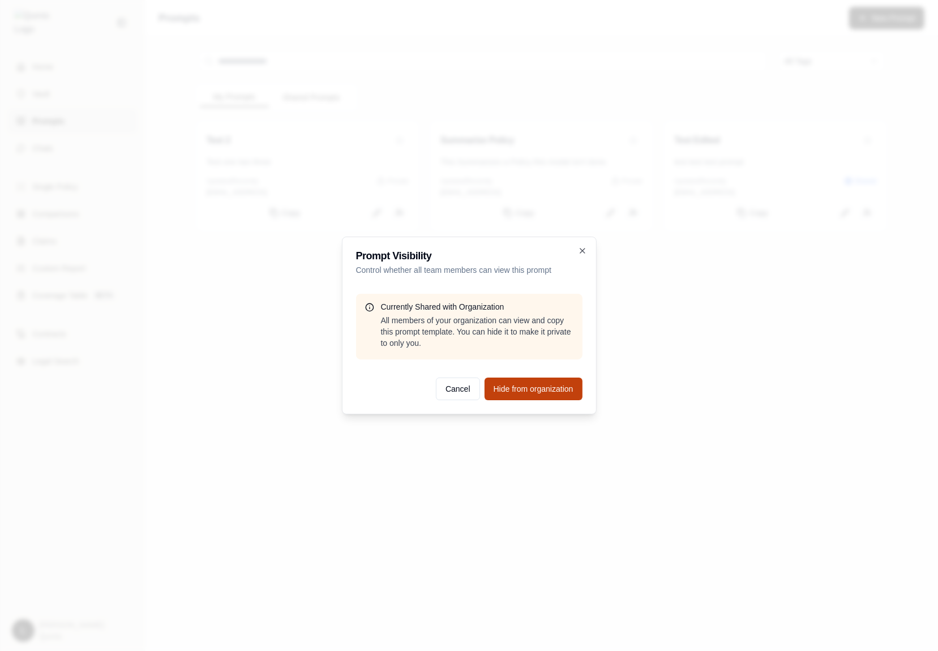
click at [540, 385] on button "Hide from organization" at bounding box center [533, 388] width 98 height 23
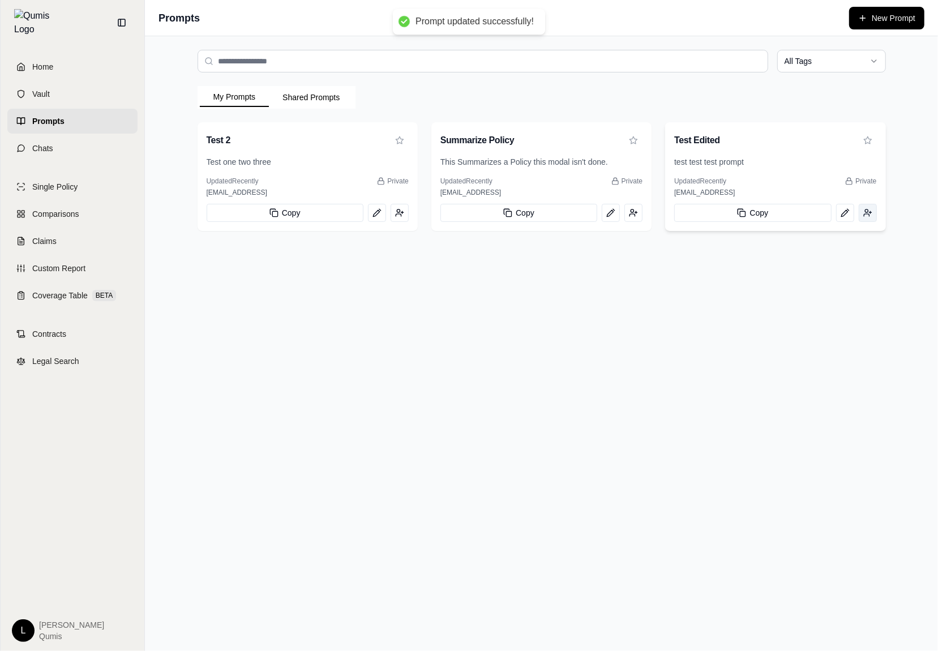
click at [869, 217] on button at bounding box center [867, 213] width 18 height 18
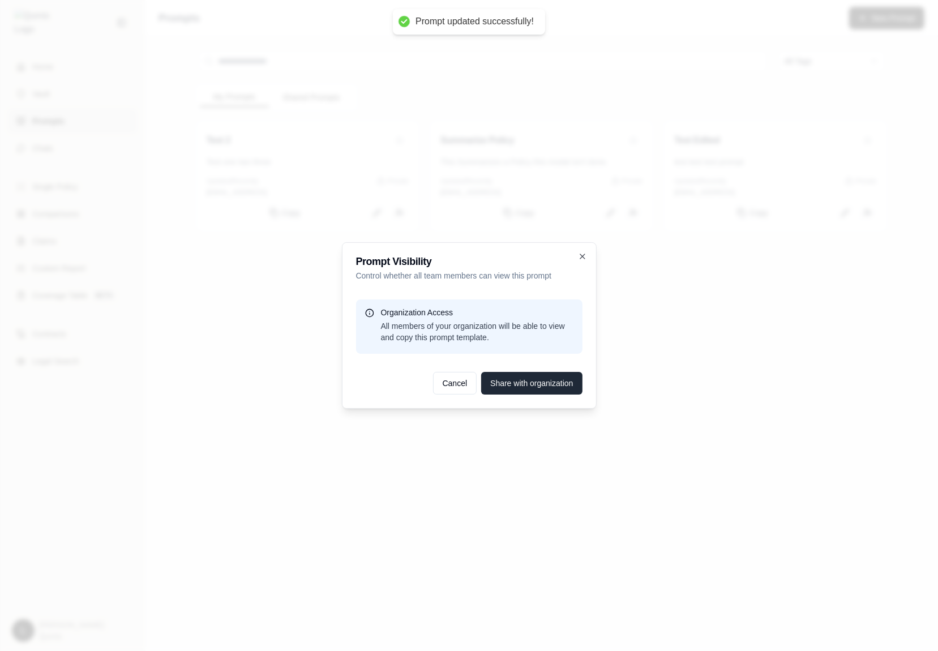
click at [546, 379] on button "Share with organization" at bounding box center [531, 383] width 101 height 23
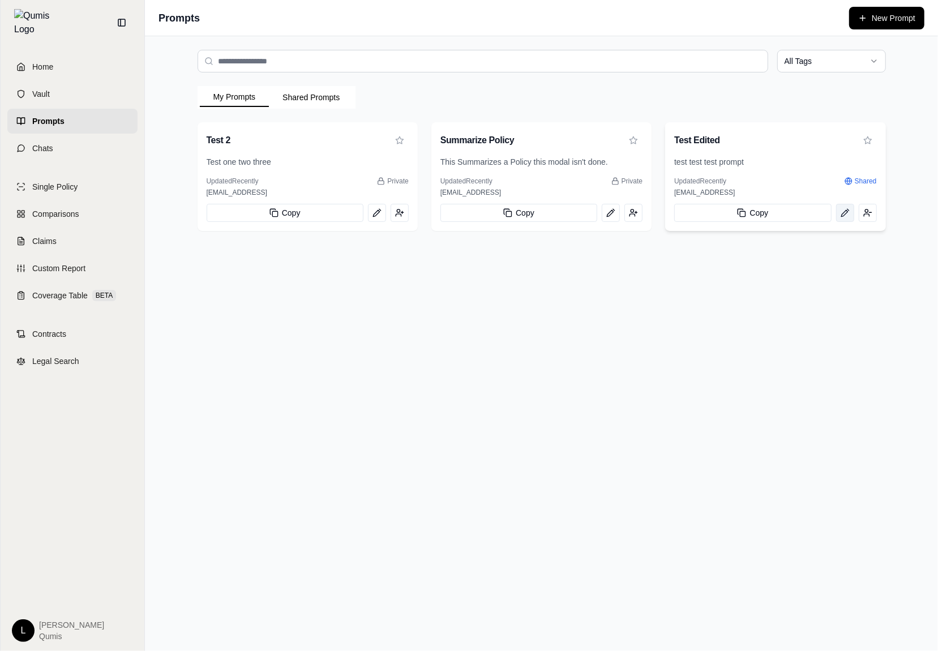
click at [843, 214] on icon at bounding box center [844, 212] width 9 height 9
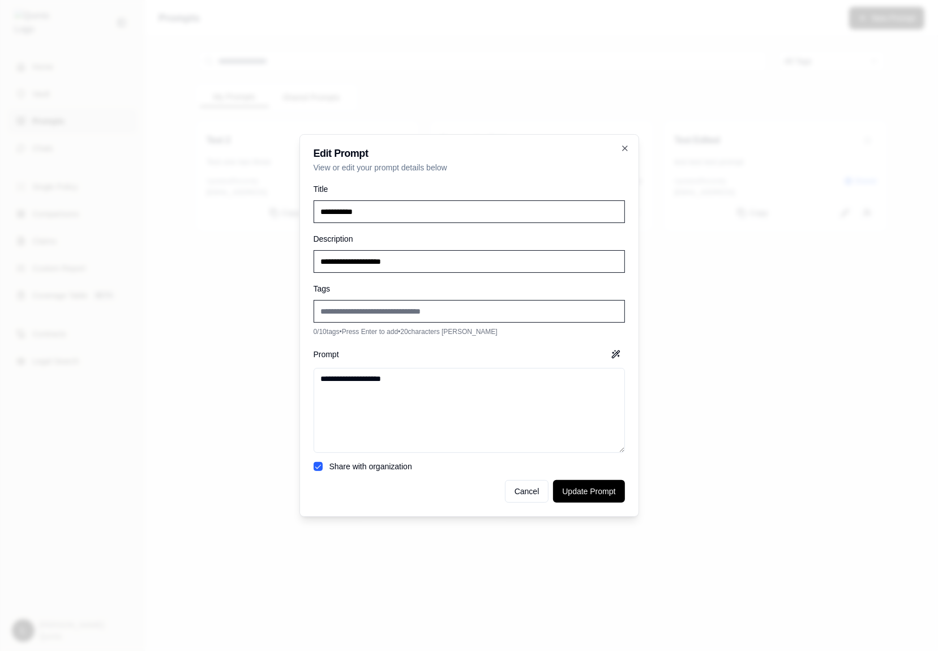
click at [703, 326] on div at bounding box center [469, 325] width 938 height 651
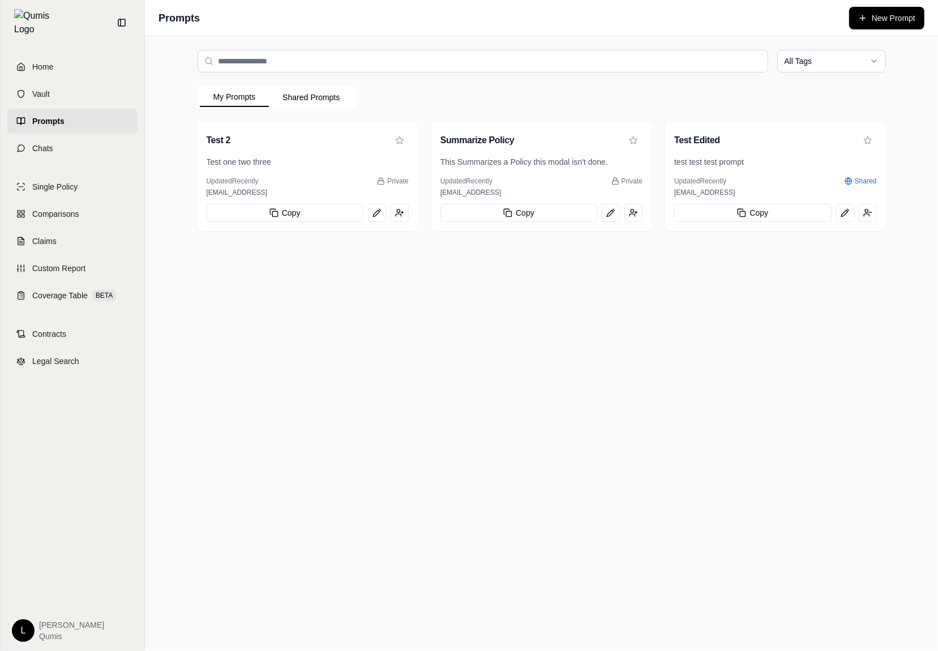
click at [466, 306] on div "All Tags My Prompts Shared Prompts Test 2 Test one two three Updated Recently P…" at bounding box center [541, 343] width 793 height 615
click at [289, 176] on div "Test one two three" at bounding box center [307, 166] width 220 height 20
click at [222, 140] on h3 "Test 2" at bounding box center [219, 141] width 24 height 14
click at [272, 178] on div "Updated Recently Private" at bounding box center [308, 181] width 202 height 9
click at [223, 146] on h3 "Test 2" at bounding box center [219, 141] width 24 height 14
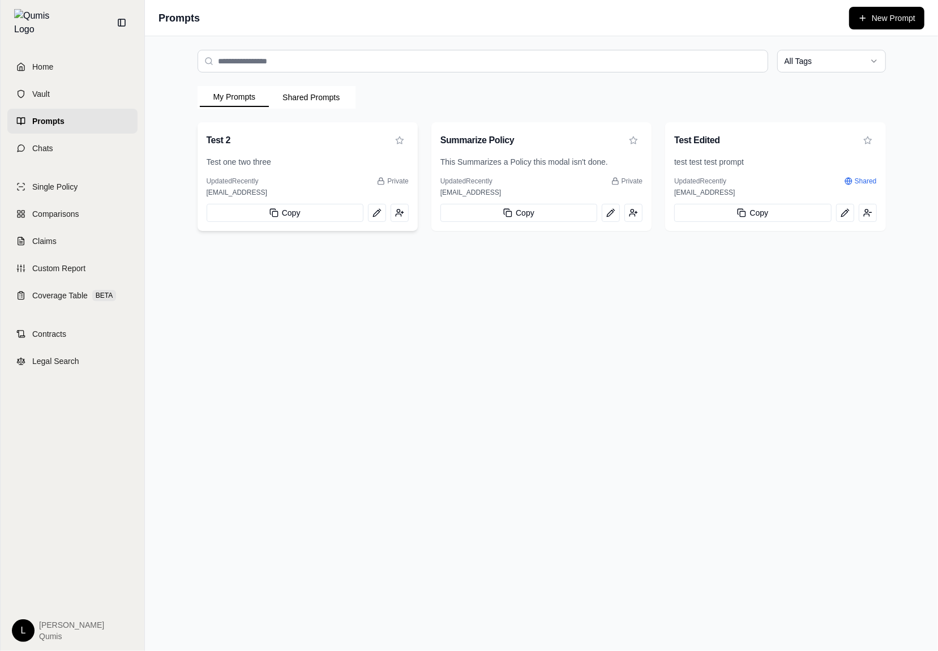
click at [284, 182] on div "Updated Recently Private" at bounding box center [308, 181] width 202 height 9
click at [689, 124] on div "Test Edited" at bounding box center [775, 139] width 220 height 34
click at [547, 175] on div "This Summarizes a Policy this modal isn't done." at bounding box center [541, 166] width 220 height 20
click at [265, 164] on p "Test one two three" at bounding box center [308, 161] width 202 height 11
click at [216, 136] on h3 "Test 2" at bounding box center [219, 141] width 24 height 14
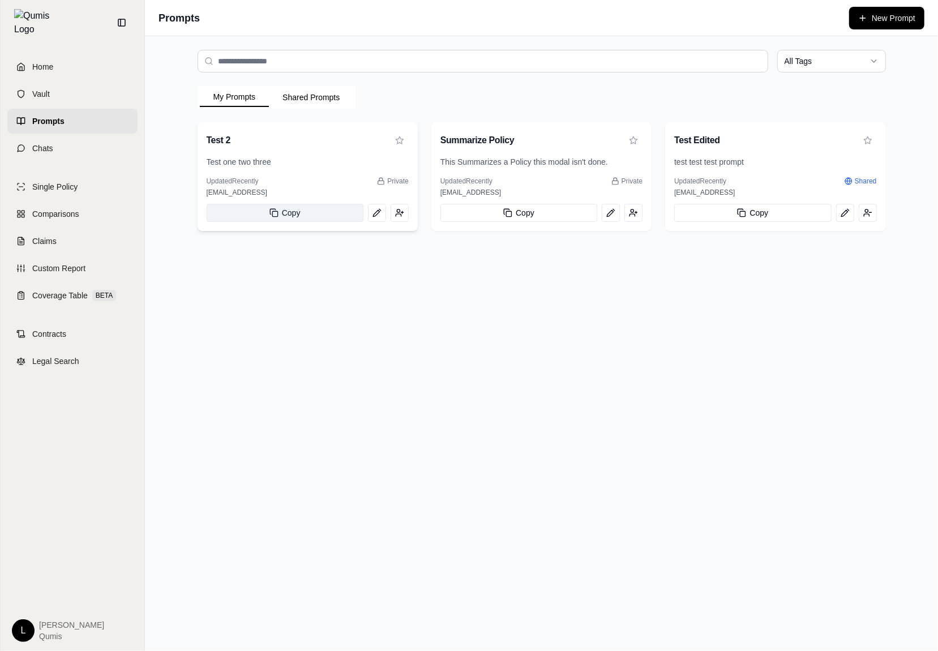
click at [321, 211] on button "Copy" at bounding box center [285, 213] width 157 height 18
click at [321, 211] on button "Copied" at bounding box center [285, 213] width 157 height 18
click at [250, 144] on div "Test 2" at bounding box center [308, 140] width 202 height 18
click at [375, 214] on icon at bounding box center [376, 212] width 9 height 9
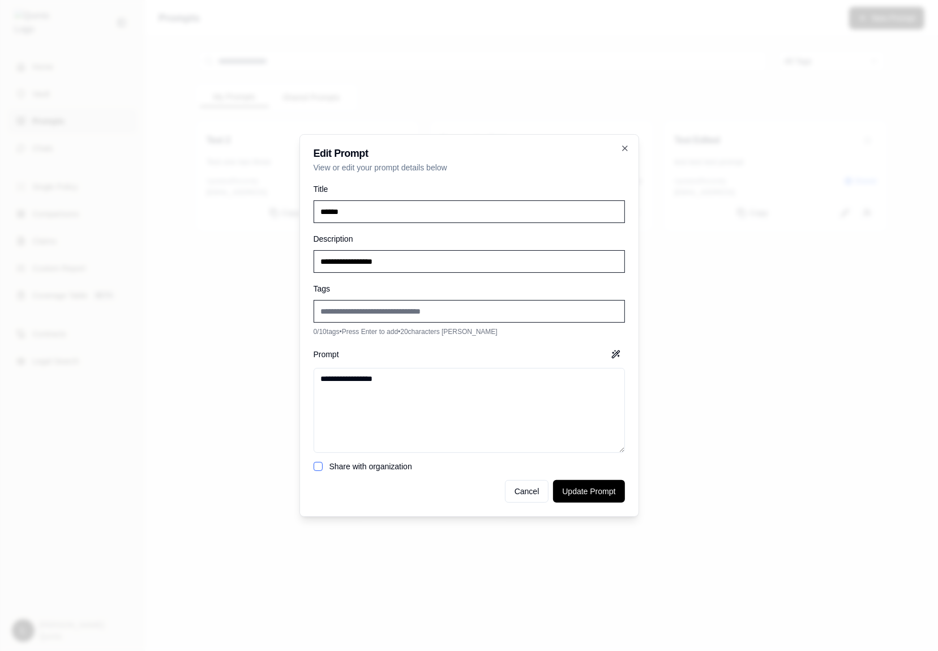
click at [410, 423] on textarea "**********" at bounding box center [468, 410] width 311 height 85
click at [629, 149] on icon "button" at bounding box center [624, 148] width 9 height 9
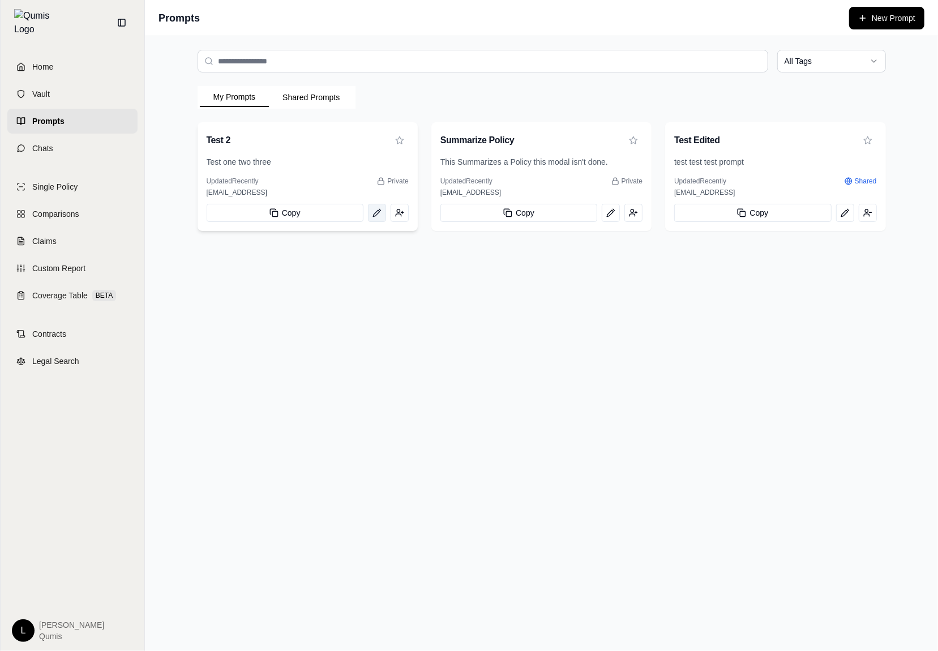
click at [378, 217] on icon at bounding box center [376, 212] width 9 height 9
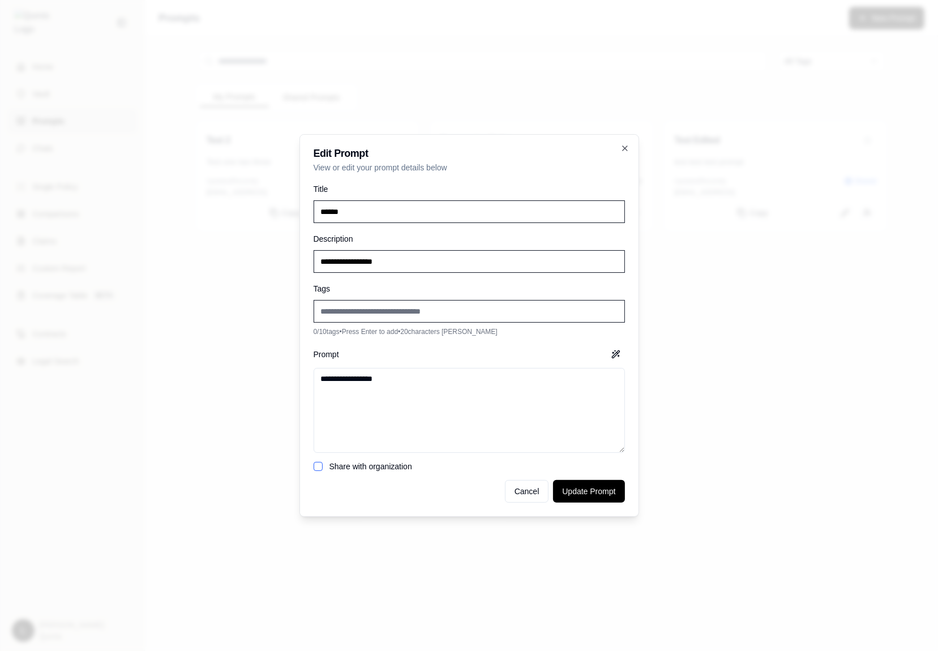
click at [269, 259] on div at bounding box center [469, 325] width 938 height 651
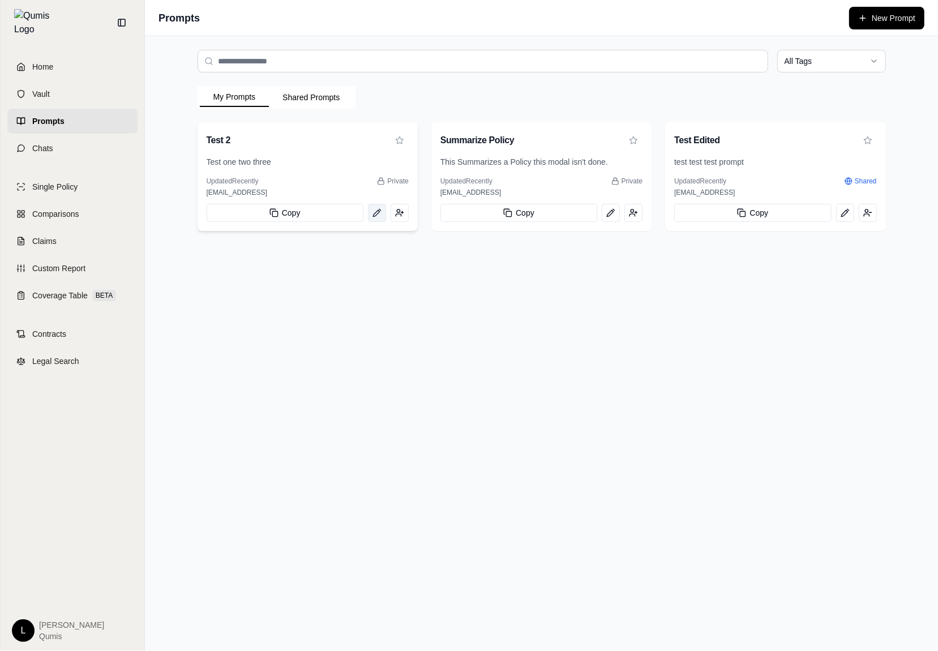
click at [380, 216] on icon at bounding box center [376, 212] width 9 height 9
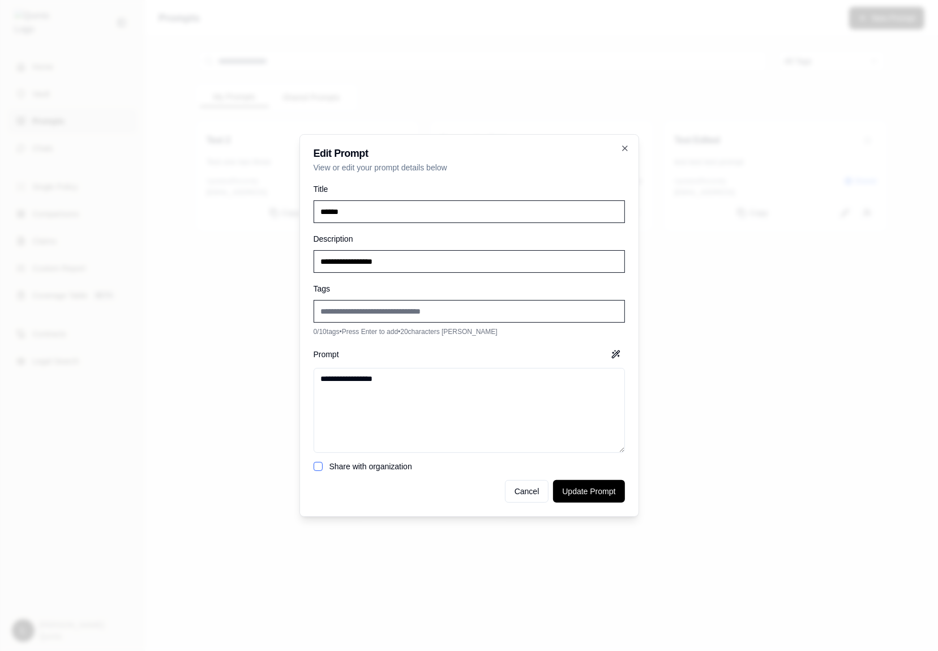
click at [259, 329] on div at bounding box center [469, 325] width 938 height 651
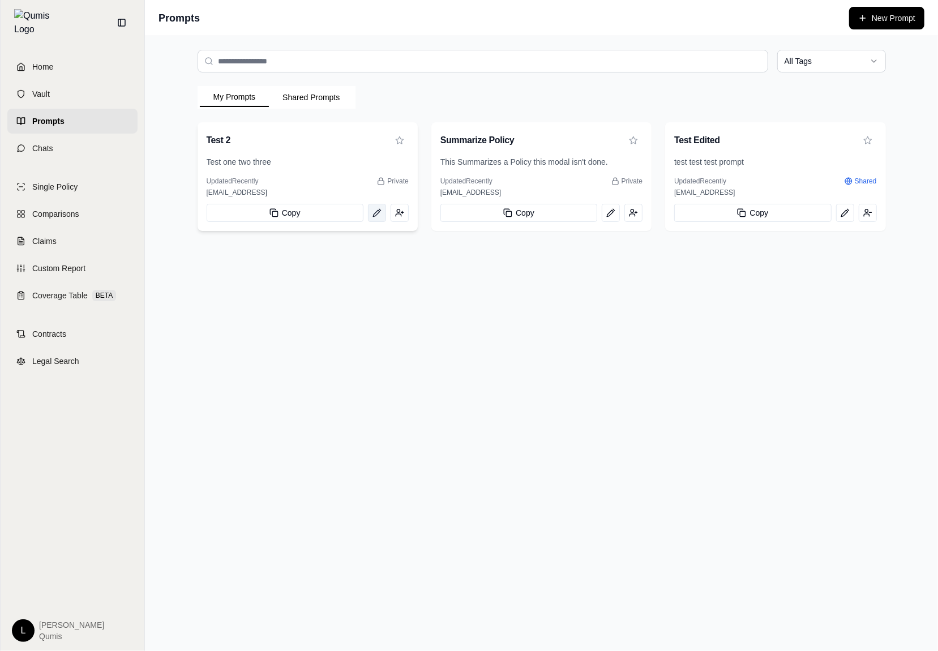
click at [380, 216] on icon at bounding box center [376, 212] width 9 height 9
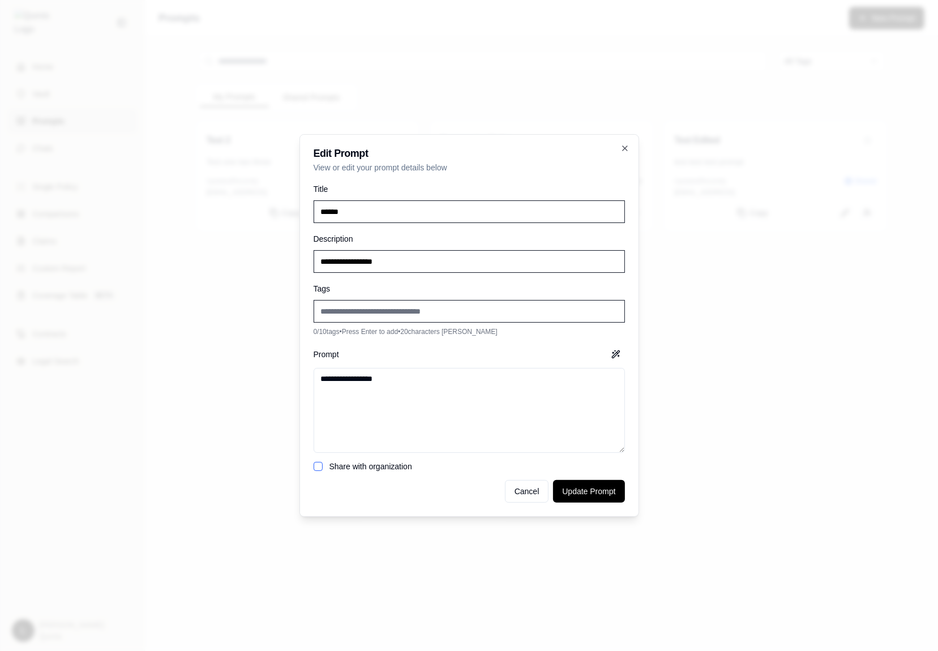
click at [270, 307] on div at bounding box center [469, 325] width 938 height 651
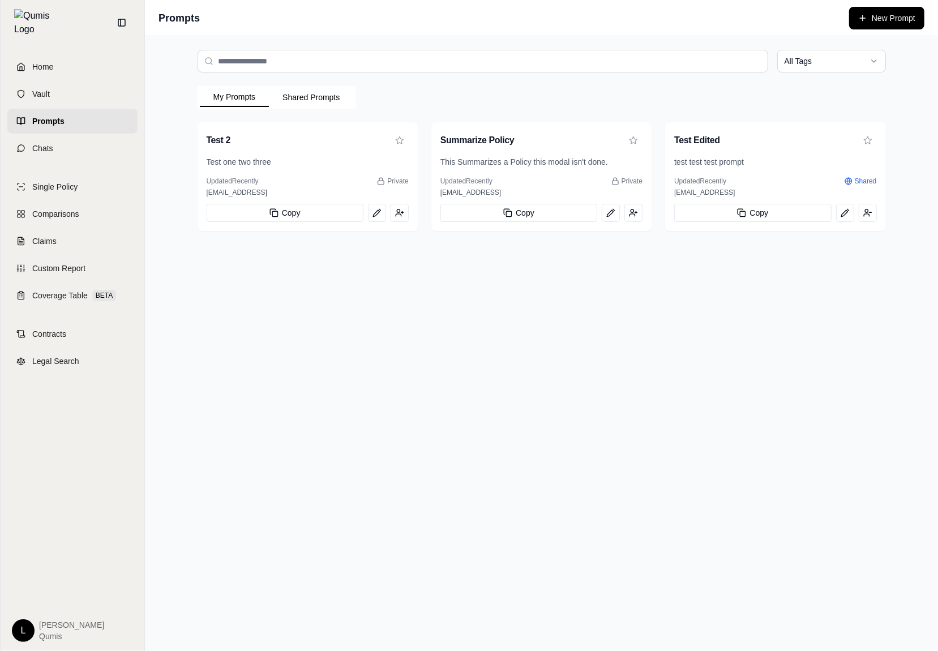
click at [293, 98] on button "Shared Prompts" at bounding box center [311, 97] width 84 height 18
click at [238, 100] on button "My Prompts" at bounding box center [235, 97] width 70 height 19
click at [846, 219] on button at bounding box center [845, 213] width 18 height 18
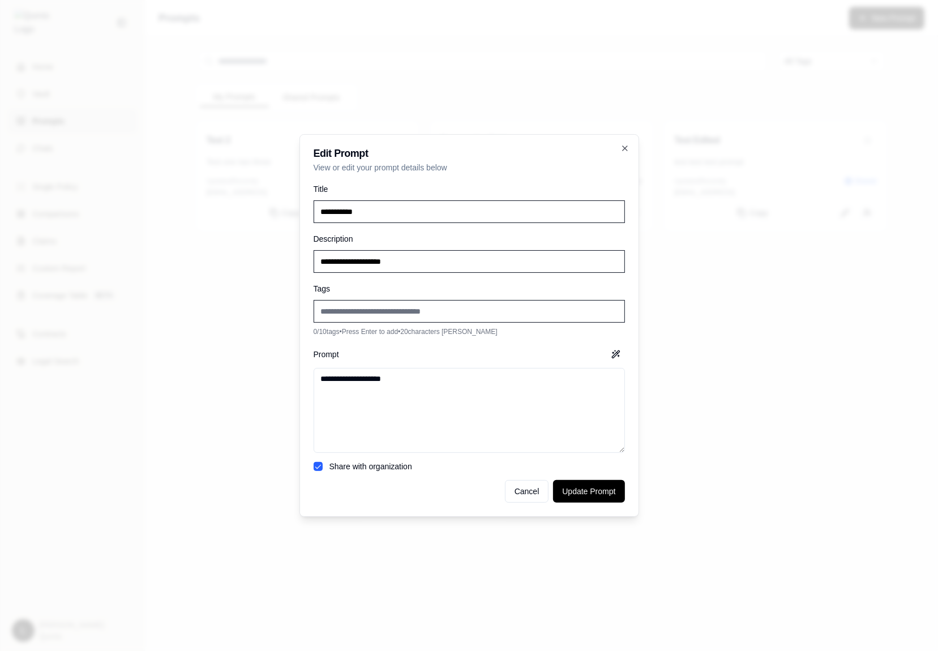
click at [745, 308] on div at bounding box center [469, 325] width 938 height 651
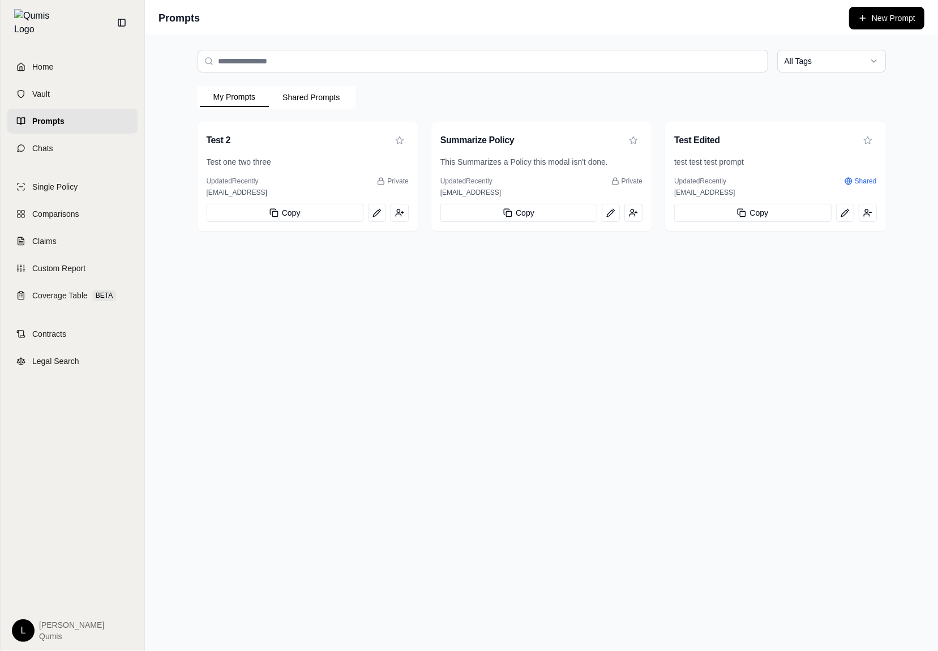
click at [708, 312] on div "All Tags My Prompts Shared Prompts Test 2 Test one two three Updated Recently P…" at bounding box center [541, 343] width 793 height 615
click at [838, 95] on div "My Prompts Shared Prompts Test 2 Test one two three Updated Recently Private lo…" at bounding box center [541, 158] width 688 height 145
click at [866, 96] on div "My Prompts Shared Prompts Test 2 Test one two three Updated Recently Private lo…" at bounding box center [541, 158] width 688 height 145
click at [615, 214] on icon at bounding box center [610, 212] width 9 height 9
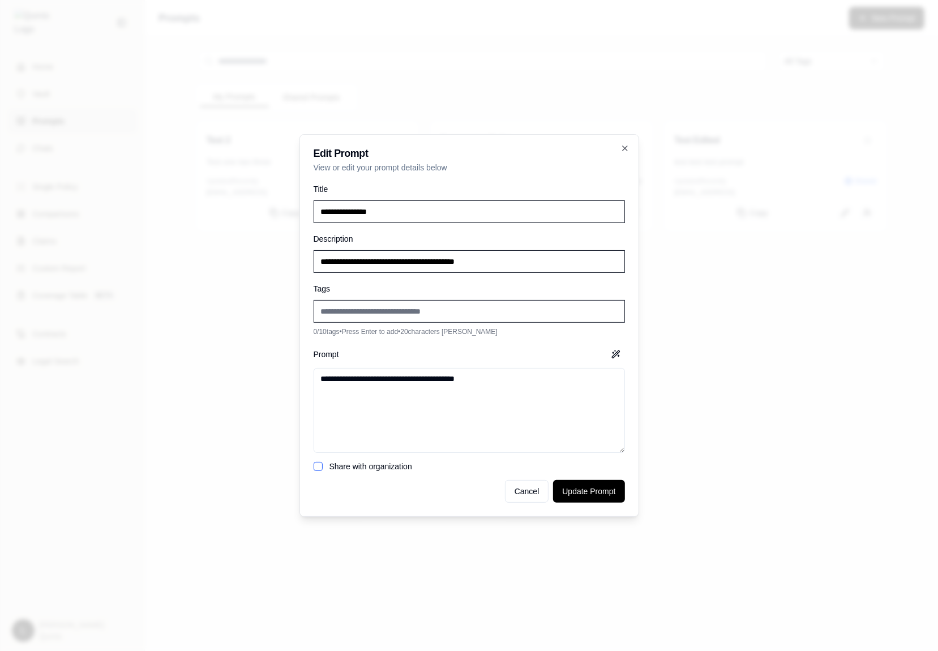
click at [720, 128] on div at bounding box center [469, 325] width 938 height 651
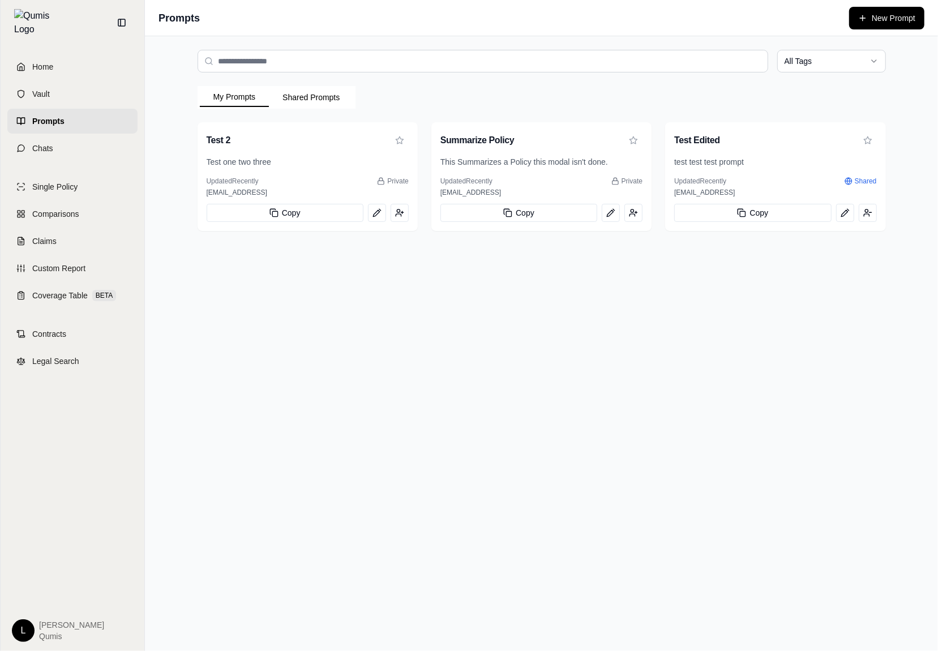
click at [617, 367] on div "All Tags My Prompts Shared Prompts Test 2 Test one two three Updated Recently P…" at bounding box center [541, 343] width 793 height 615
click at [109, 68] on link "Home" at bounding box center [72, 66] width 130 height 25
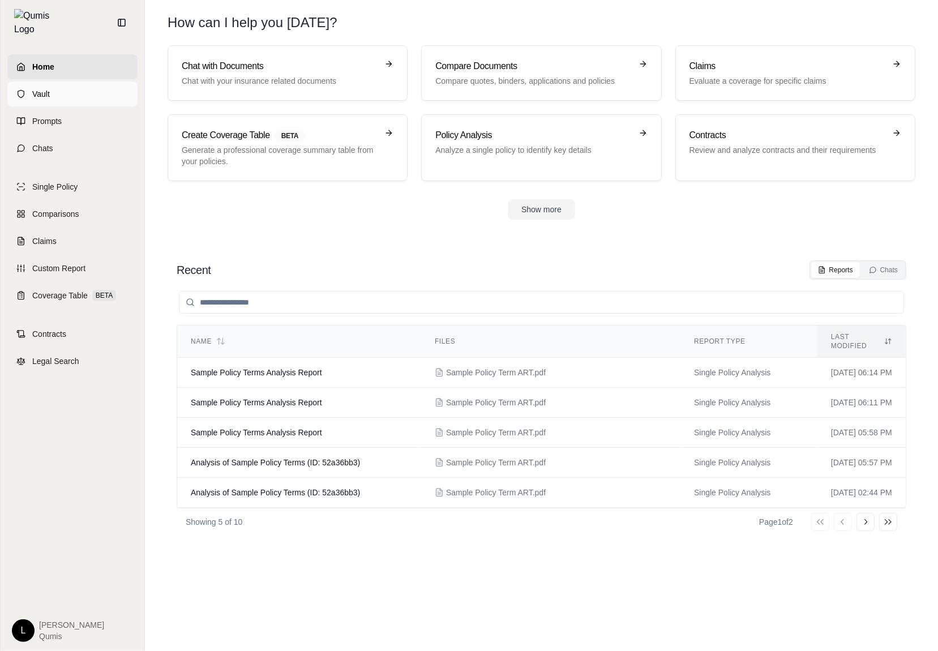
click at [110, 87] on link "Vault" at bounding box center [72, 93] width 130 height 25
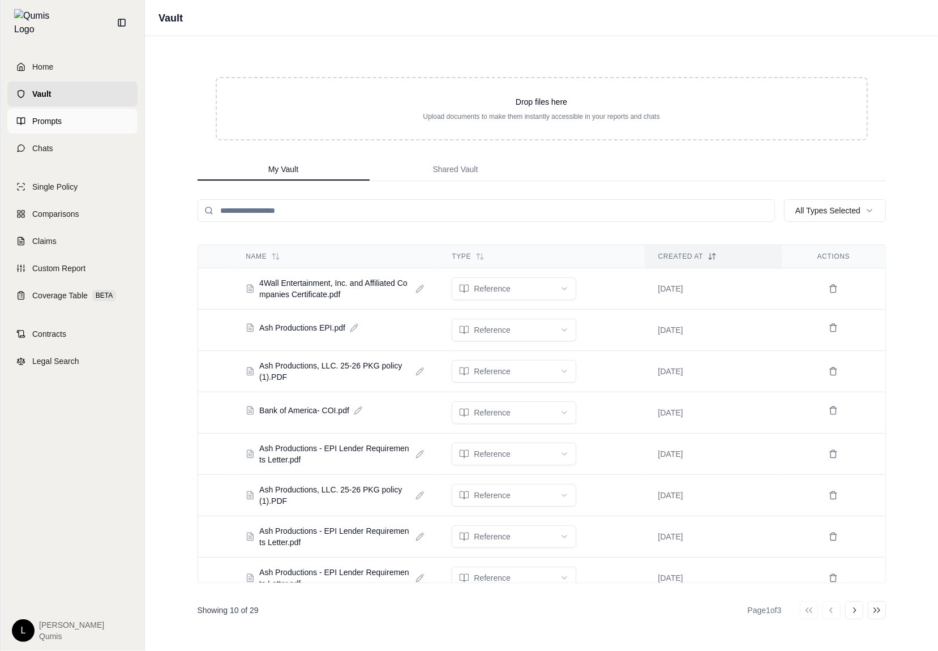
click at [100, 112] on link "Prompts" at bounding box center [72, 121] width 130 height 25
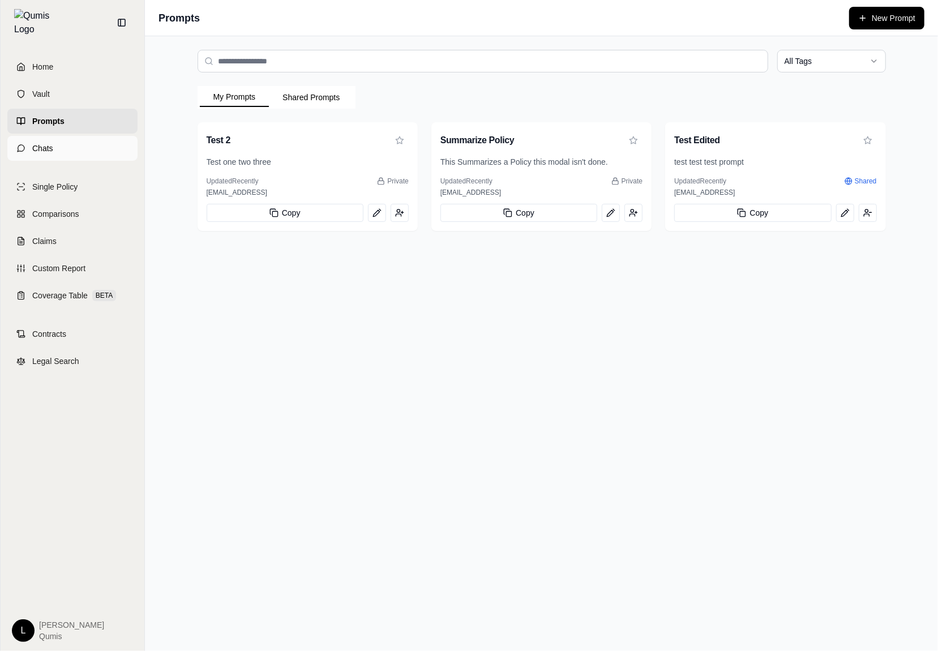
click at [90, 136] on link "Chats" at bounding box center [72, 148] width 130 height 25
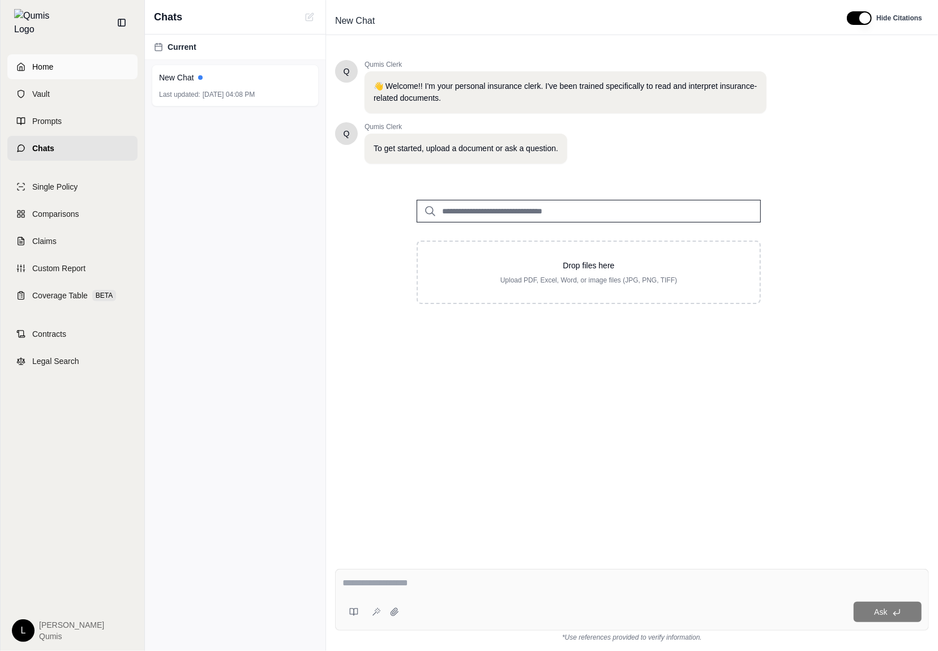
click at [94, 63] on link "Home" at bounding box center [72, 66] width 130 height 25
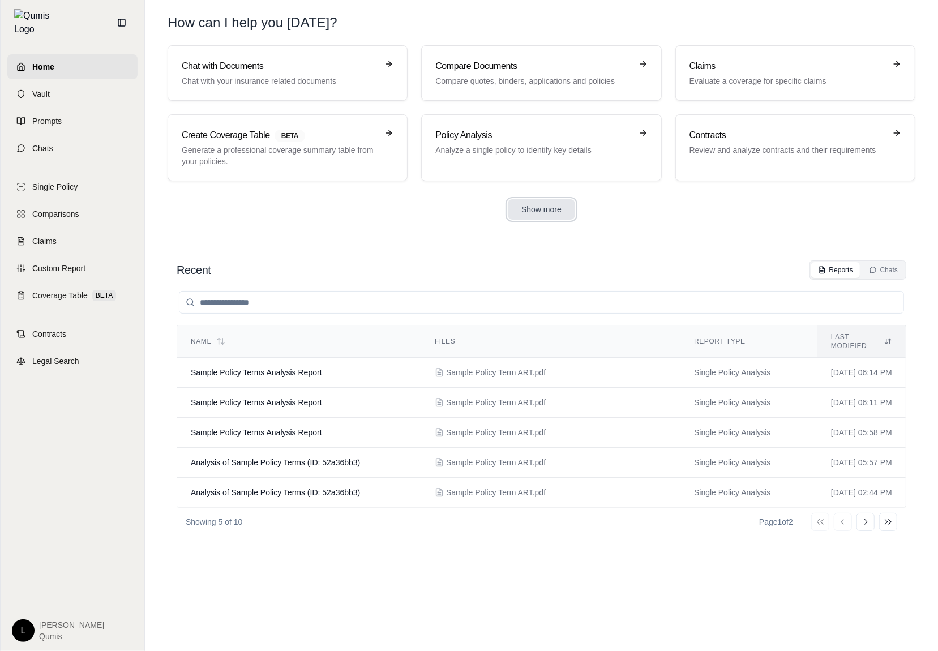
click at [536, 202] on button "Show more" at bounding box center [541, 209] width 67 height 20
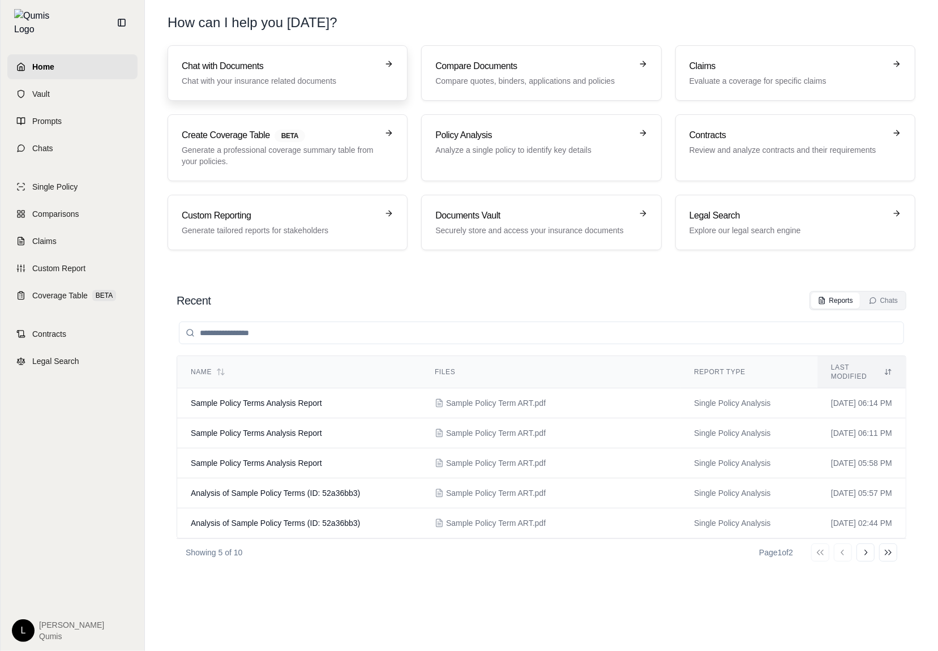
click at [332, 82] on p "Chat with your insurance related documents" at bounding box center [280, 80] width 196 height 11
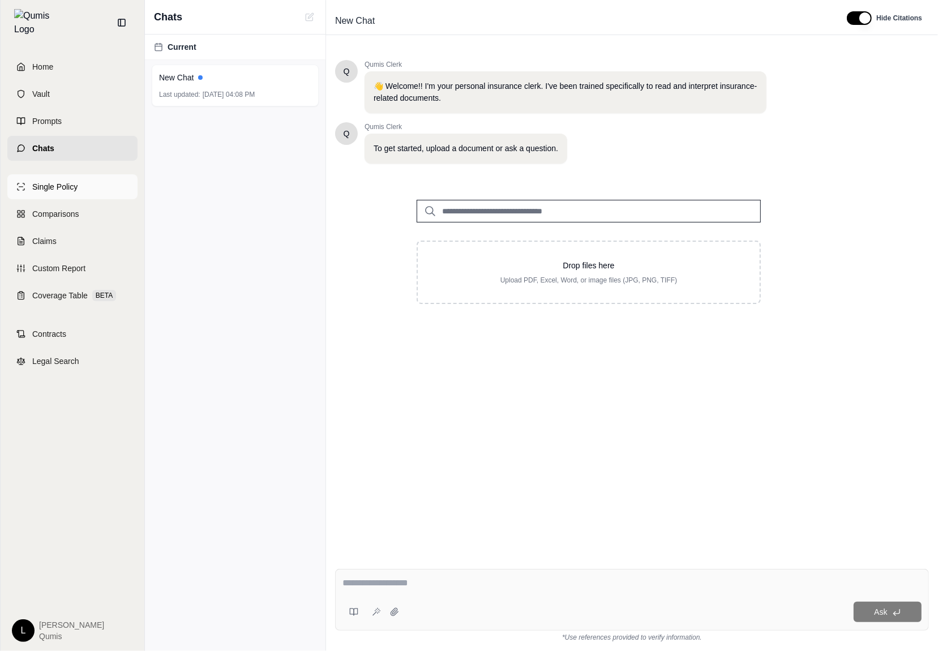
click at [57, 181] on span "Single Policy" at bounding box center [54, 186] width 45 height 11
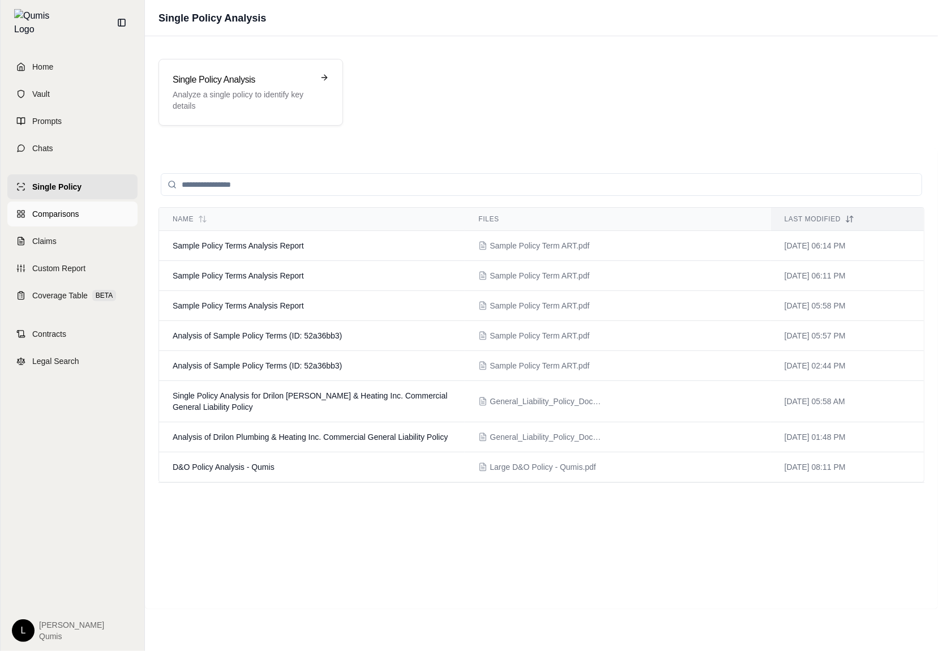
click at [60, 201] on link "Comparisons" at bounding box center [72, 213] width 130 height 25
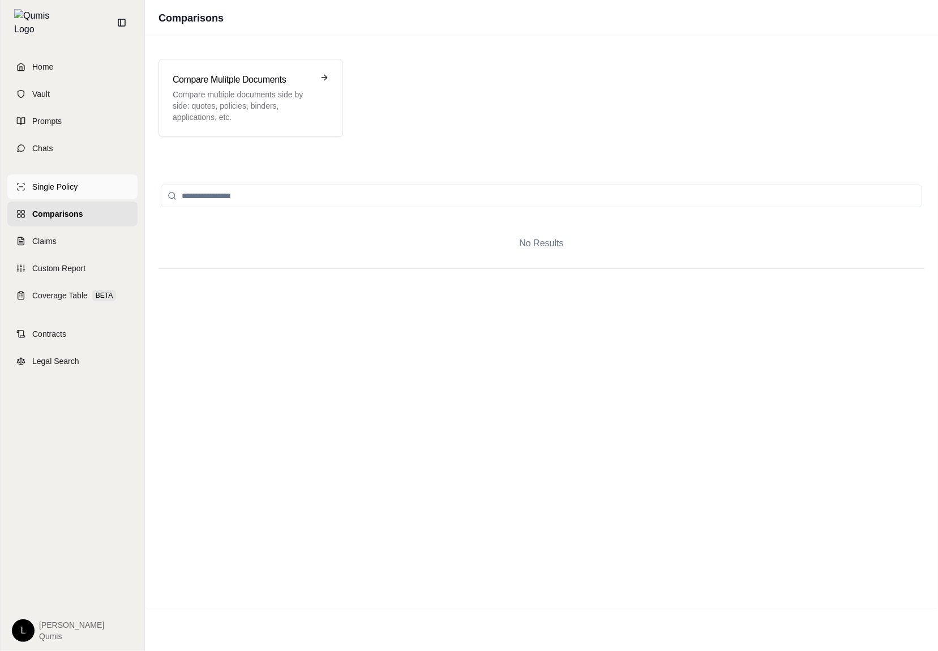
click at [114, 179] on link "Single Policy" at bounding box center [72, 186] width 130 height 25
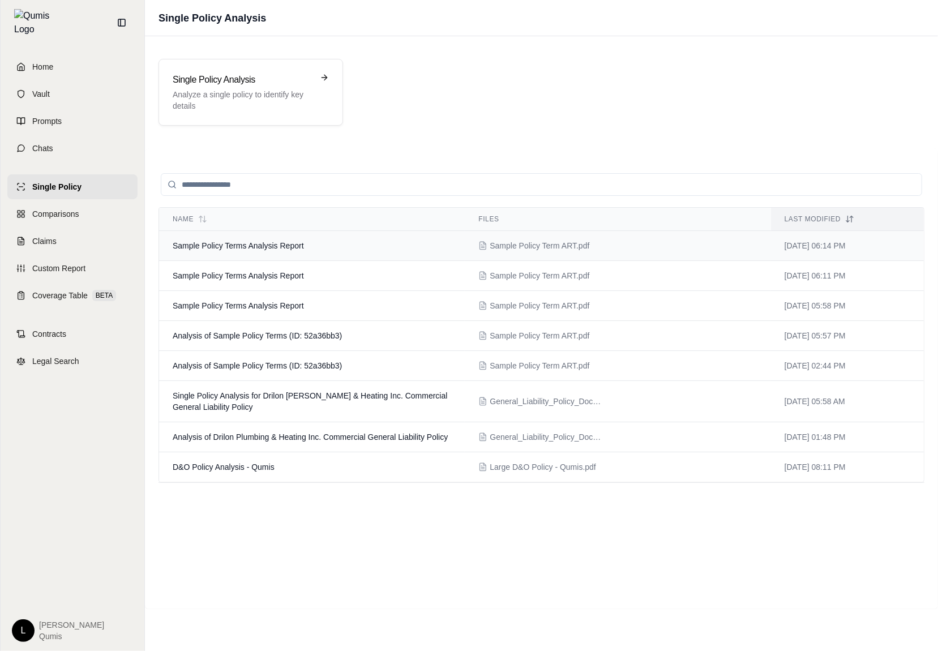
click at [335, 247] on td "Sample Policy Terms Analysis Report" at bounding box center [312, 246] width 306 height 30
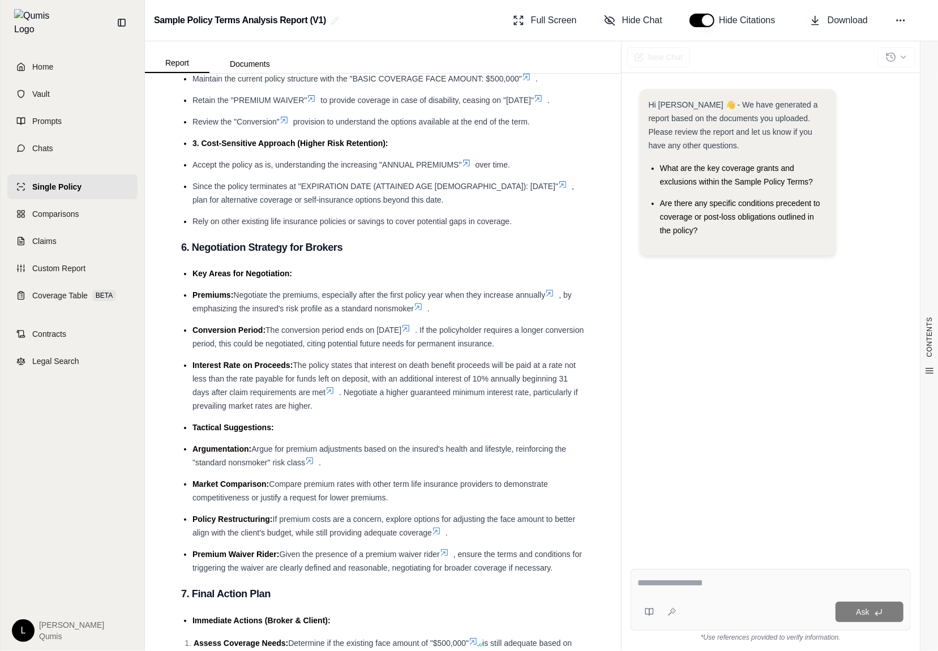
scroll to position [2383, 0]
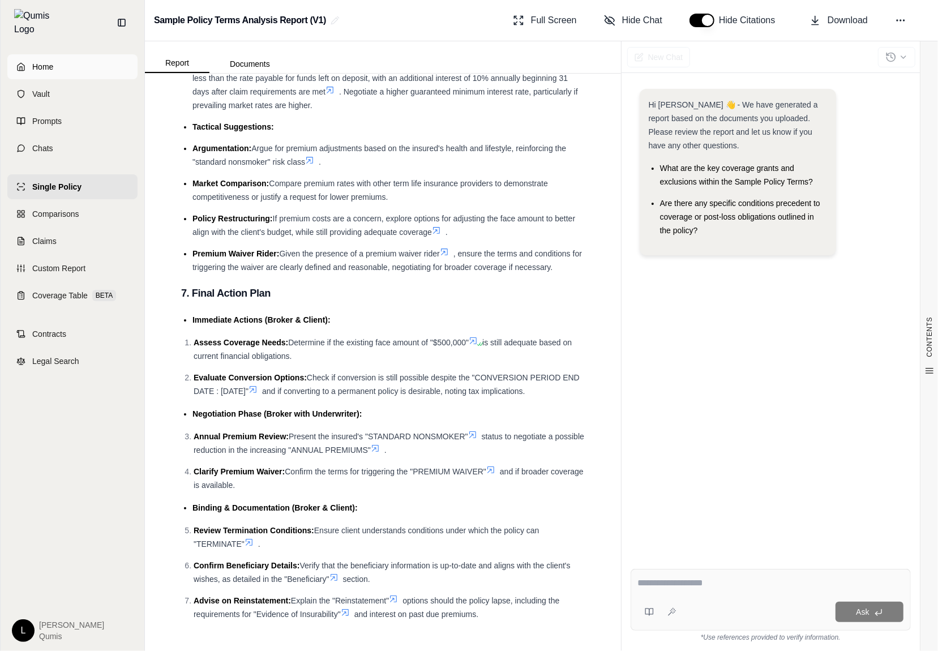
click at [78, 58] on link "Home" at bounding box center [72, 66] width 130 height 25
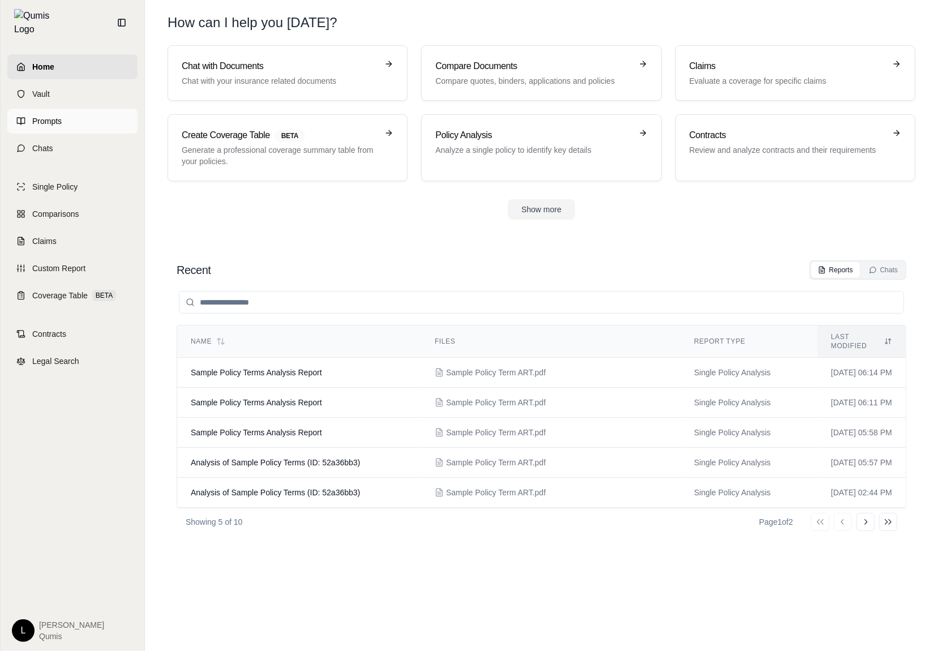
click at [73, 118] on link "Prompts" at bounding box center [72, 121] width 130 height 25
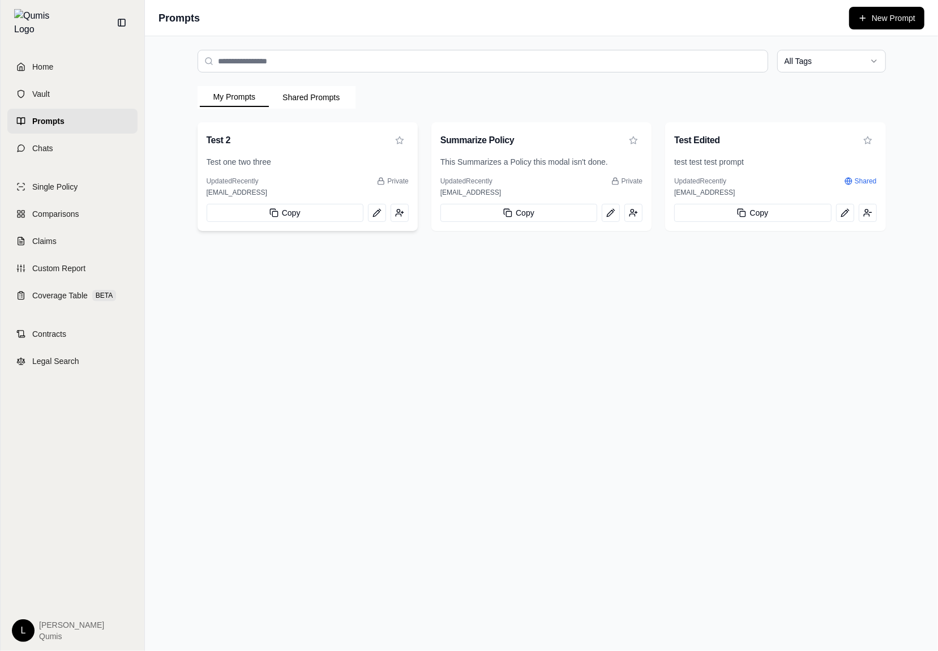
click at [357, 158] on p "Test one two three" at bounding box center [308, 161] width 202 height 11
click at [291, 169] on div "Test one two three" at bounding box center [307, 166] width 220 height 20
click at [355, 181] on div "Updated Recently Private" at bounding box center [308, 181] width 202 height 9
click at [369, 220] on button at bounding box center [377, 213] width 18 height 18
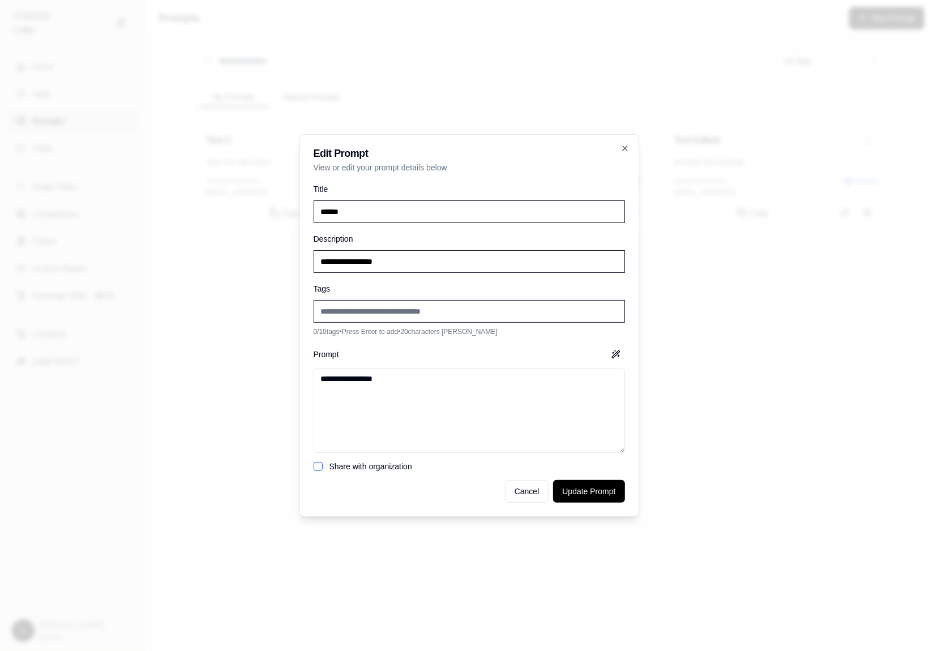
click at [830, 265] on div at bounding box center [469, 325] width 938 height 651
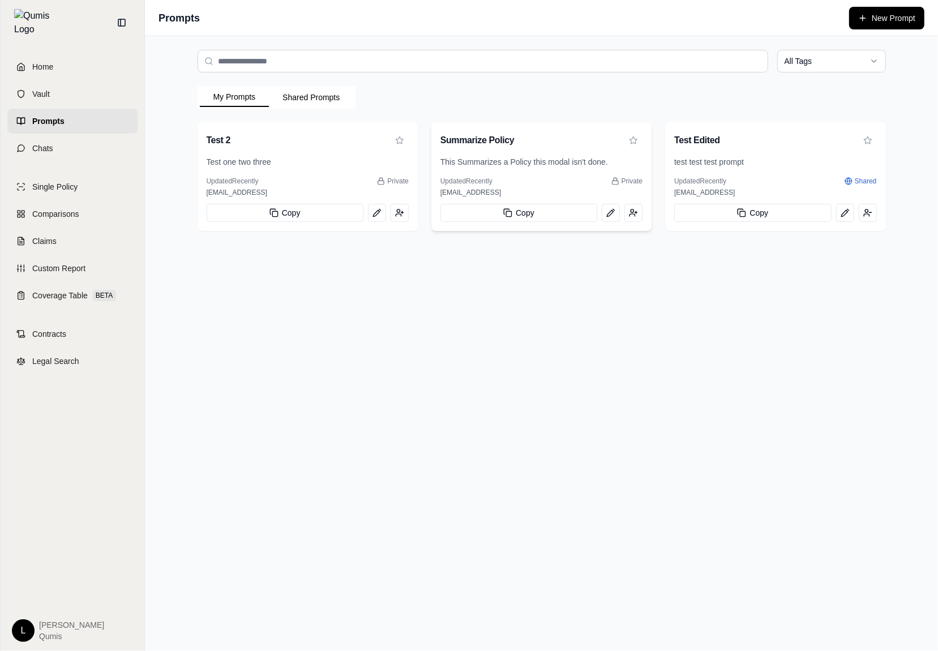
click at [557, 166] on p "This Summarizes a Policy this modal isn't done." at bounding box center [541, 161] width 202 height 11
click at [594, 171] on div "This Summarizes a Policy this modal isn't done." at bounding box center [541, 166] width 220 height 20
click at [328, 138] on div "Test 2" at bounding box center [308, 140] width 202 height 18
click at [329, 155] on div "Test 2" at bounding box center [307, 139] width 220 height 34
click at [323, 319] on div "All Tags My Prompts Shared Prompts Test 2 Test one two three Updated Recently P…" at bounding box center [541, 343] width 793 height 615
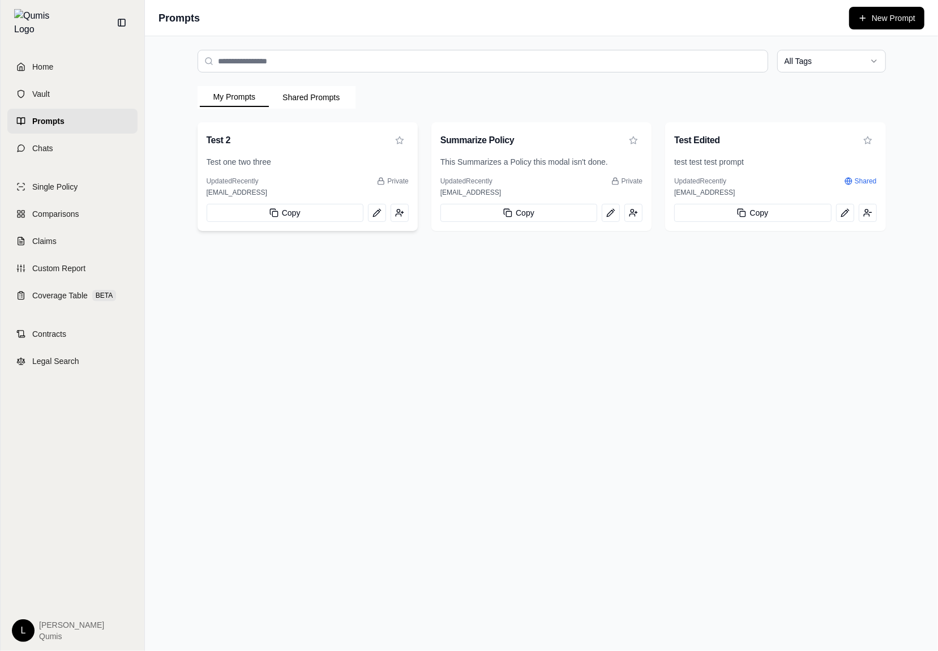
click at [346, 173] on div "Test one two three" at bounding box center [307, 166] width 220 height 20
click at [346, 174] on div "Test one two three" at bounding box center [307, 166] width 220 height 20
click at [354, 166] on p "Test one two three" at bounding box center [308, 161] width 202 height 11
click at [361, 176] on div "Test one two three" at bounding box center [307, 166] width 220 height 20
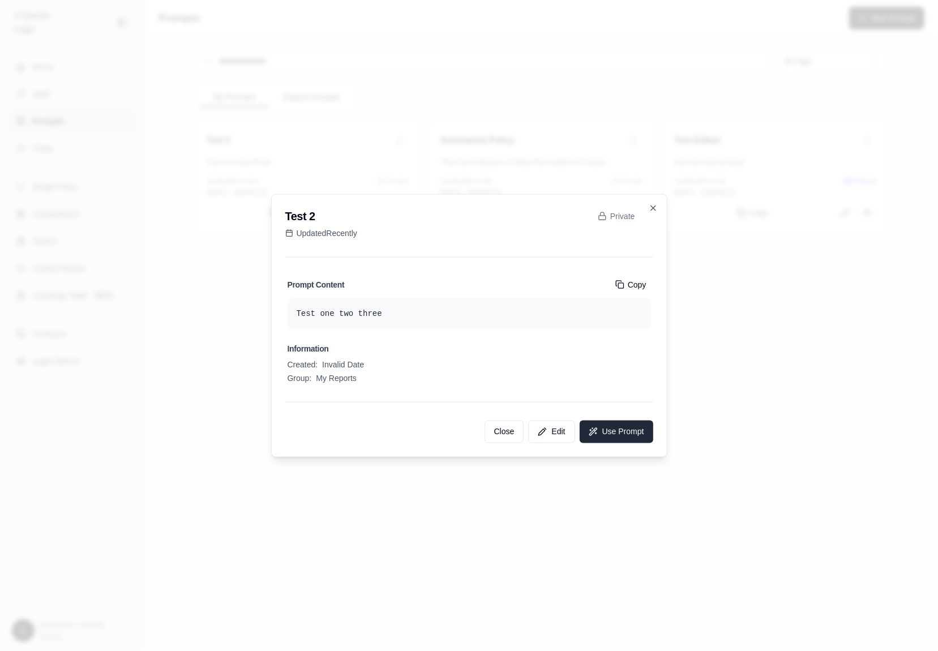
click at [620, 436] on button "Use Prompt" at bounding box center [616, 431] width 74 height 23
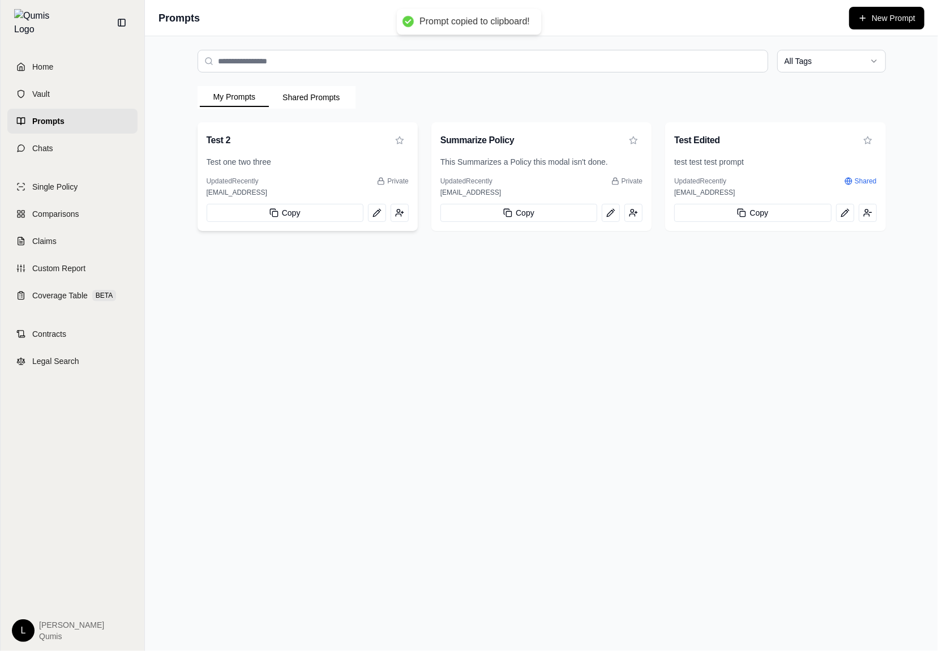
click at [358, 182] on div "Updated Recently Private" at bounding box center [308, 181] width 202 height 9
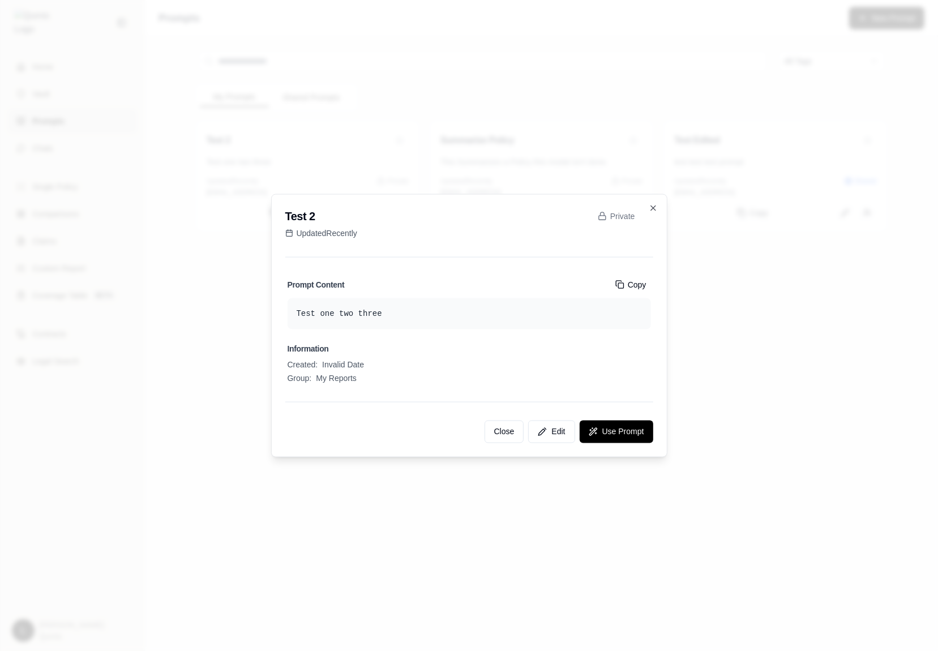
click at [699, 346] on div at bounding box center [469, 325] width 938 height 651
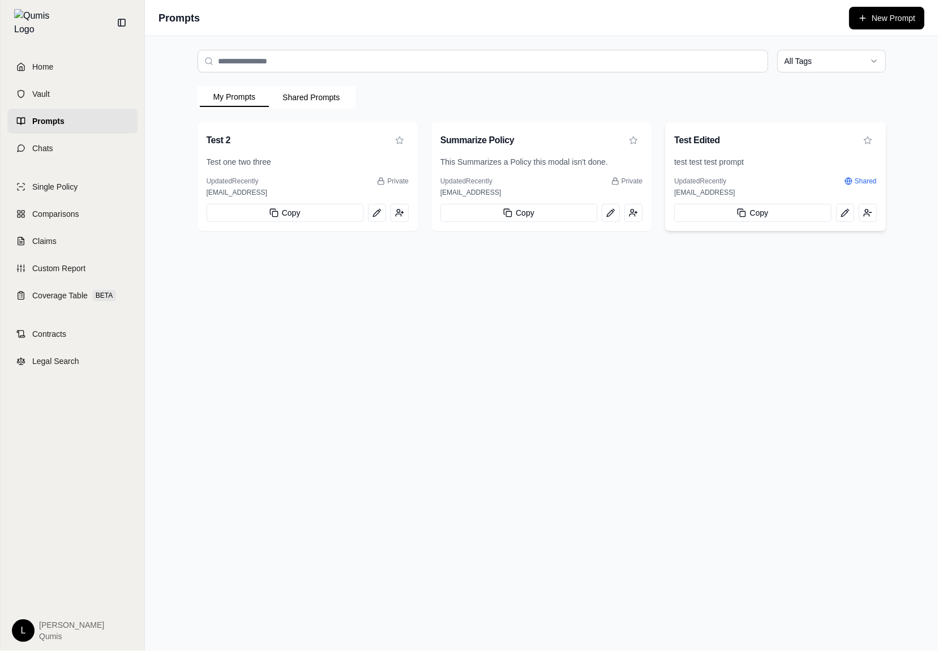
click at [764, 170] on div "test test test prompt" at bounding box center [775, 166] width 220 height 20
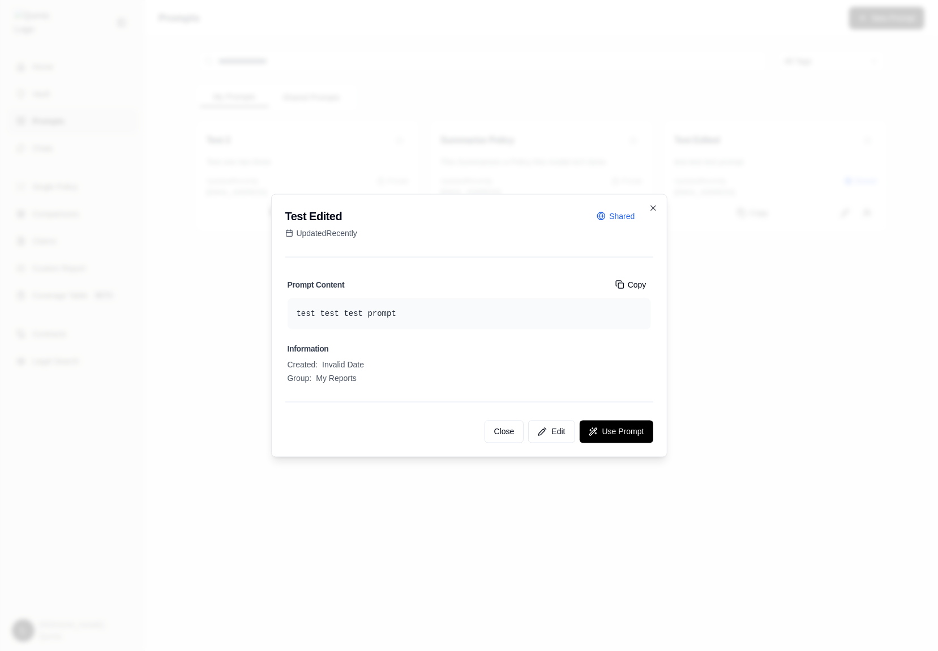
click at [725, 333] on div at bounding box center [469, 325] width 938 height 651
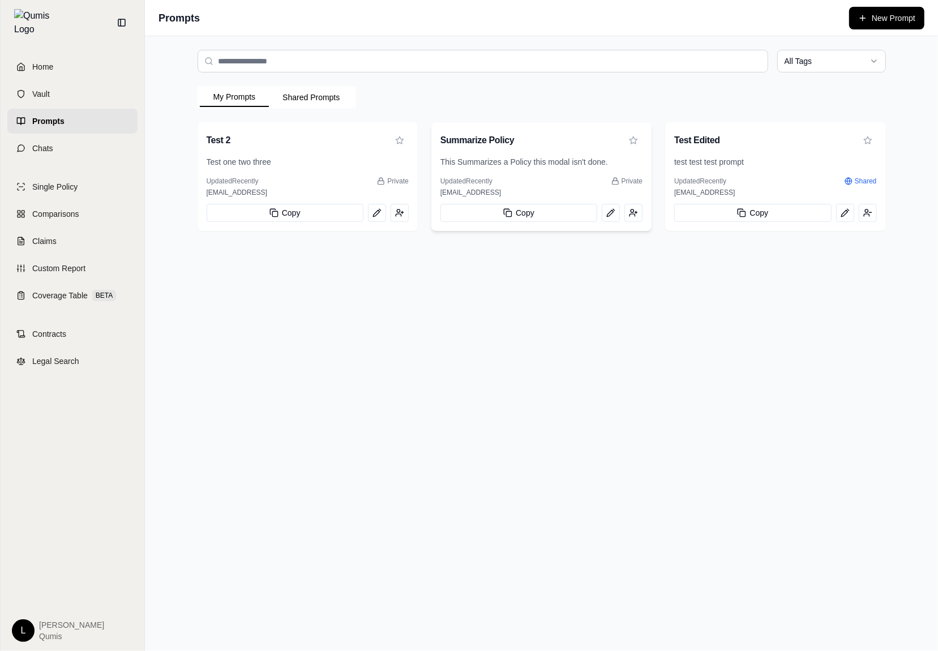
click at [552, 175] on div "This Summarizes a Policy this modal isn't done." at bounding box center [541, 166] width 220 height 20
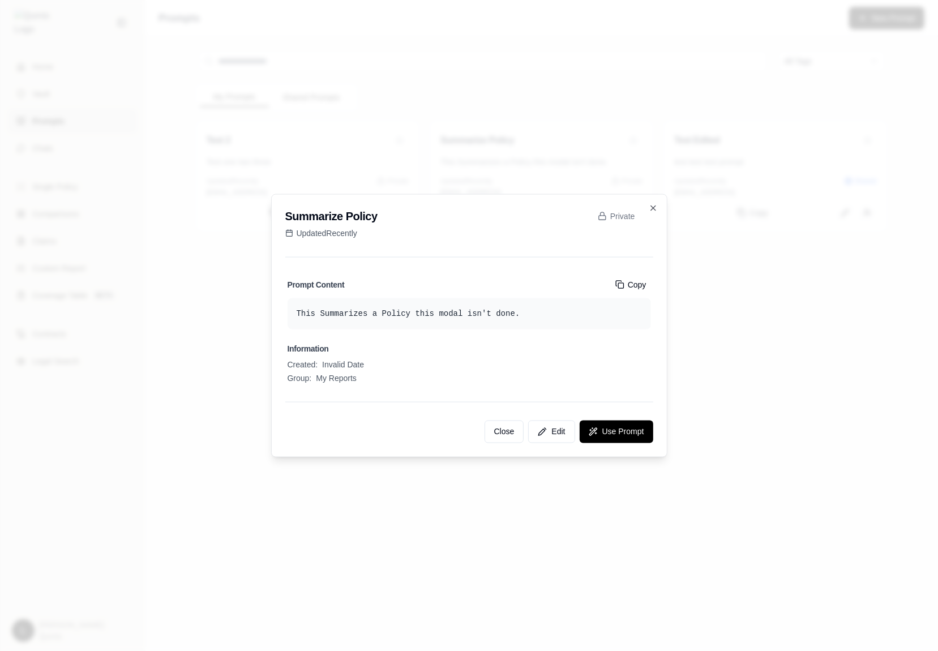
click at [751, 354] on div at bounding box center [469, 325] width 938 height 651
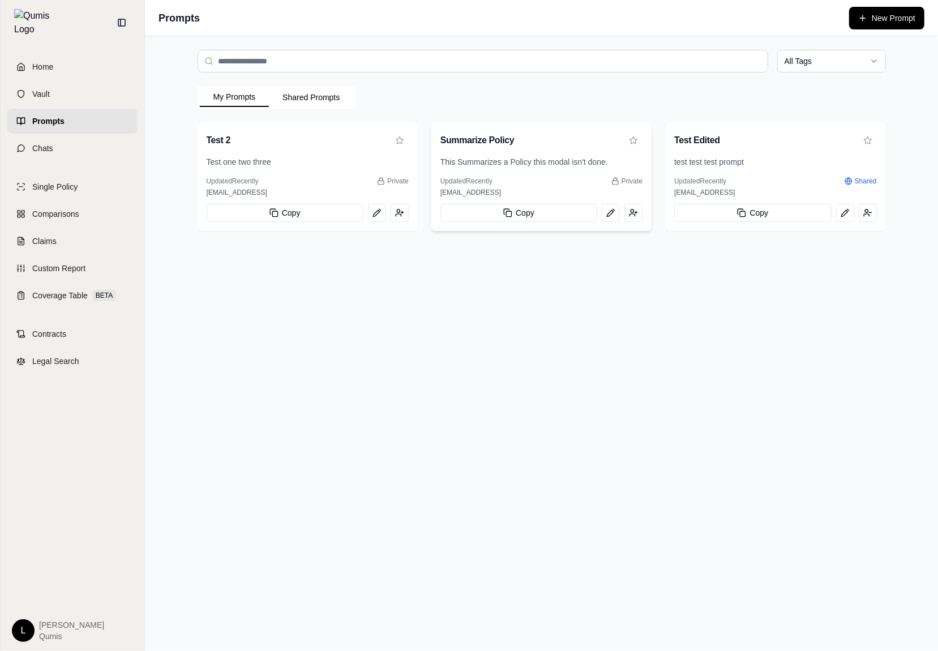
click at [551, 166] on p "This Summarizes a Policy this modal isn't done." at bounding box center [541, 161] width 202 height 11
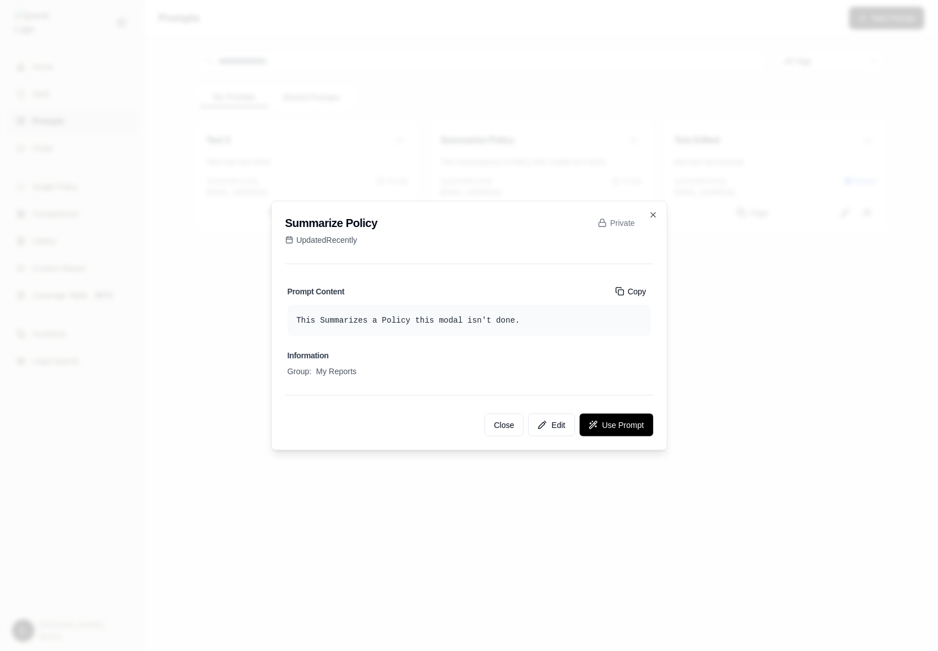
click at [671, 554] on div at bounding box center [469, 325] width 938 height 651
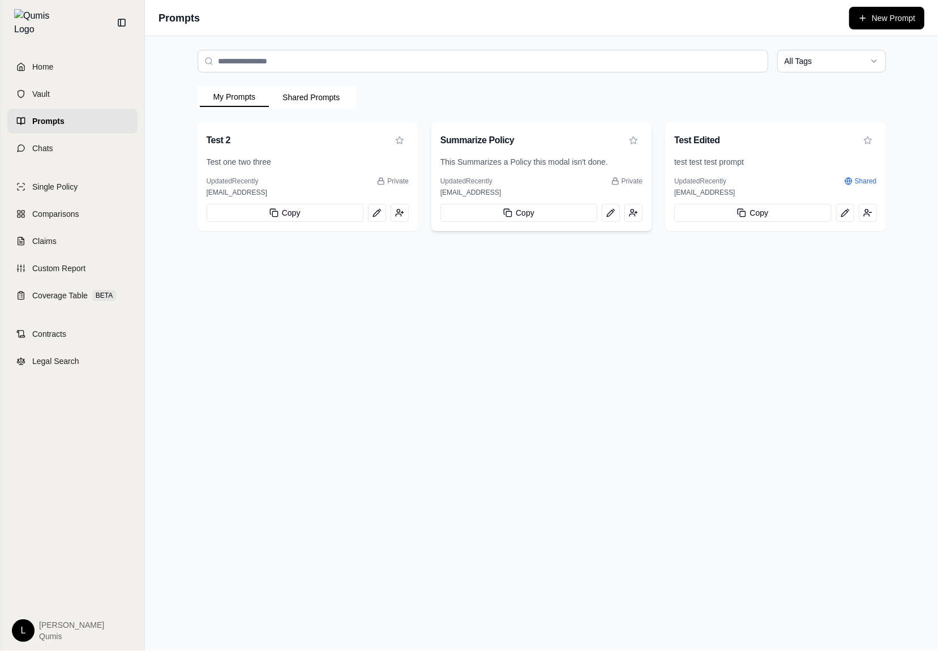
click at [559, 173] on div "This Summarizes a Policy this modal isn't done." at bounding box center [541, 166] width 220 height 20
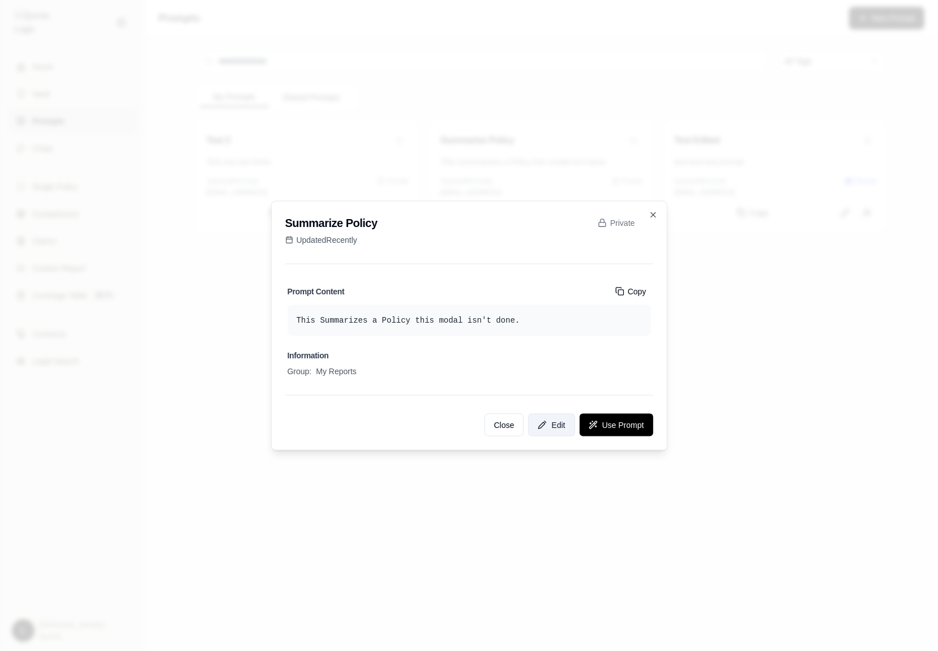
click at [543, 430] on button "Edit" at bounding box center [551, 424] width 46 height 23
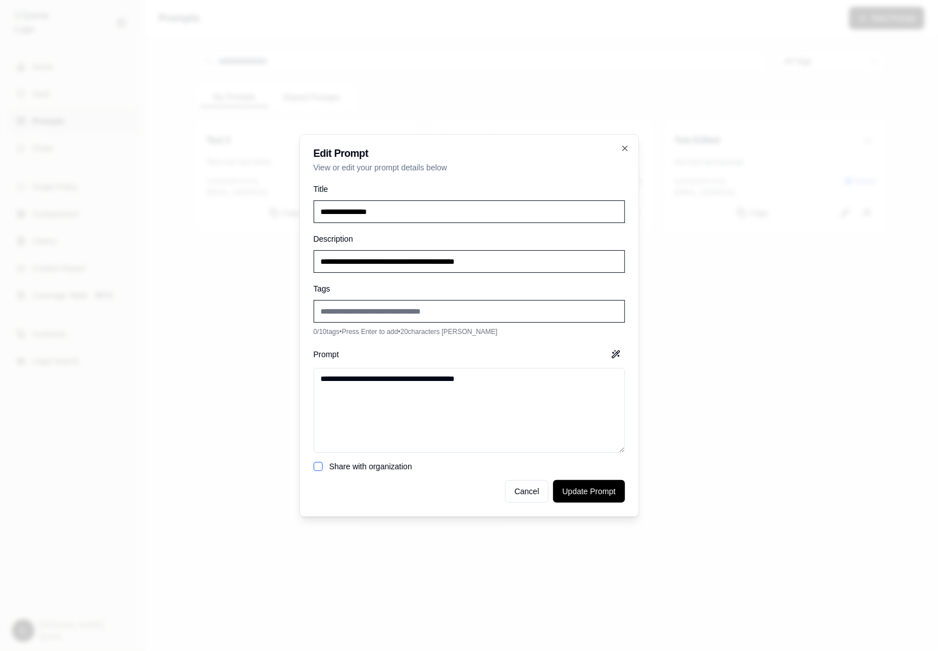
click at [669, 386] on div at bounding box center [469, 325] width 938 height 651
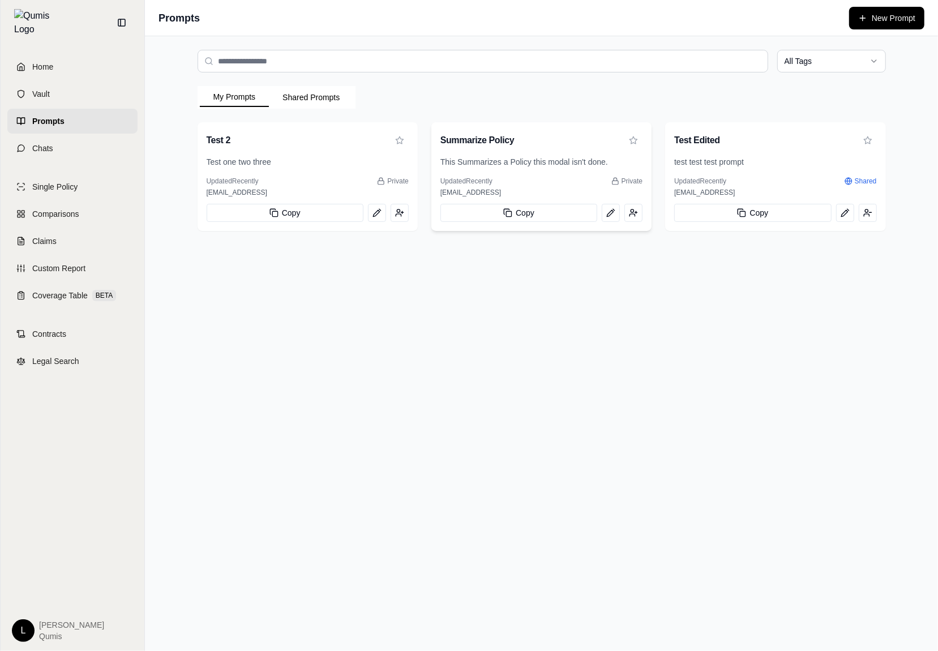
click at [592, 188] on div "[EMAIL_ADDRESS]" at bounding box center [541, 192] width 202 height 9
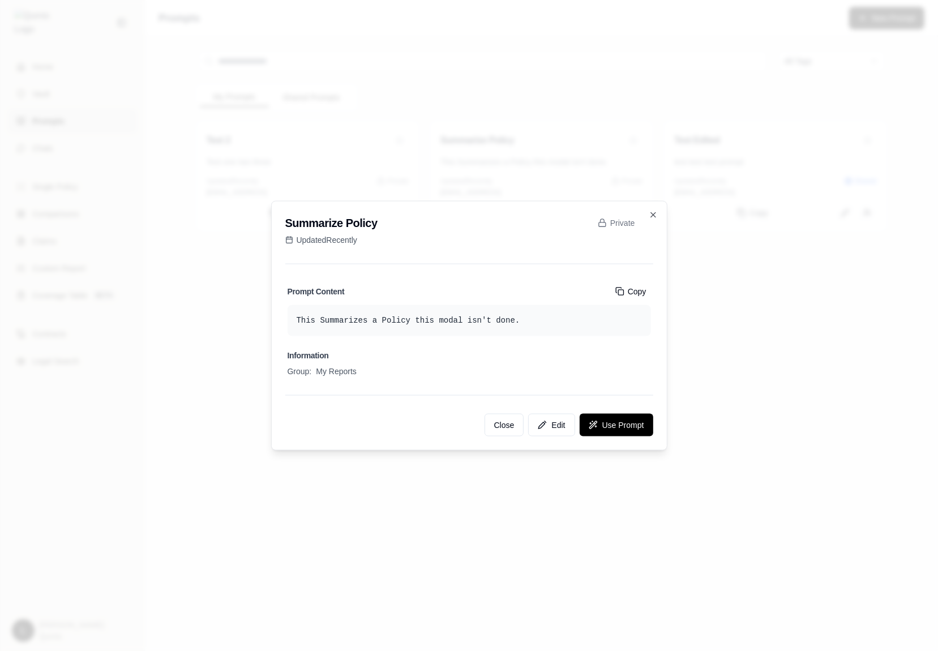
click at [749, 368] on div at bounding box center [469, 325] width 938 height 651
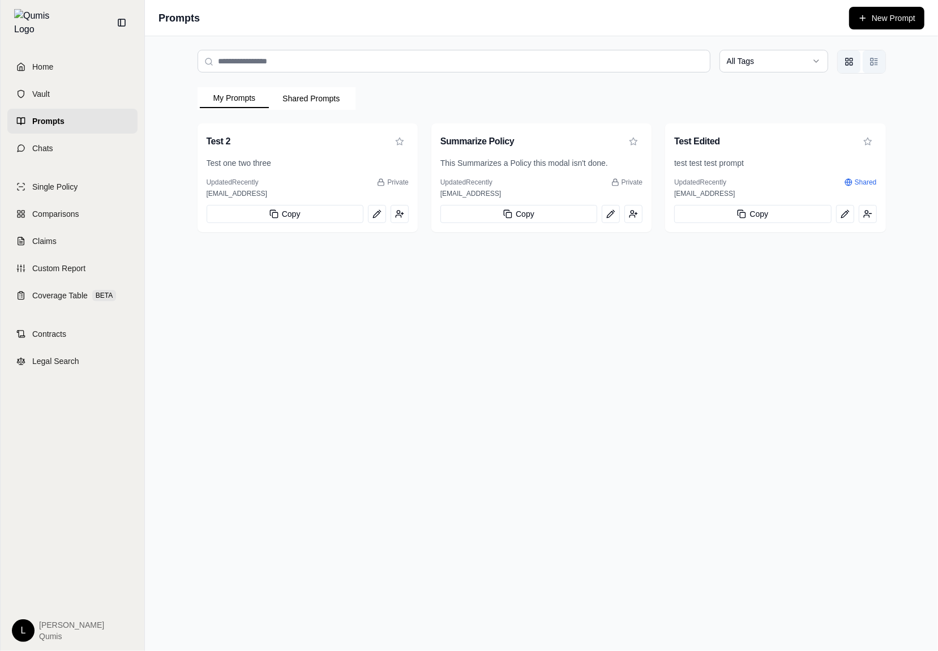
click at [879, 58] on button "List view" at bounding box center [873, 61] width 23 height 23
click at [847, 63] on icon "Grid view" at bounding box center [848, 61] width 9 height 9
click at [877, 71] on button "List view" at bounding box center [873, 61] width 23 height 23
click at [855, 67] on button "Grid view" at bounding box center [849, 61] width 23 height 23
click at [873, 50] on div at bounding box center [861, 62] width 49 height 24
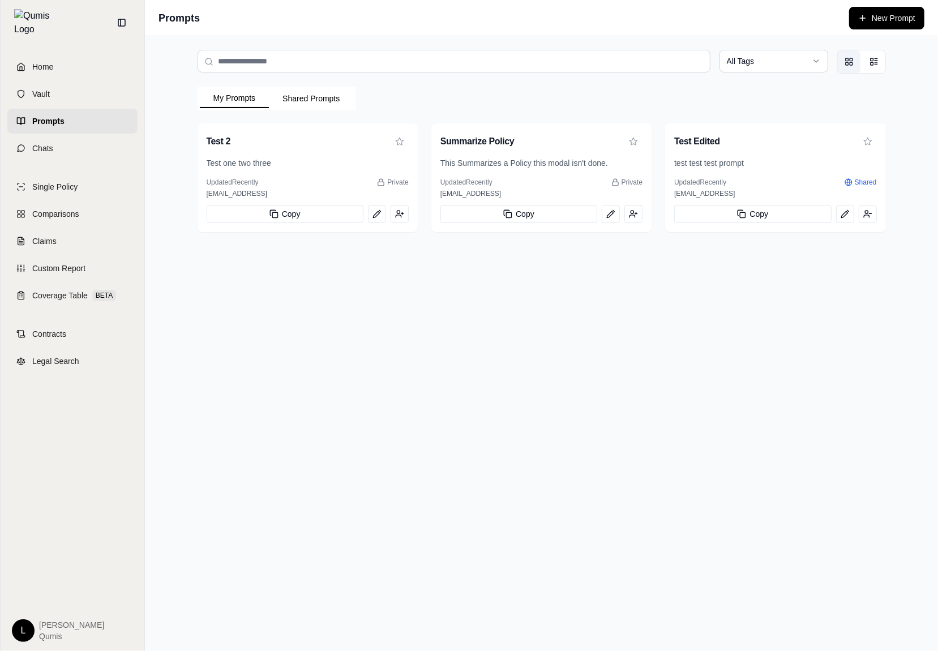
click at [869, 74] on div "All Tags My Prompts Shared Prompts Test 2 Test one two three Updated Recently P…" at bounding box center [541, 140] width 724 height 209
click at [873, 68] on button "List view" at bounding box center [873, 61] width 23 height 23
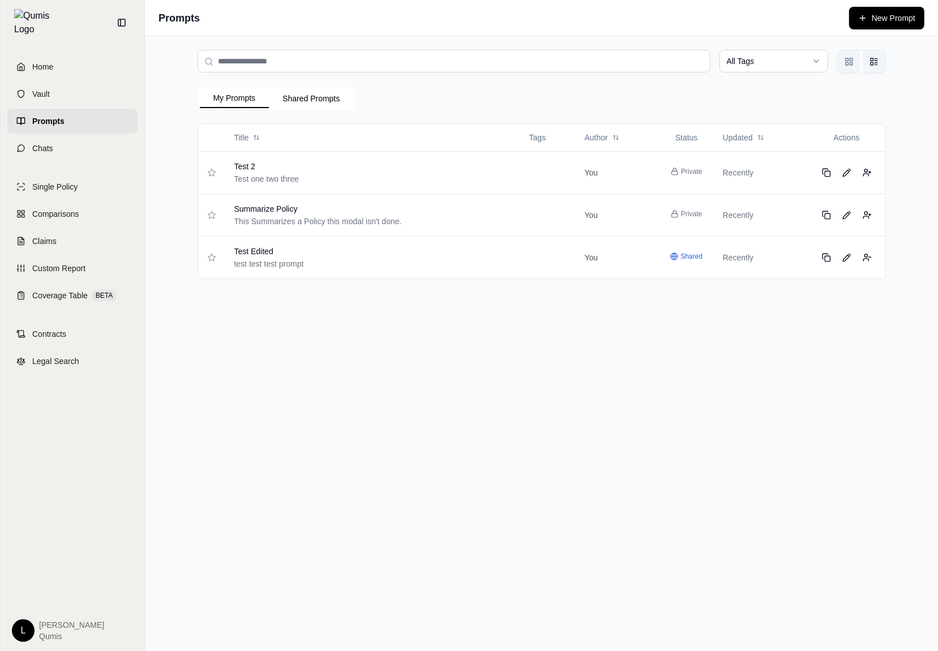
click at [855, 66] on button "Grid view" at bounding box center [849, 61] width 23 height 23
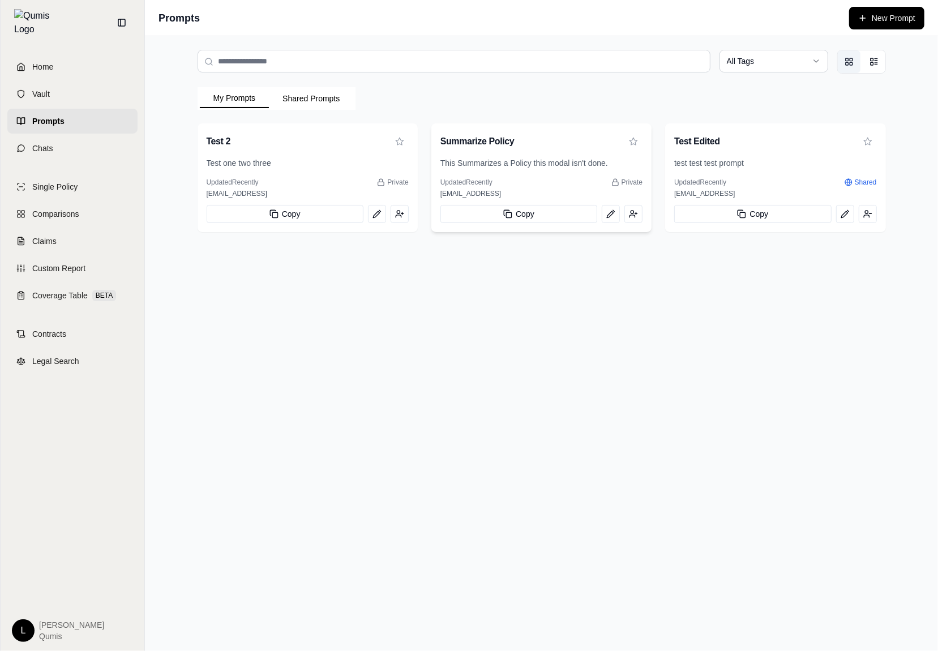
click at [589, 172] on div "This Summarizes a Policy this modal isn't done." at bounding box center [541, 167] width 220 height 20
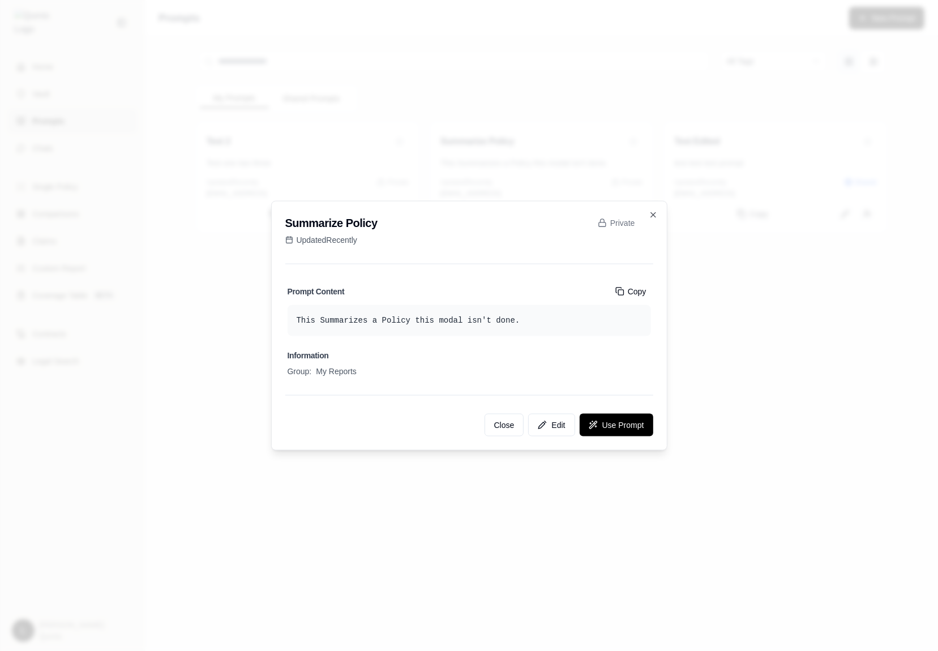
click at [780, 296] on div at bounding box center [469, 325] width 938 height 651
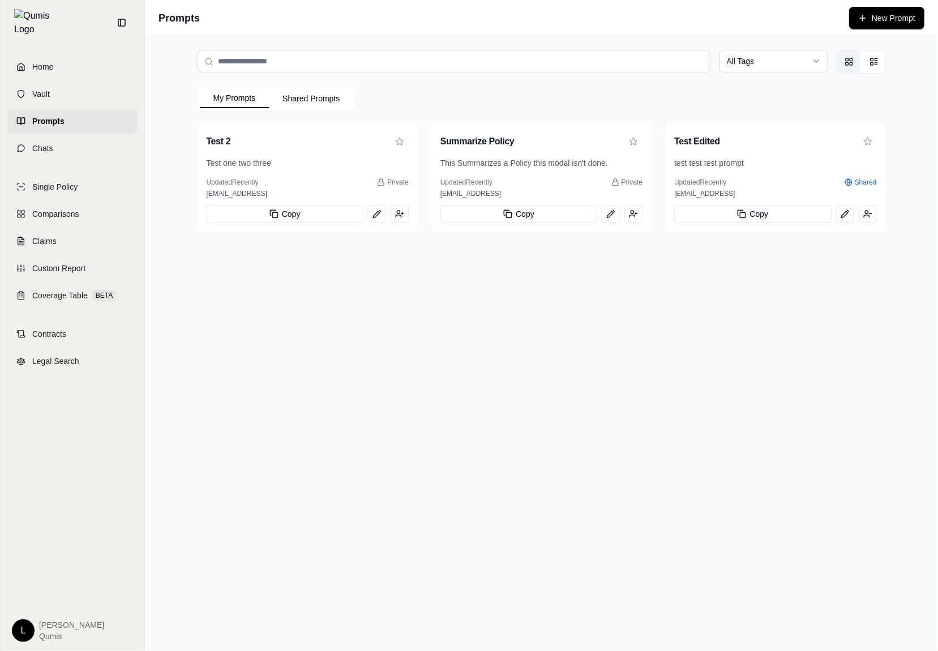
click at [868, 50] on div "All Tags" at bounding box center [541, 62] width 688 height 24
click at [867, 57] on button "List view" at bounding box center [873, 61] width 23 height 23
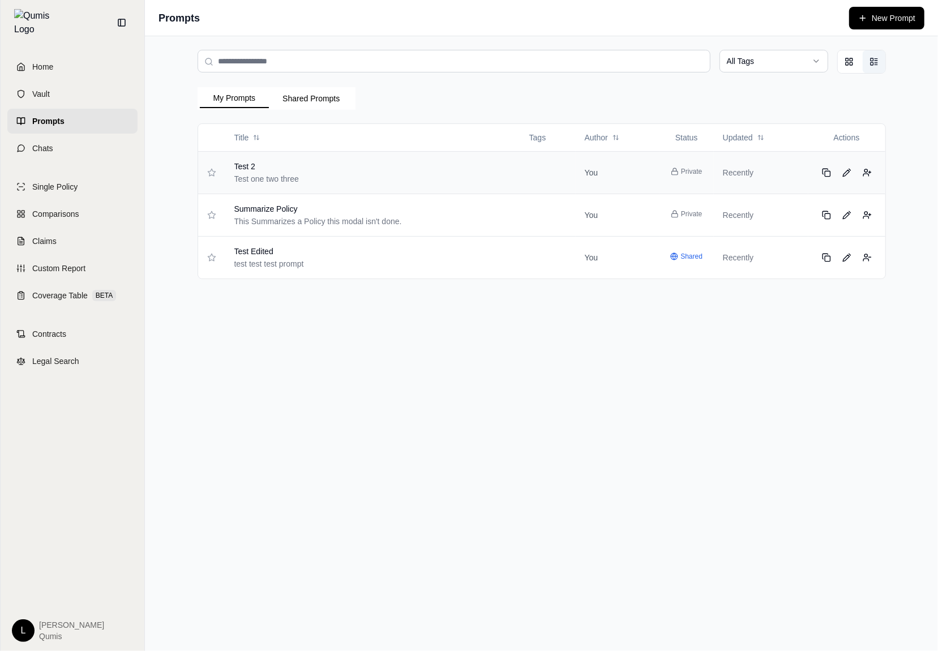
click at [531, 186] on td at bounding box center [547, 172] width 55 height 42
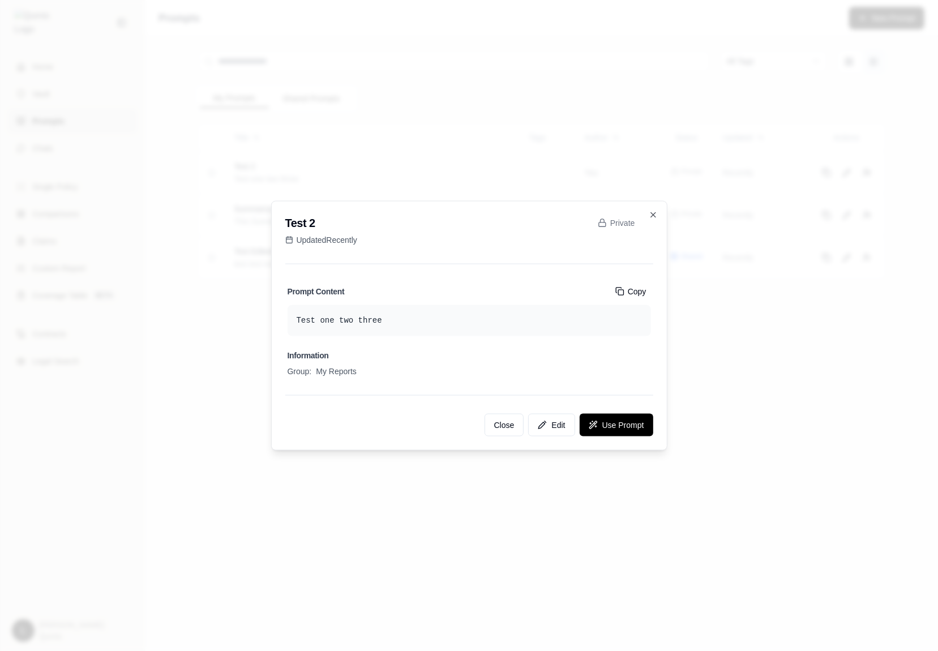
click at [768, 341] on div at bounding box center [469, 325] width 938 height 651
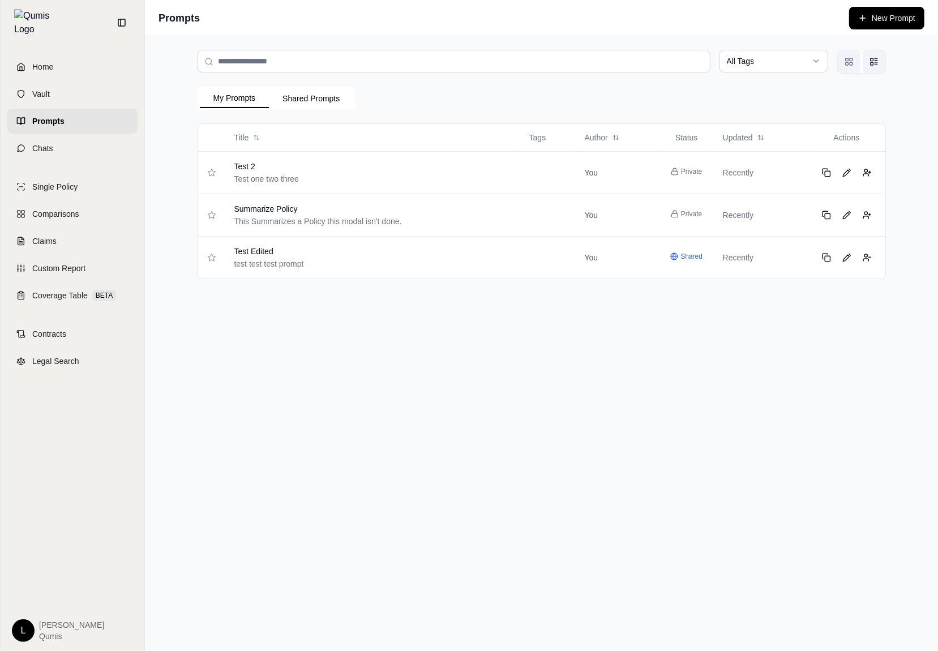
click at [856, 57] on button "Grid view" at bounding box center [849, 61] width 23 height 23
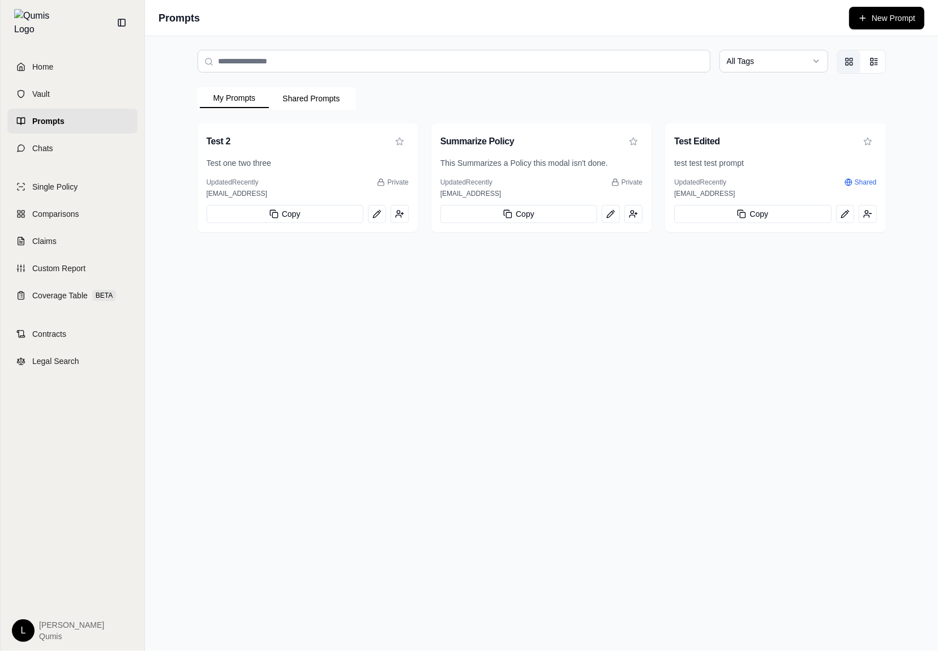
click at [616, 315] on div "All Tags My Prompts Shared Prompts Test 2 Test one two three Updated Recently P…" at bounding box center [541, 343] width 793 height 615
click at [867, 71] on button "List view" at bounding box center [873, 61] width 23 height 23
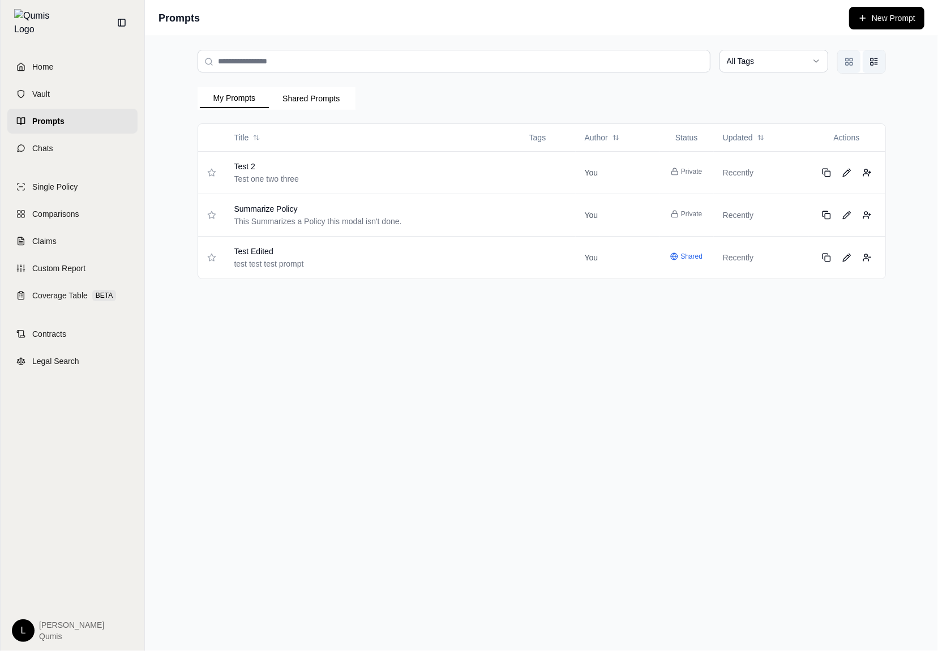
click at [846, 68] on button "Grid view" at bounding box center [849, 61] width 23 height 23
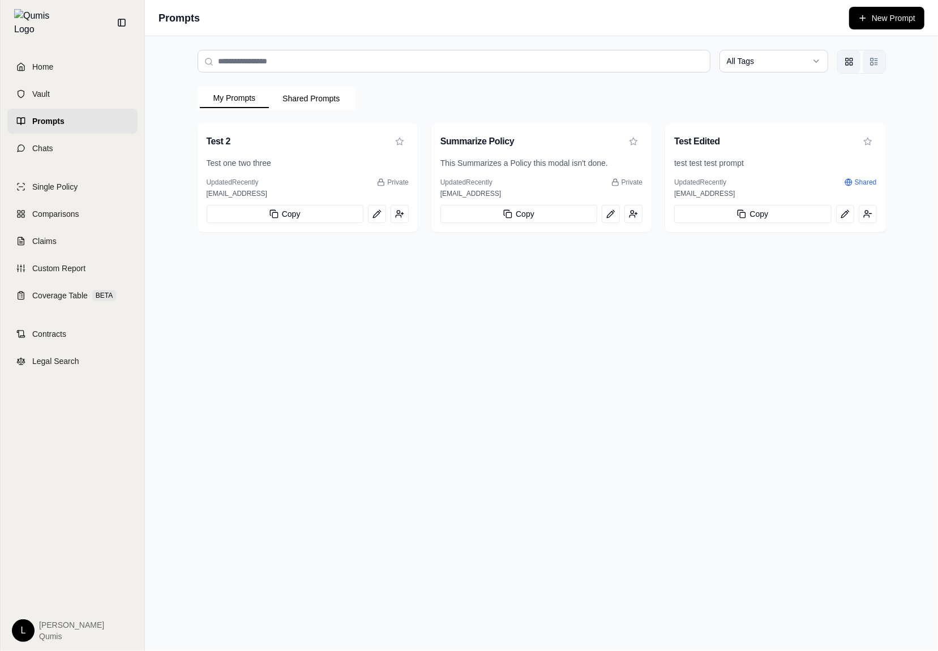
click at [869, 63] on icon "List view" at bounding box center [873, 61] width 9 height 9
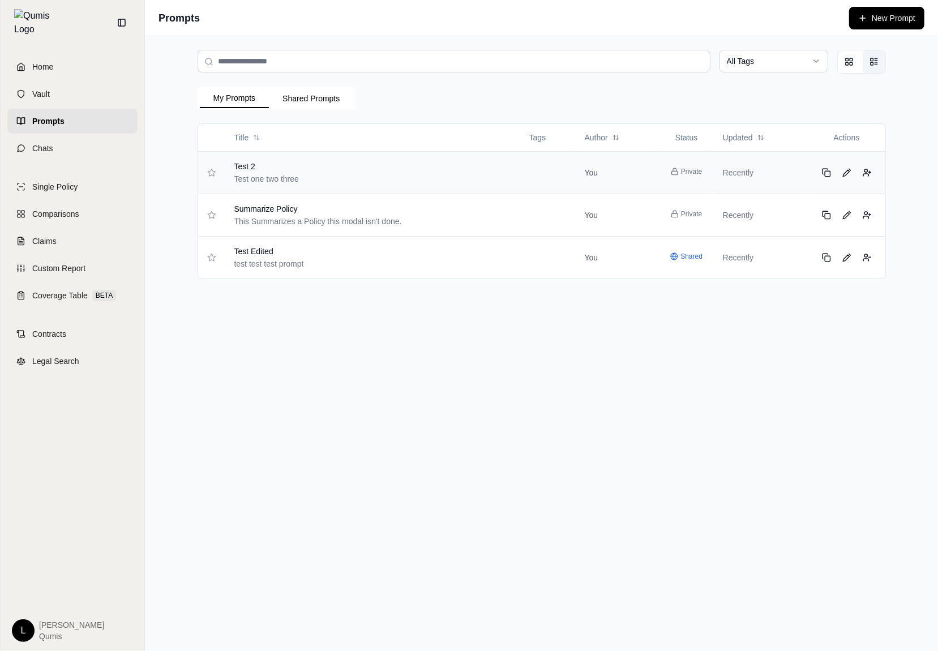
click at [561, 157] on td at bounding box center [547, 172] width 55 height 42
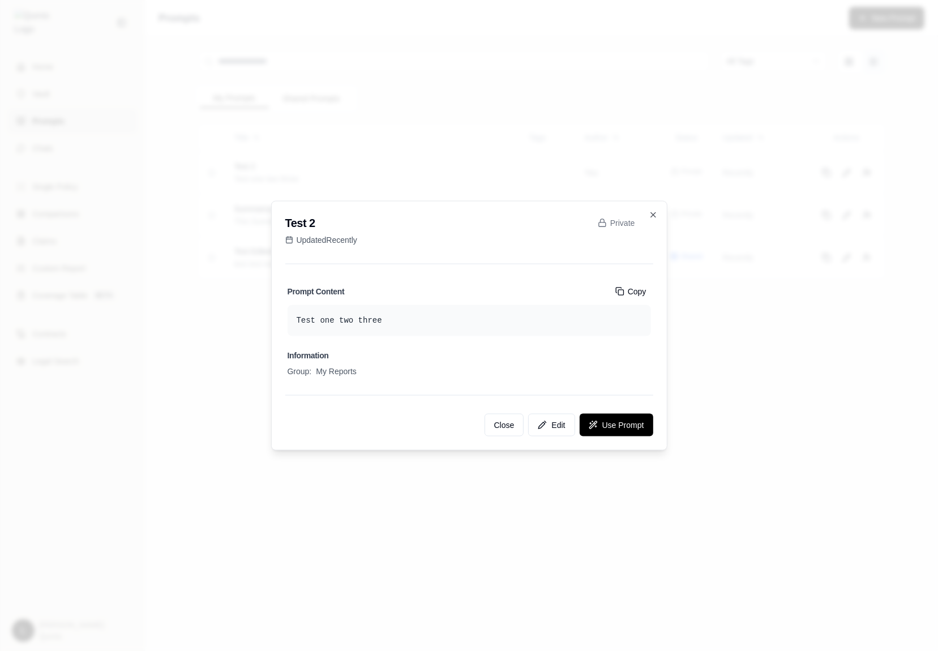
click at [754, 244] on div at bounding box center [469, 325] width 938 height 651
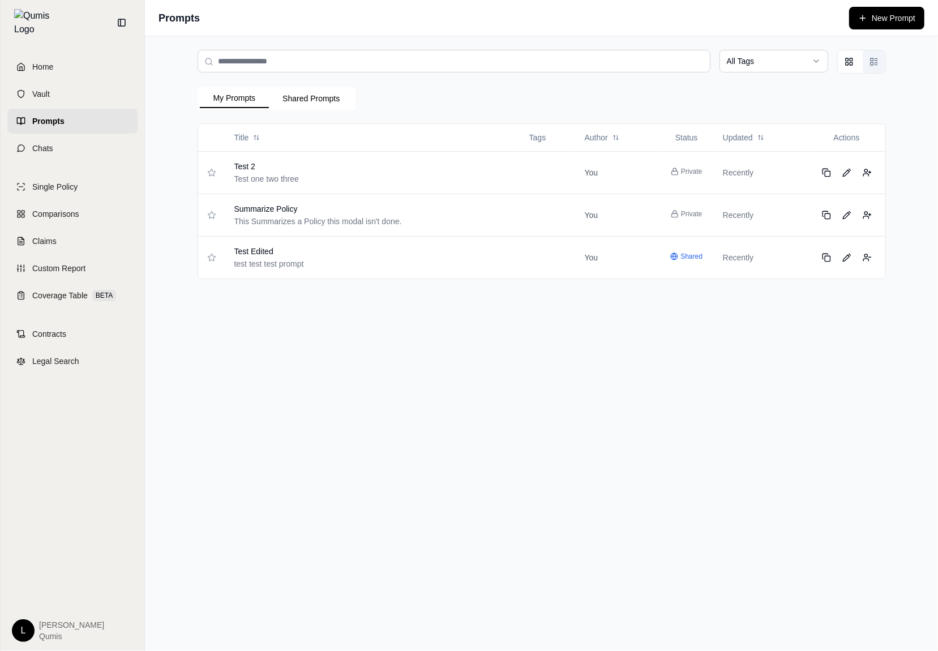
click at [864, 59] on button "List view" at bounding box center [873, 61] width 23 height 23
click at [857, 59] on button "Grid view" at bounding box center [849, 61] width 23 height 23
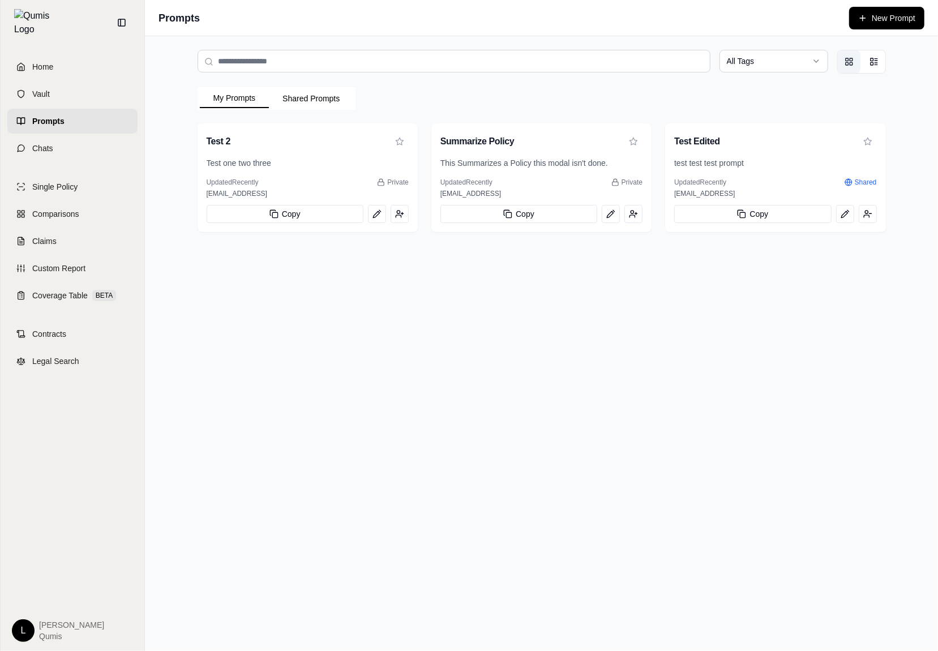
click at [901, 338] on div "All Tags My Prompts Shared Prompts Test 2 Test one two three Updated Recently P…" at bounding box center [541, 343] width 793 height 615
click at [877, 71] on button "List view" at bounding box center [873, 61] width 23 height 23
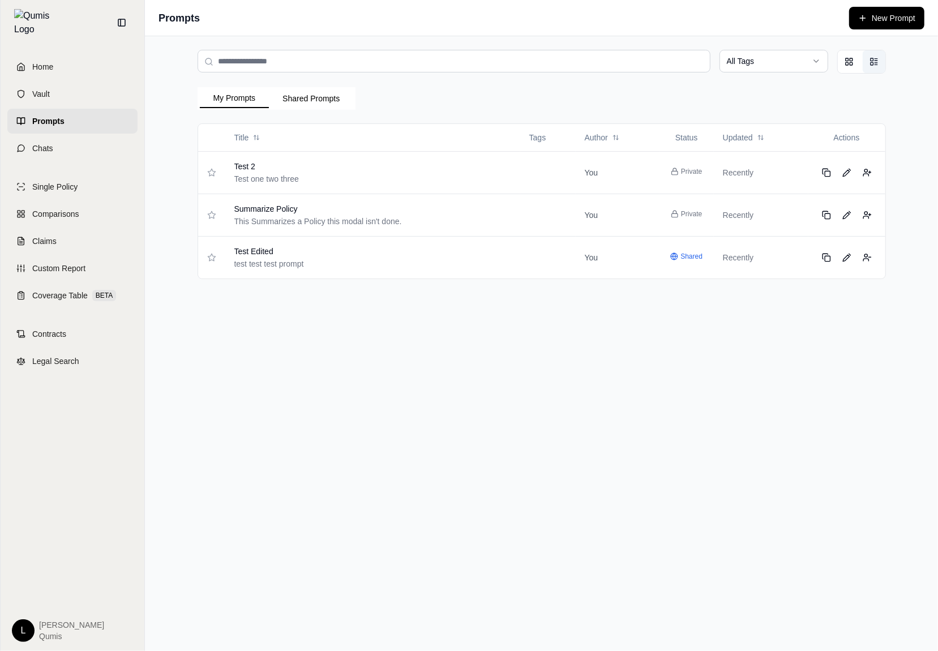
click at [319, 91] on button "Shared Prompts" at bounding box center [311, 98] width 84 height 18
click at [213, 100] on button "My Prompts" at bounding box center [235, 98] width 70 height 19
click at [536, 253] on td at bounding box center [547, 257] width 55 height 42
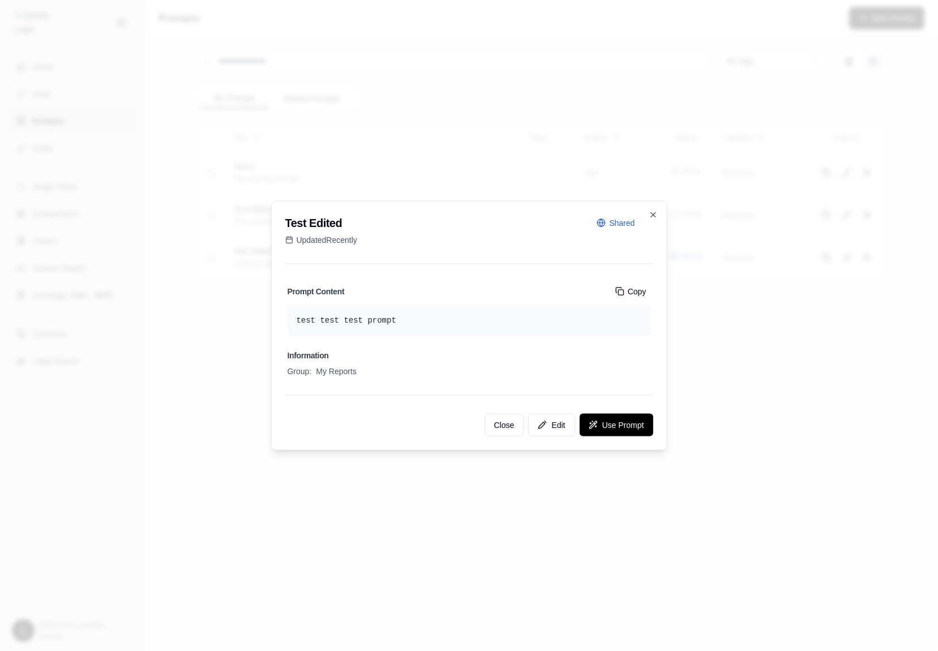
click at [732, 315] on div at bounding box center [469, 325] width 938 height 651
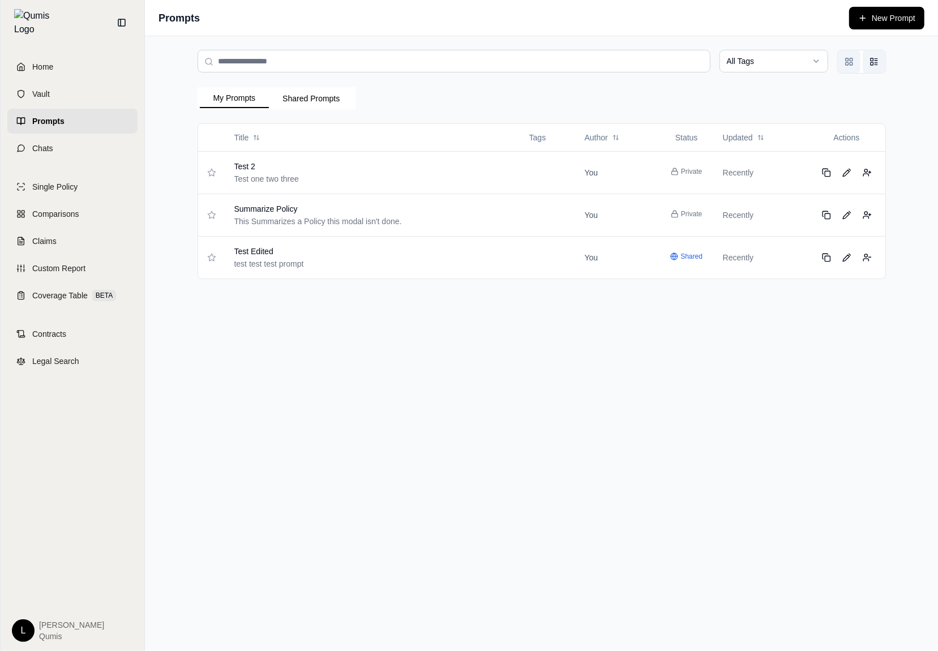
click at [851, 62] on icon "Grid view" at bounding box center [848, 61] width 9 height 9
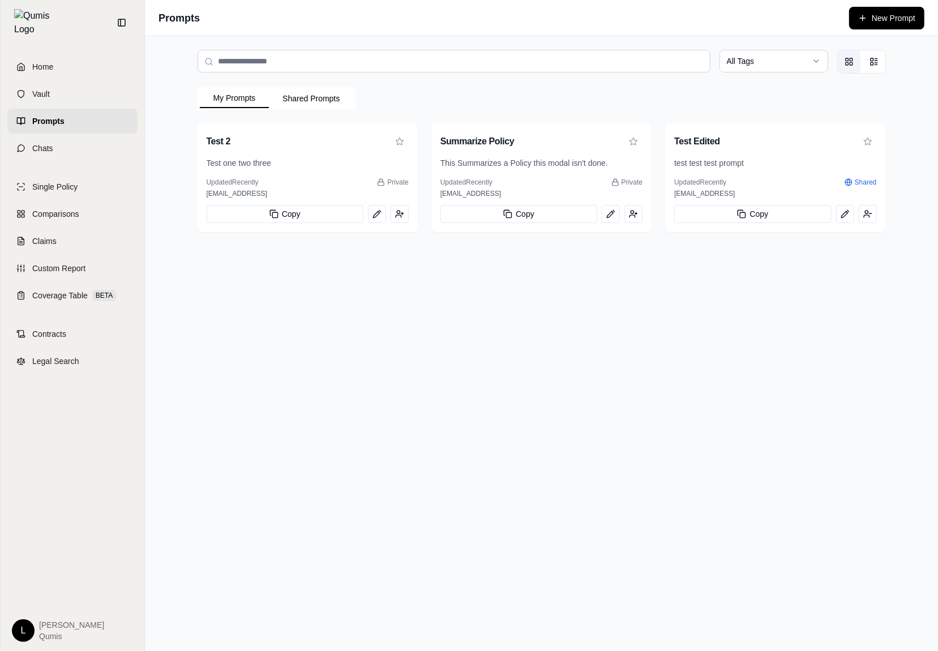
click at [724, 352] on div "All Tags My Prompts Shared Prompts Test 2 Test one two three Updated Recently P…" at bounding box center [541, 343] width 793 height 615
click at [840, 61] on button "Grid view" at bounding box center [849, 61] width 23 height 23
click at [847, 66] on button "Grid view" at bounding box center [849, 61] width 23 height 23
click at [847, 63] on icon "Grid view" at bounding box center [848, 61] width 9 height 9
click at [876, 63] on icon "List view" at bounding box center [873, 61] width 9 height 9
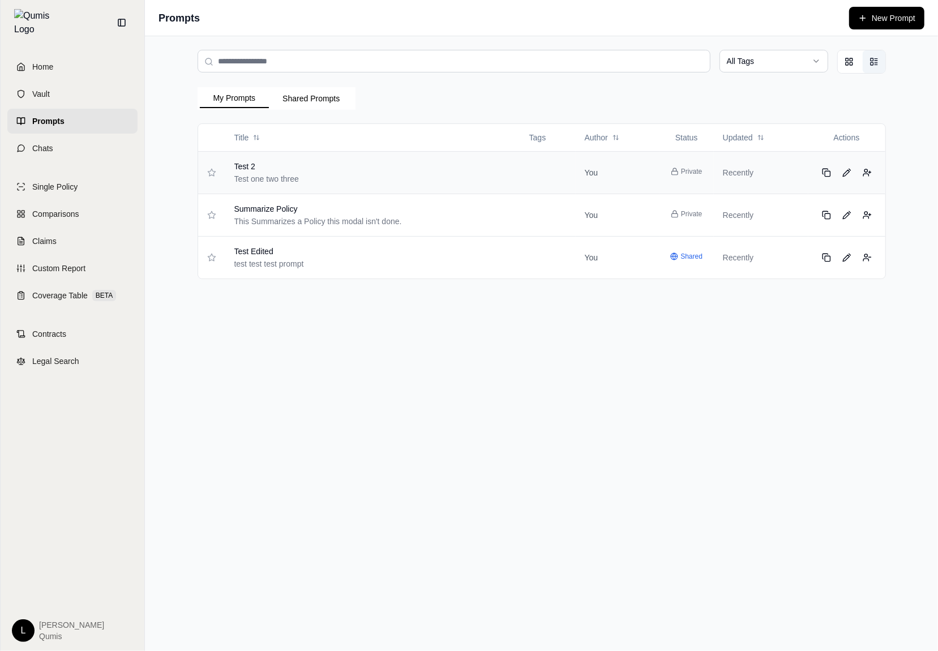
click at [377, 180] on div "Test one two three" at bounding box center [361, 178] width 254 height 11
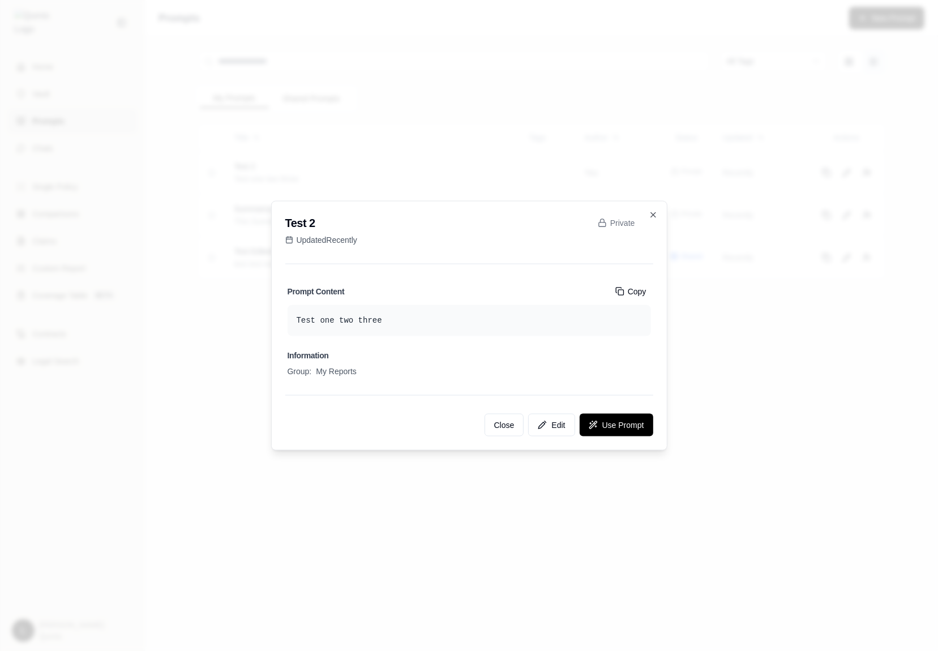
click at [658, 218] on div "Test 2 Private Updated Recently Prompt Content Copy Test one two three Informat…" at bounding box center [469, 326] width 396 height 250
click at [654, 214] on icon "button" at bounding box center [653, 215] width 9 height 9
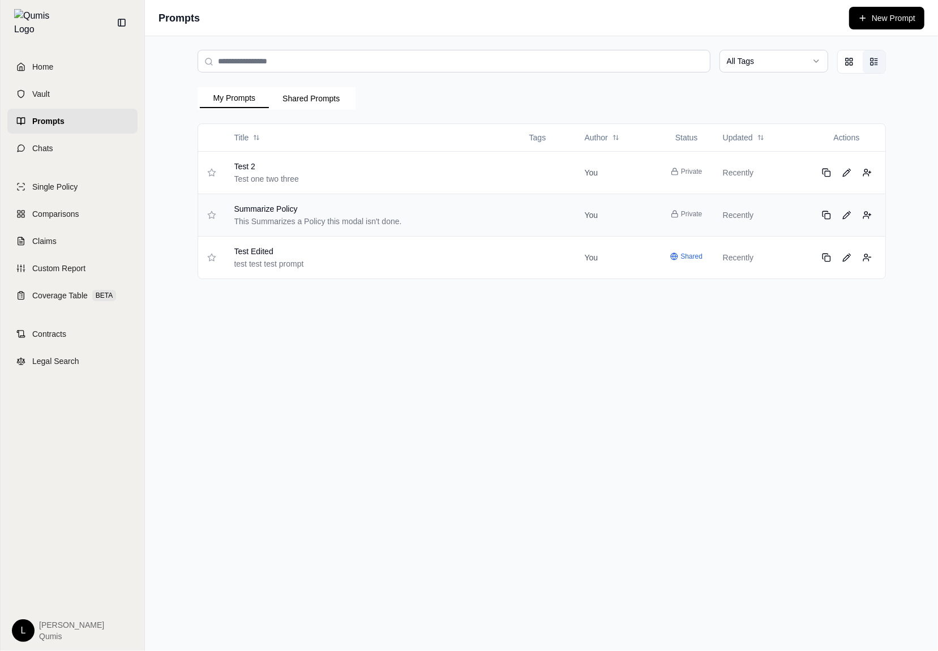
click at [435, 208] on div "Summarize Policy" at bounding box center [361, 208] width 254 height 11
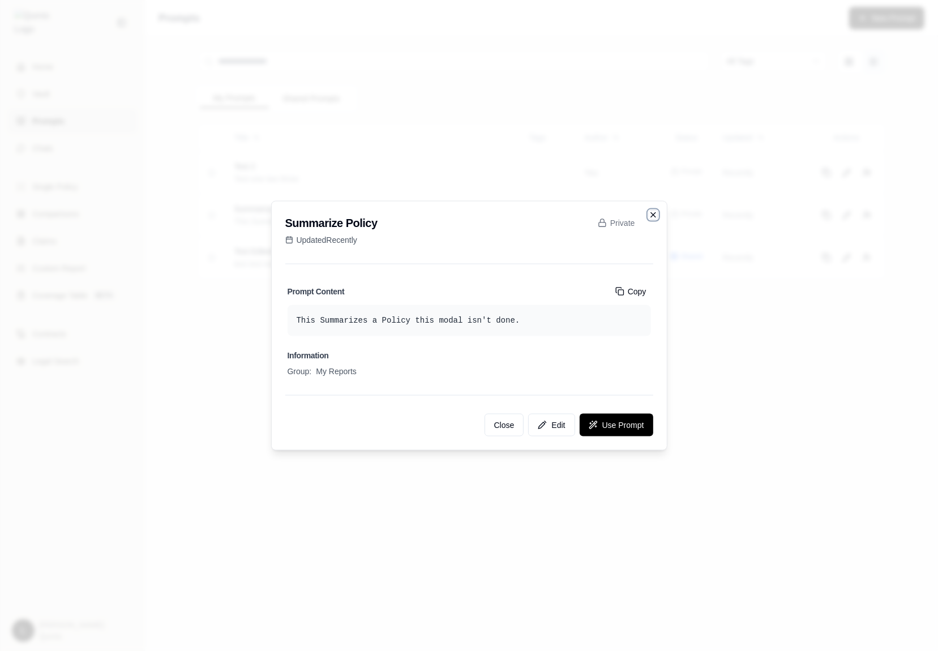
click at [654, 211] on icon "button" at bounding box center [653, 215] width 9 height 9
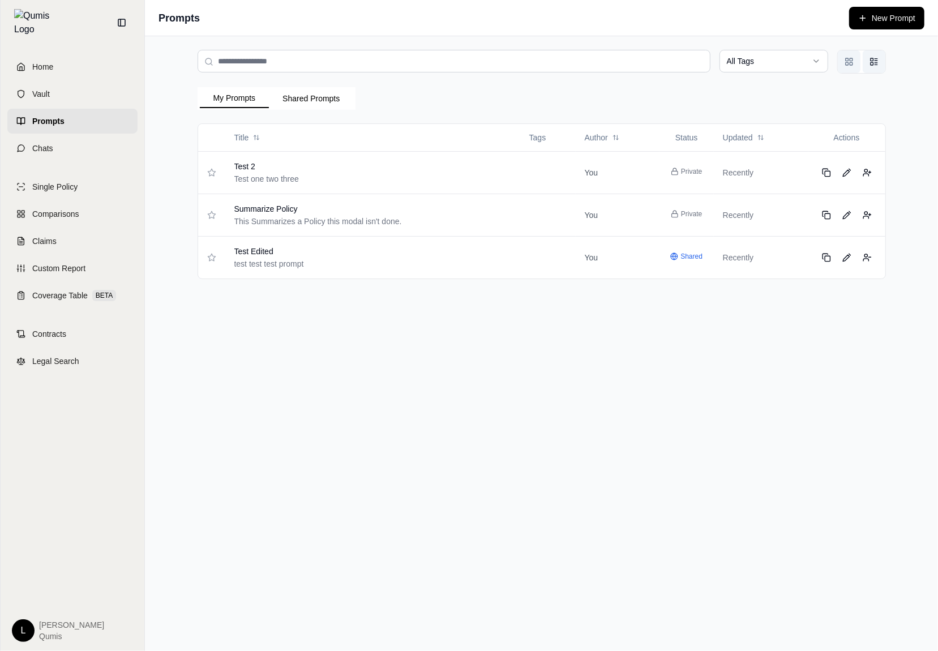
click at [851, 60] on icon "Grid view" at bounding box center [848, 61] width 9 height 9
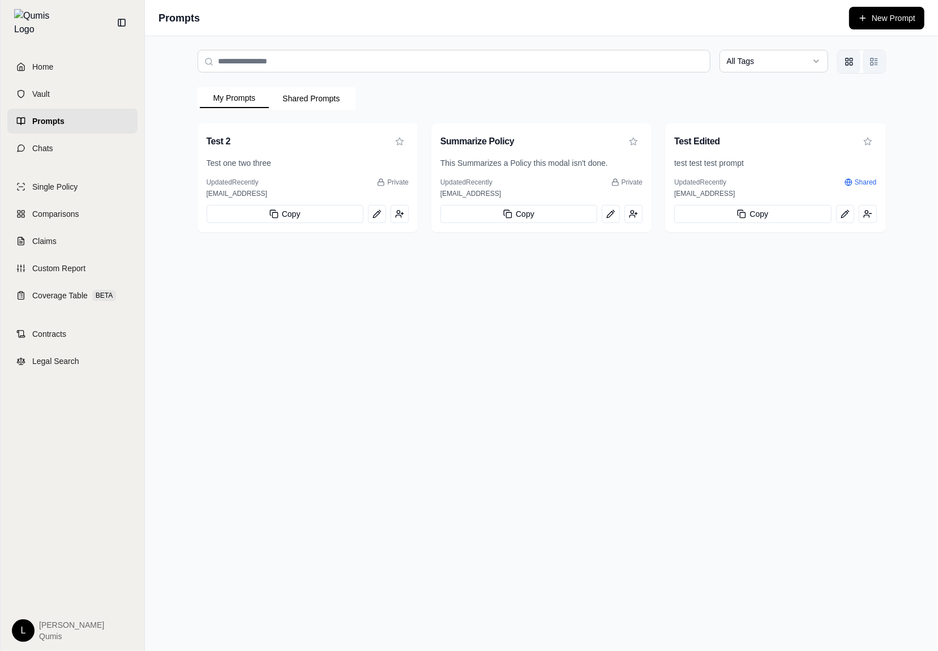
click at [870, 68] on button "List view" at bounding box center [873, 61] width 23 height 23
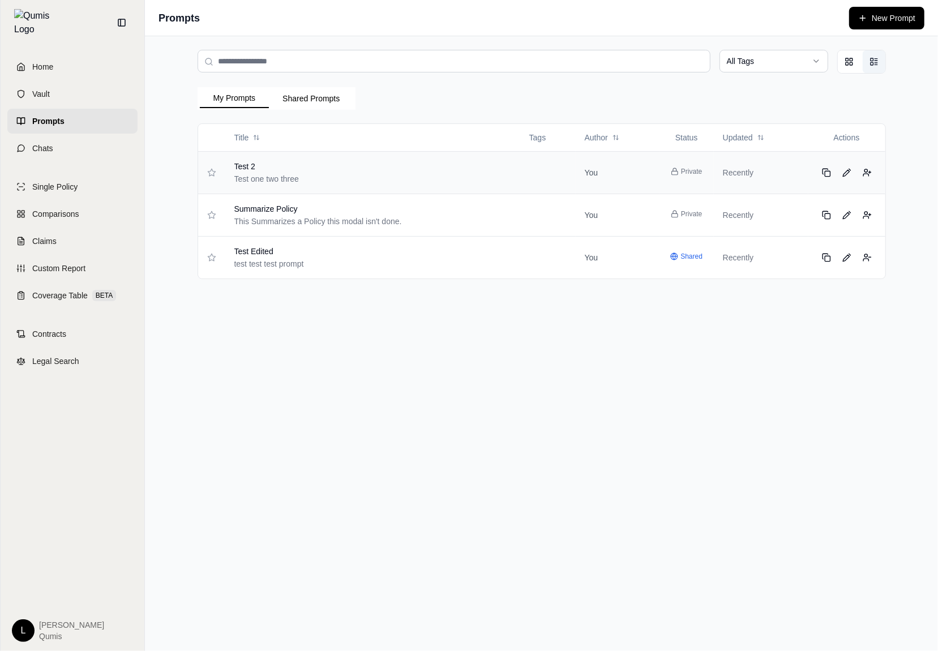
click at [514, 173] on td "Test 2 Test one two three" at bounding box center [372, 172] width 295 height 42
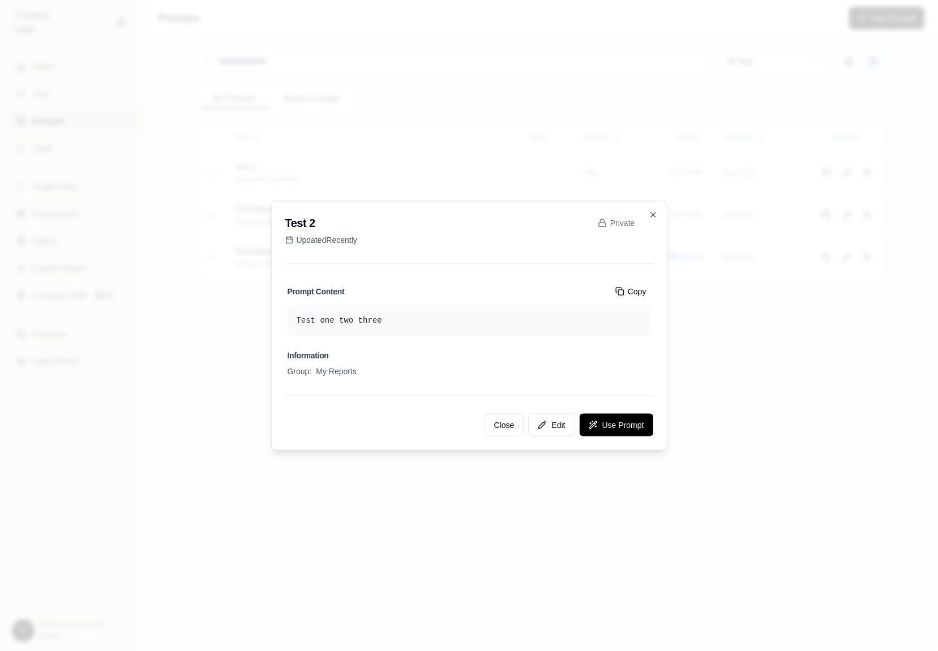
click at [218, 406] on div at bounding box center [469, 325] width 938 height 651
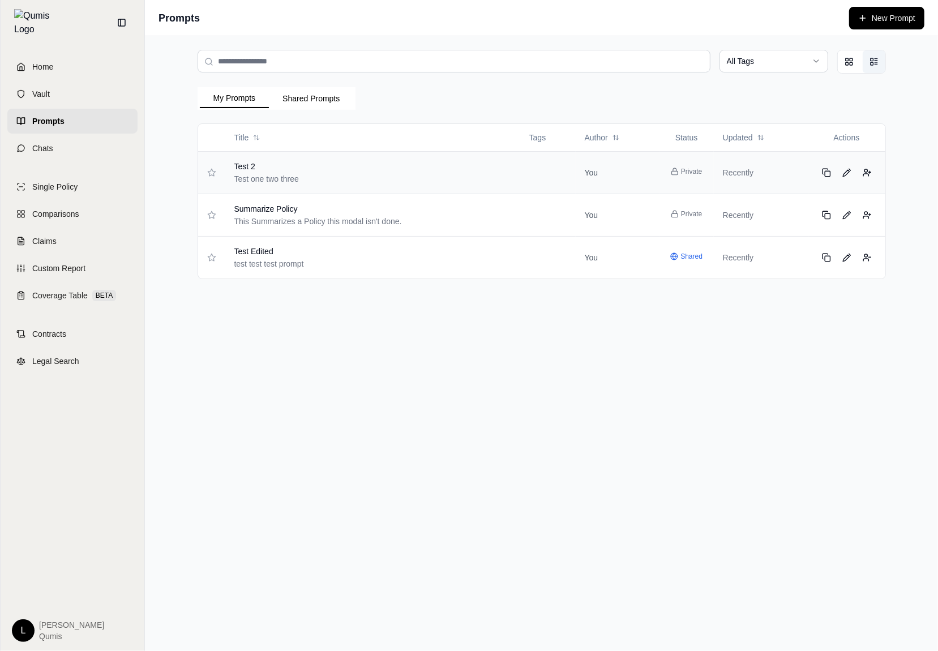
click at [393, 188] on td "Test 2 Test one two three" at bounding box center [372, 172] width 295 height 42
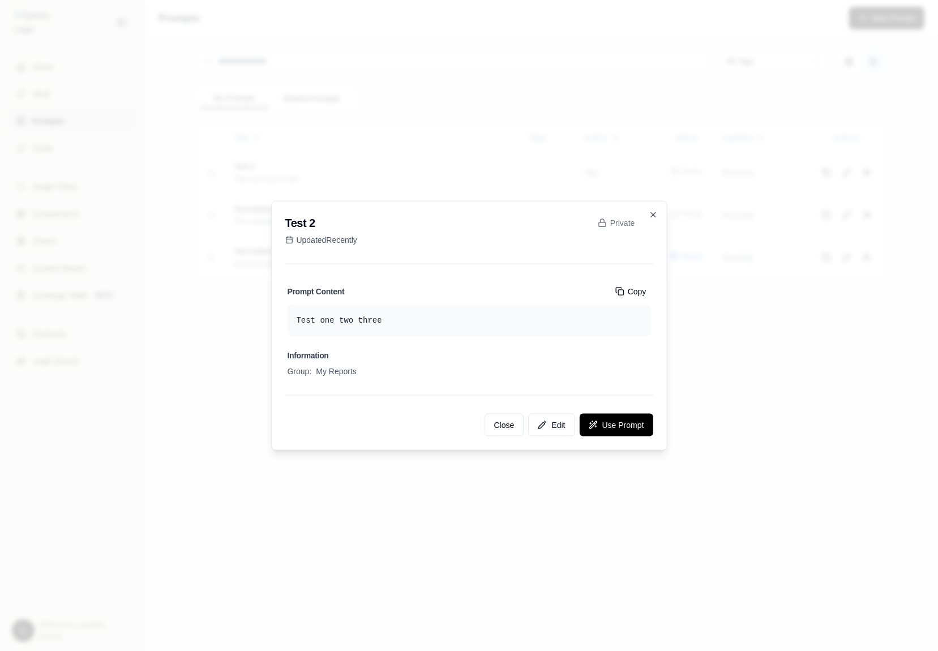
click at [338, 535] on div at bounding box center [469, 325] width 938 height 651
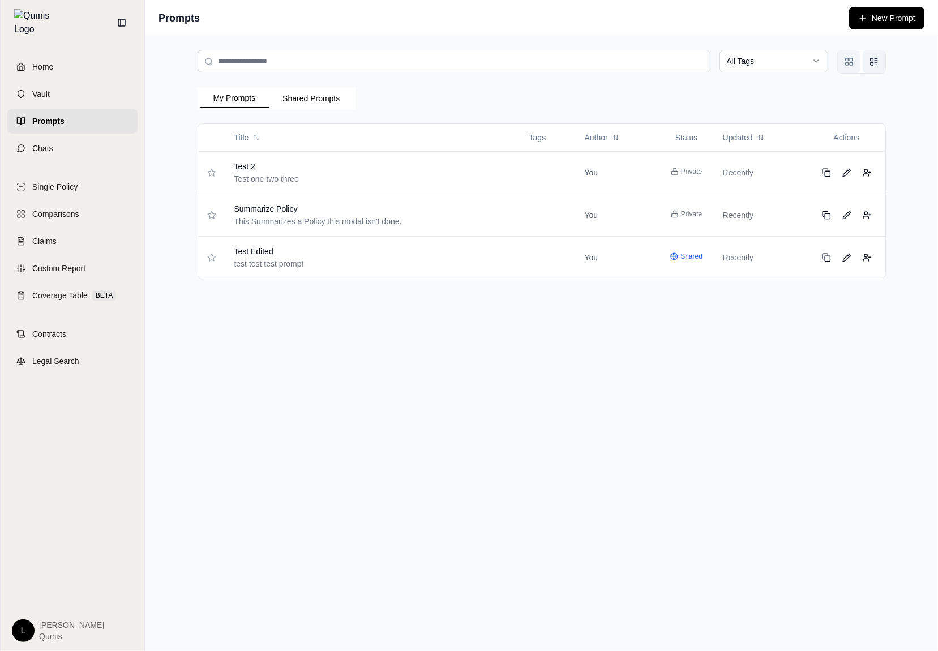
click at [851, 58] on rect "Grid view" at bounding box center [850, 59] width 3 height 3
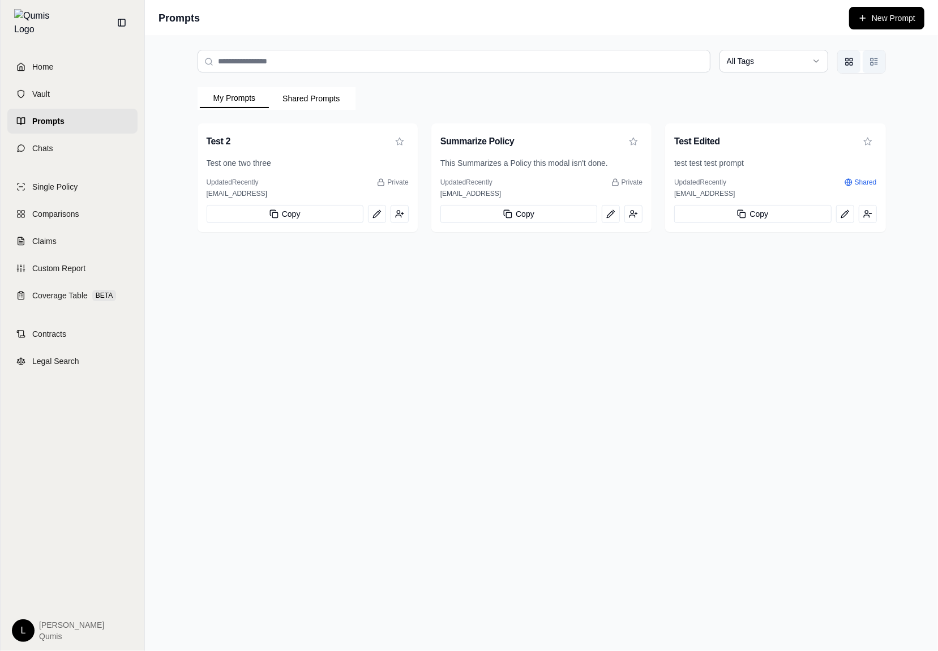
click at [881, 63] on button "List view" at bounding box center [873, 61] width 23 height 23
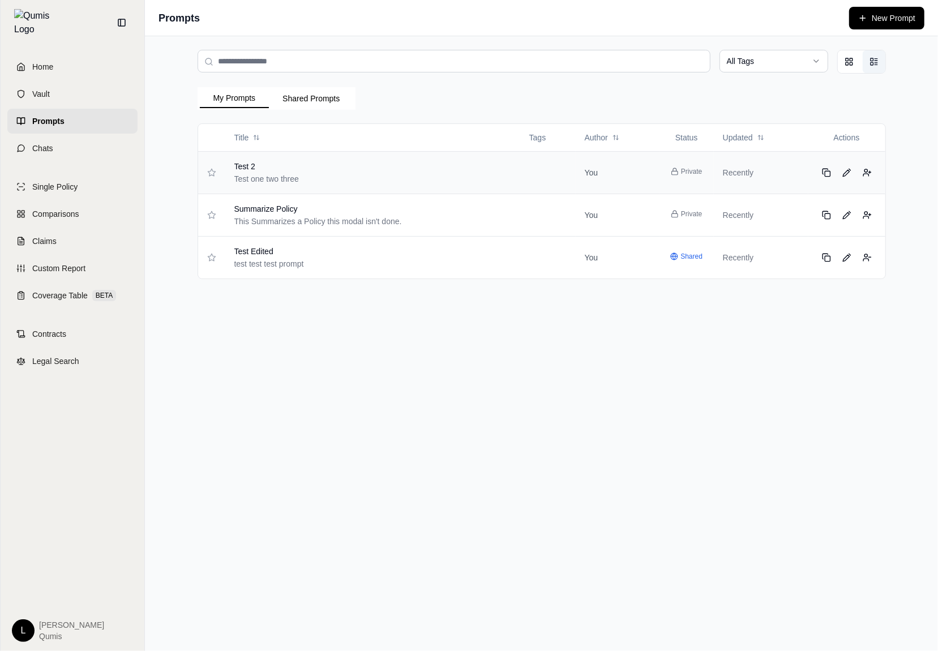
click at [384, 172] on div "Test 2 Test one two three" at bounding box center [361, 173] width 254 height 24
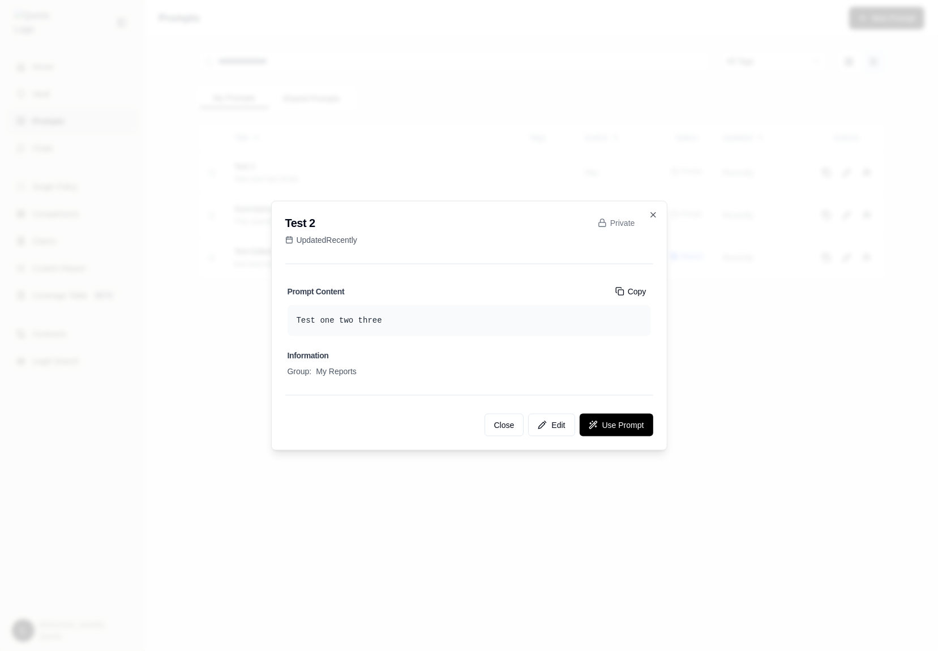
click at [189, 420] on div at bounding box center [469, 325] width 938 height 651
